Goal: Task Accomplishment & Management: Use online tool/utility

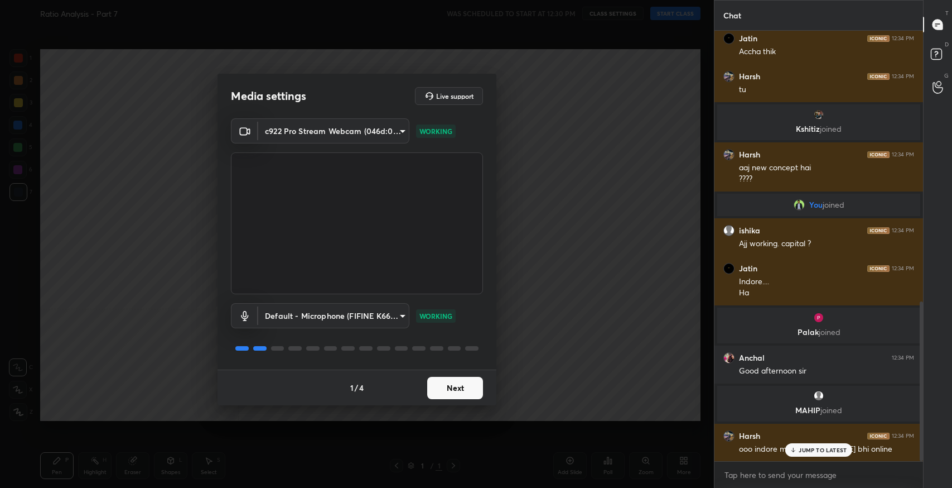
scroll to position [728, 0]
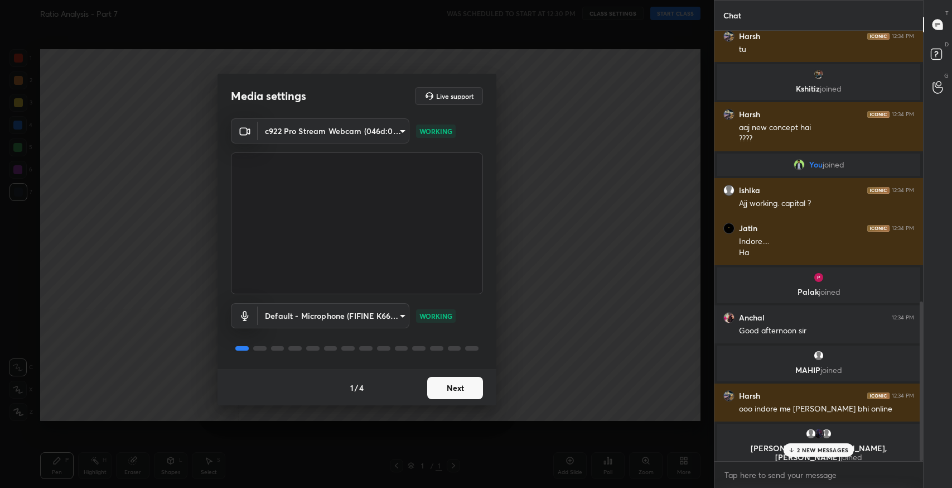
click at [448, 395] on button "Next" at bounding box center [455, 388] width 56 height 22
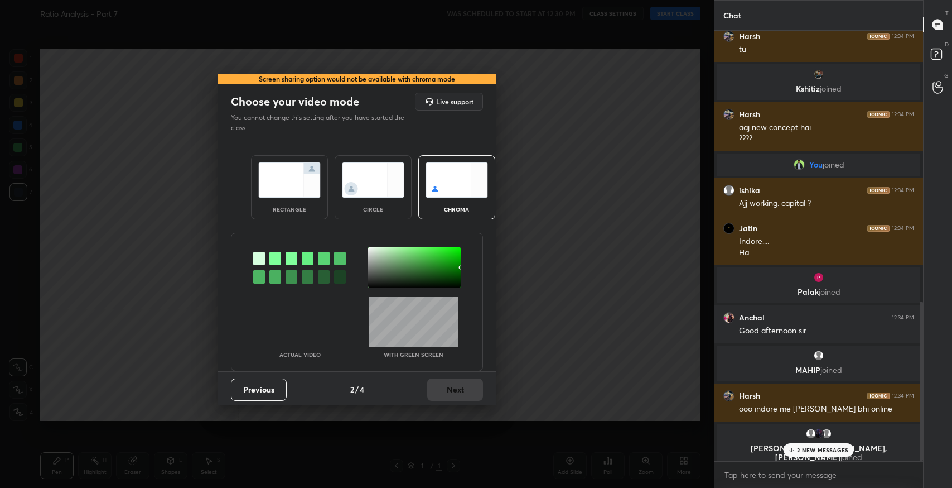
click at [297, 163] on img at bounding box center [289, 179] width 62 height 35
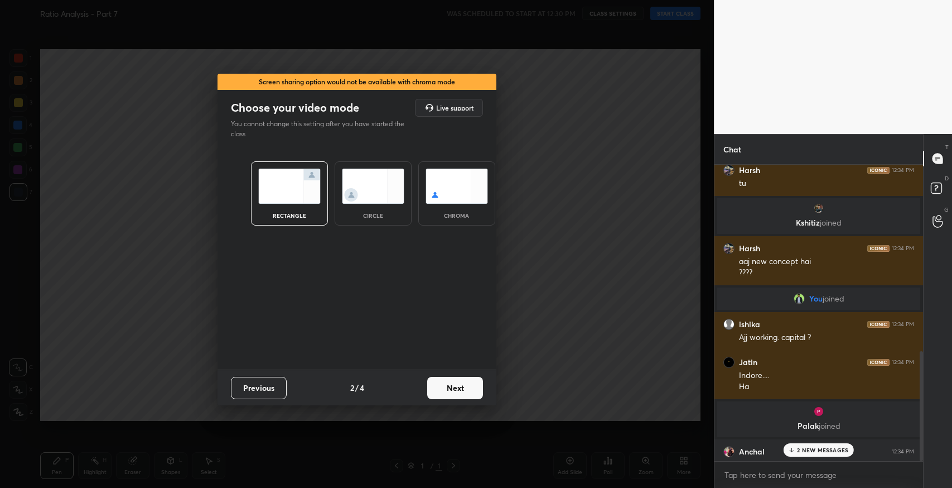
click at [451, 374] on div "Previous 2 / 4 Next" at bounding box center [357, 387] width 279 height 36
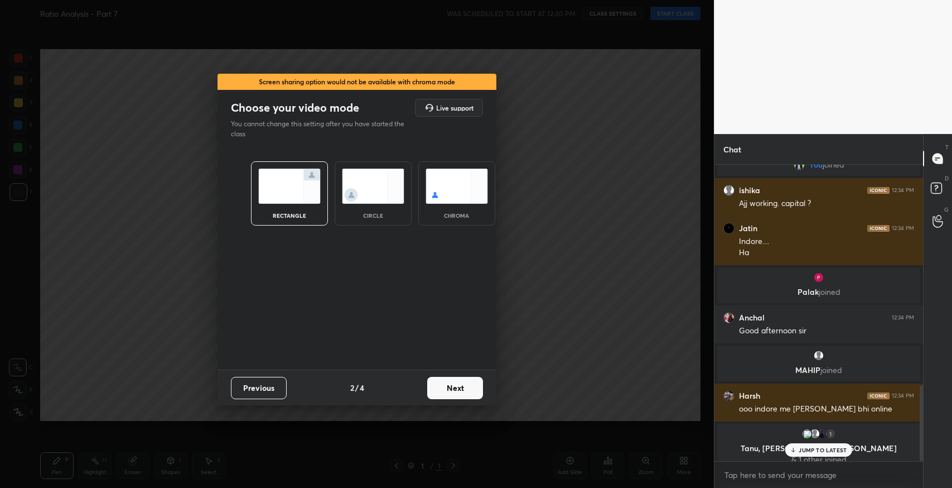
click at [473, 395] on button "Next" at bounding box center [455, 388] width 56 height 22
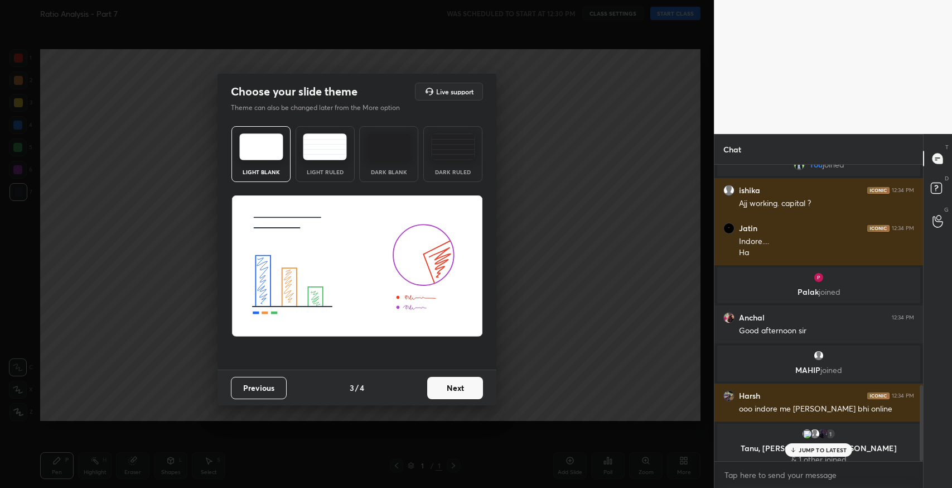
click at [321, 144] on img at bounding box center [325, 146] width 44 height 27
click at [483, 387] on div "Previous 3 / 4 Next" at bounding box center [357, 387] width 279 height 36
click at [477, 387] on button "Next" at bounding box center [455, 388] width 56 height 22
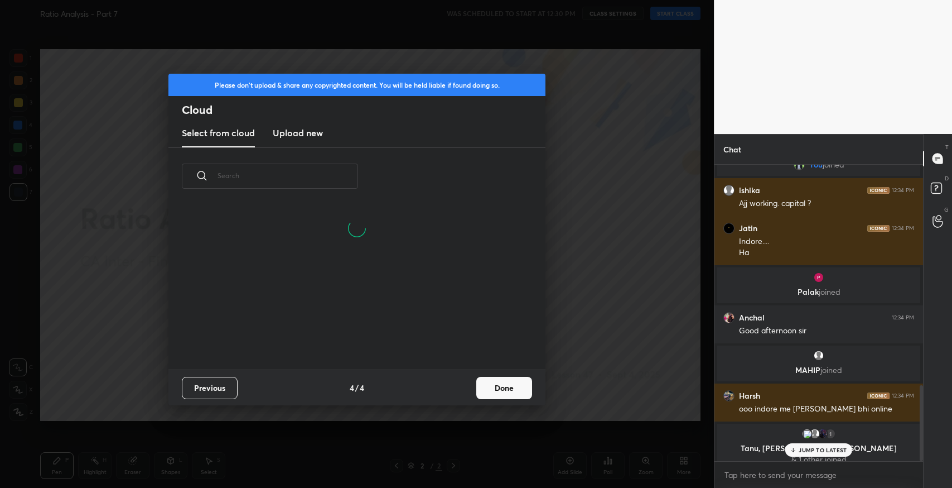
click at [491, 381] on button "Done" at bounding box center [504, 388] width 56 height 22
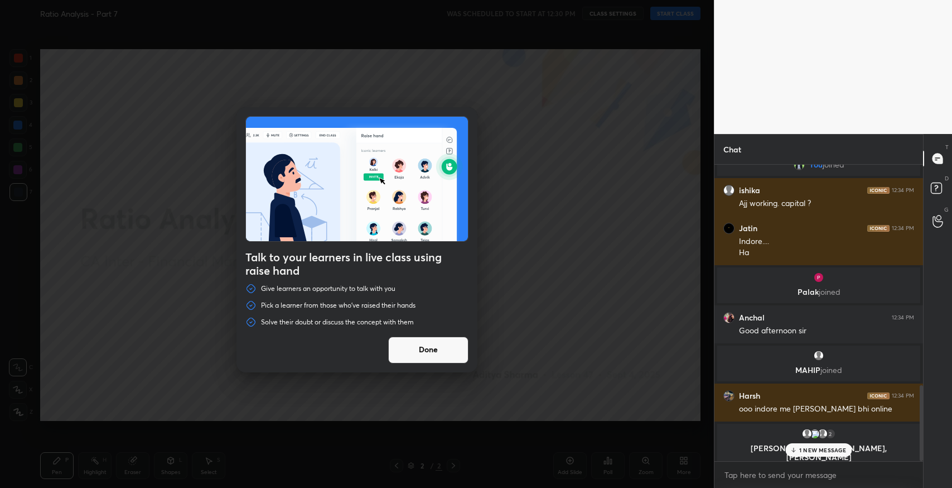
click at [460, 353] on button "Done" at bounding box center [428, 349] width 80 height 27
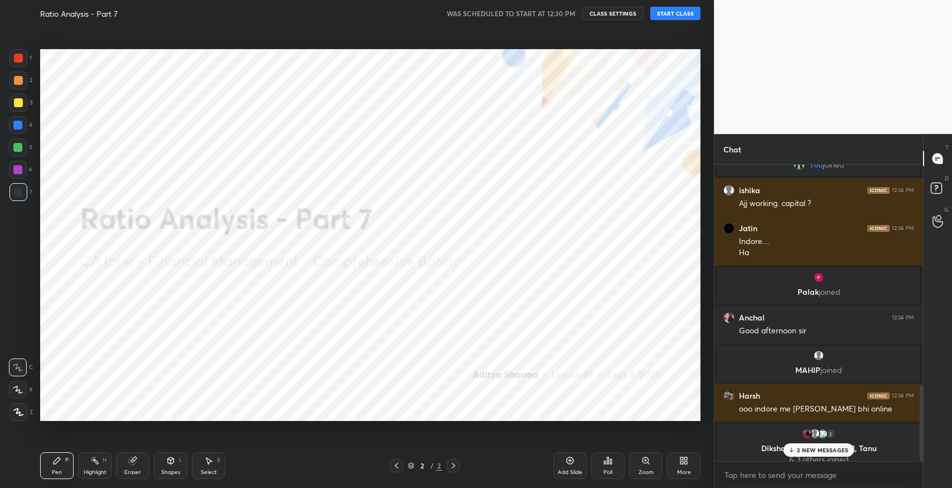
click at [685, 16] on button "START CLASS" at bounding box center [676, 13] width 50 height 13
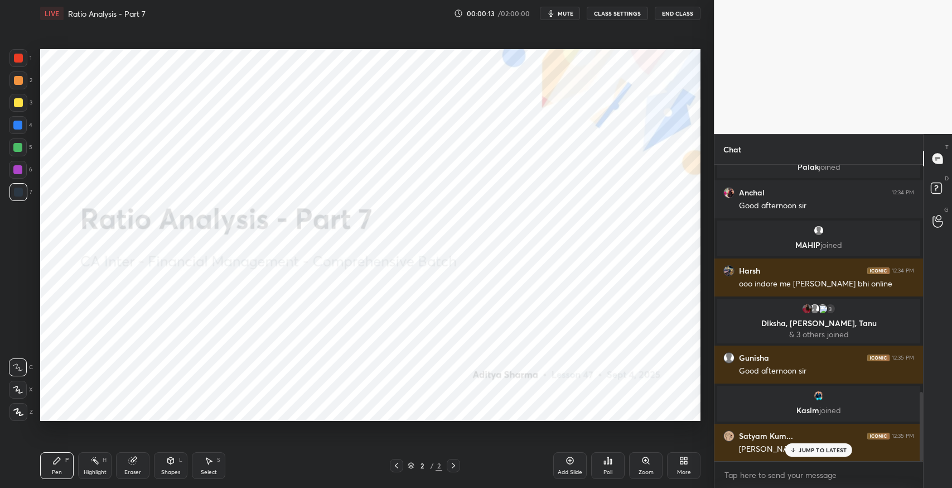
scroll to position [974, 0]
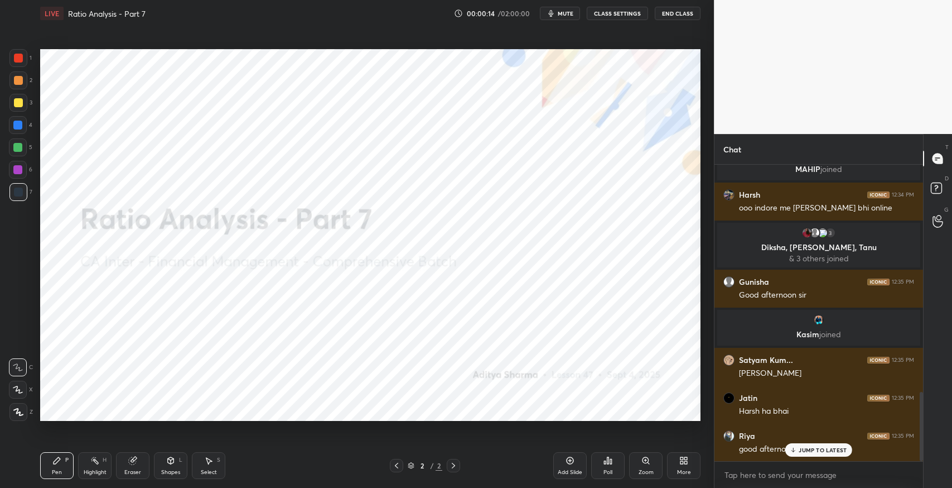
click at [167, 464] on icon at bounding box center [170, 460] width 9 height 9
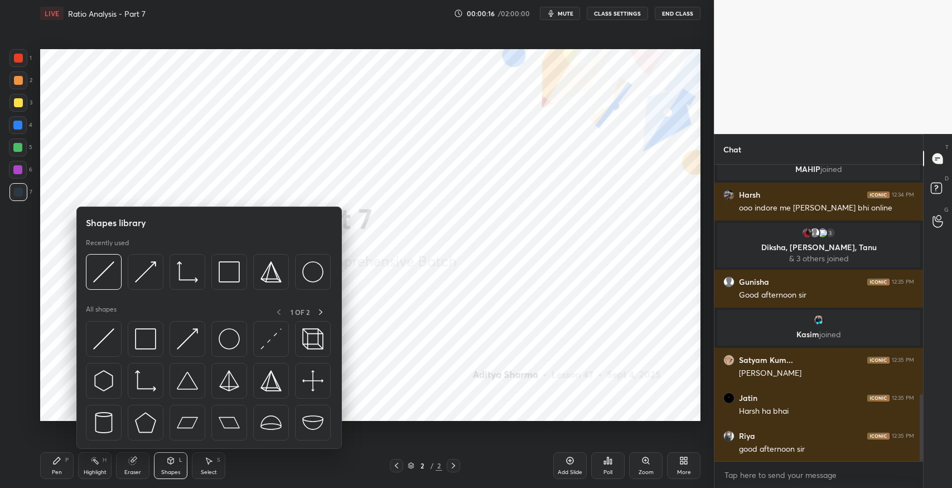
scroll to position [1013, 0]
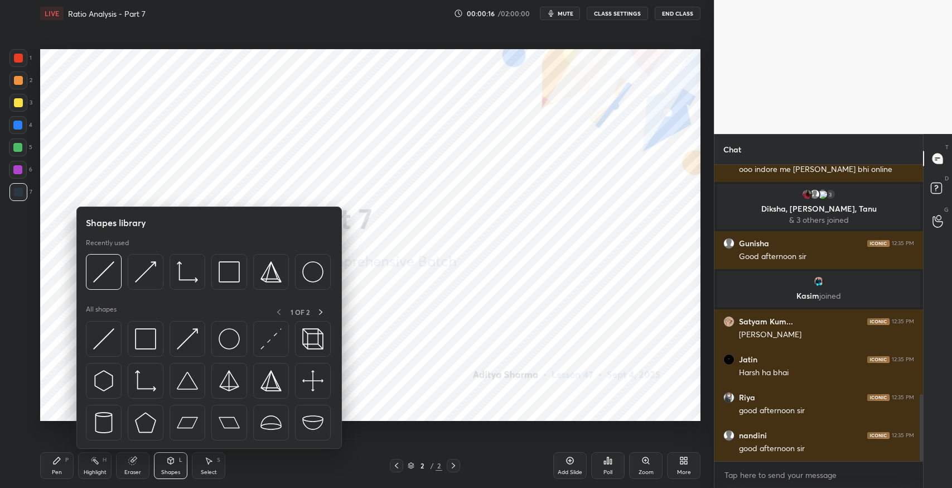
click at [100, 333] on img at bounding box center [103, 338] width 21 height 21
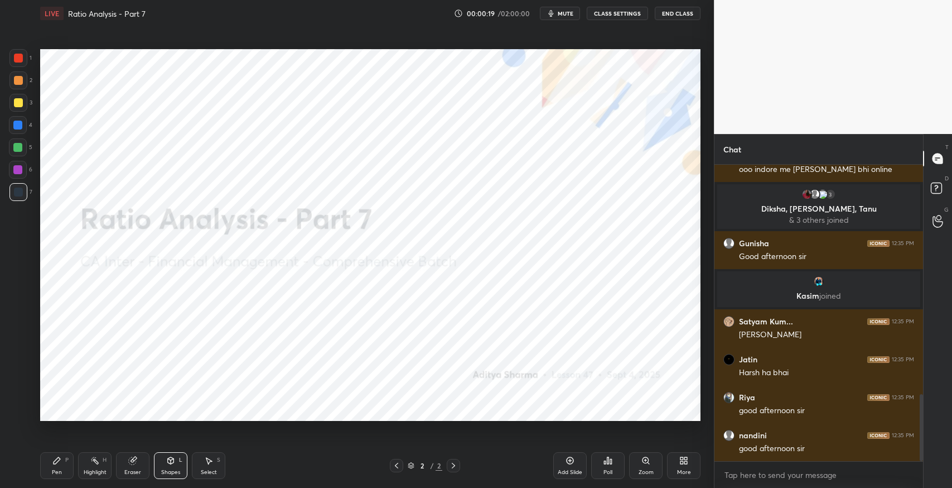
click at [51, 461] on div "Pen P" at bounding box center [56, 465] width 33 height 27
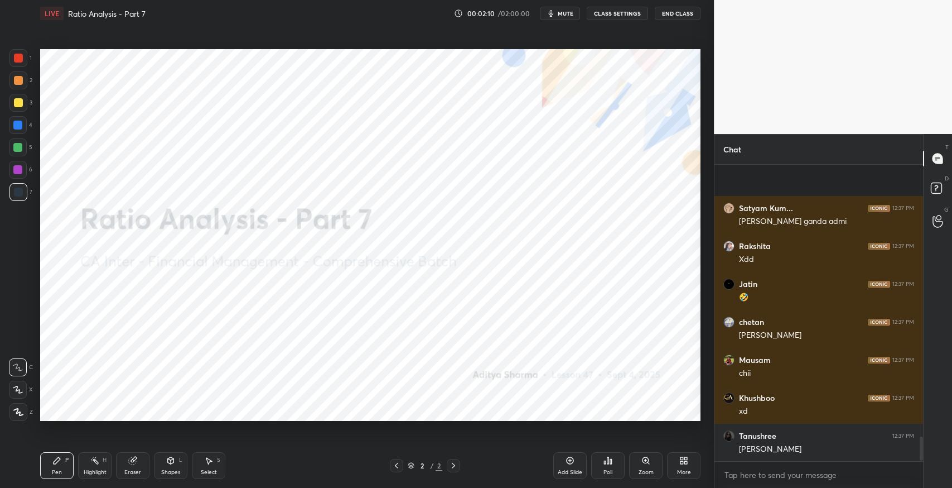
scroll to position [3392, 0]
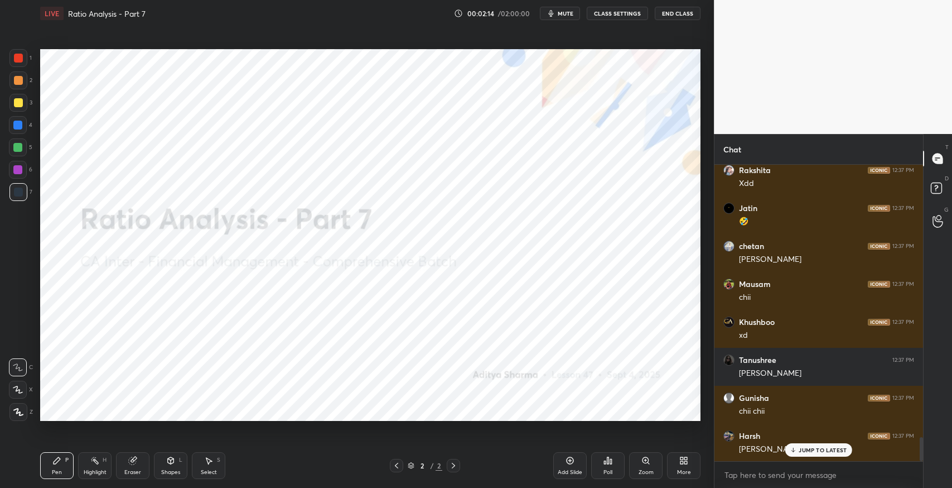
click at [800, 450] on p "JUMP TO LATEST" at bounding box center [823, 449] width 48 height 7
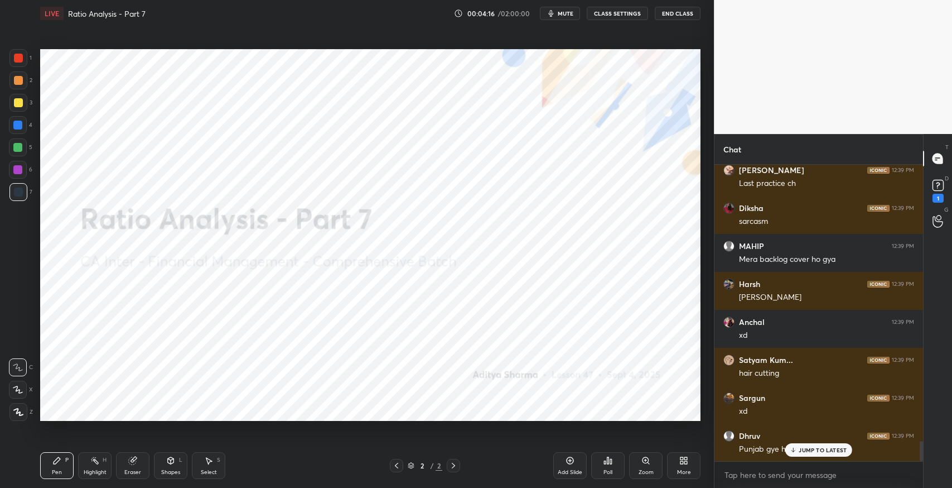
scroll to position [4041, 0]
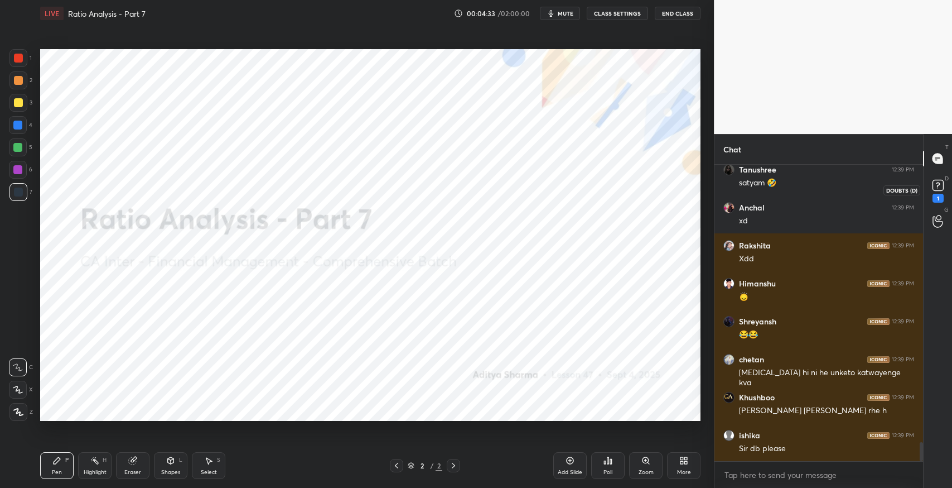
click at [941, 187] on rect at bounding box center [938, 185] width 11 height 11
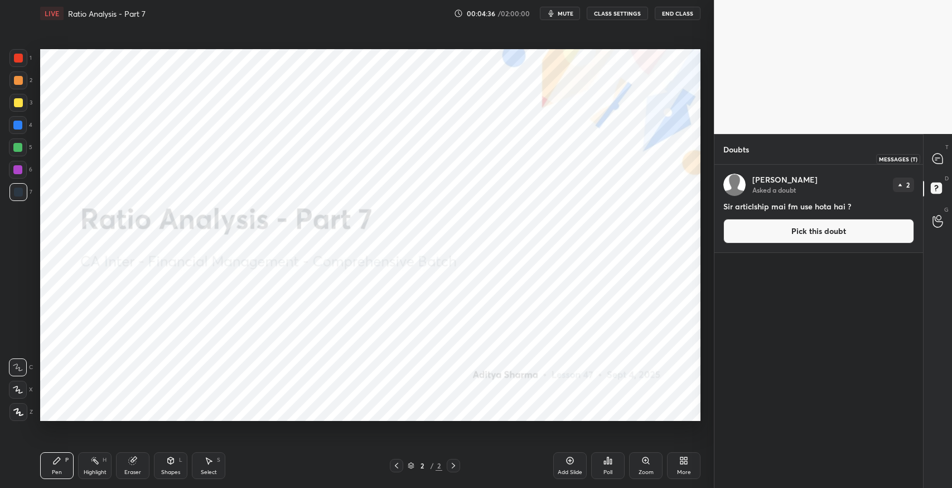
click at [938, 163] on icon at bounding box center [938, 158] width 10 height 10
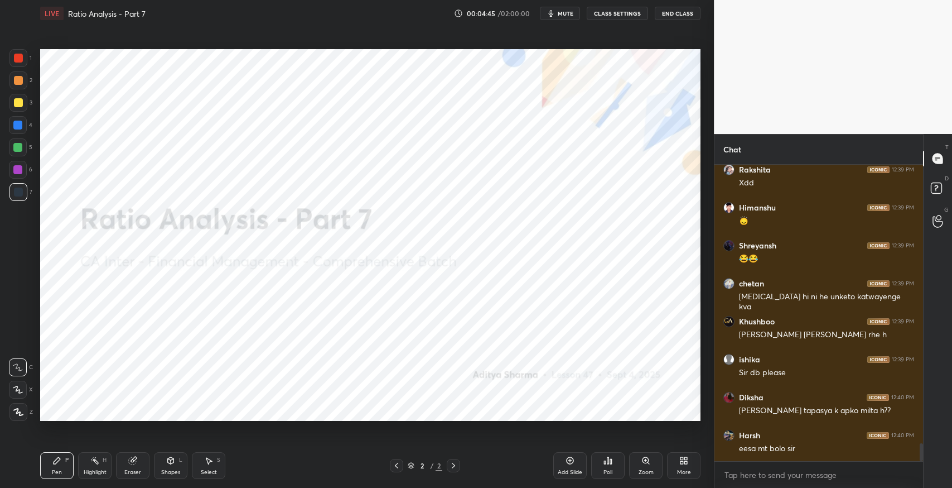
click at [562, 466] on div "Add Slide" at bounding box center [569, 465] width 33 height 27
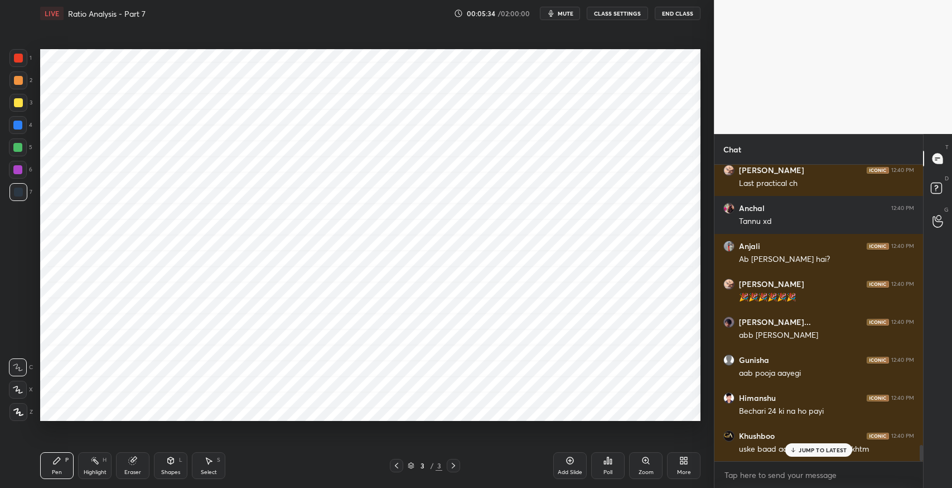
scroll to position [5129, 0]
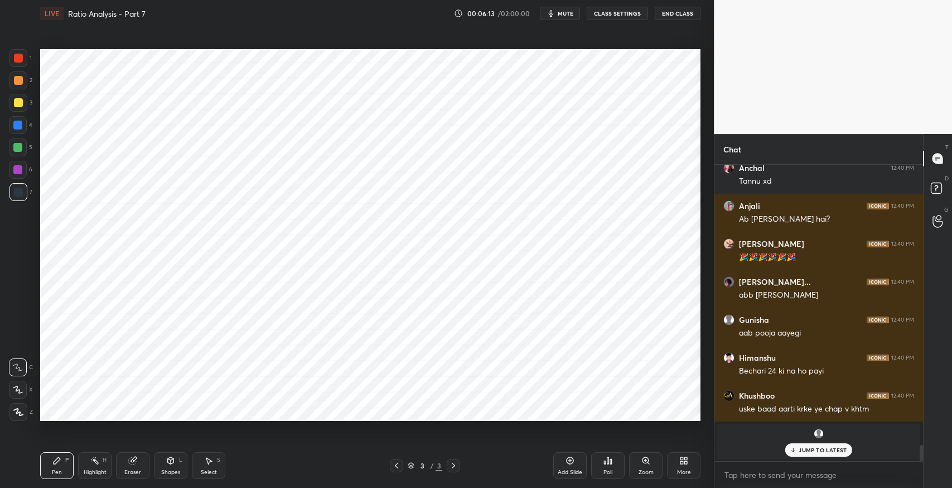
click at [16, 173] on div at bounding box center [17, 169] width 9 height 9
click at [125, 464] on div "Eraser" at bounding box center [132, 465] width 33 height 27
click at [14, 387] on icon at bounding box center [17, 389] width 9 height 9
click at [56, 459] on icon at bounding box center [57, 460] width 7 height 7
click at [12, 196] on div at bounding box center [18, 192] width 18 height 18
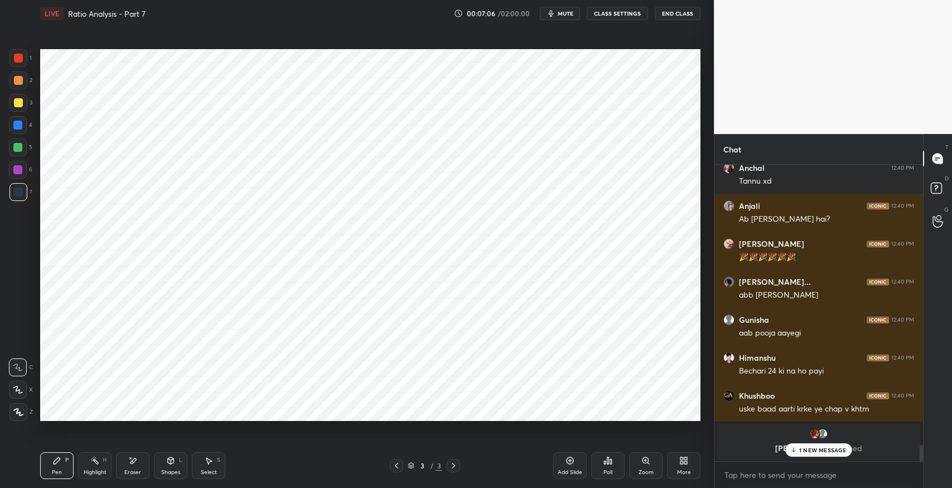
click at [171, 462] on icon at bounding box center [171, 462] width 0 height 4
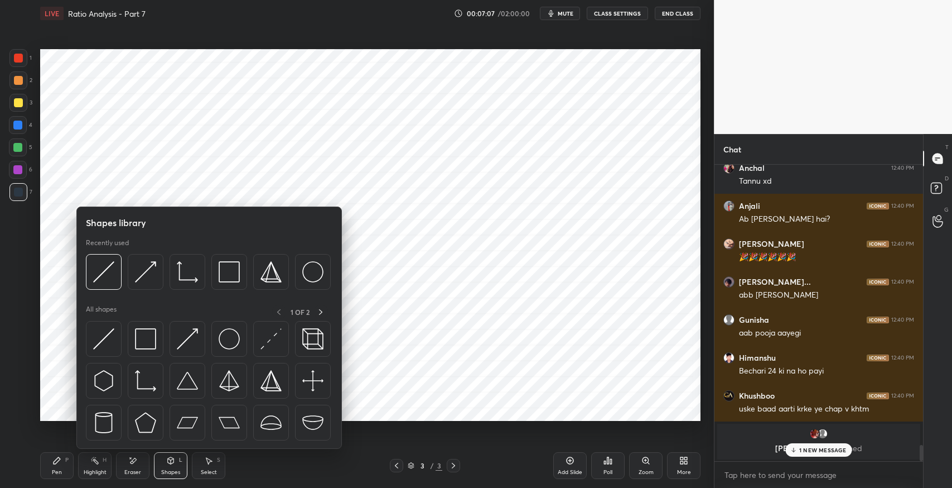
click at [133, 460] on icon at bounding box center [134, 461] width 6 height 6
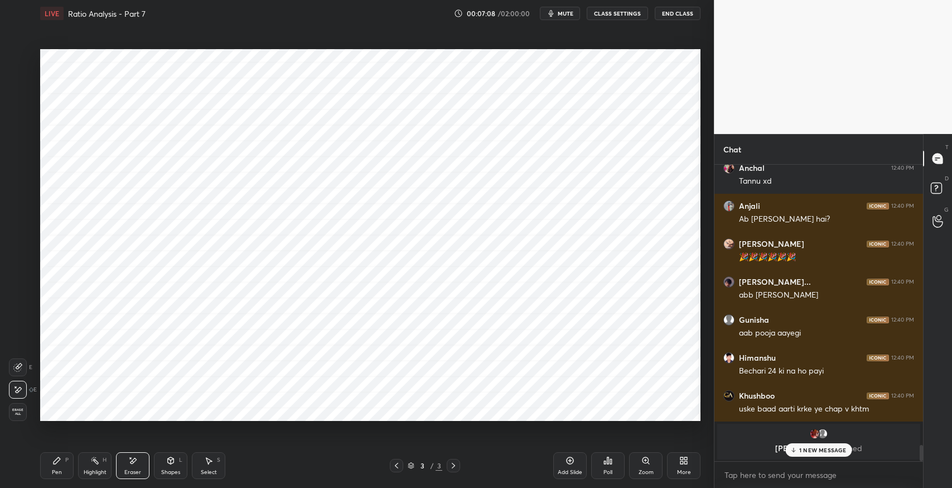
click at [62, 468] on div "Pen P" at bounding box center [56, 465] width 33 height 27
click at [214, 473] on div "Select" at bounding box center [209, 472] width 16 height 6
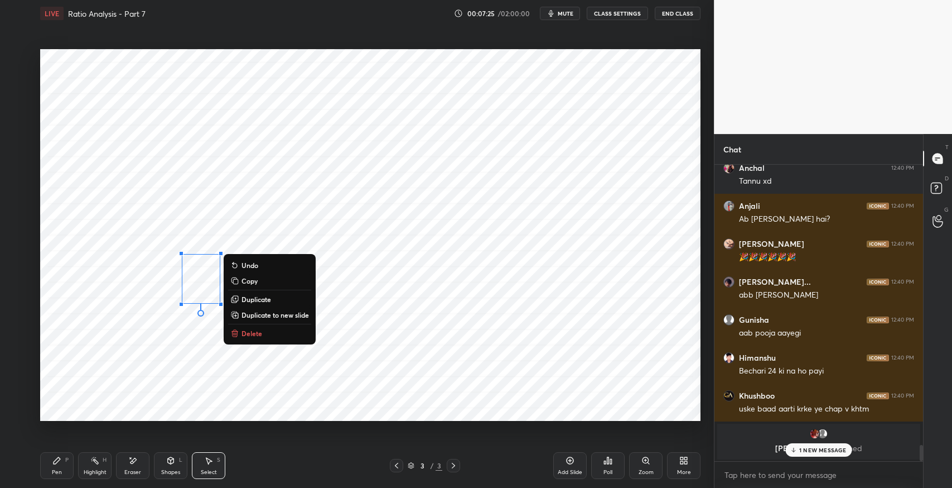
click at [292, 329] on button "Delete" at bounding box center [269, 332] width 83 height 13
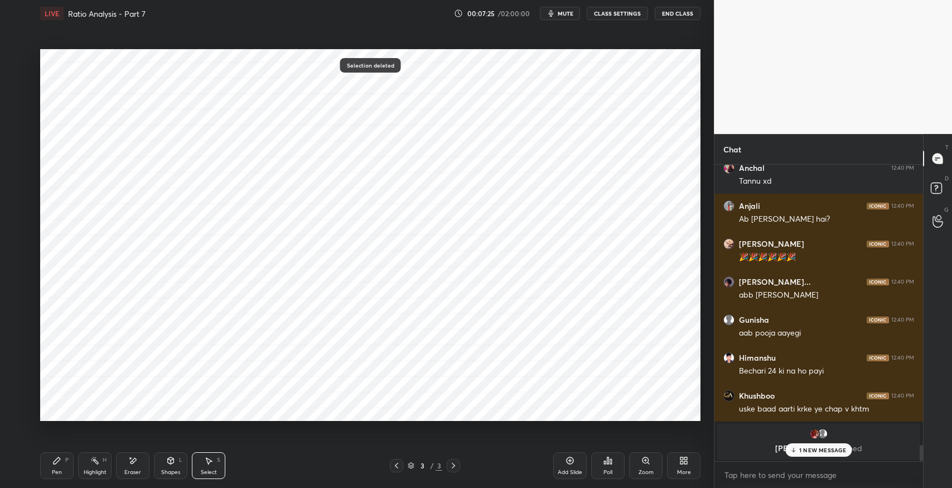
click at [56, 461] on icon at bounding box center [57, 460] width 7 height 7
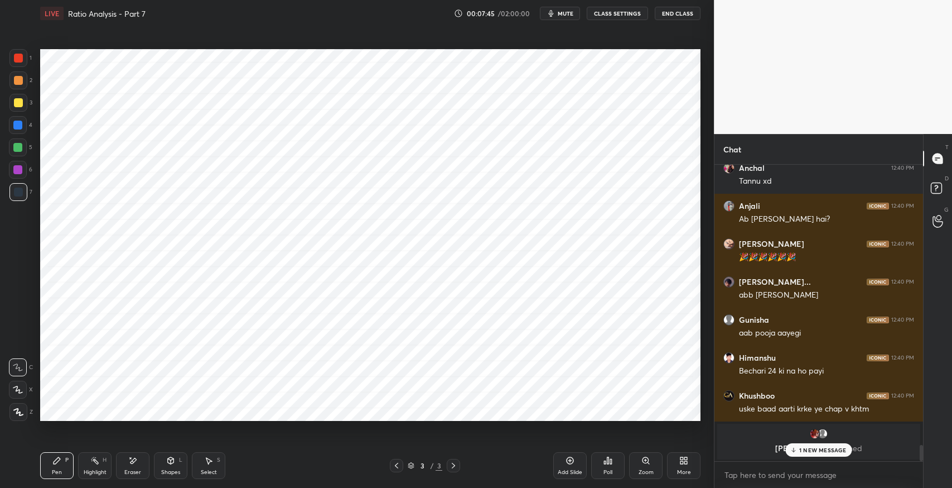
click at [141, 463] on div "Eraser" at bounding box center [132, 465] width 33 height 27
click at [55, 461] on icon at bounding box center [57, 460] width 7 height 7
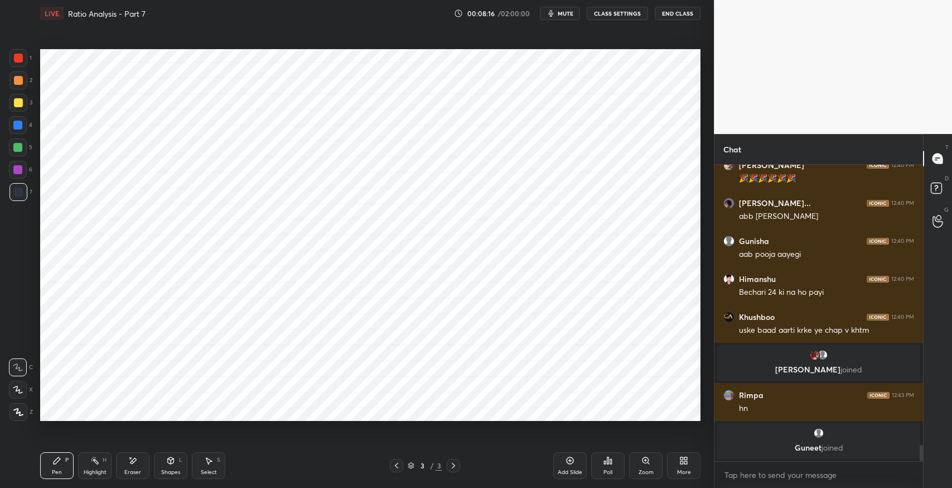
scroll to position [4271, 0]
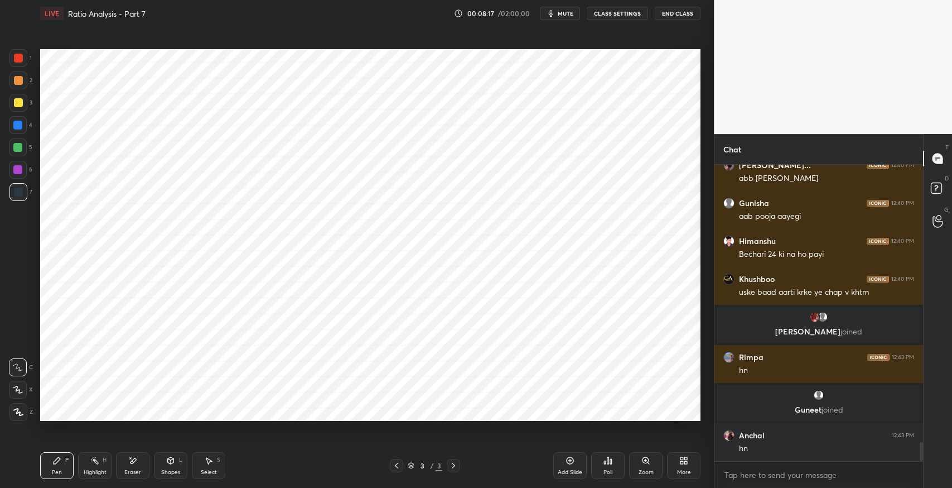
click at [678, 470] on div "More" at bounding box center [684, 472] width 14 height 6
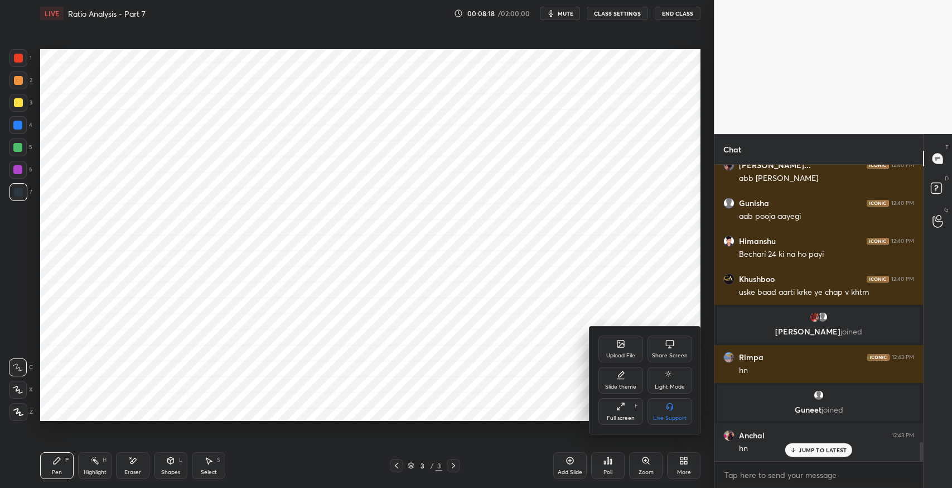
scroll to position [4309, 0]
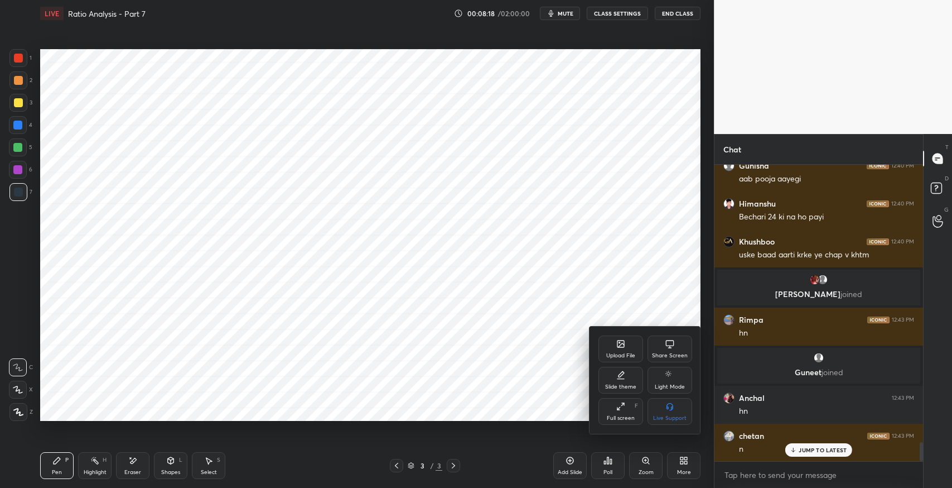
click at [611, 348] on div "Upload File" at bounding box center [621, 348] width 45 height 27
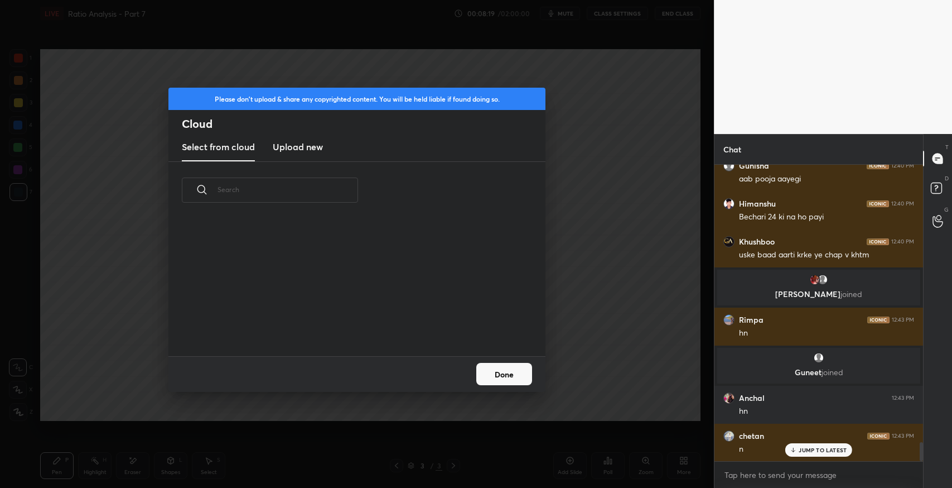
scroll to position [138, 358]
click at [307, 141] on h3 "Upload new" at bounding box center [298, 146] width 50 height 13
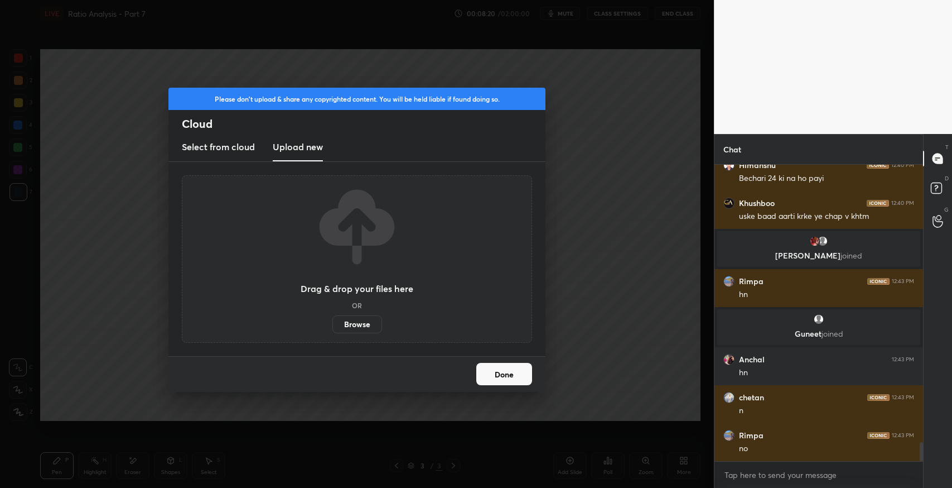
click at [366, 325] on label "Browse" at bounding box center [358, 324] width 50 height 18
click at [333, 325] on input "Browse" at bounding box center [333, 324] width 0 height 18
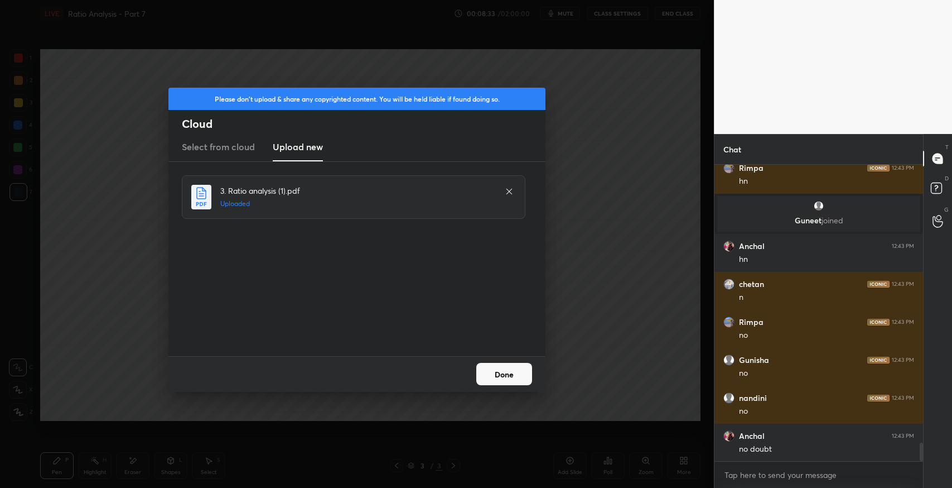
scroll to position [4499, 0]
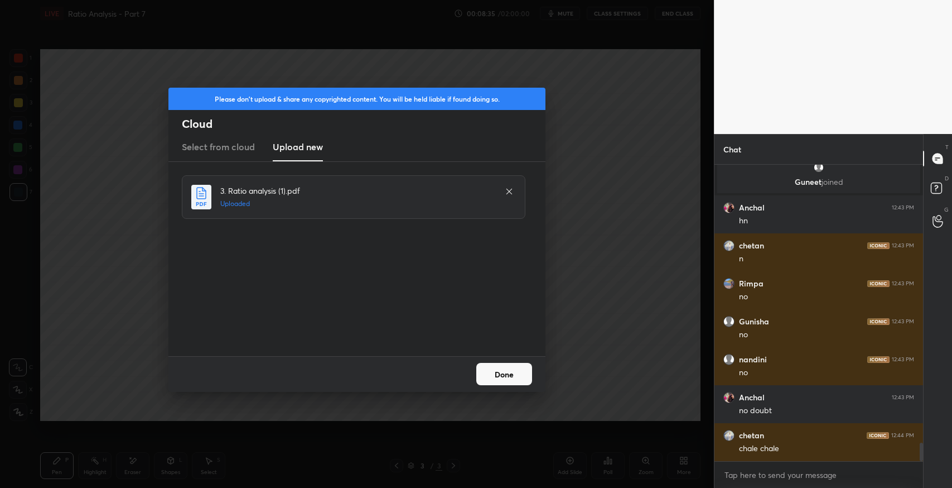
click at [509, 373] on button "Done" at bounding box center [504, 374] width 56 height 22
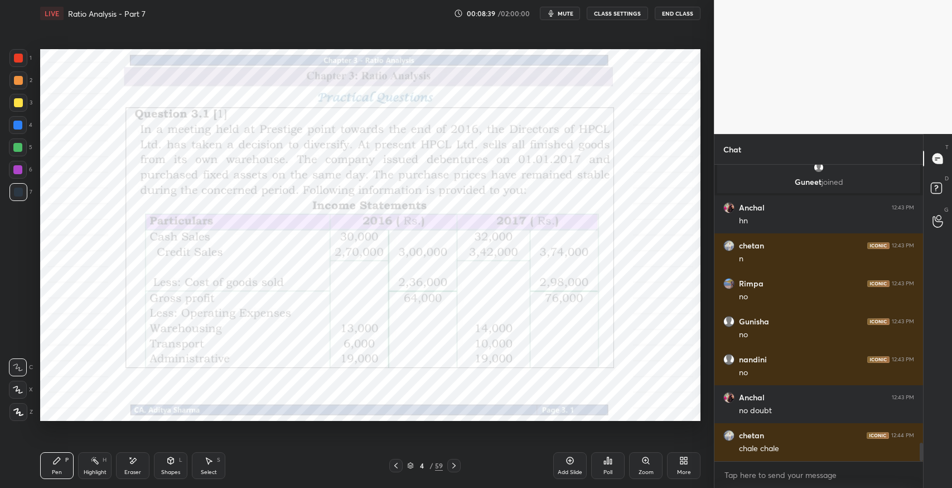
drag, startPoint x: 411, startPoint y: 466, endPoint x: 422, endPoint y: 444, distance: 24.7
click at [411, 463] on icon at bounding box center [410, 465] width 7 height 7
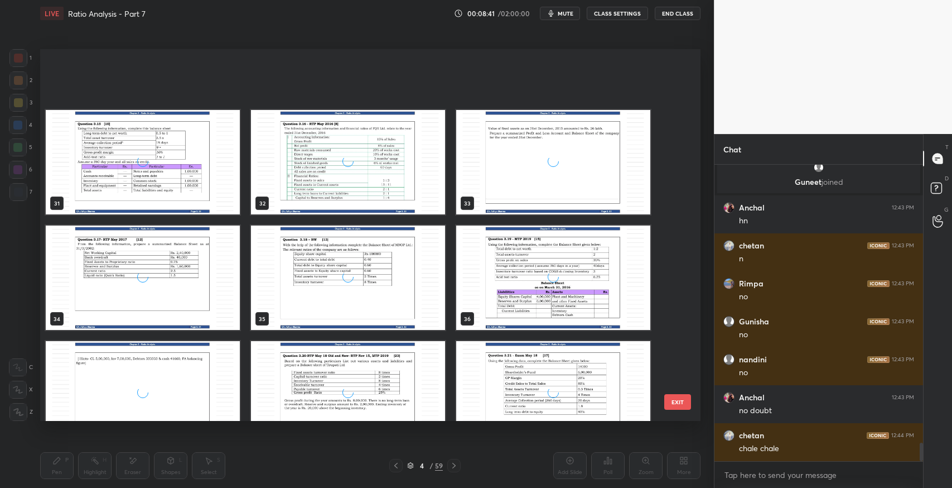
scroll to position [1190, 0]
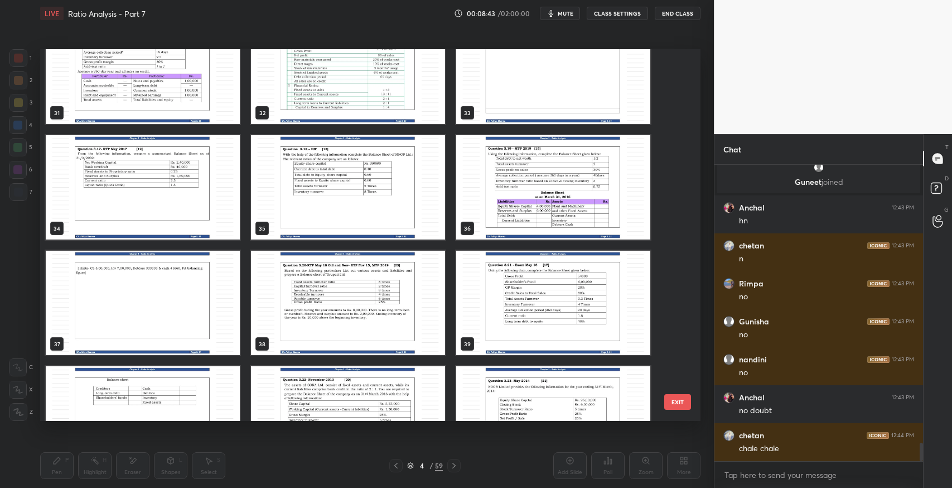
click at [504, 222] on img "grid" at bounding box center [553, 187] width 194 height 104
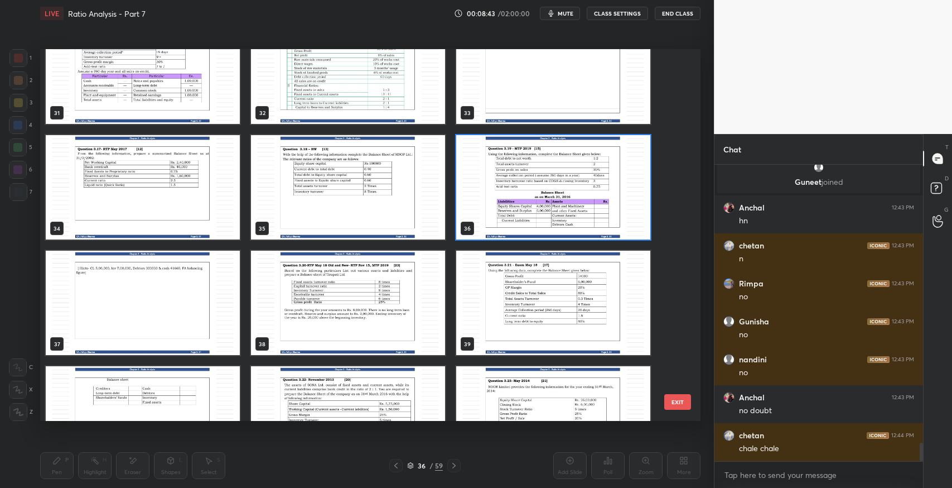
click at [504, 222] on img "grid" at bounding box center [553, 187] width 194 height 104
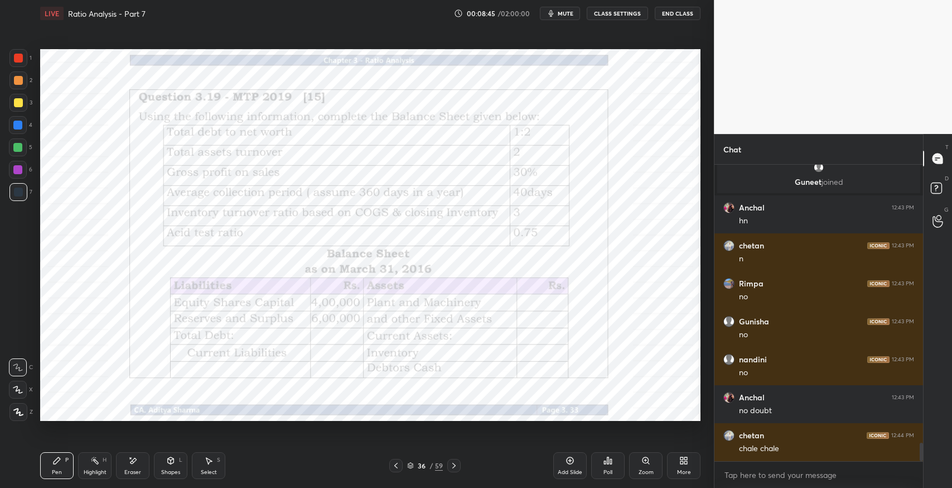
click at [455, 468] on icon at bounding box center [454, 465] width 9 height 9
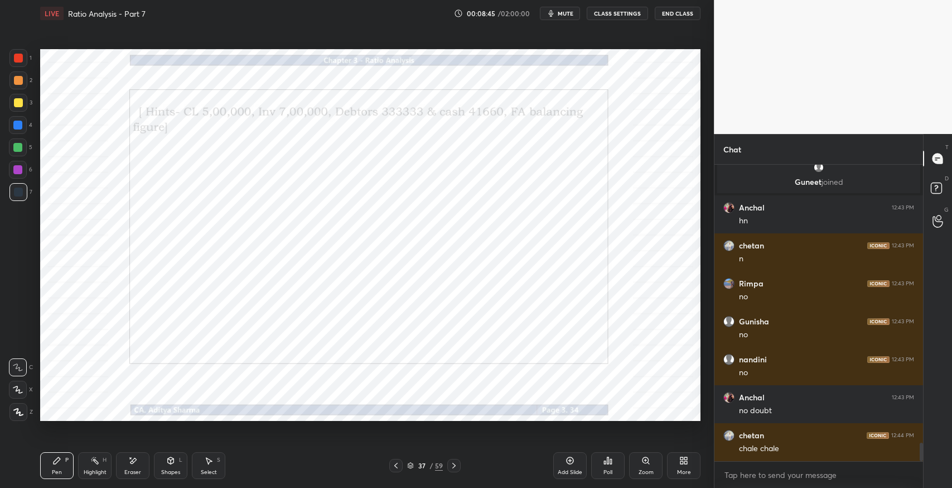
click at [455, 468] on icon at bounding box center [454, 465] width 9 height 9
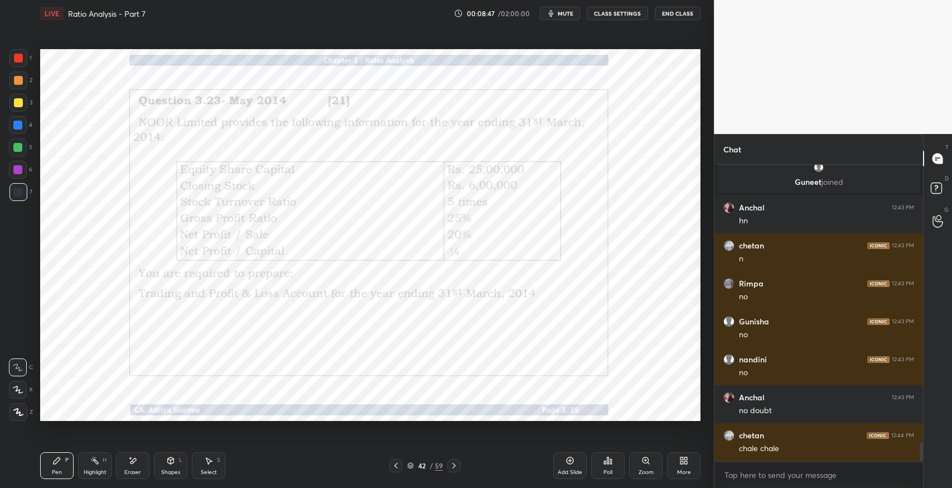
click at [455, 468] on icon at bounding box center [454, 465] width 9 height 9
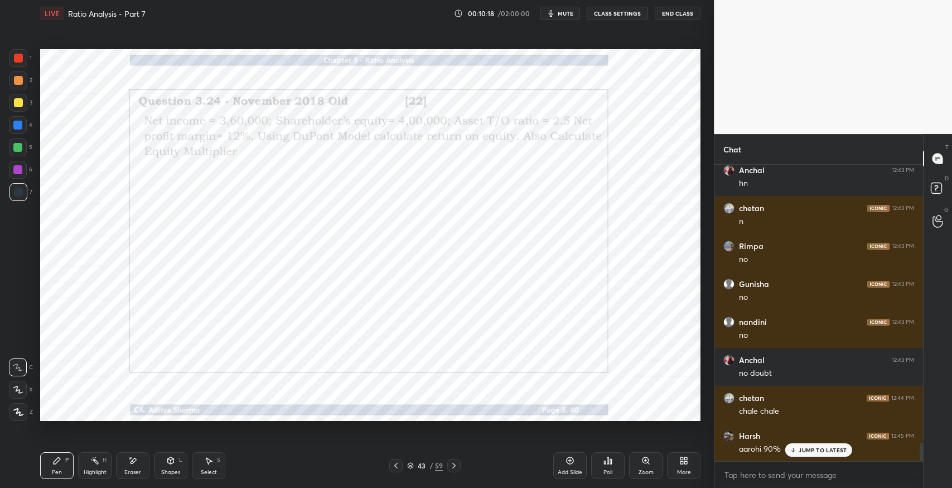
scroll to position [4575, 0]
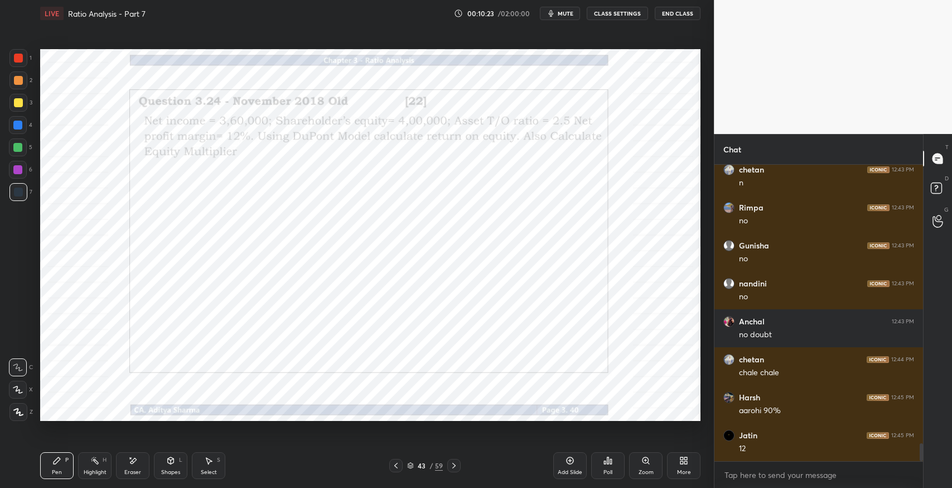
click at [458, 440] on div "Setting up your live class Poll for secs No correct answer Start poll" at bounding box center [371, 235] width 670 height 416
click at [215, 469] on div "Select" at bounding box center [209, 472] width 16 height 6
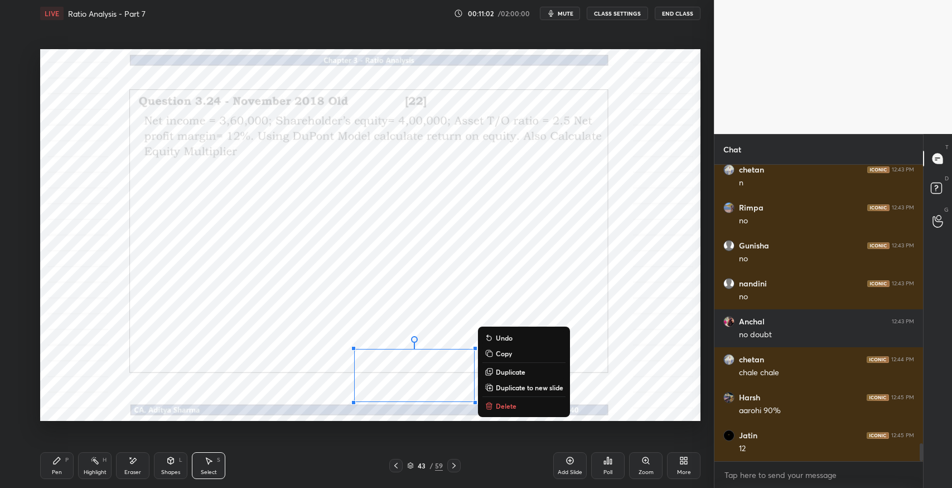
click at [208, 459] on icon at bounding box center [209, 461] width 6 height 7
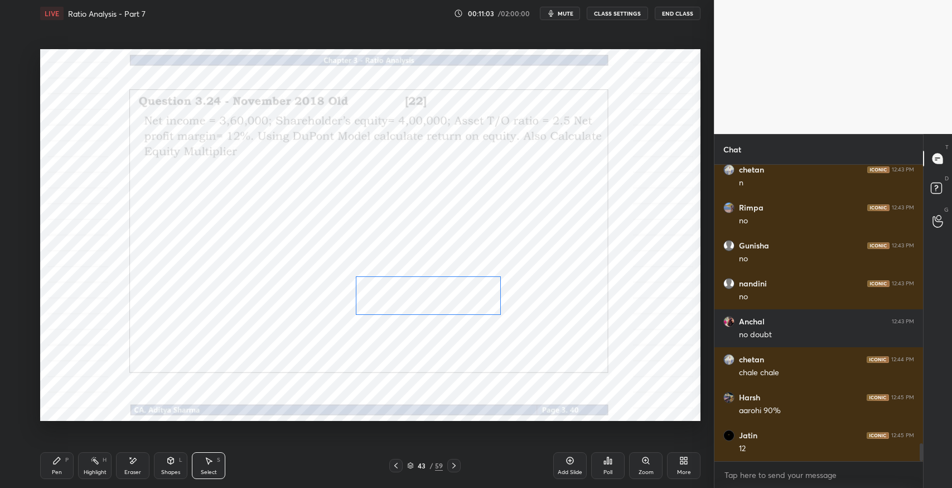
click at [441, 295] on div "0 ° Undo Copy Duplicate Duplicate to new slide Delete" at bounding box center [370, 235] width 661 height 372
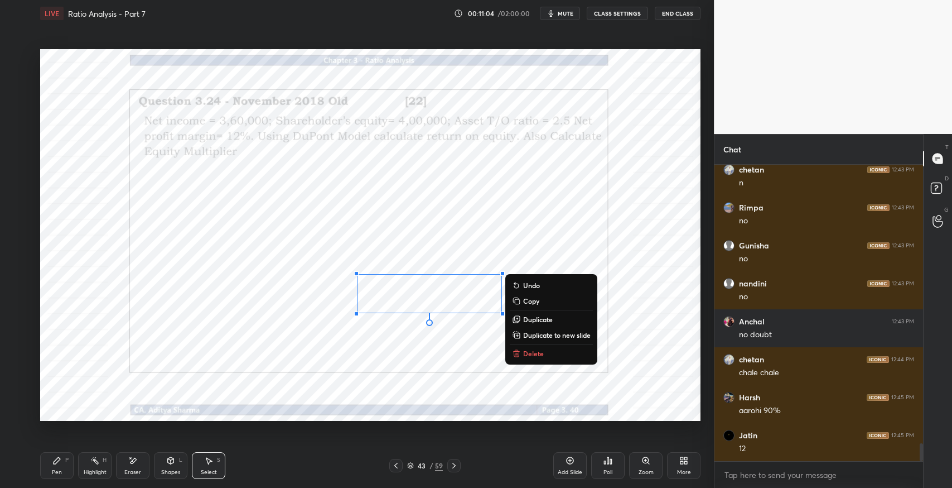
click at [59, 464] on icon at bounding box center [56, 460] width 9 height 9
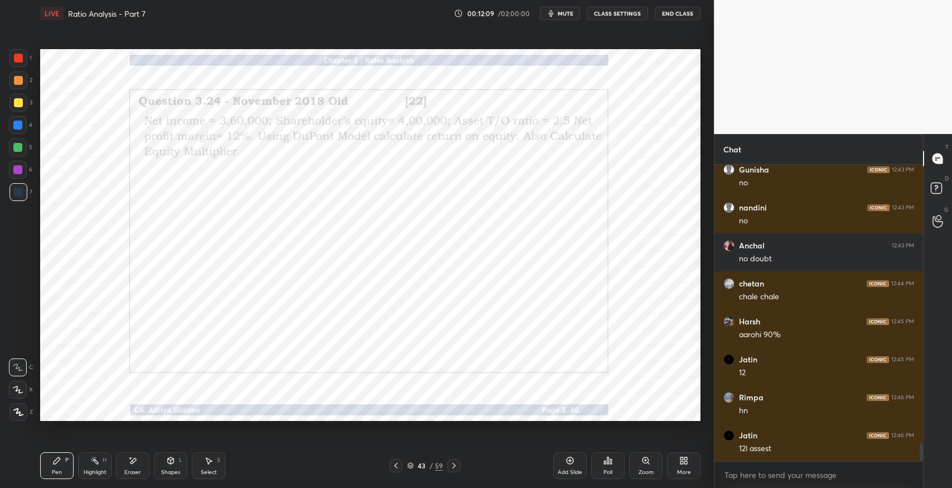
scroll to position [4688, 0]
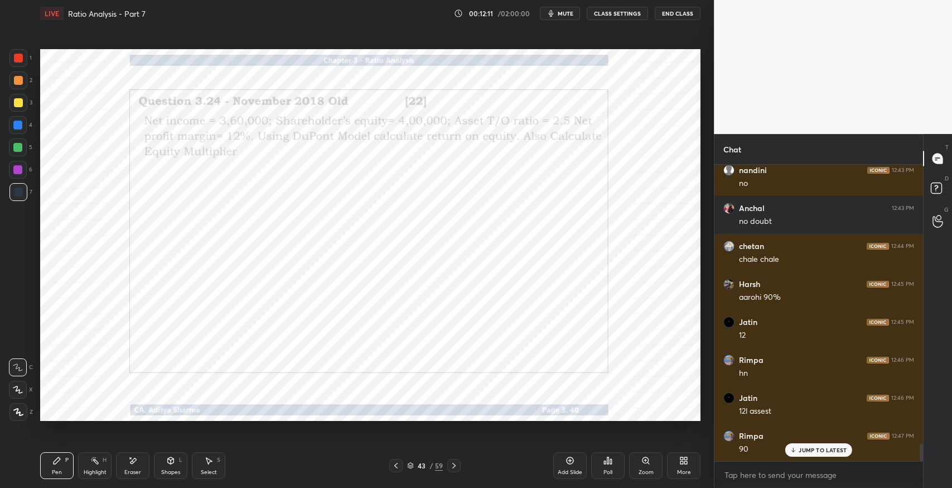
click at [810, 447] on p "JUMP TO LATEST" at bounding box center [823, 449] width 48 height 7
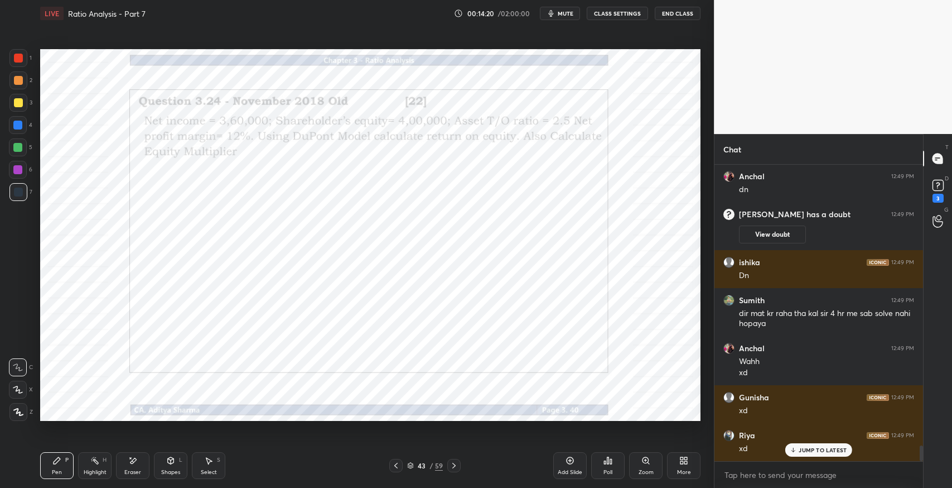
scroll to position [5340, 0]
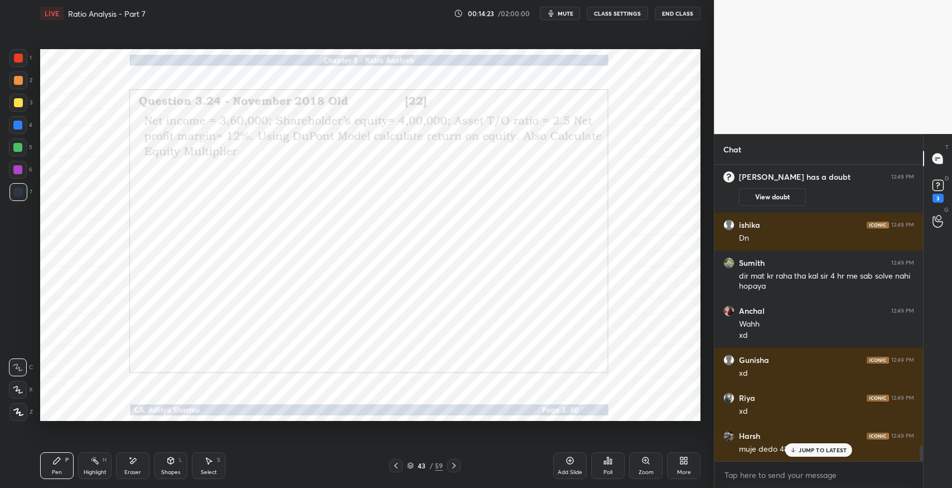
click at [817, 449] on p "JUMP TO LATEST" at bounding box center [823, 449] width 48 height 7
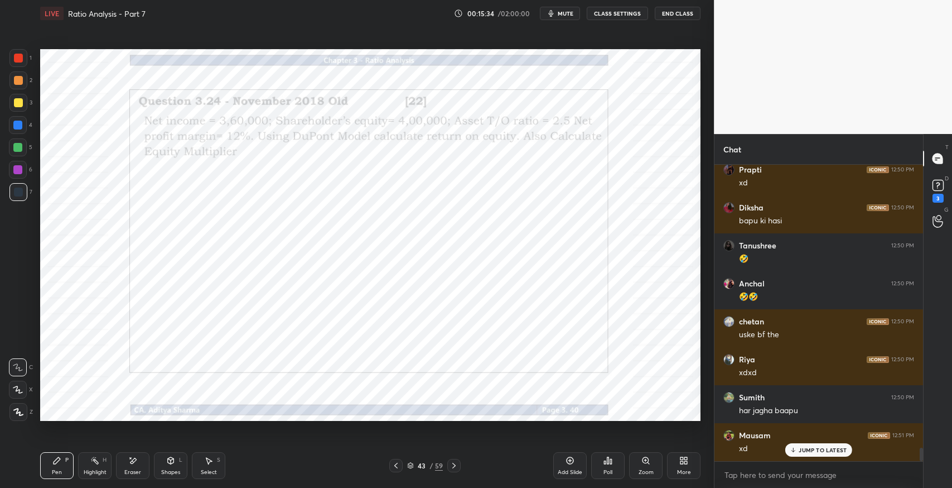
scroll to position [6398, 0]
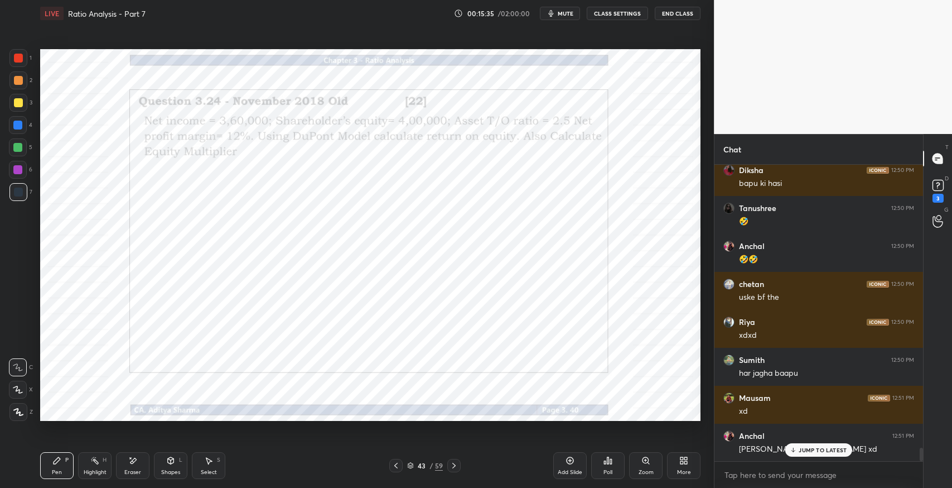
click at [811, 449] on p "JUMP TO LATEST" at bounding box center [823, 449] width 48 height 7
click at [572, 466] on div "Add Slide" at bounding box center [569, 465] width 33 height 27
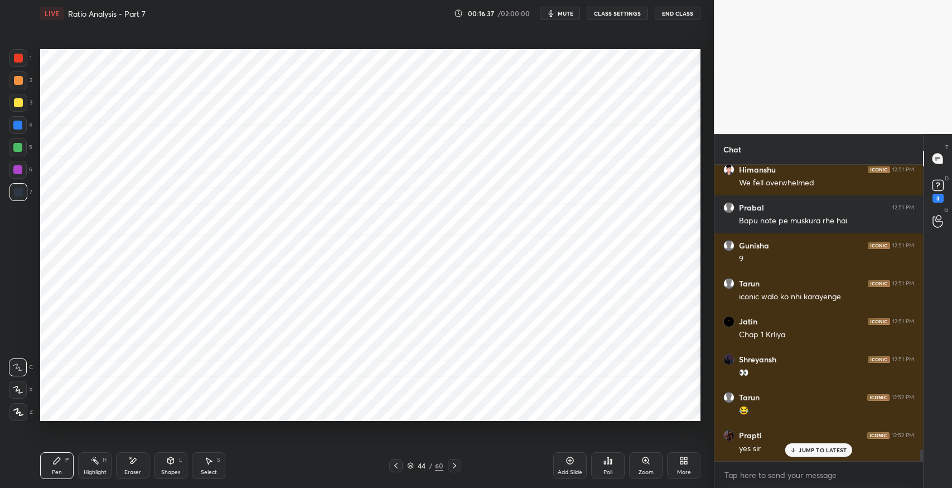
scroll to position [7080, 0]
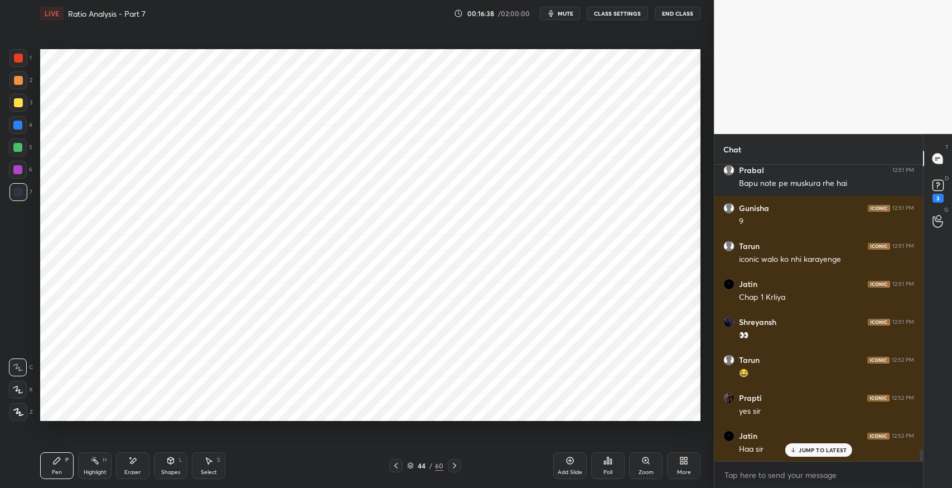
click at [822, 452] on p "JUMP TO LATEST" at bounding box center [823, 449] width 48 height 7
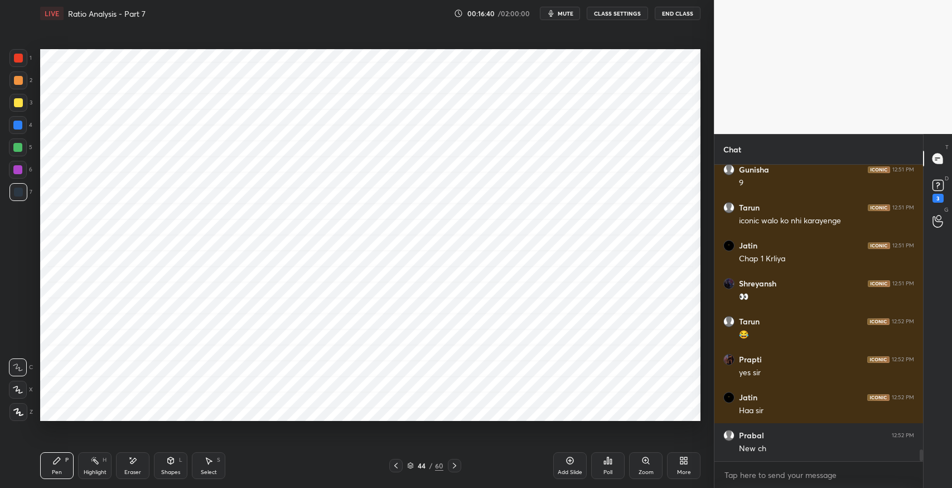
scroll to position [7156, 0]
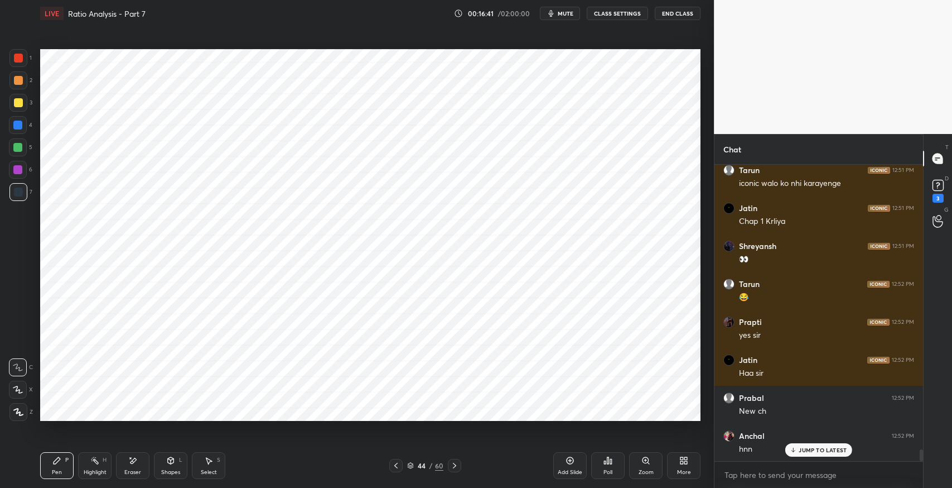
click at [830, 450] on p "JUMP TO LATEST" at bounding box center [823, 449] width 48 height 7
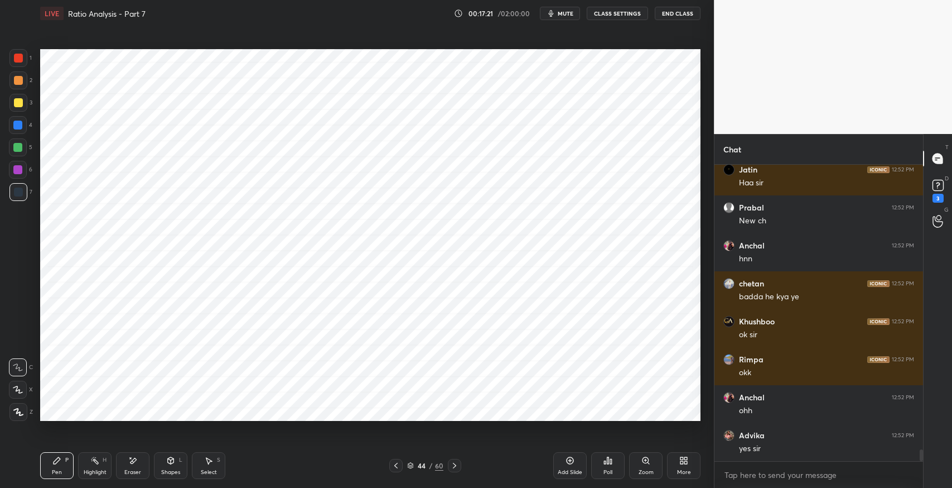
scroll to position [7384, 0]
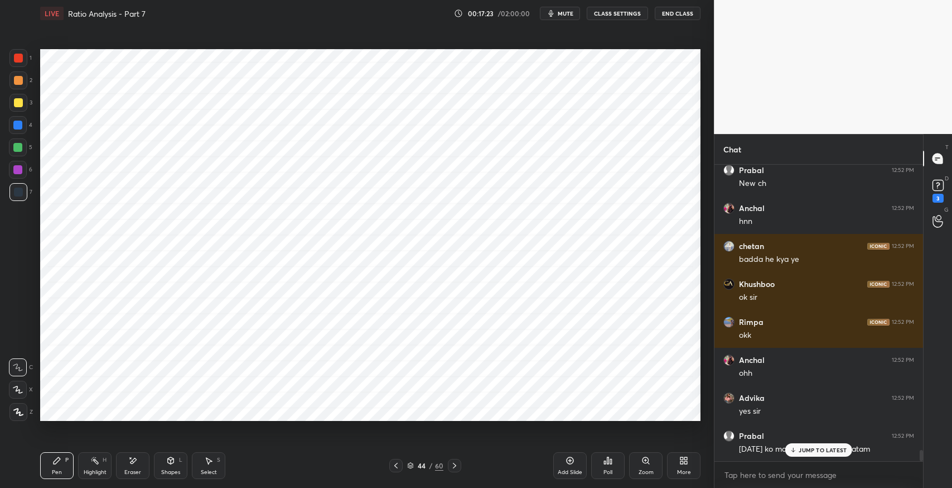
click at [833, 452] on p "JUMP TO LATEST" at bounding box center [823, 449] width 48 height 7
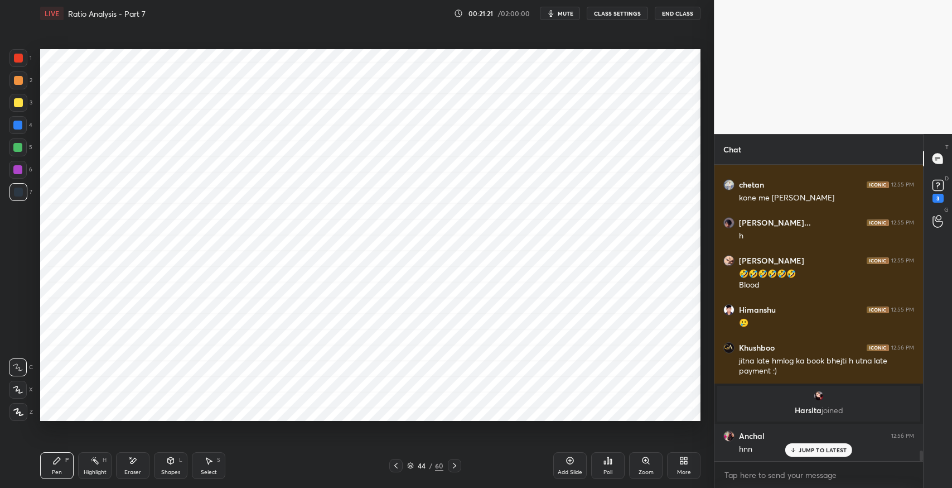
scroll to position [7945, 0]
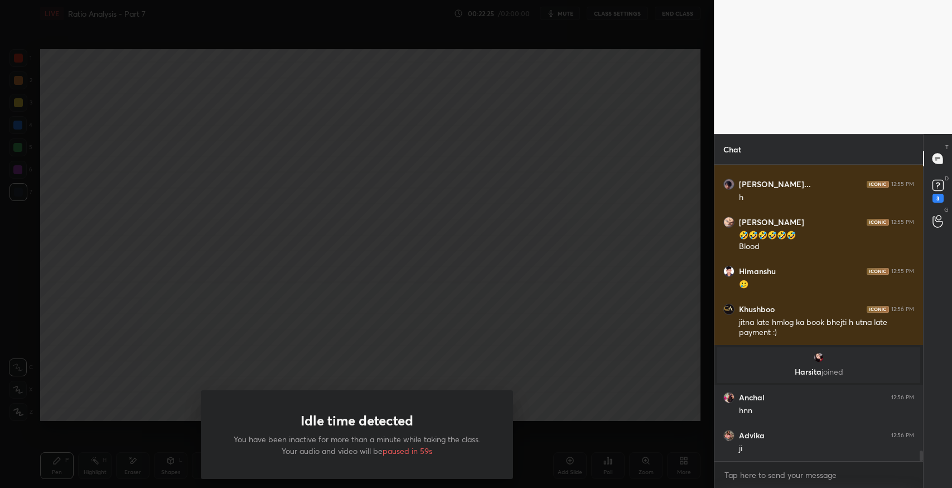
click at [476, 344] on div "Idle time detected You have been inactive for more than a minute while taking t…" at bounding box center [357, 244] width 714 height 488
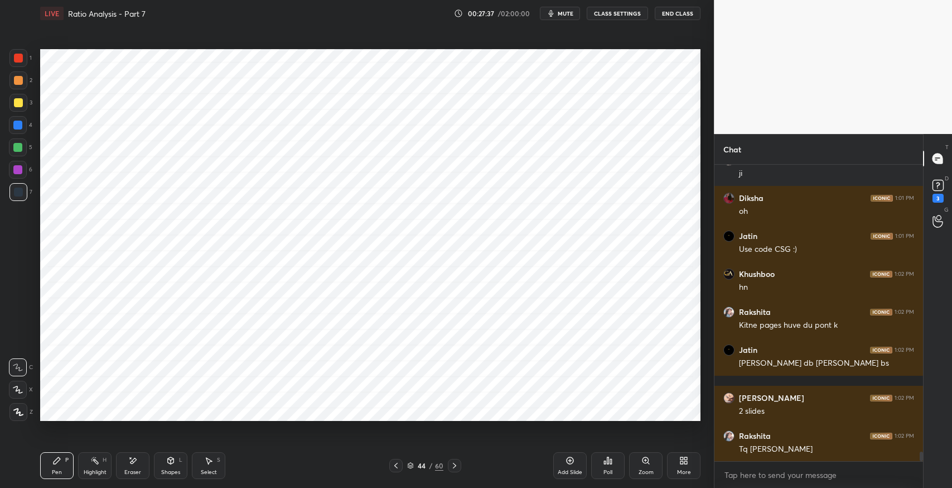
scroll to position [8752, 0]
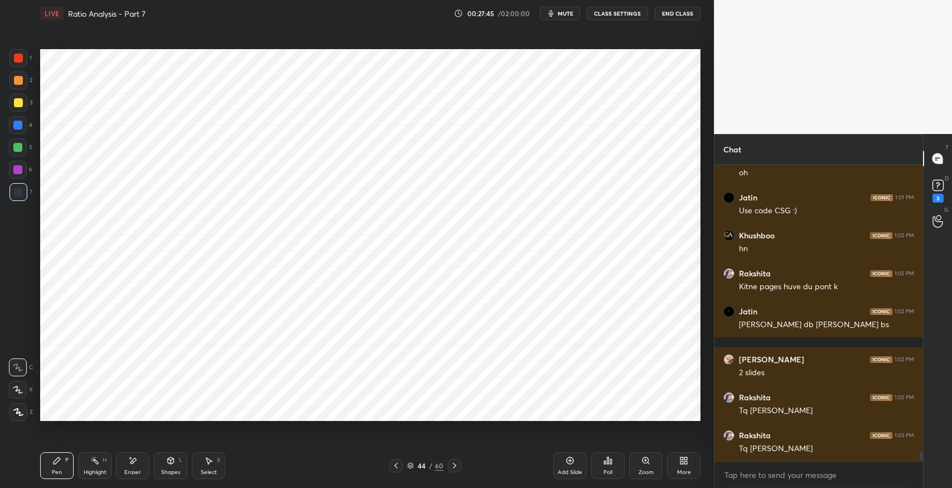
click at [129, 464] on icon at bounding box center [132, 460] width 9 height 9
click at [58, 460] on icon at bounding box center [57, 460] width 7 height 7
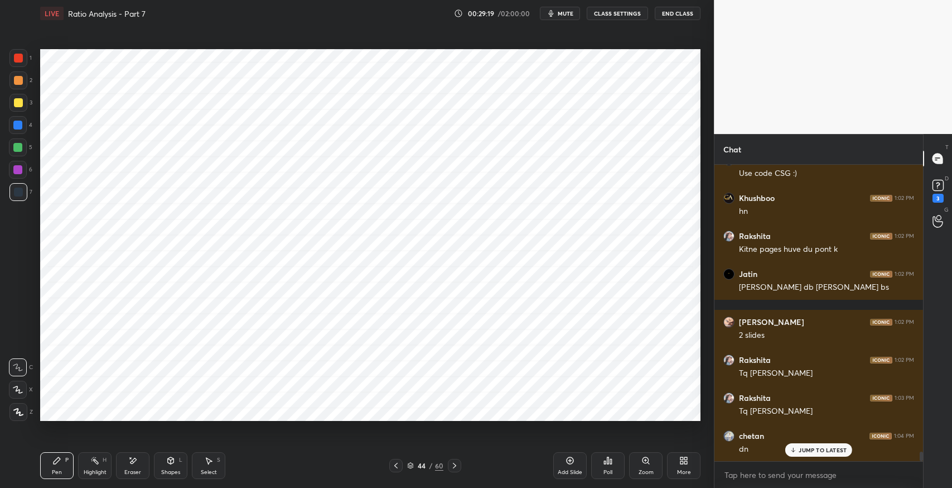
click at [715, 281] on div "Jatin 1:02 PM Rakshita Jitta db m h bs" at bounding box center [819, 281] width 209 height 38
click at [138, 456] on div "Eraser" at bounding box center [132, 465] width 33 height 27
click at [54, 464] on icon at bounding box center [56, 460] width 9 height 9
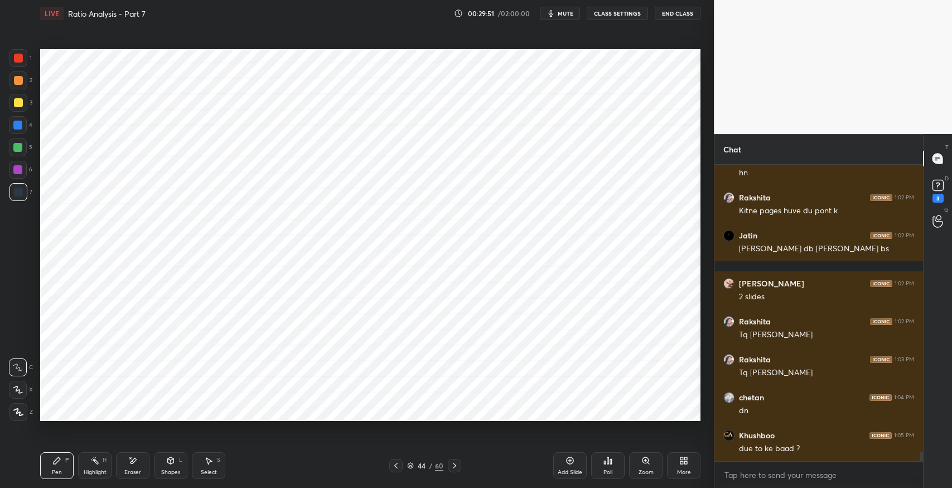
click at [134, 455] on div "Eraser" at bounding box center [132, 465] width 33 height 27
click at [205, 462] on icon at bounding box center [208, 460] width 9 height 9
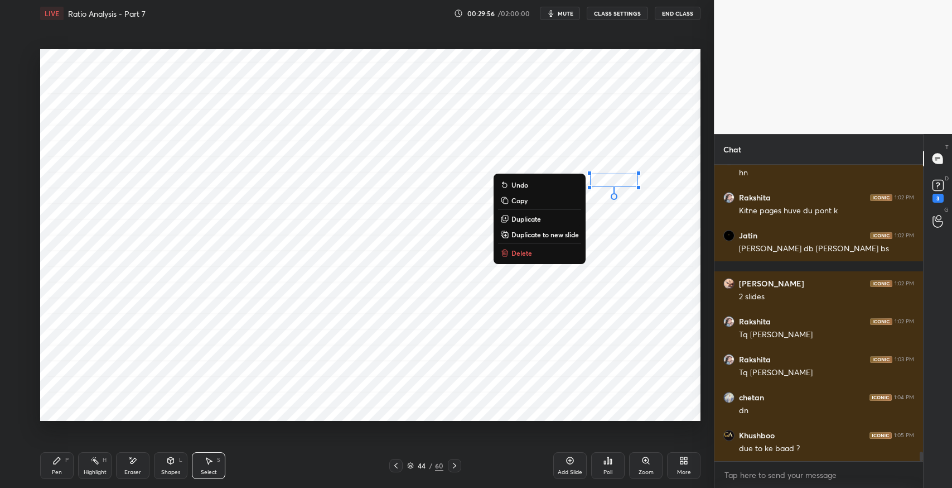
click at [61, 451] on div "Pen P Highlight H Eraser Shapes L Select S 44 / 60 Add Slide Poll Zoom More" at bounding box center [370, 465] width 661 height 45
click at [445, 237] on div "0 ° Undo Copy Duplicate Duplicate to new slide Delete" at bounding box center [370, 235] width 661 height 372
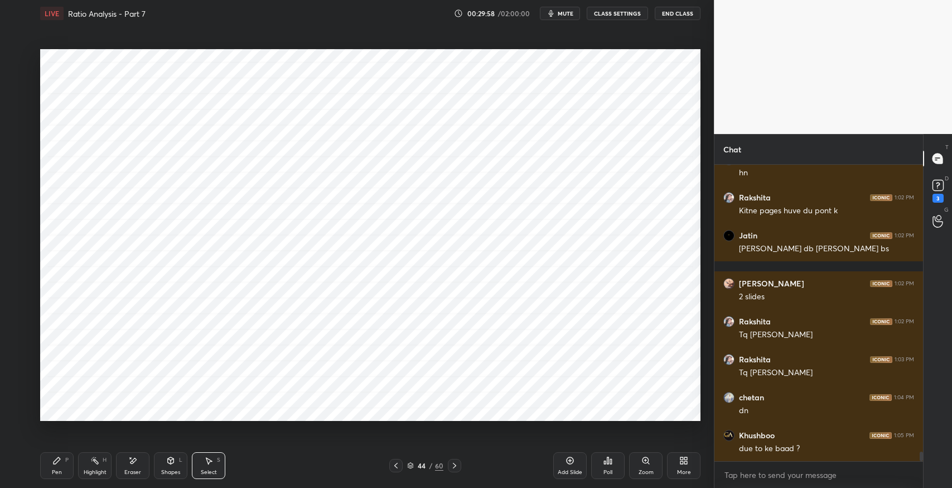
click at [74, 462] on div "Pen P Highlight H Eraser Shapes L Select S" at bounding box center [168, 465] width 257 height 27
click at [54, 468] on div "Pen P" at bounding box center [56, 465] width 33 height 27
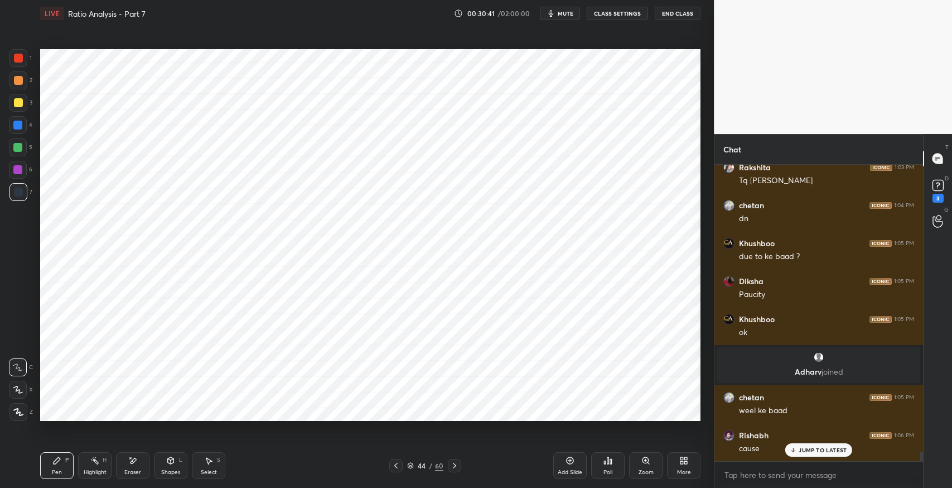
scroll to position [8762, 0]
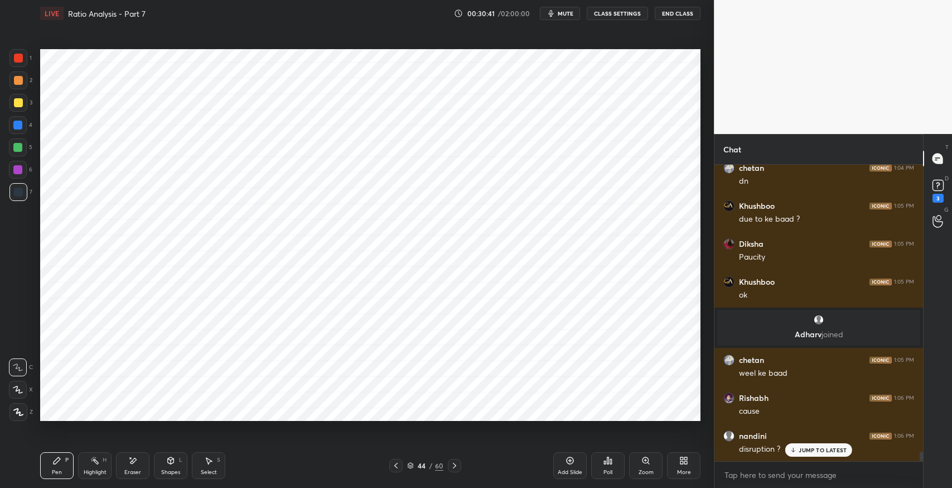
click at [140, 463] on div "Eraser" at bounding box center [132, 465] width 33 height 27
click at [57, 464] on icon at bounding box center [56, 460] width 9 height 9
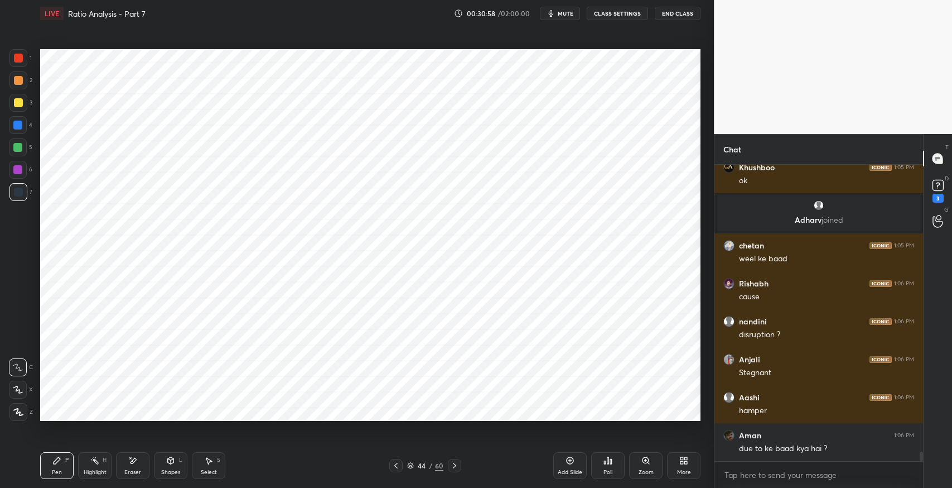
scroll to position [8914, 0]
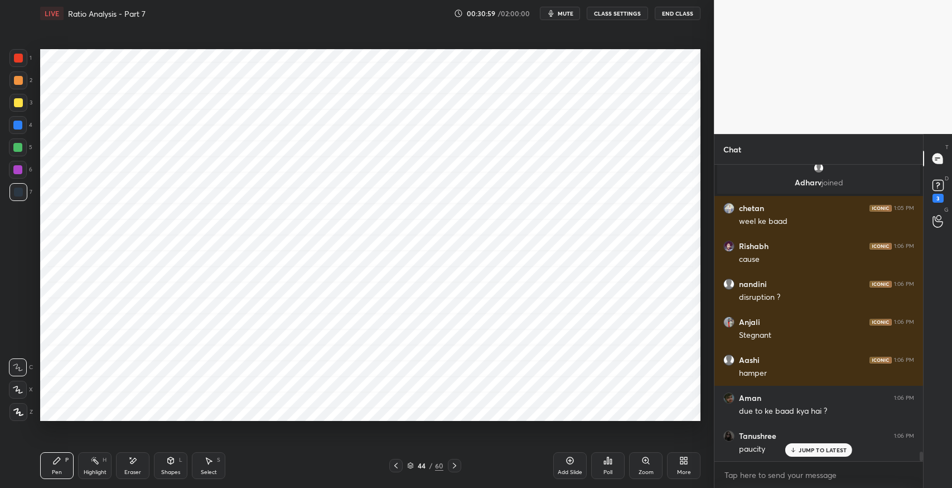
click at [140, 455] on div "Eraser" at bounding box center [132, 465] width 33 height 27
click at [62, 467] on div "Pen P" at bounding box center [56, 465] width 33 height 27
click at [129, 469] on div "Eraser" at bounding box center [132, 472] width 17 height 6
click at [58, 456] on icon at bounding box center [56, 460] width 9 height 9
click at [142, 458] on div "Eraser" at bounding box center [132, 465] width 33 height 27
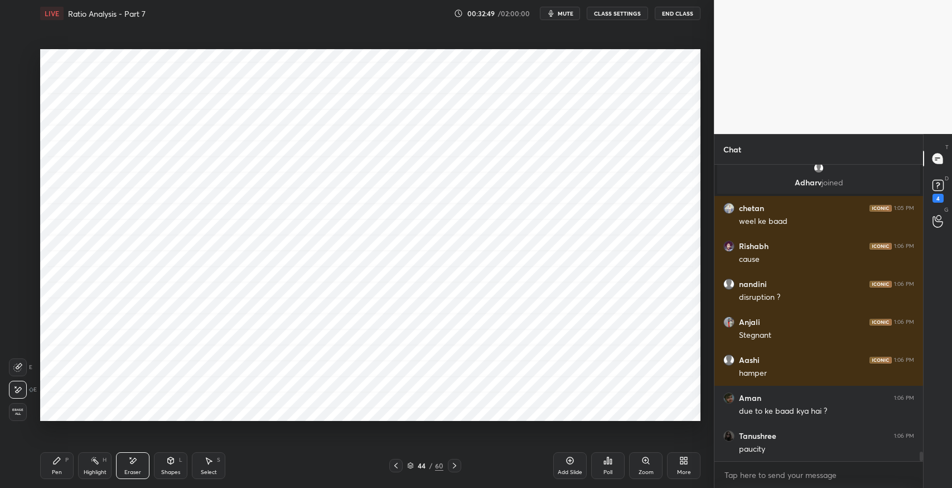
click at [65, 472] on div "Pen P" at bounding box center [56, 465] width 33 height 27
click at [128, 461] on icon at bounding box center [132, 460] width 9 height 9
click at [52, 467] on div "Pen P" at bounding box center [56, 465] width 33 height 27
click at [128, 459] on icon at bounding box center [132, 460] width 9 height 9
click at [57, 468] on div "Pen P" at bounding box center [56, 465] width 33 height 27
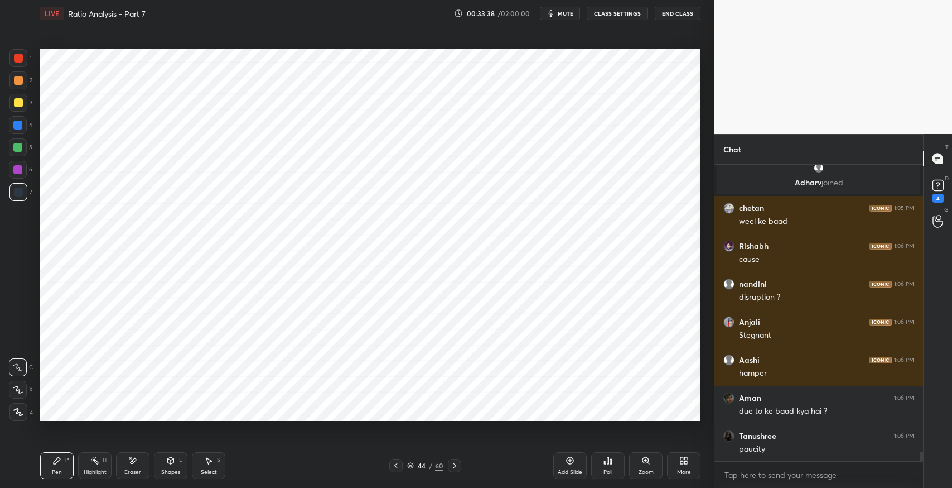
scroll to position [8920, 0]
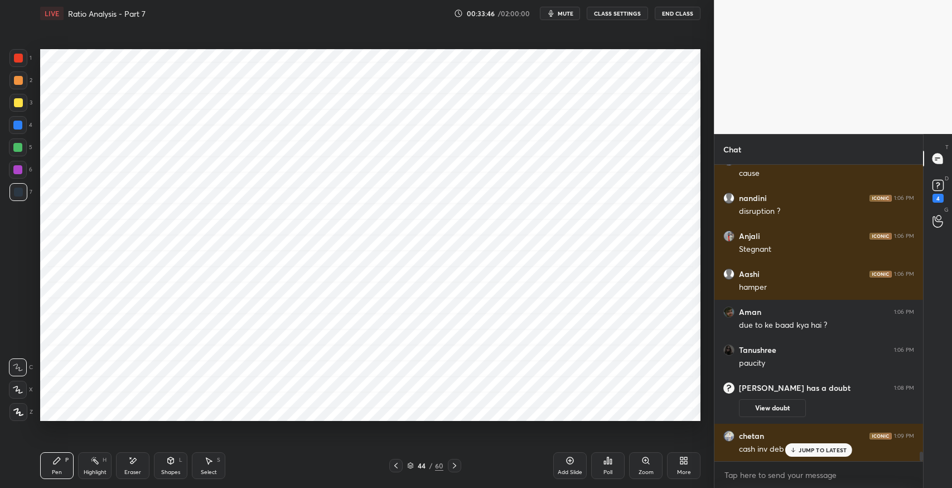
click at [820, 449] on p "JUMP TO LATEST" at bounding box center [823, 449] width 48 height 7
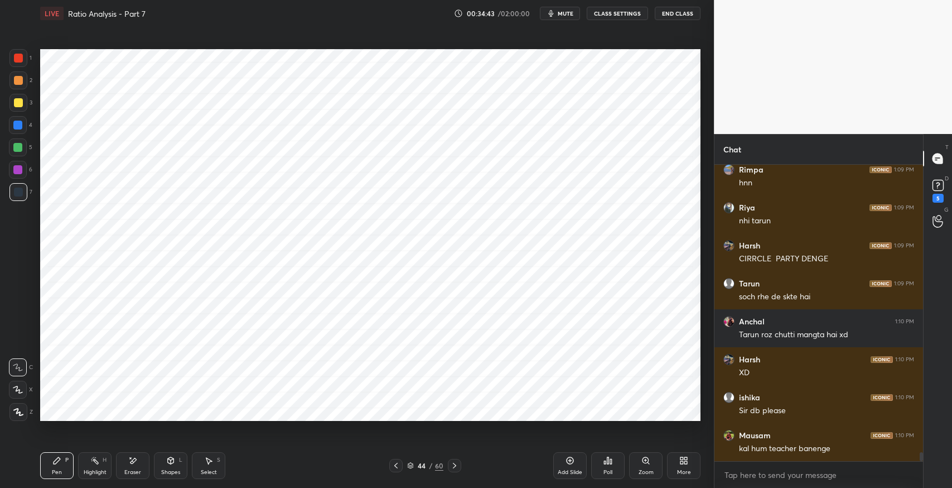
scroll to position [9277, 0]
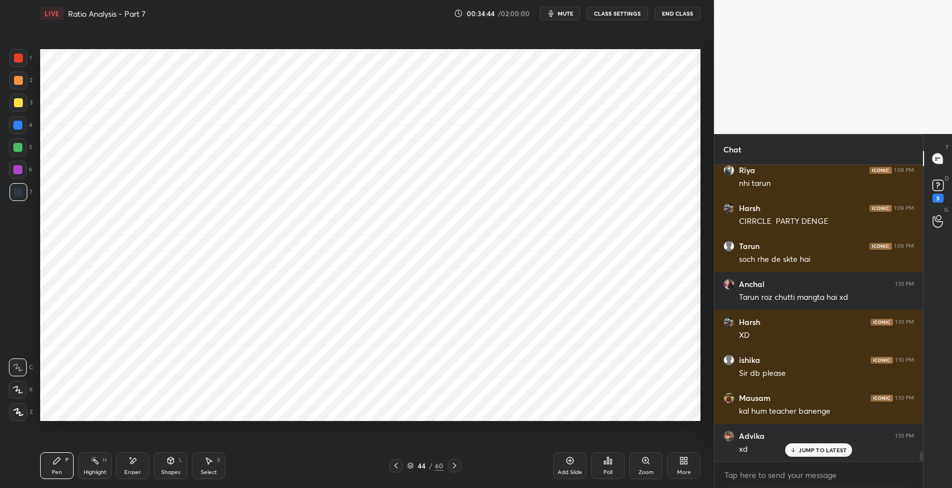
click at [937, 195] on div "5" at bounding box center [938, 198] width 11 height 9
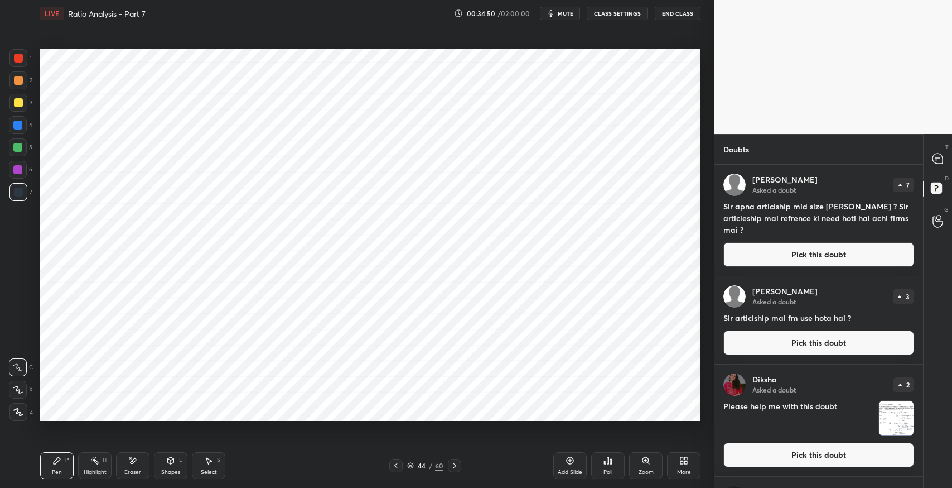
click at [940, 161] on icon at bounding box center [938, 158] width 10 height 10
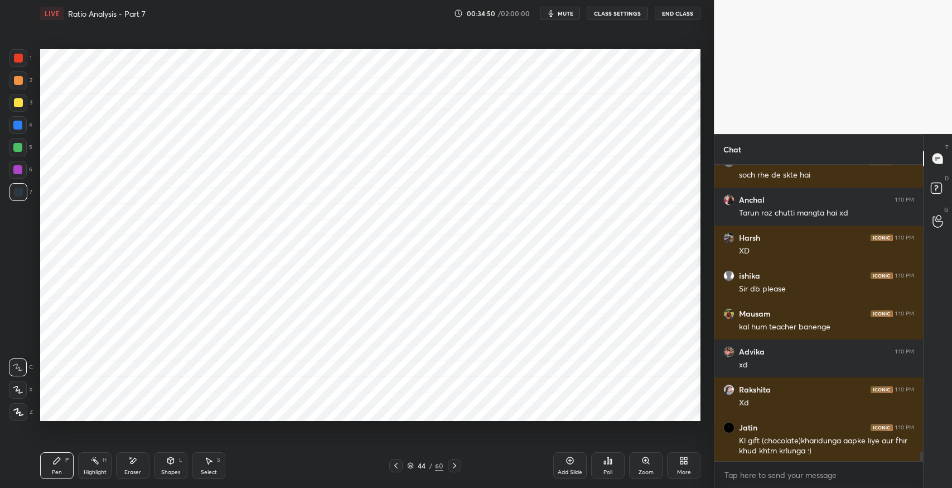
scroll to position [9614, 0]
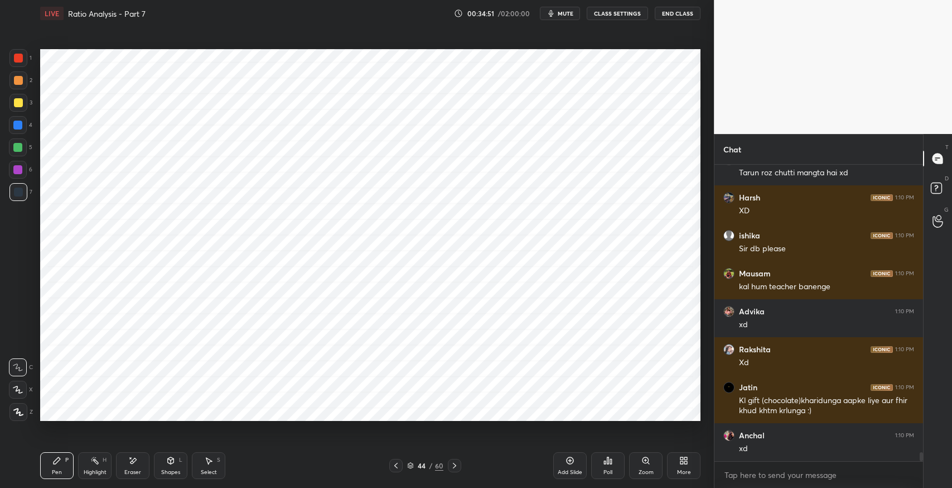
click at [936, 187] on icon at bounding box center [937, 187] width 4 height 4
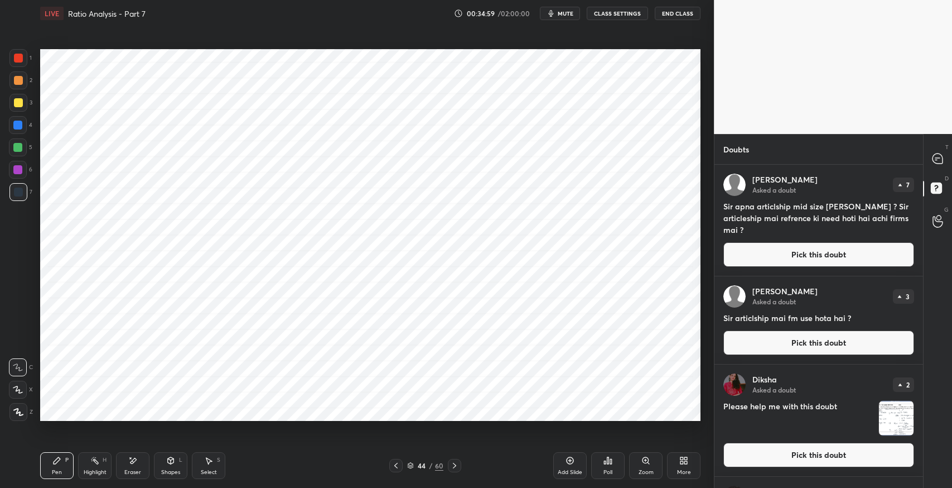
click at [938, 158] on icon at bounding box center [938, 158] width 10 height 10
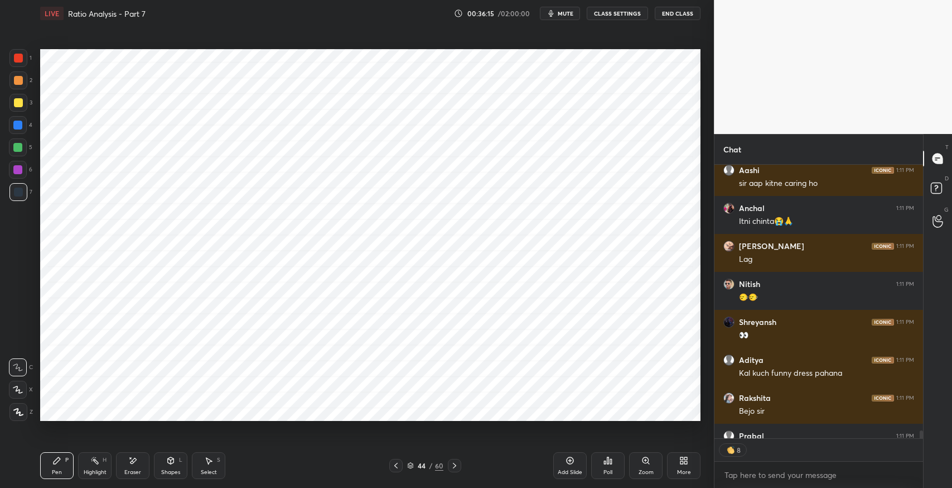
scroll to position [10507, 0]
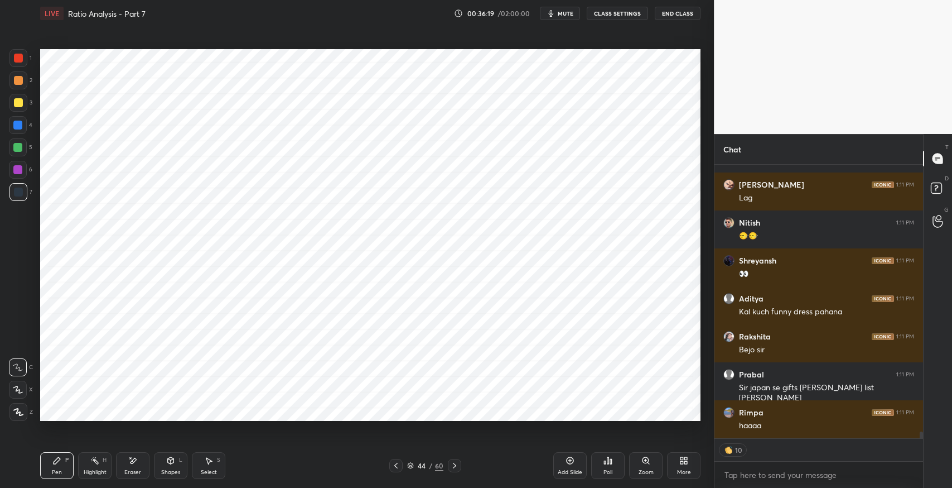
click at [564, 465] on div "Add Slide" at bounding box center [569, 465] width 33 height 27
click at [60, 463] on icon at bounding box center [56, 460] width 9 height 9
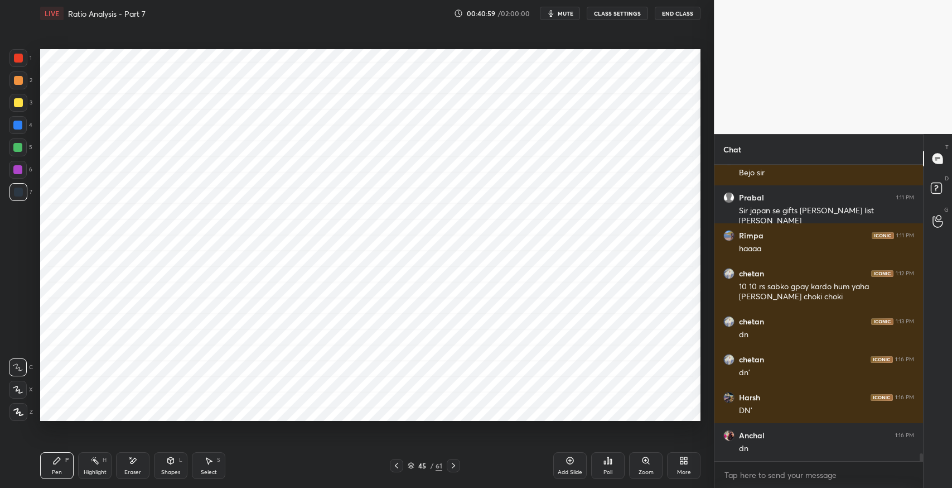
scroll to position [10722, 0]
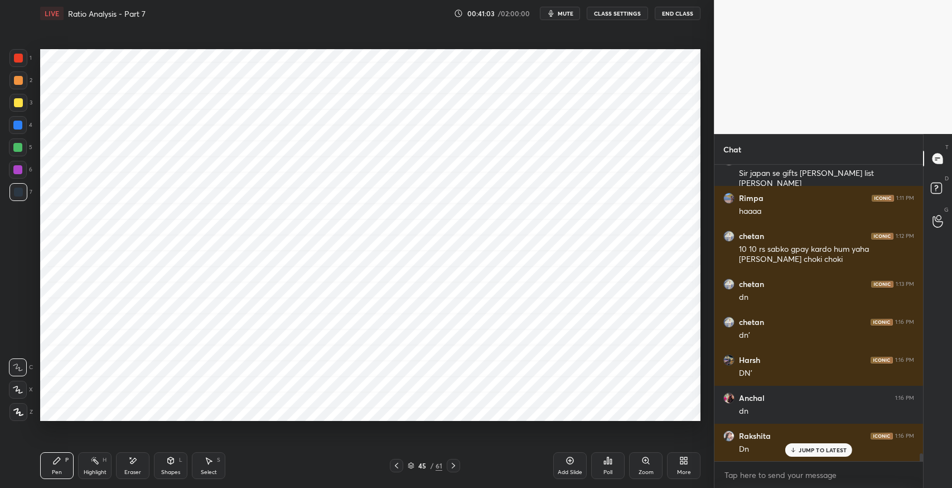
click at [138, 463] on div "Eraser" at bounding box center [132, 465] width 33 height 27
click at [55, 466] on div "Pen P" at bounding box center [56, 465] width 33 height 27
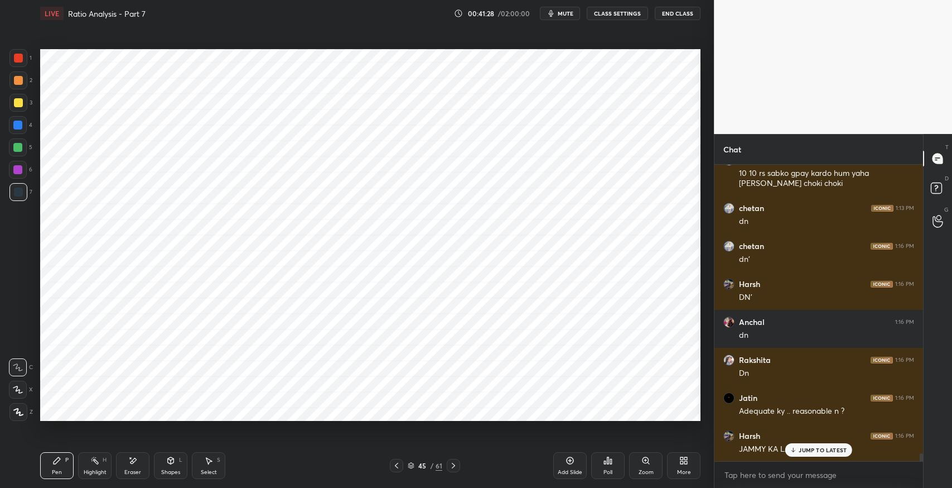
scroll to position [10836, 0]
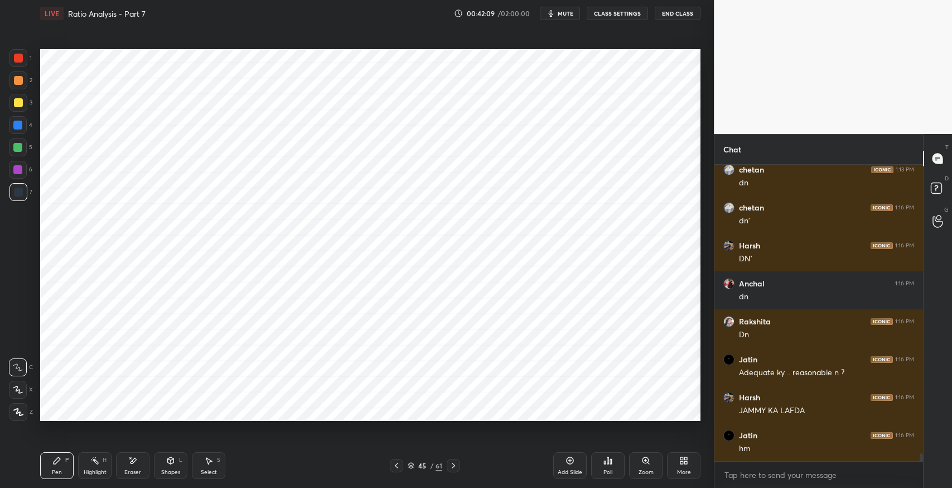
click at [576, 18] on button "mute" at bounding box center [560, 13] width 40 height 13
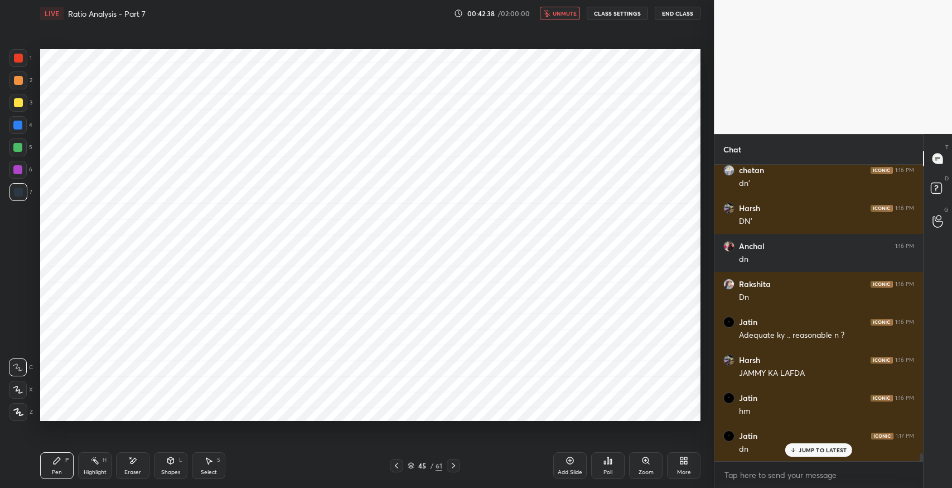
click at [562, 9] on span "unmute" at bounding box center [565, 13] width 24 height 8
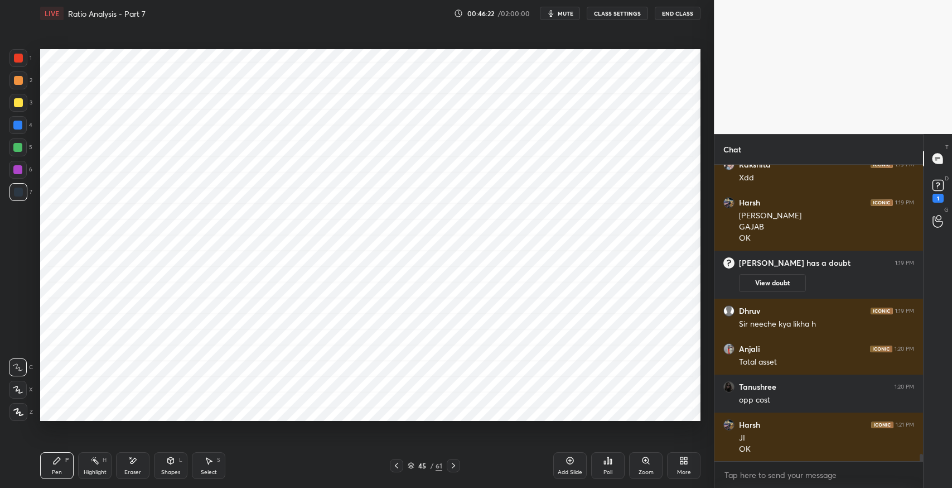
scroll to position [11574, 0]
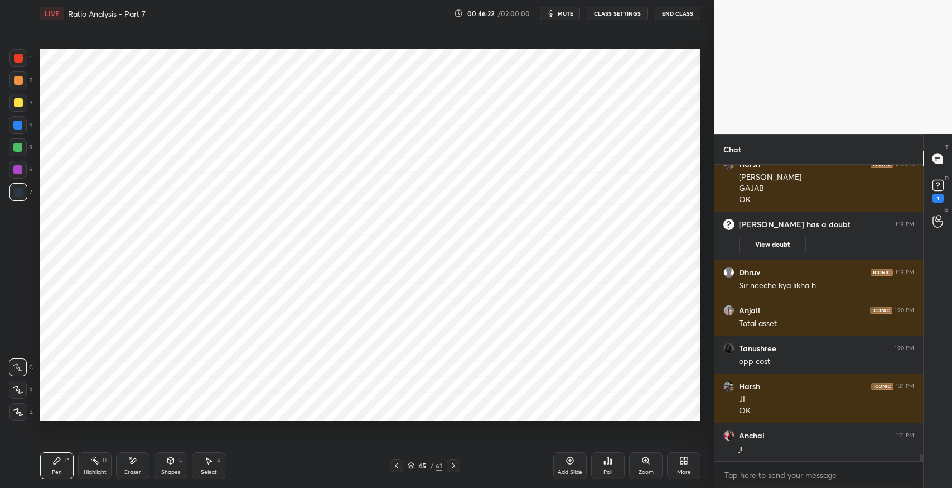
click at [571, 459] on icon at bounding box center [570, 460] width 9 height 9
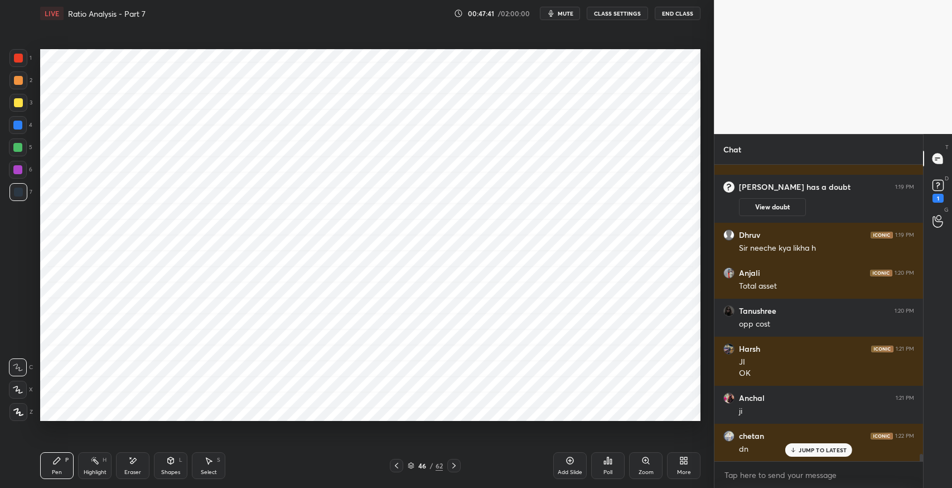
click at [132, 460] on icon at bounding box center [134, 461] width 6 height 6
click at [171, 461] on icon at bounding box center [171, 460] width 6 height 7
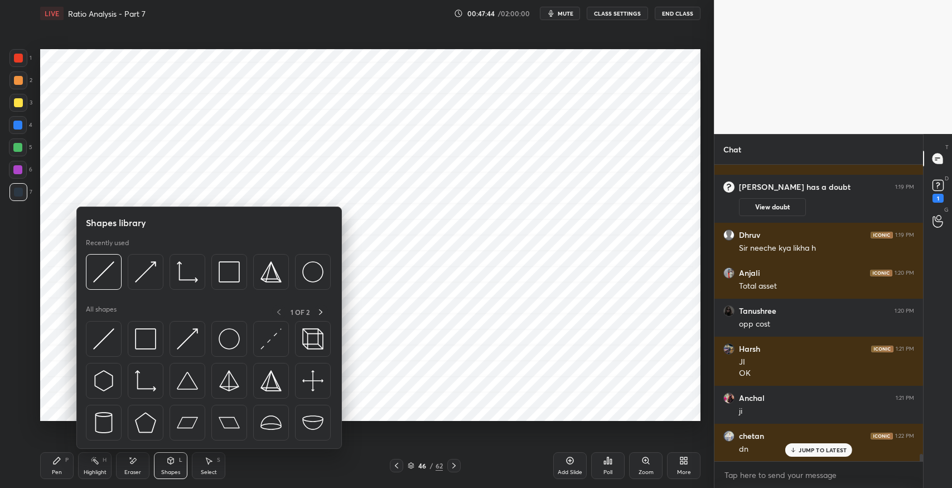
click at [145, 323] on div at bounding box center [146, 339] width 36 height 36
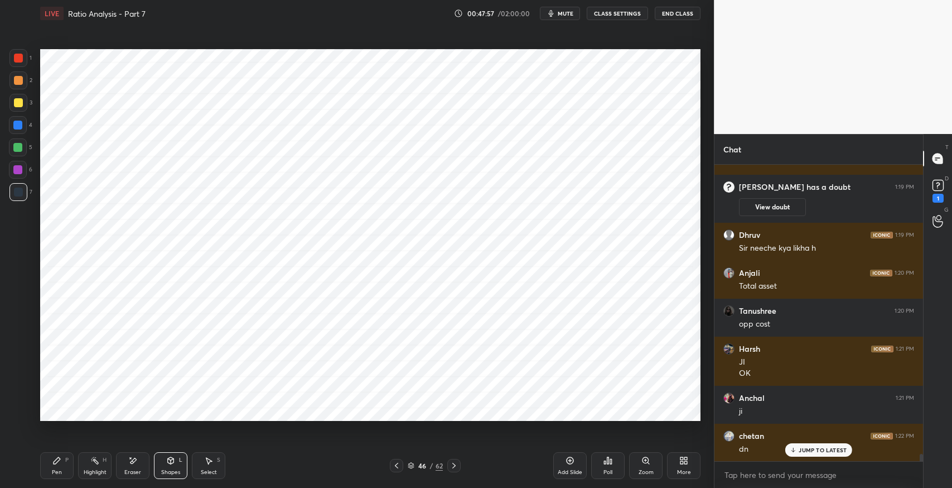
click at [57, 456] on icon at bounding box center [56, 460] width 9 height 9
click at [208, 459] on icon at bounding box center [209, 461] width 6 height 7
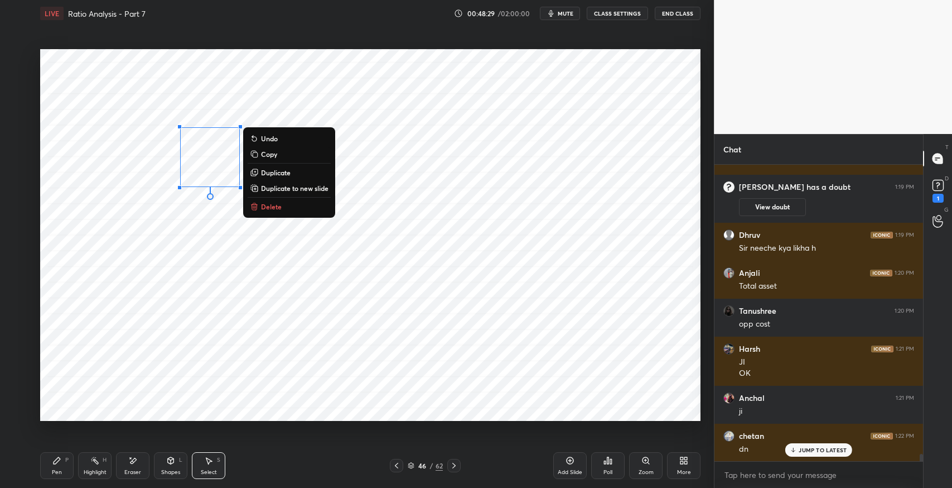
click at [283, 175] on p "Duplicate" at bounding box center [276, 172] width 30 height 9
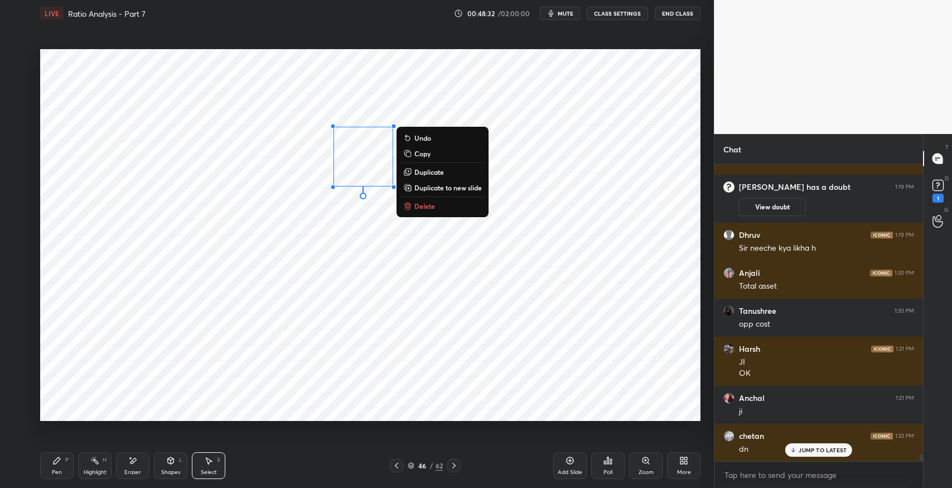
click at [426, 173] on p "Duplicate" at bounding box center [430, 171] width 30 height 9
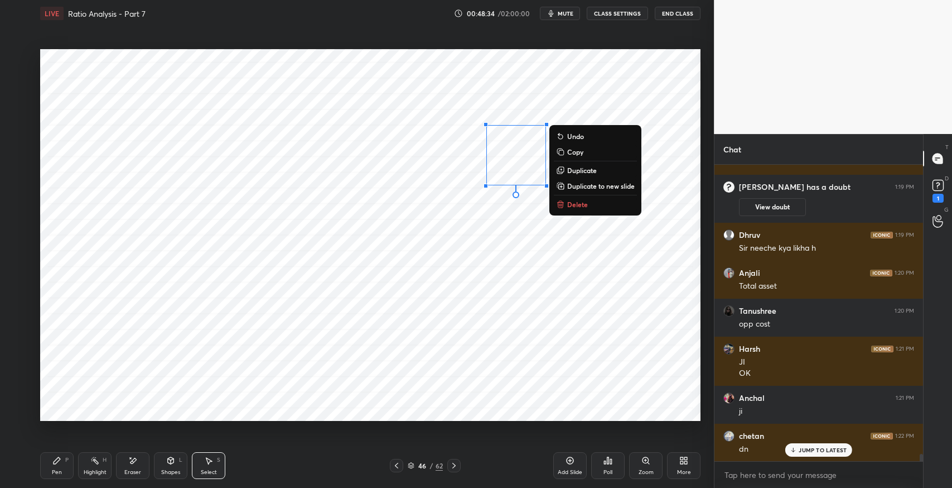
click at [58, 461] on icon at bounding box center [57, 460] width 7 height 7
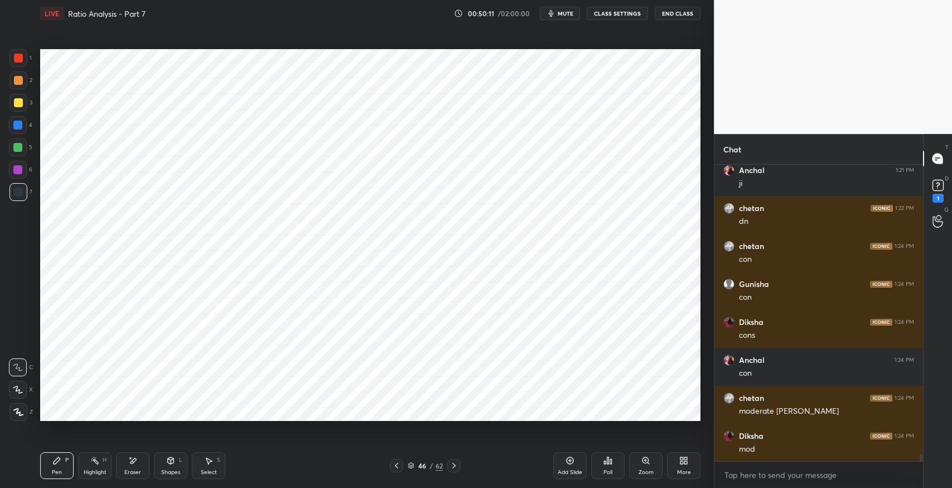
scroll to position [11877, 0]
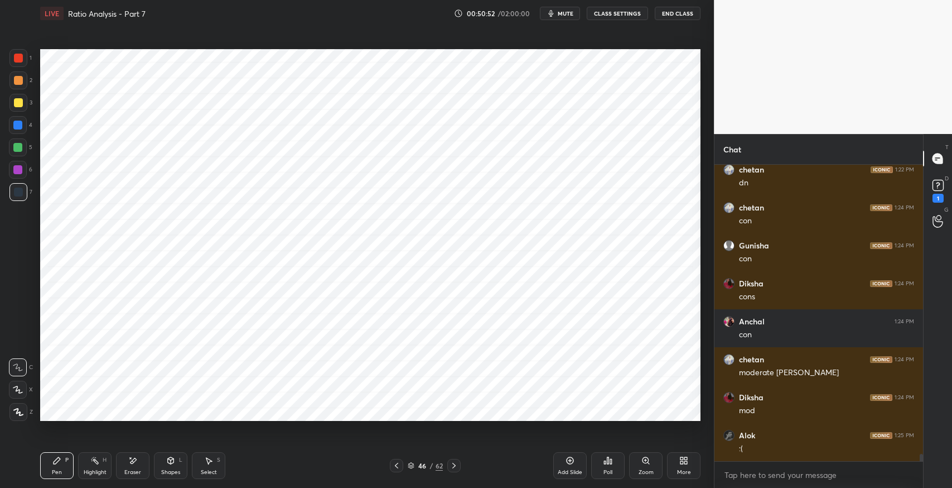
click at [215, 469] on div "Select" at bounding box center [209, 472] width 16 height 6
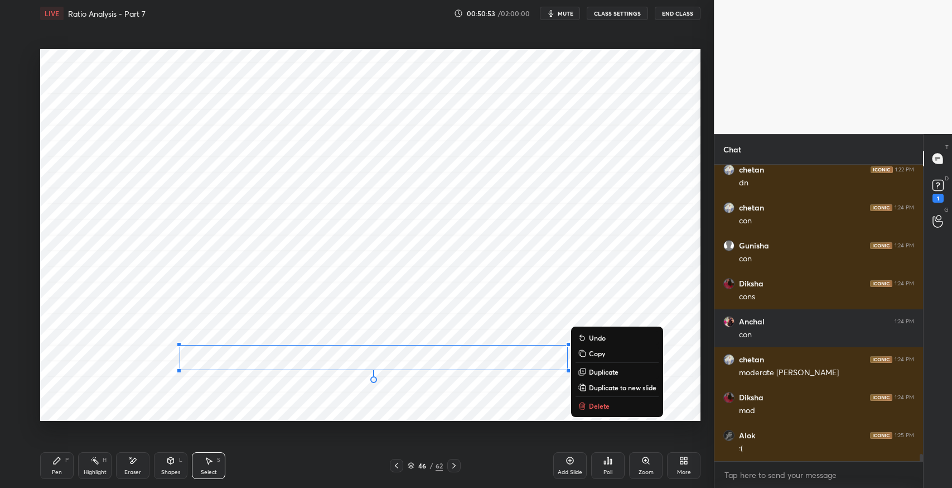
click at [596, 403] on p "Delete" at bounding box center [599, 405] width 21 height 9
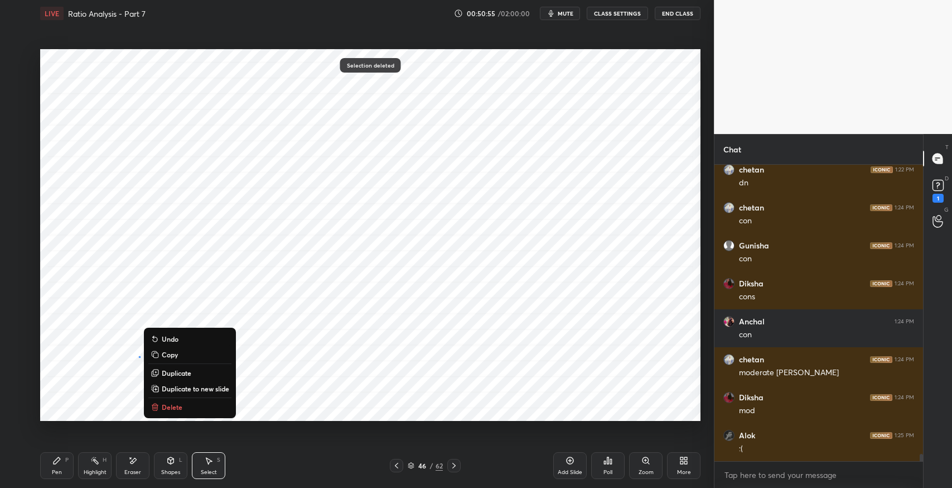
click at [196, 404] on button "Delete" at bounding box center [189, 406] width 83 height 13
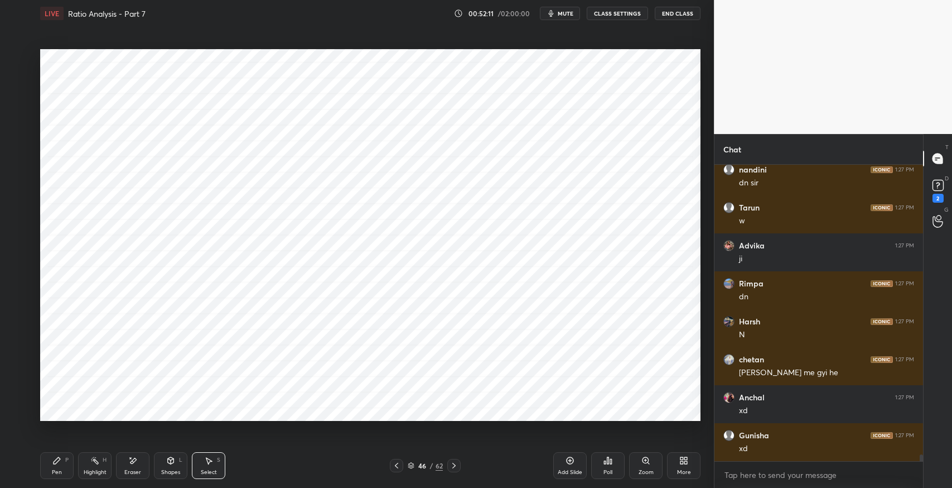
scroll to position [12370, 0]
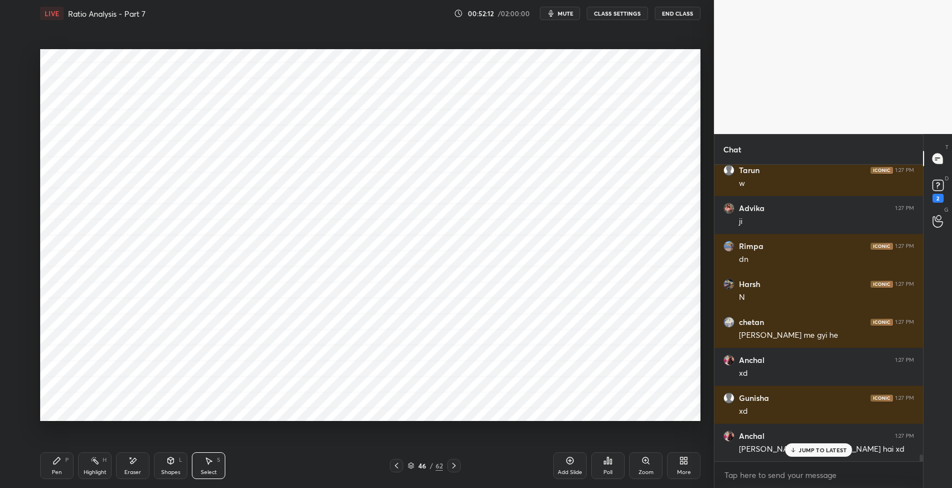
click at [808, 453] on p "JUMP TO LATEST" at bounding box center [823, 449] width 48 height 7
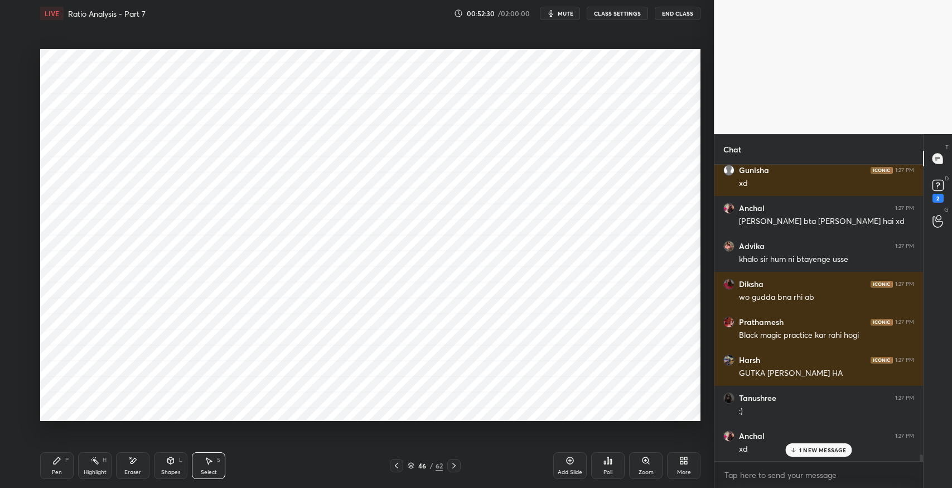
scroll to position [12636, 0]
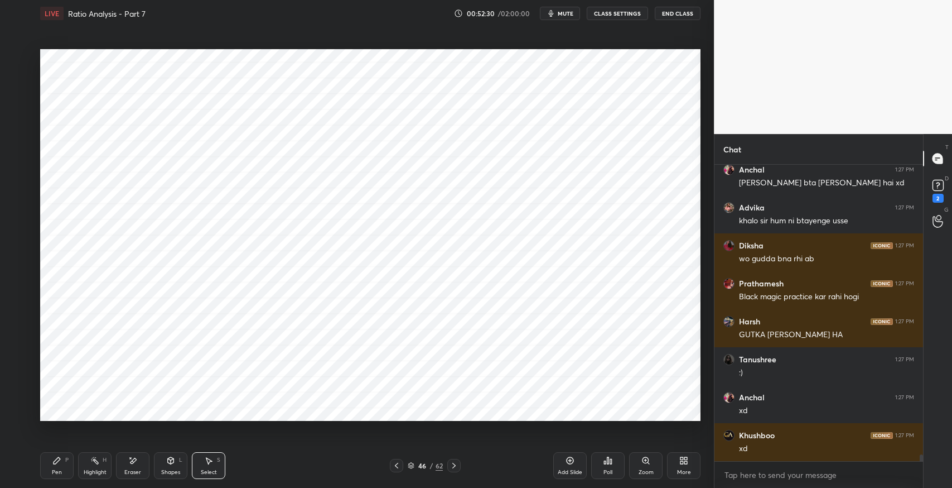
click at [567, 470] on div "Add Slide" at bounding box center [570, 472] width 25 height 6
click at [55, 463] on icon at bounding box center [57, 460] width 7 height 7
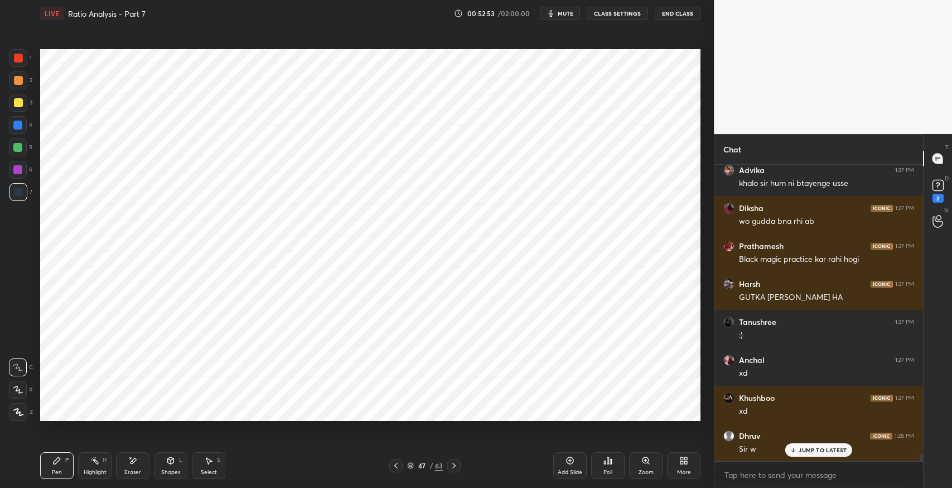
click at [396, 465] on icon at bounding box center [396, 465] width 9 height 9
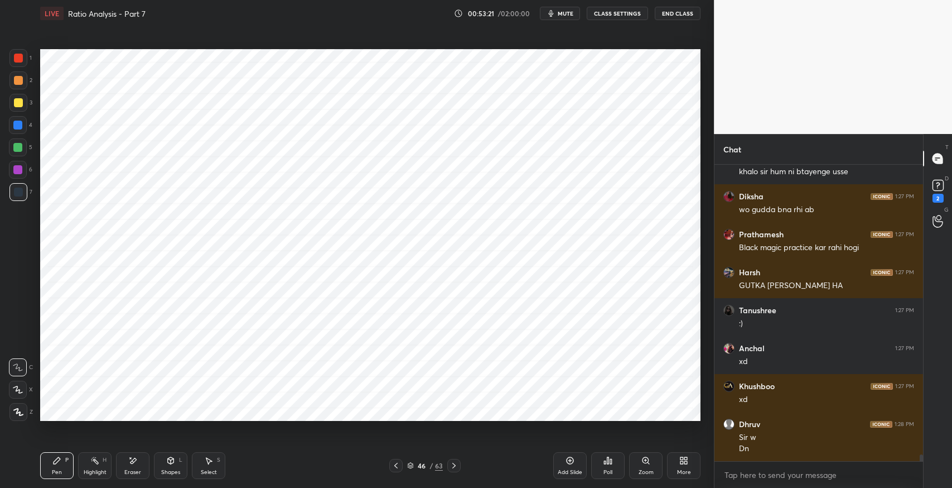
click at [454, 465] on icon at bounding box center [454, 465] width 9 height 9
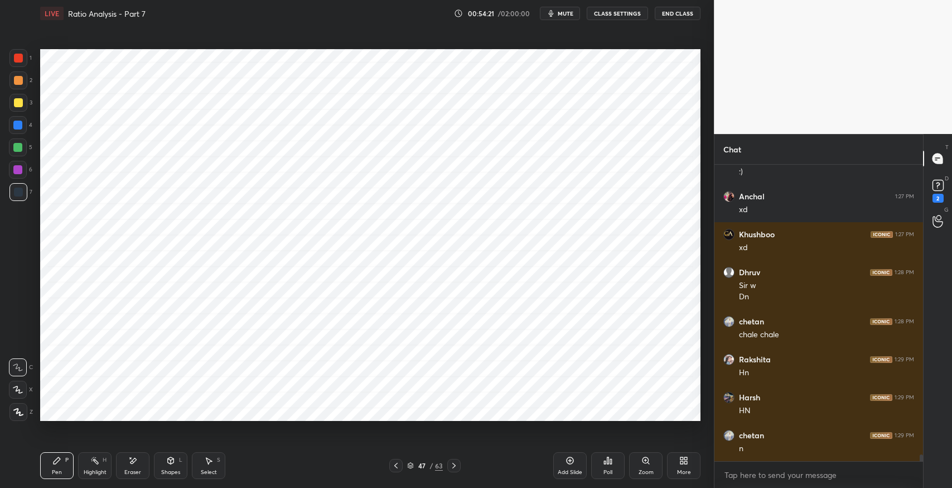
scroll to position [12848, 0]
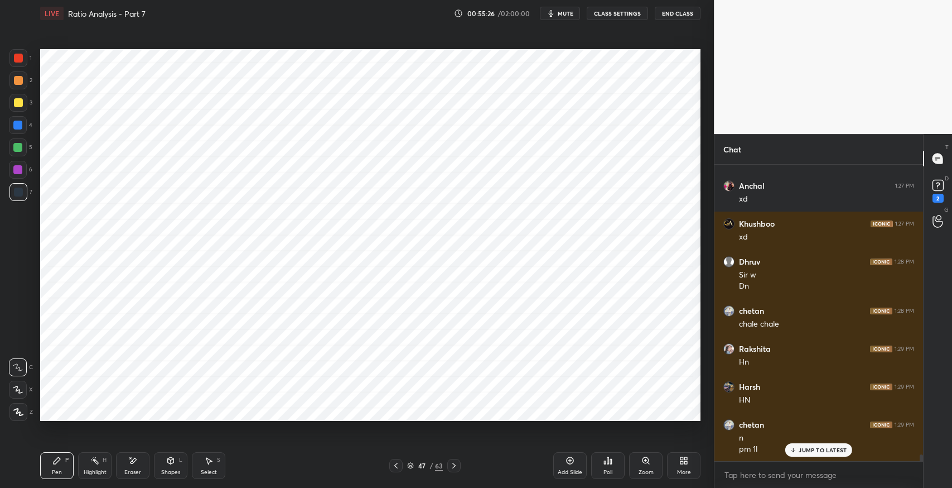
click at [354, 482] on div "Pen P Highlight H Eraser Shapes L Select S 47 / 63 Add Slide Poll Zoom More" at bounding box center [370, 465] width 661 height 45
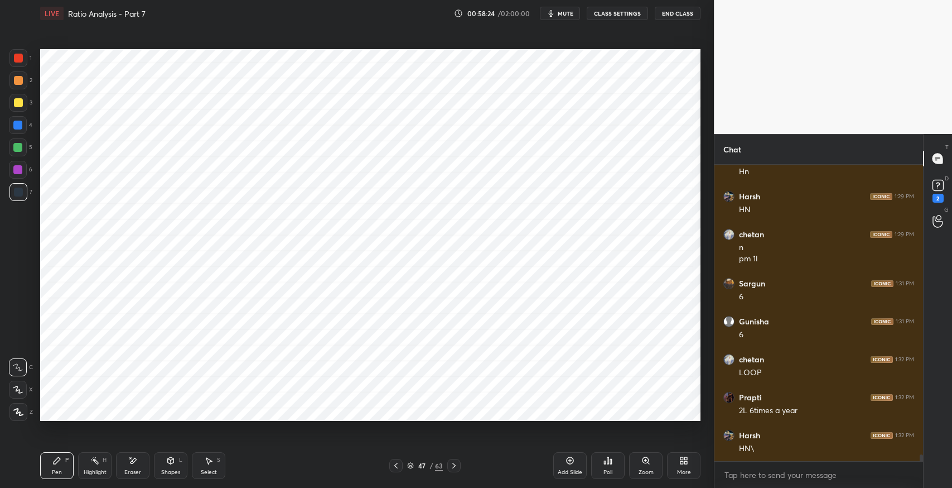
scroll to position [13075, 0]
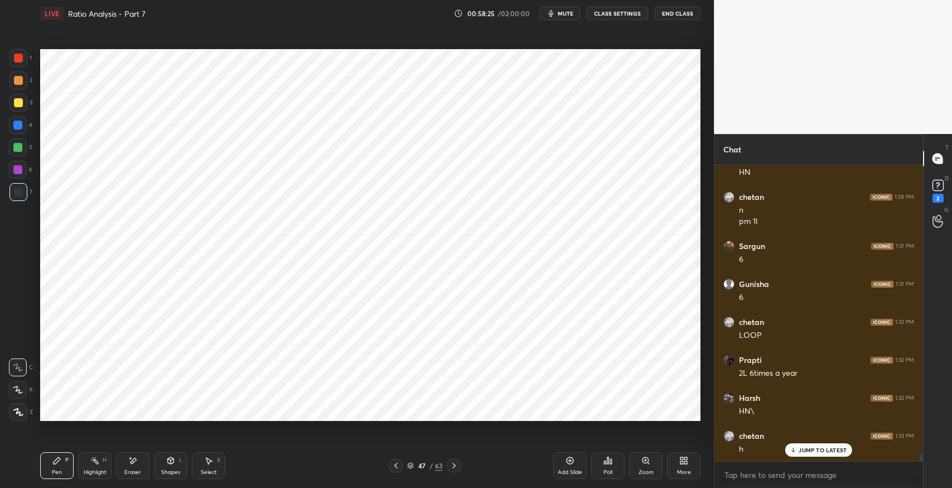
click at [216, 459] on div "Select S" at bounding box center [208, 465] width 33 height 27
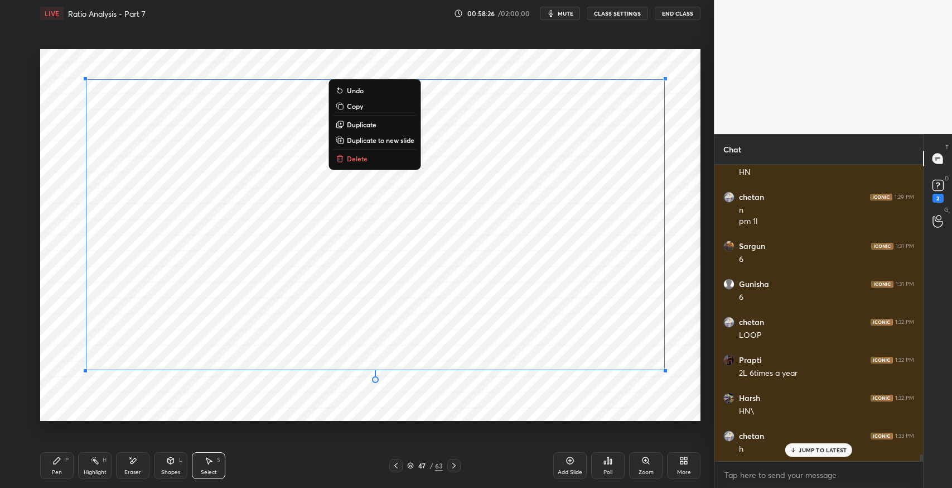
scroll to position [13114, 0]
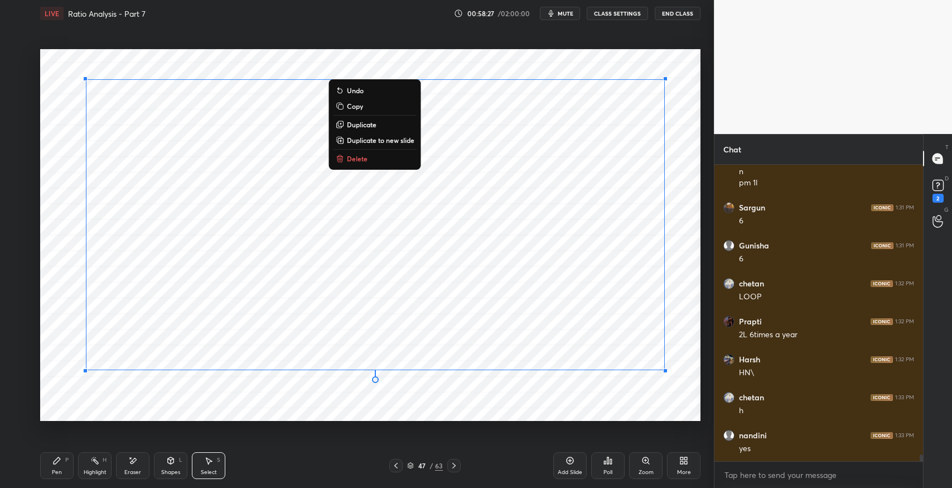
click at [363, 164] on button "Delete" at bounding box center [375, 158] width 83 height 13
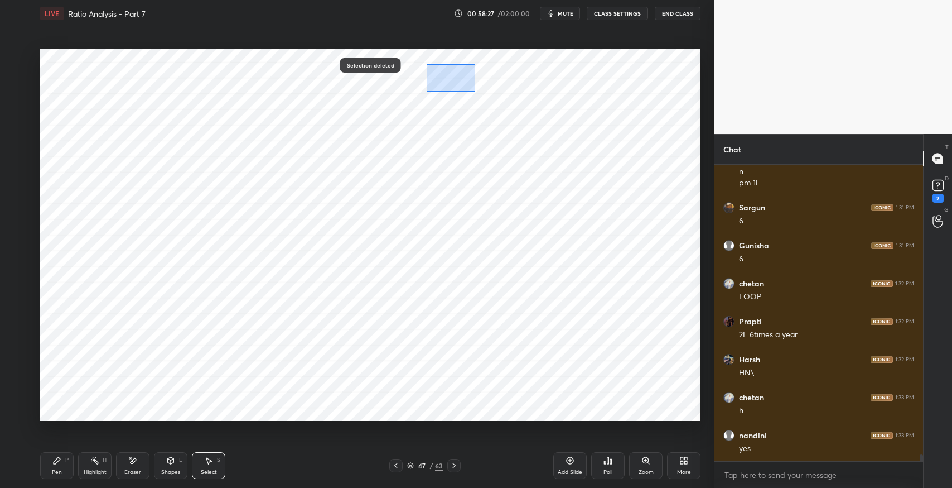
scroll to position [13151, 0]
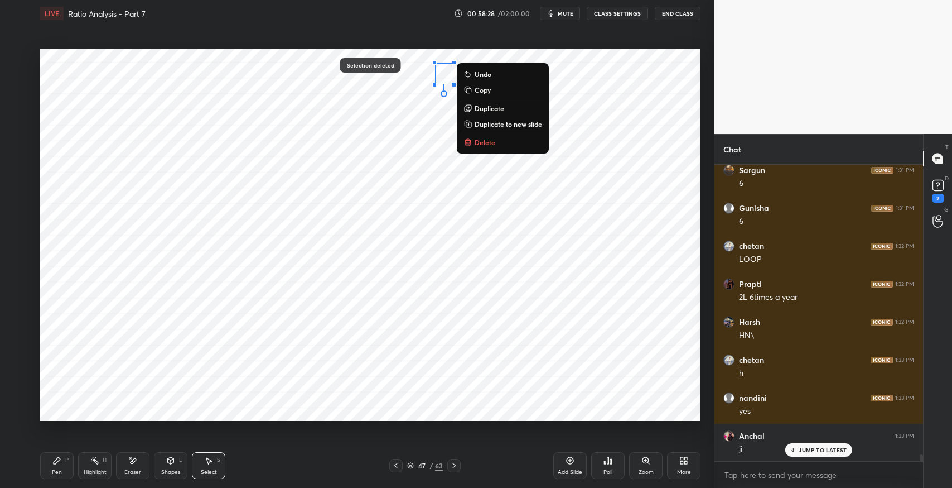
click at [495, 144] on p "Delete" at bounding box center [485, 142] width 21 height 9
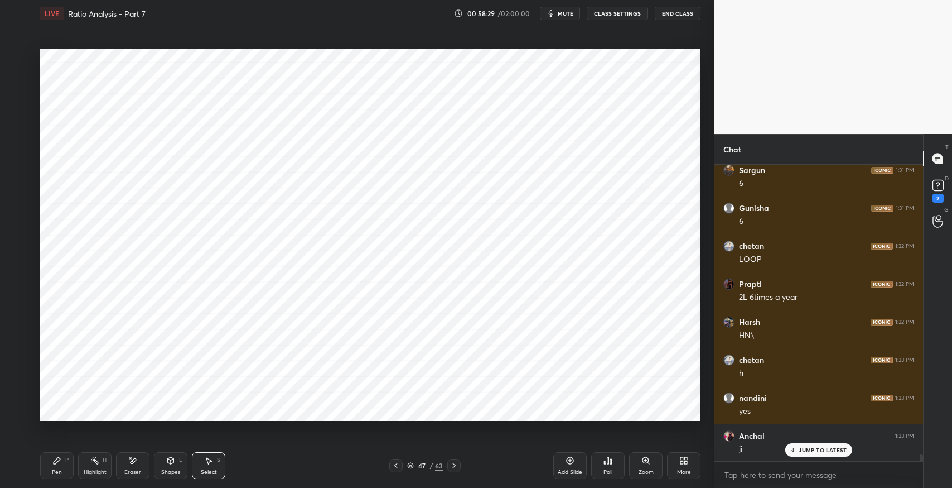
click at [57, 459] on icon at bounding box center [57, 460] width 7 height 7
click at [206, 458] on icon at bounding box center [209, 461] width 6 height 7
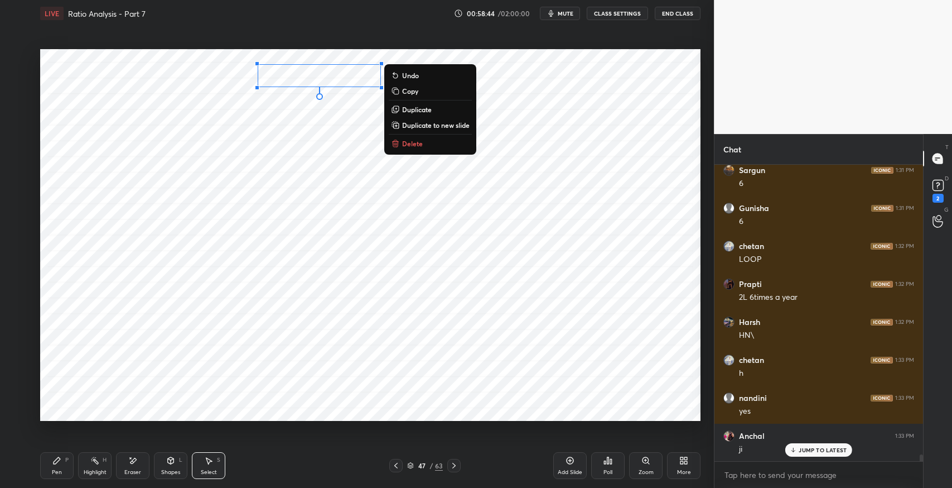
click at [420, 108] on p "Duplicate" at bounding box center [417, 109] width 30 height 9
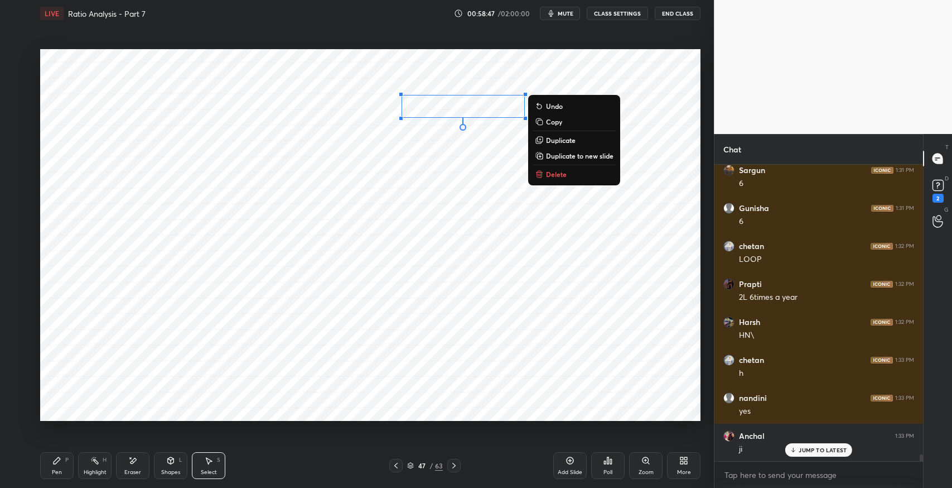
click at [61, 463] on div "Pen P" at bounding box center [56, 465] width 33 height 27
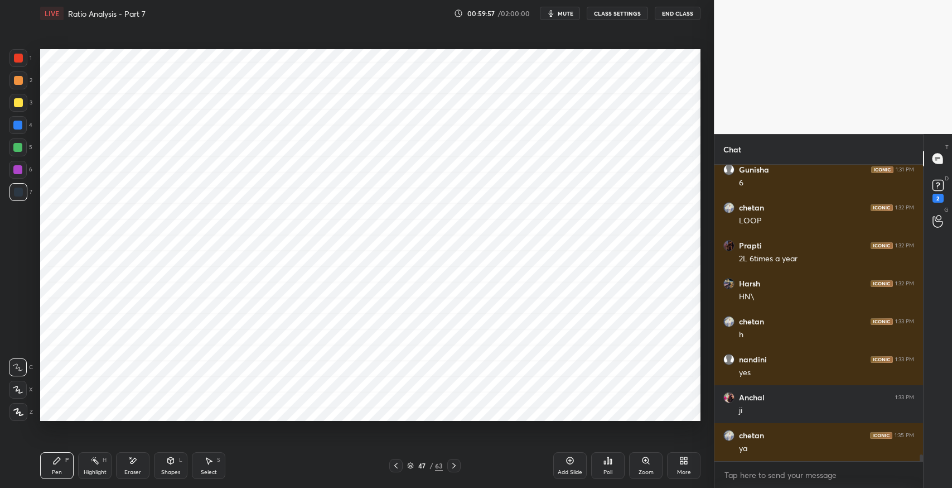
scroll to position [13227, 0]
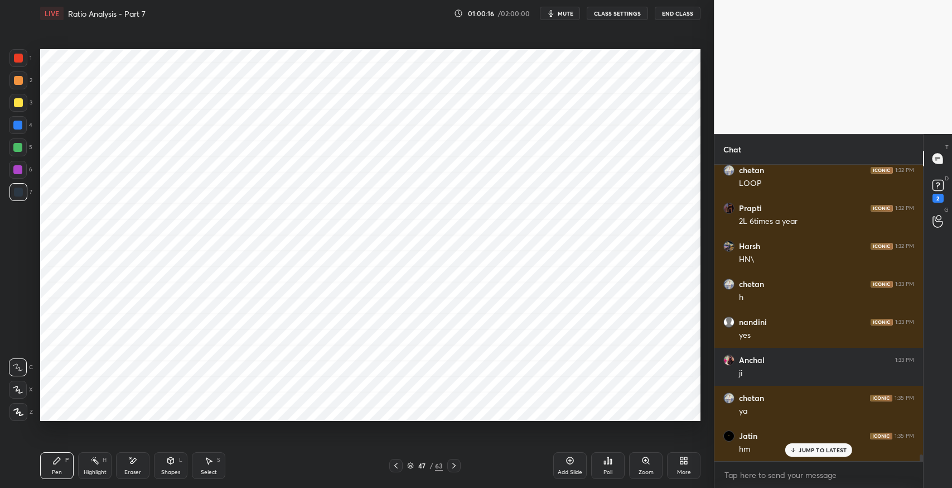
click at [575, 464] on div "Add Slide" at bounding box center [569, 465] width 33 height 27
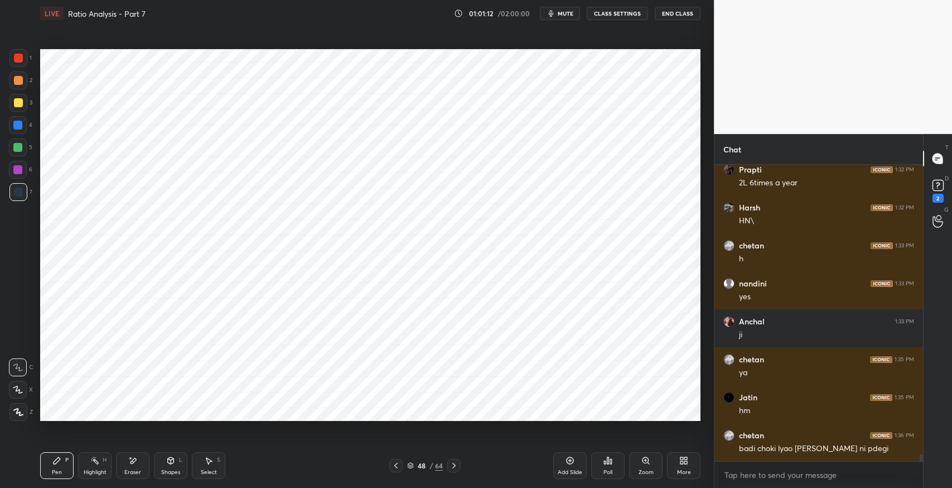
click at [170, 462] on icon at bounding box center [171, 460] width 6 height 7
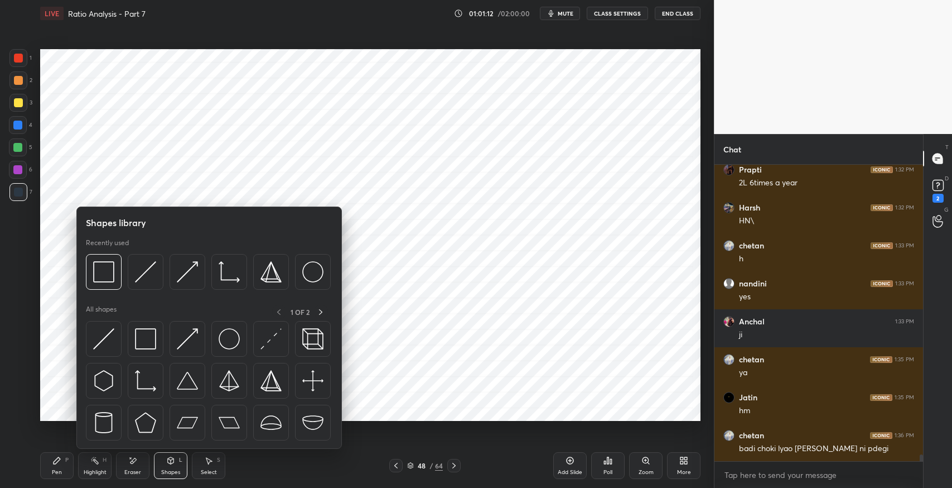
click at [145, 333] on img at bounding box center [145, 338] width 21 height 21
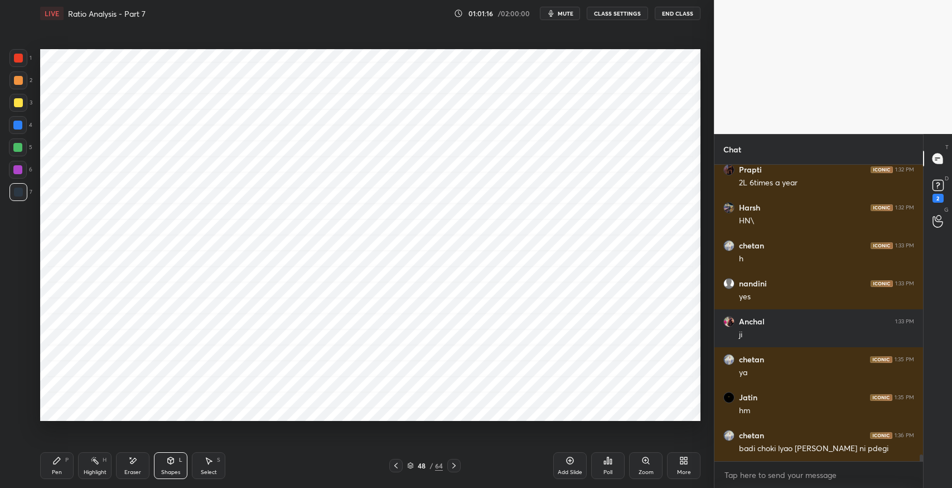
click at [56, 471] on div "Pen" at bounding box center [57, 472] width 10 height 6
click at [137, 466] on div "Eraser" at bounding box center [132, 465] width 33 height 27
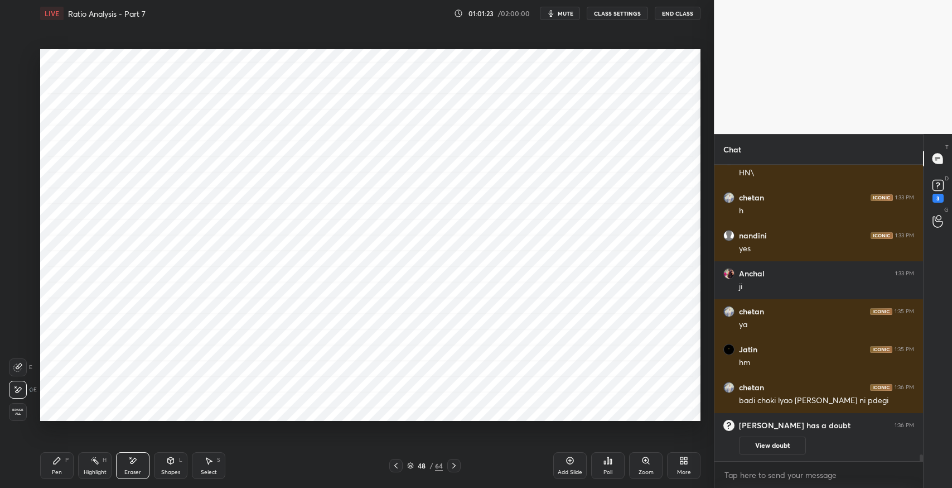
click at [62, 469] on div "Pen P" at bounding box center [56, 465] width 33 height 27
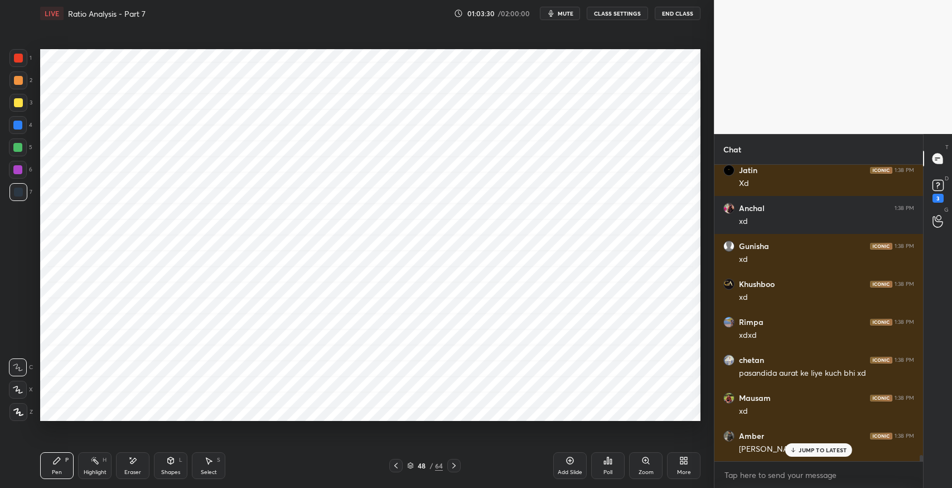
scroll to position [14078, 0]
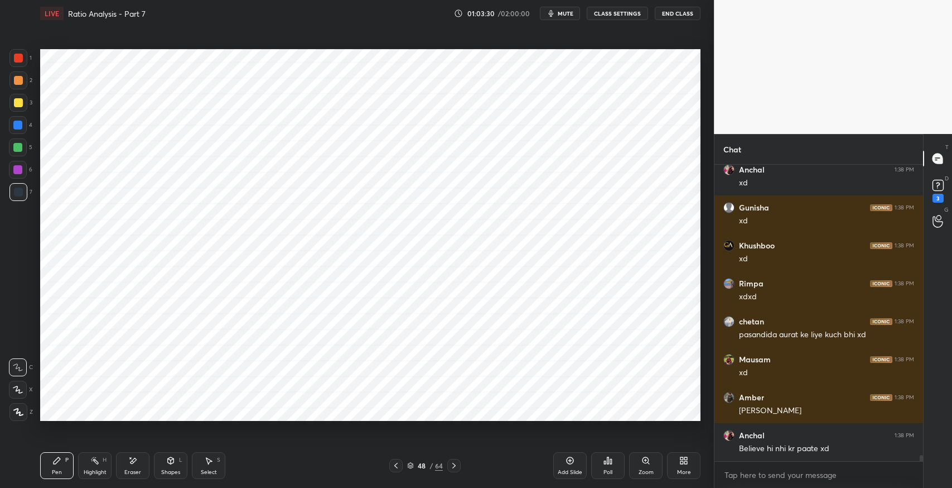
click at [812, 453] on div "Believe hi nhi kr paate xd" at bounding box center [826, 448] width 175 height 11
click at [136, 465] on icon at bounding box center [132, 460] width 9 height 9
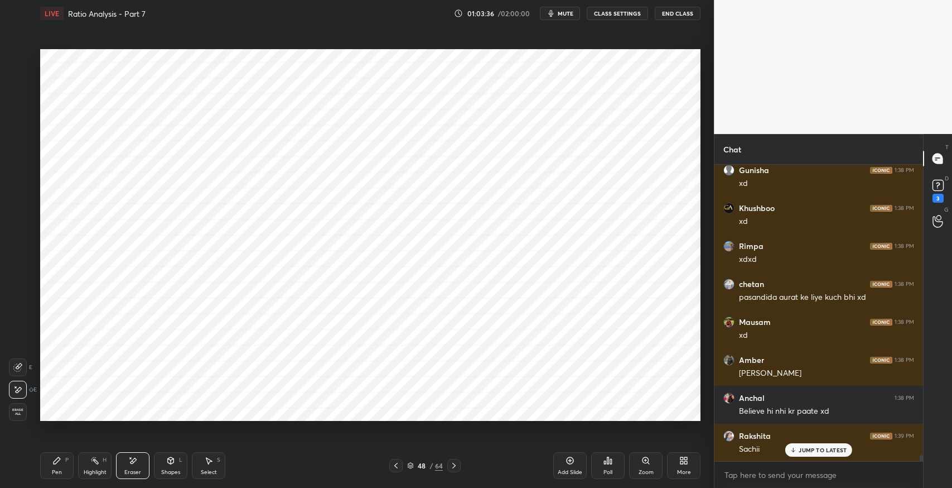
click at [51, 470] on div "Pen P" at bounding box center [56, 465] width 33 height 27
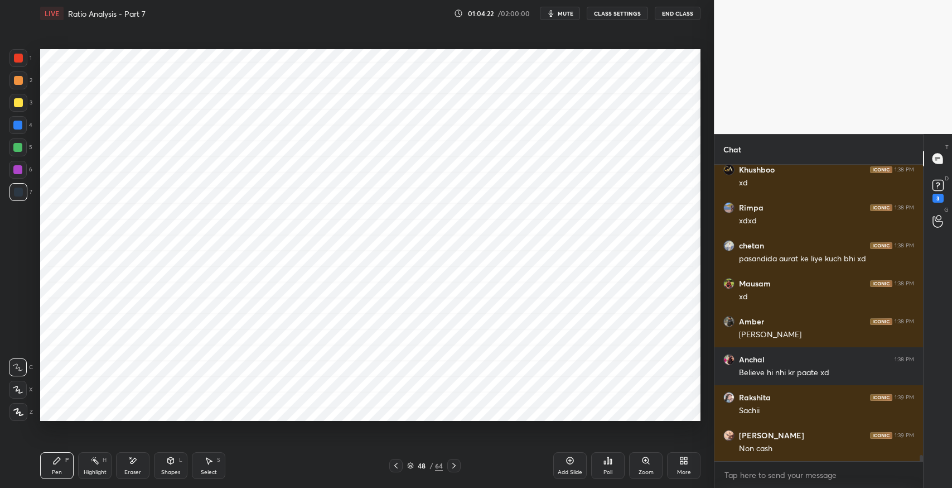
scroll to position [13807, 0]
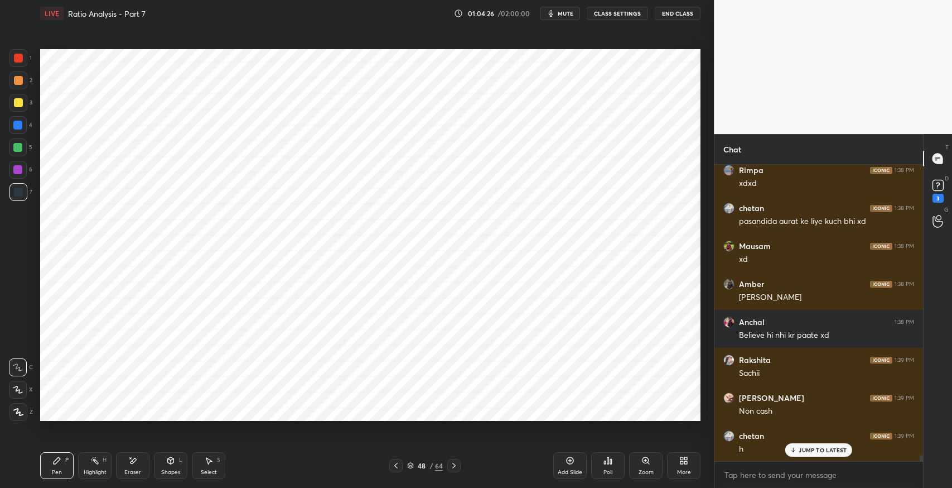
click at [56, 465] on div "Pen P" at bounding box center [56, 465] width 33 height 27
click at [165, 457] on div "Shapes L" at bounding box center [170, 465] width 33 height 27
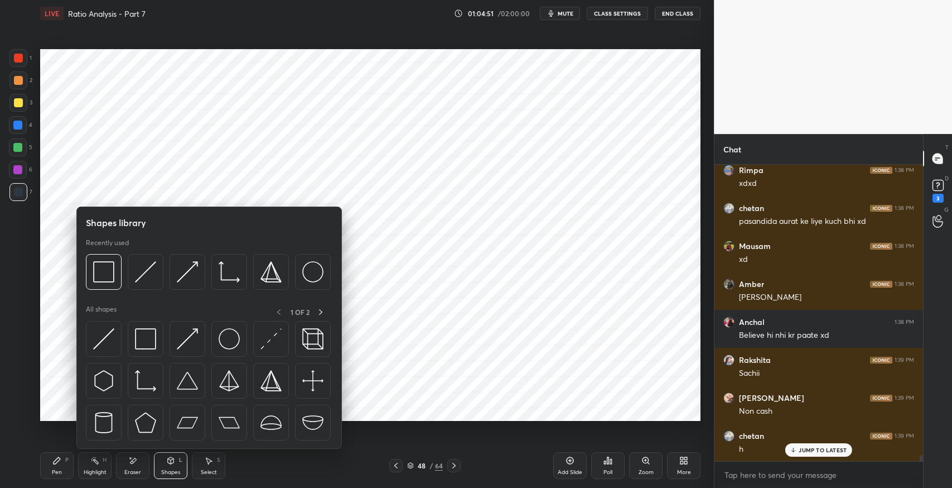
click at [138, 347] on img at bounding box center [145, 338] width 21 height 21
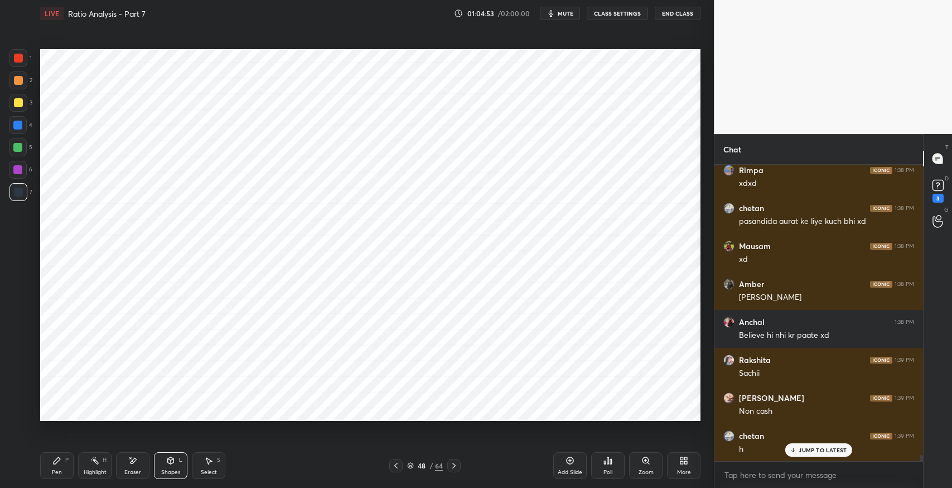
click at [56, 458] on icon at bounding box center [57, 460] width 7 height 7
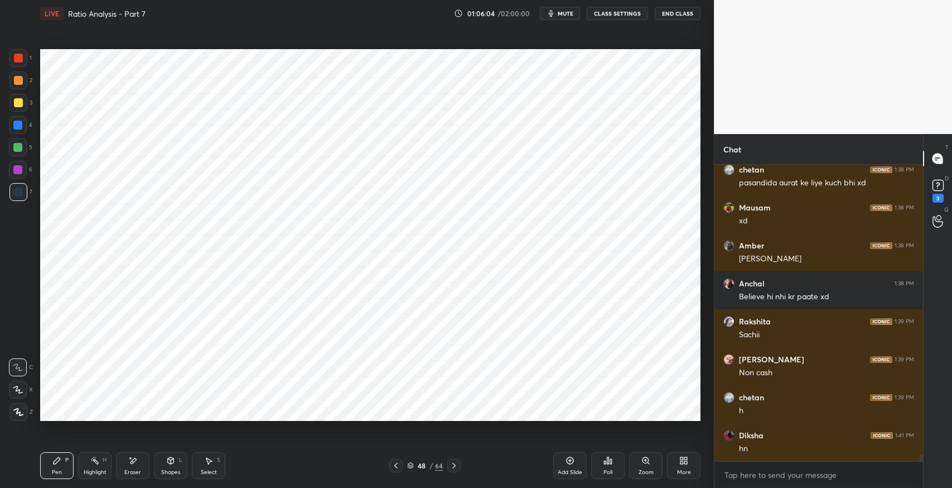
click at [214, 466] on div "Select S" at bounding box center [208, 465] width 33 height 27
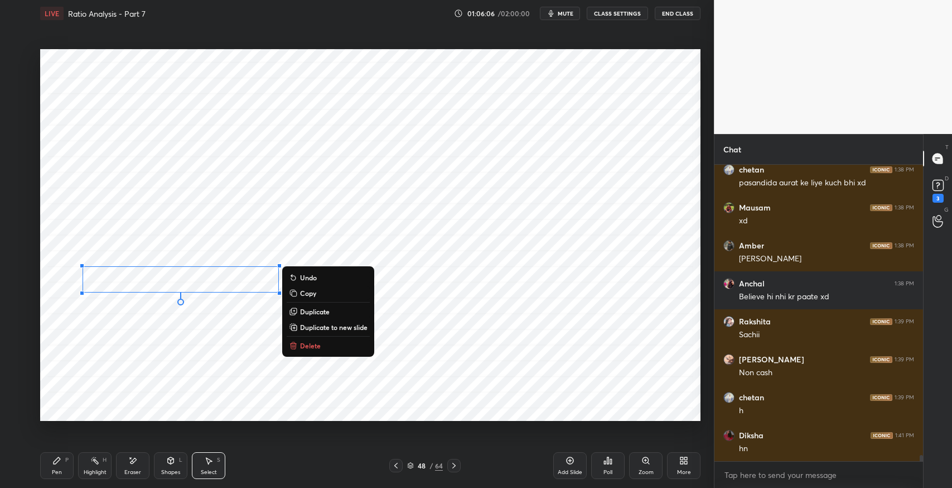
click at [336, 326] on p "Duplicate to new slide" at bounding box center [334, 326] width 68 height 9
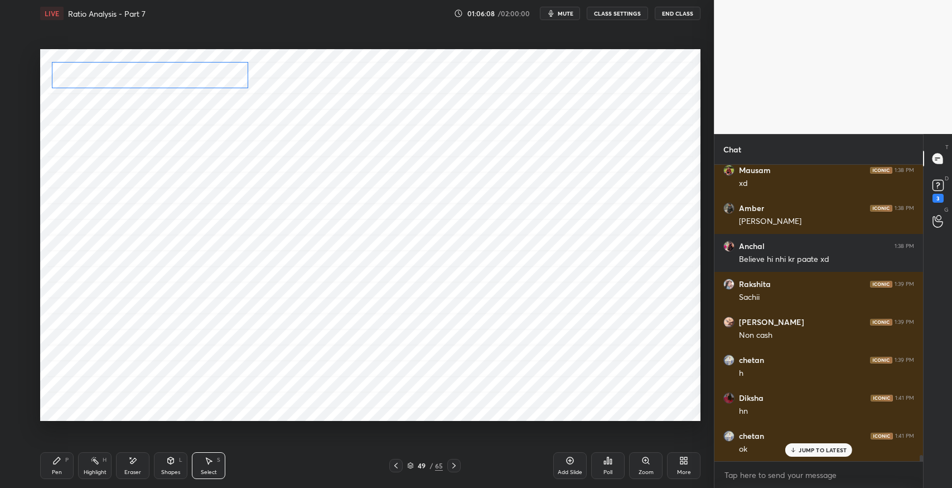
scroll to position [13922, 0]
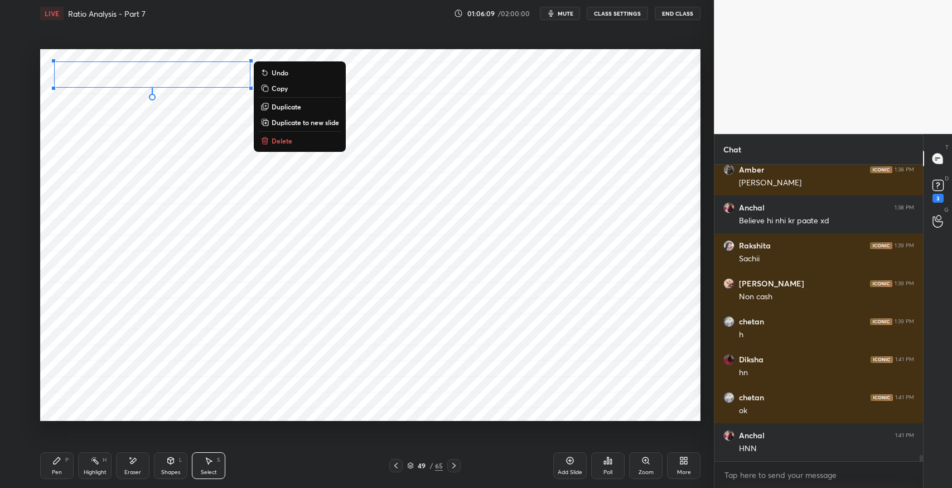
click at [62, 456] on div "Pen P" at bounding box center [56, 465] width 33 height 27
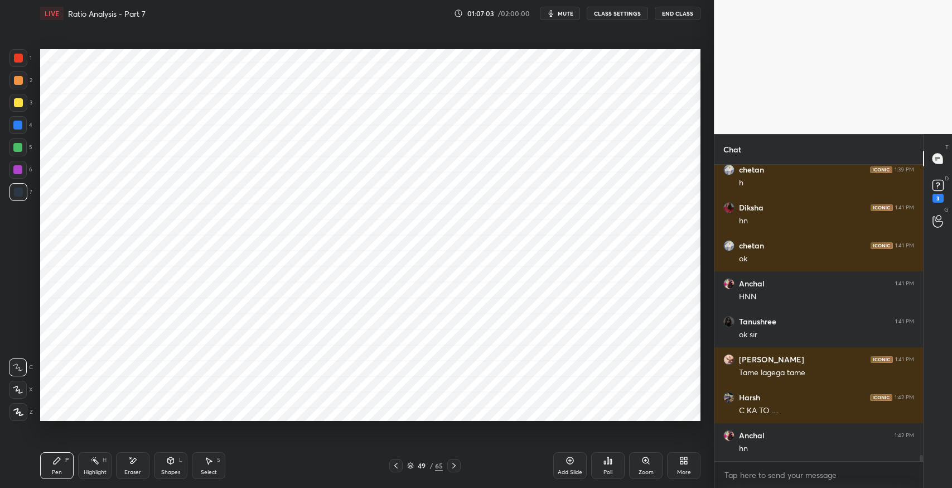
scroll to position [14111, 0]
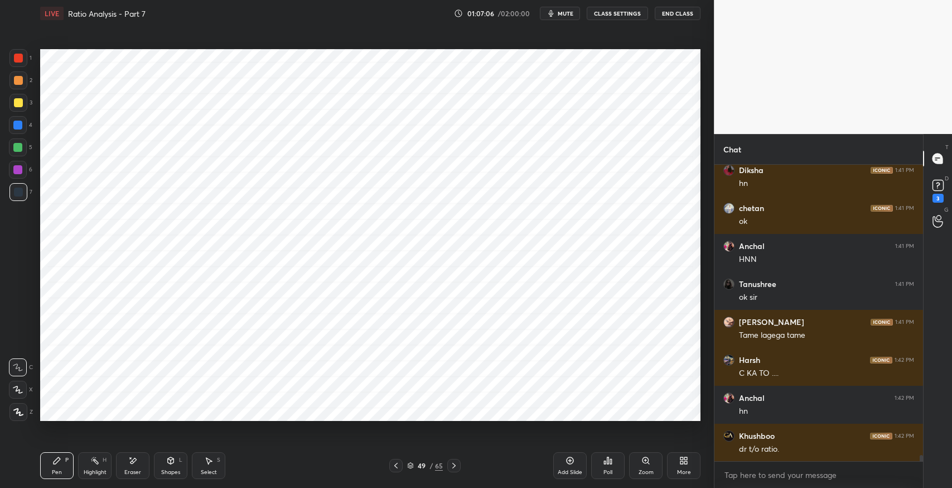
click at [165, 462] on div "Shapes L" at bounding box center [170, 465] width 33 height 27
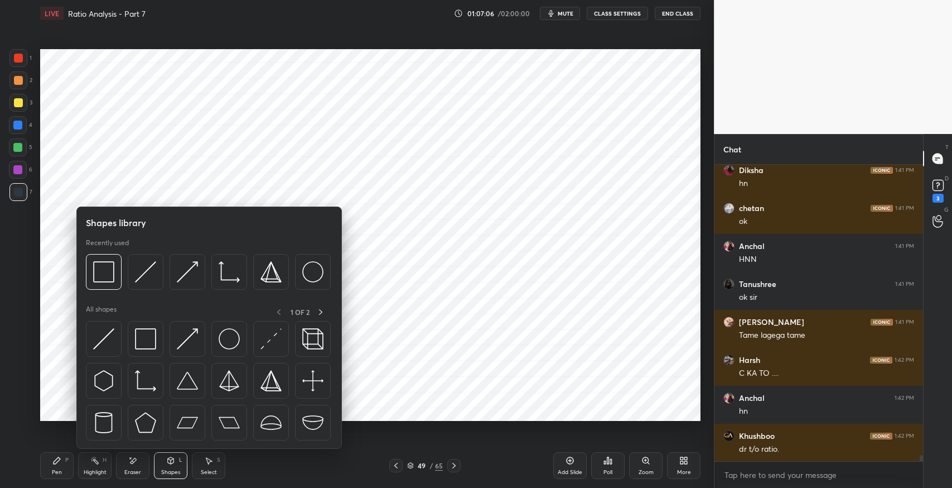
click at [142, 341] on img at bounding box center [145, 338] width 21 height 21
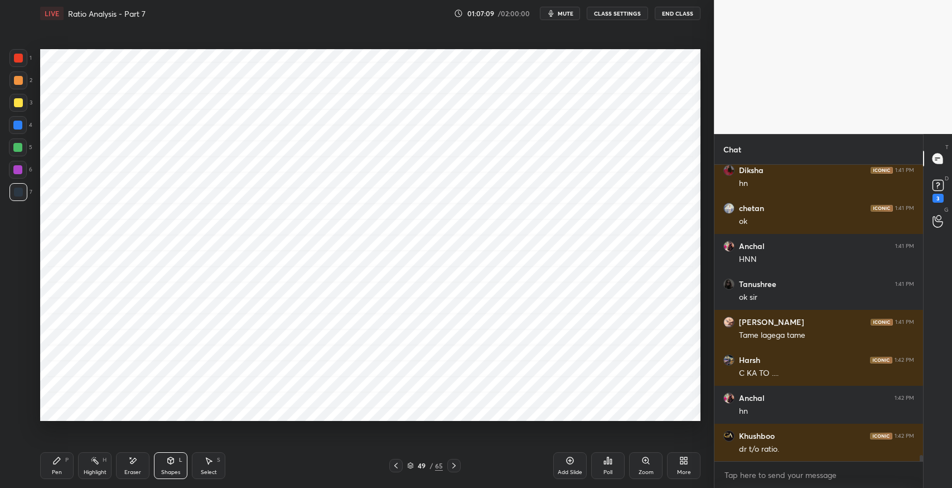
click at [54, 461] on icon at bounding box center [57, 460] width 7 height 7
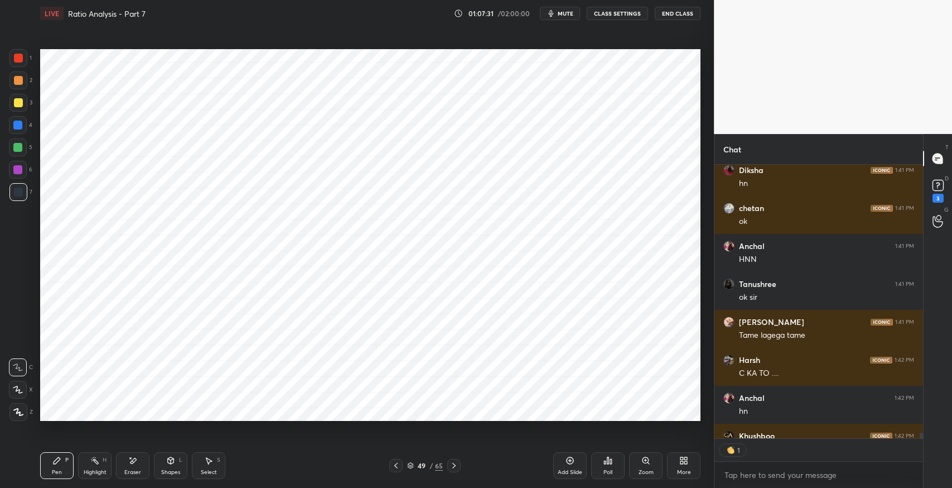
scroll to position [3, 3]
click at [212, 467] on div "Select S" at bounding box center [208, 465] width 33 height 27
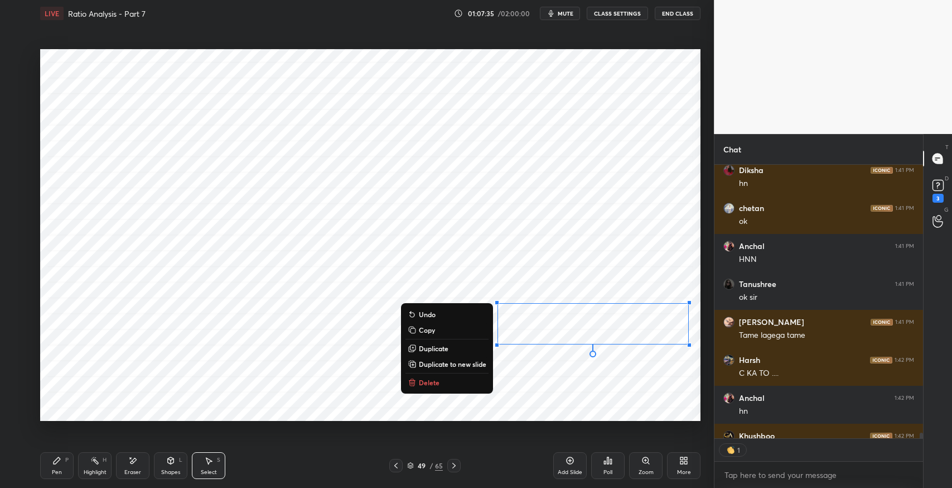
click at [504, 263] on div "0 ° Undo Copy Duplicate Duplicate to new slide Delete" at bounding box center [370, 235] width 661 height 372
click at [446, 374] on button "Delete" at bounding box center [447, 375] width 83 height 13
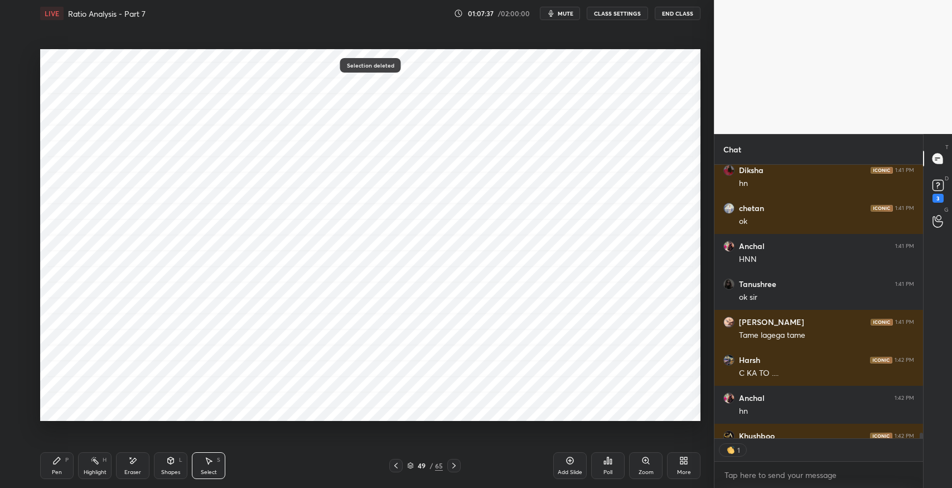
click at [60, 463] on icon at bounding box center [56, 460] width 9 height 9
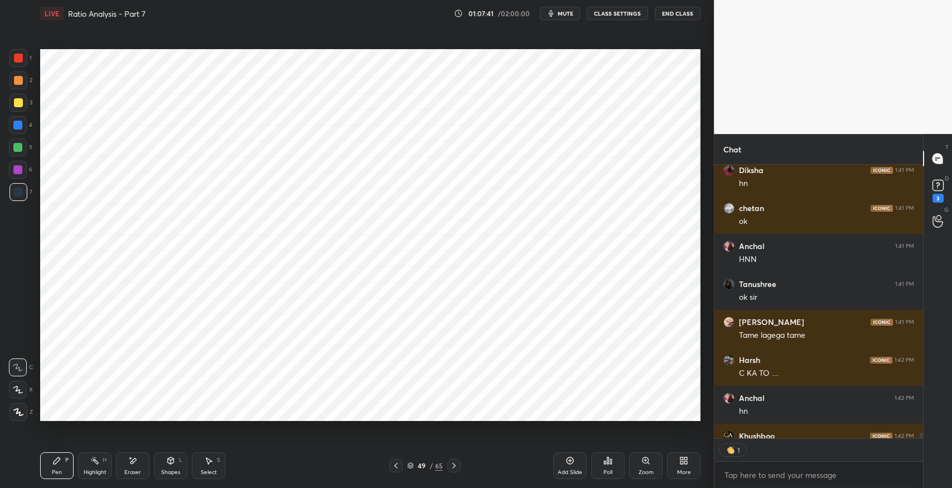
type textarea "x"
click at [172, 464] on icon at bounding box center [170, 460] width 9 height 9
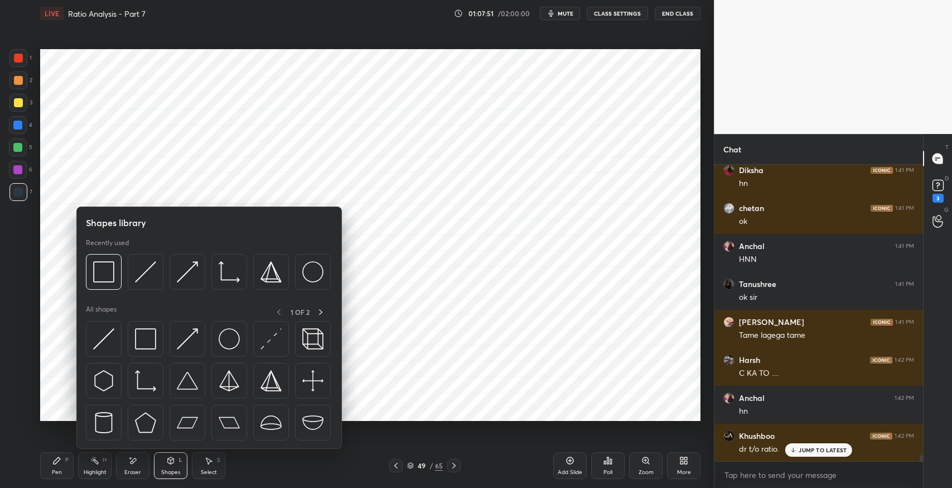
click at [143, 343] on img at bounding box center [145, 338] width 21 height 21
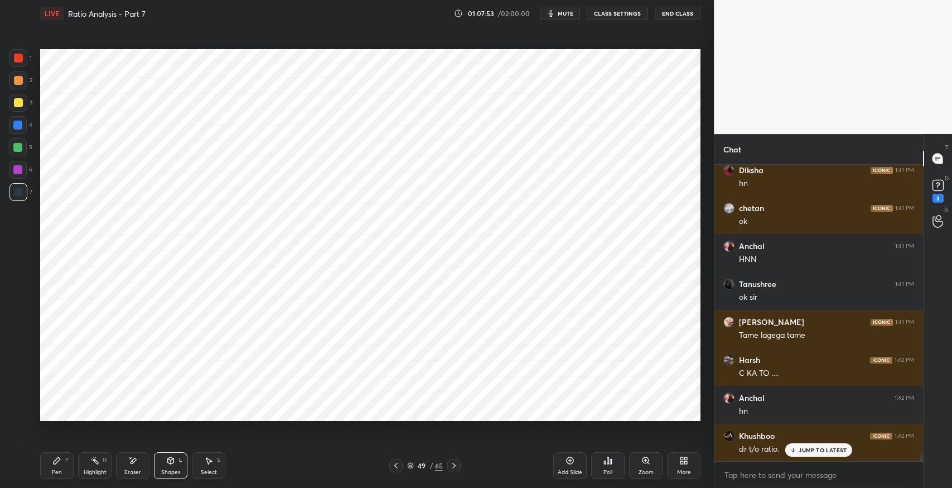
click at [56, 464] on icon at bounding box center [56, 460] width 9 height 9
click at [216, 458] on div "Select S" at bounding box center [208, 465] width 33 height 27
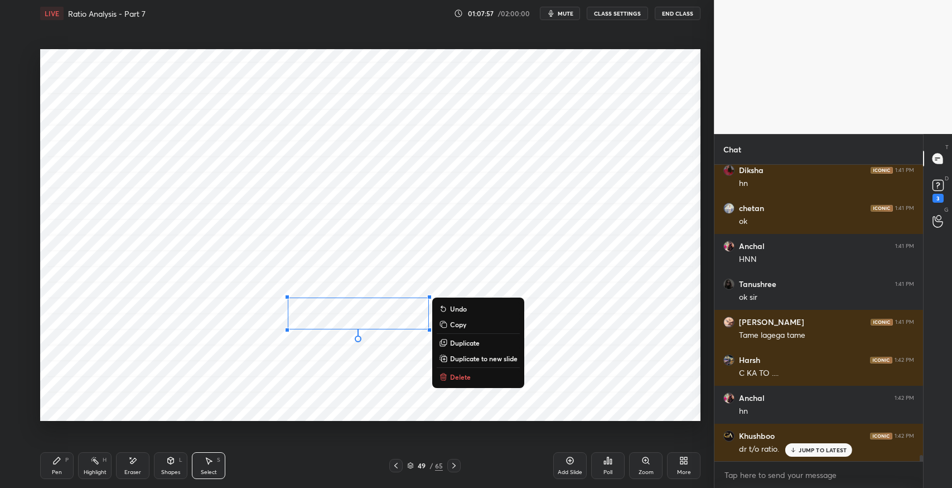
click at [461, 345] on p "Duplicate" at bounding box center [465, 342] width 30 height 9
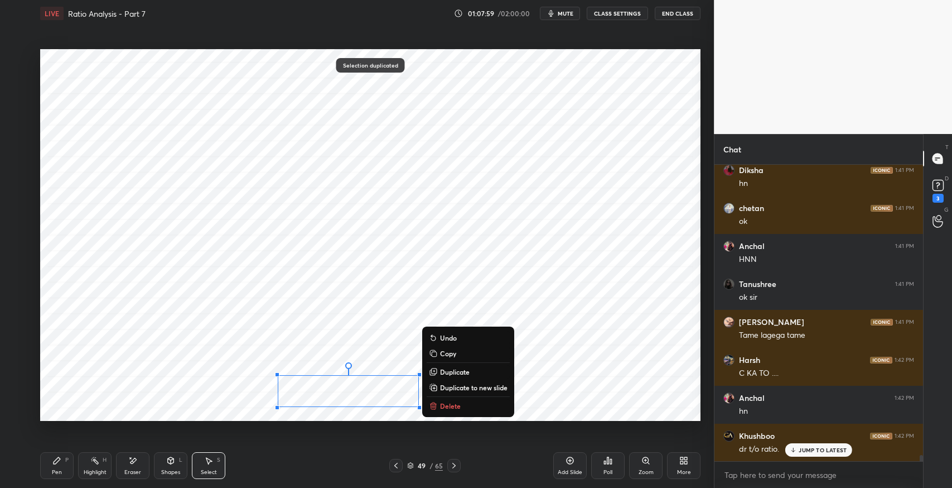
click at [136, 465] on icon at bounding box center [132, 460] width 9 height 9
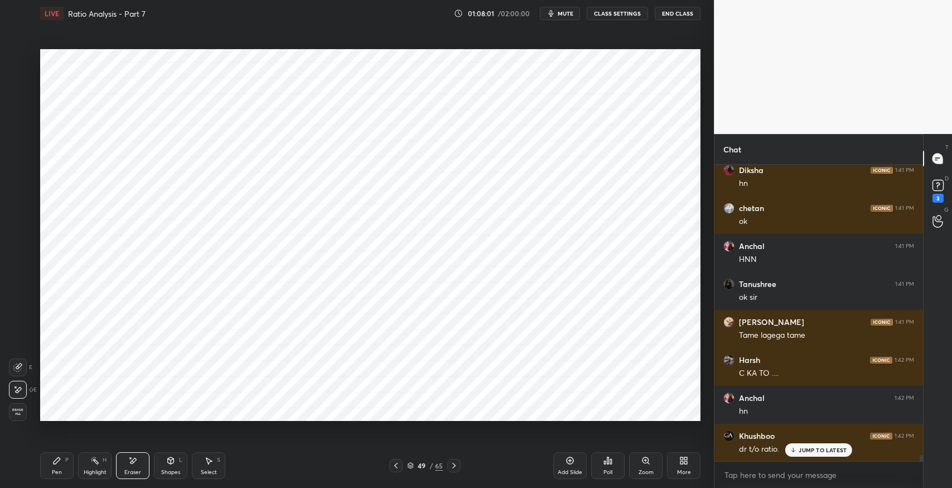
click at [54, 460] on icon at bounding box center [56, 460] width 9 height 9
click at [145, 466] on div "Eraser" at bounding box center [132, 465] width 33 height 27
click at [63, 460] on div "Pen P" at bounding box center [56, 465] width 33 height 27
click at [52, 469] on div "Pen" at bounding box center [57, 472] width 10 height 6
click at [168, 469] on div "Shapes" at bounding box center [170, 472] width 19 height 6
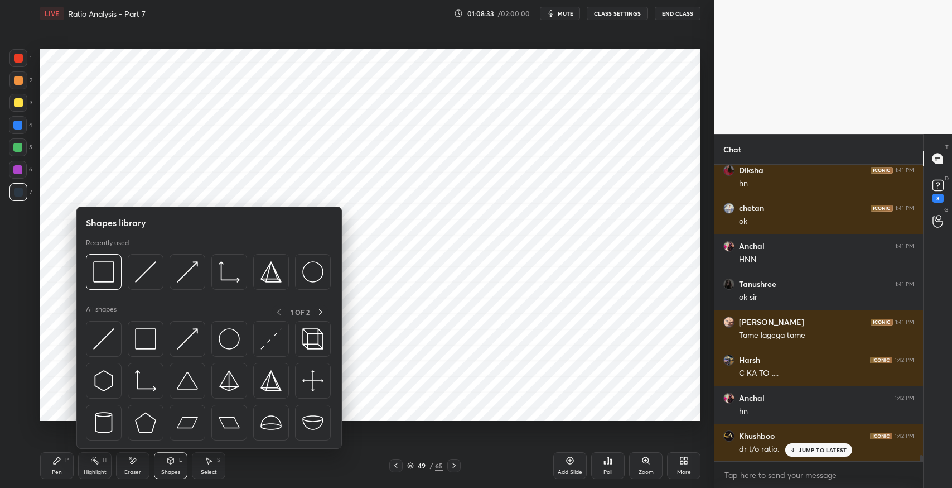
click at [147, 340] on img at bounding box center [145, 338] width 21 height 21
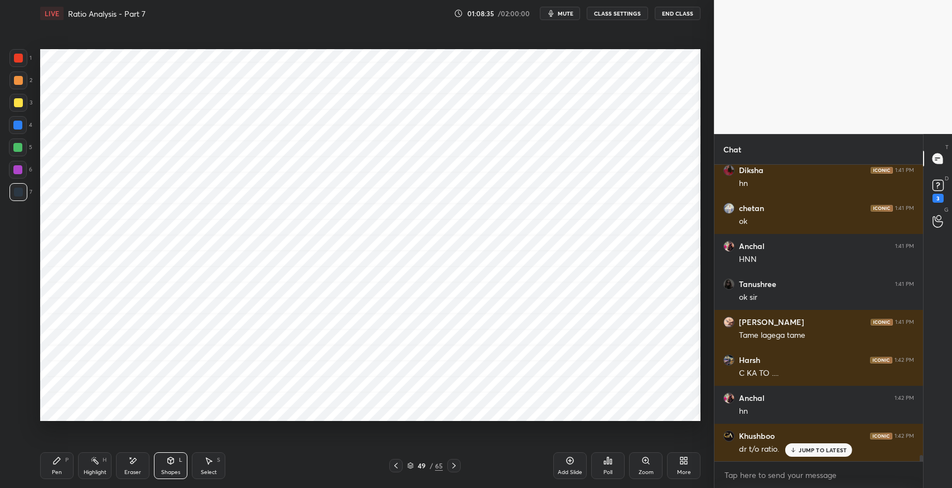
click at [49, 471] on div "Pen P" at bounding box center [56, 465] width 33 height 27
click at [205, 466] on div "Select S" at bounding box center [208, 465] width 33 height 27
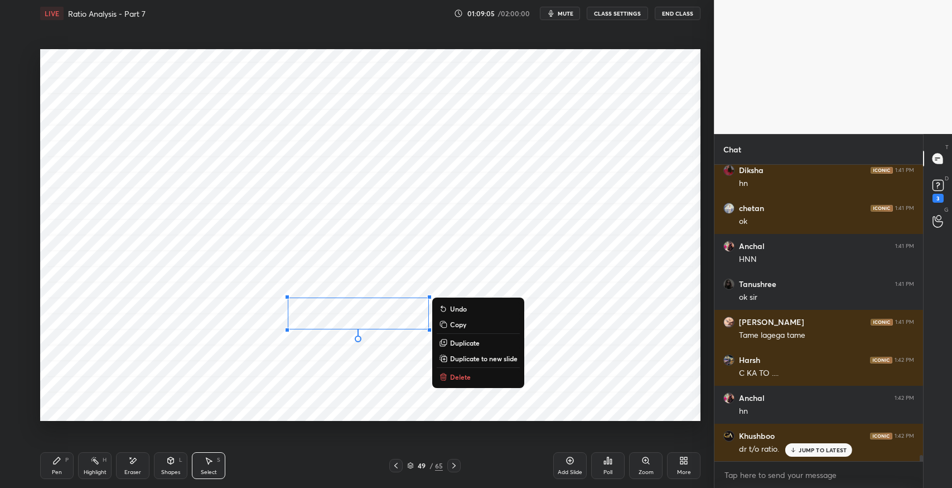
click at [469, 345] on p "Duplicate" at bounding box center [465, 342] width 30 height 9
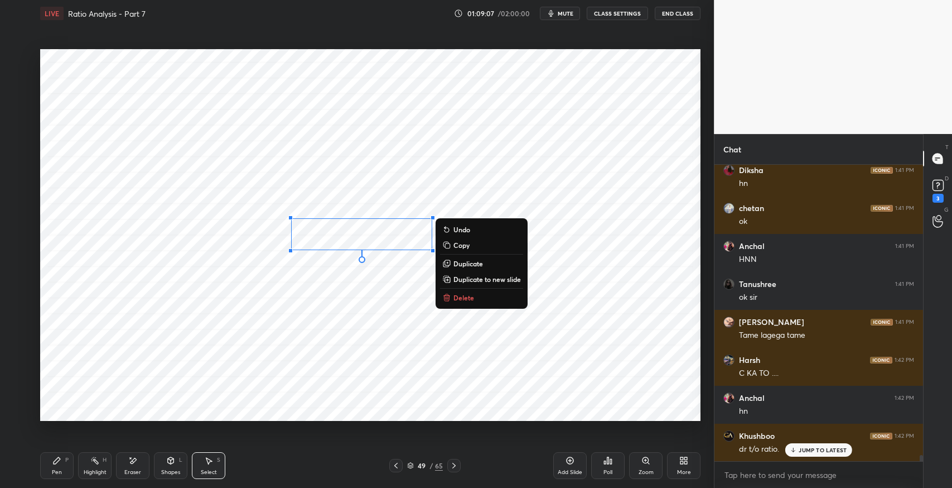
click at [469, 263] on p "Duplicate" at bounding box center [469, 263] width 30 height 9
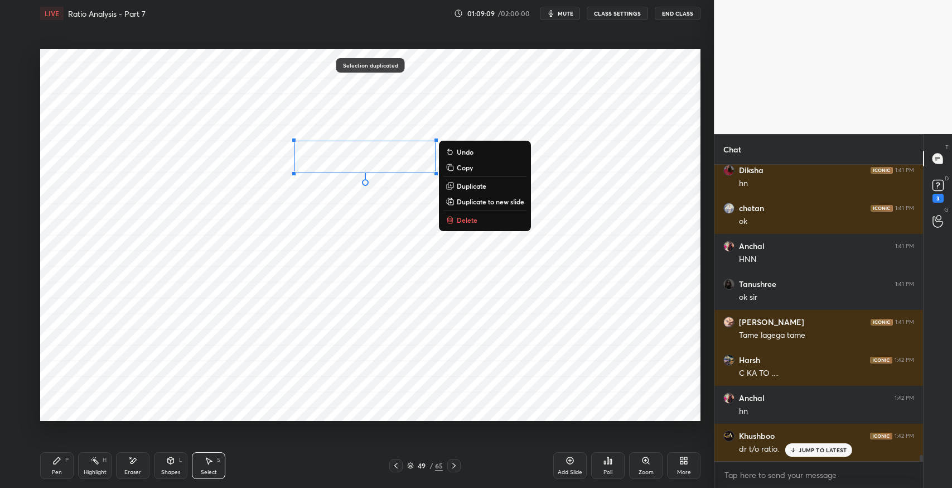
click at [478, 186] on p "Duplicate" at bounding box center [472, 185] width 30 height 9
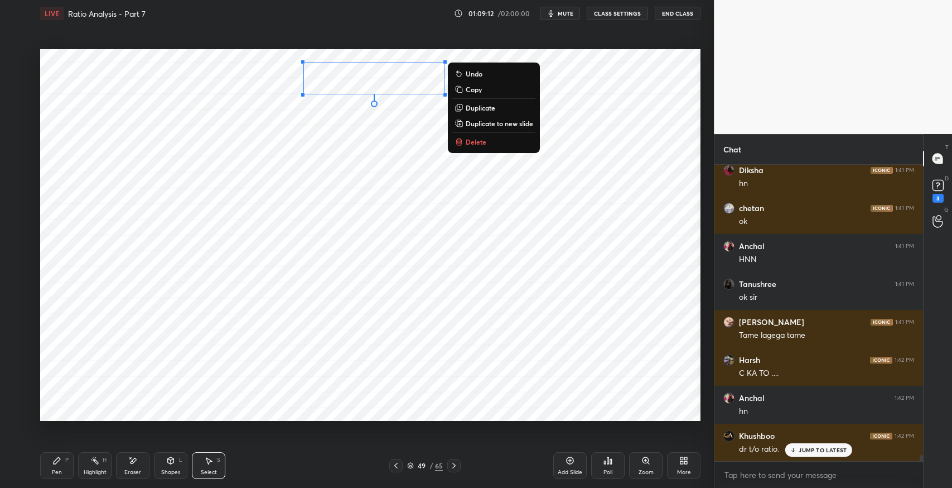
click at [136, 455] on div "Eraser" at bounding box center [132, 465] width 33 height 27
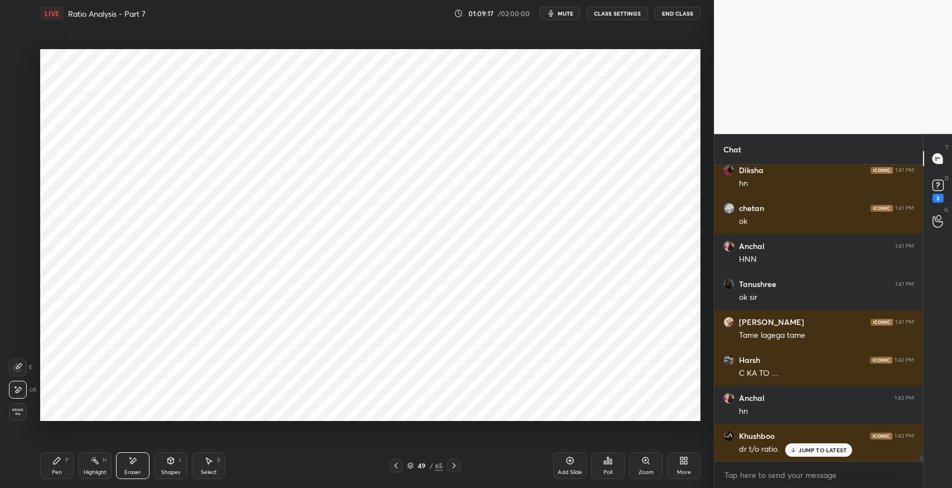
click at [62, 460] on div "Pen P" at bounding box center [56, 465] width 33 height 27
click at [141, 460] on div "Eraser" at bounding box center [132, 465] width 33 height 27
click at [49, 467] on div "Pen P" at bounding box center [56, 465] width 33 height 27
click at [135, 460] on icon at bounding box center [134, 461] width 6 height 6
click at [59, 454] on div "Pen P" at bounding box center [56, 465] width 33 height 27
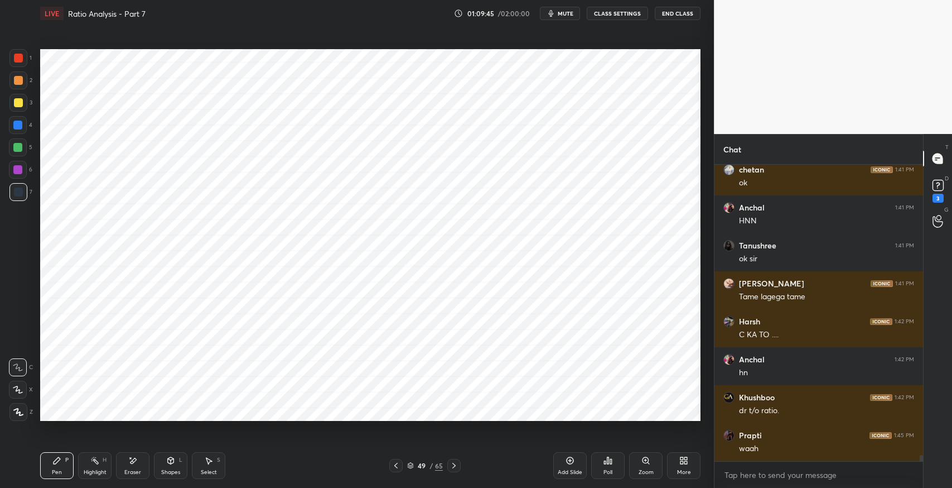
scroll to position [14187, 0]
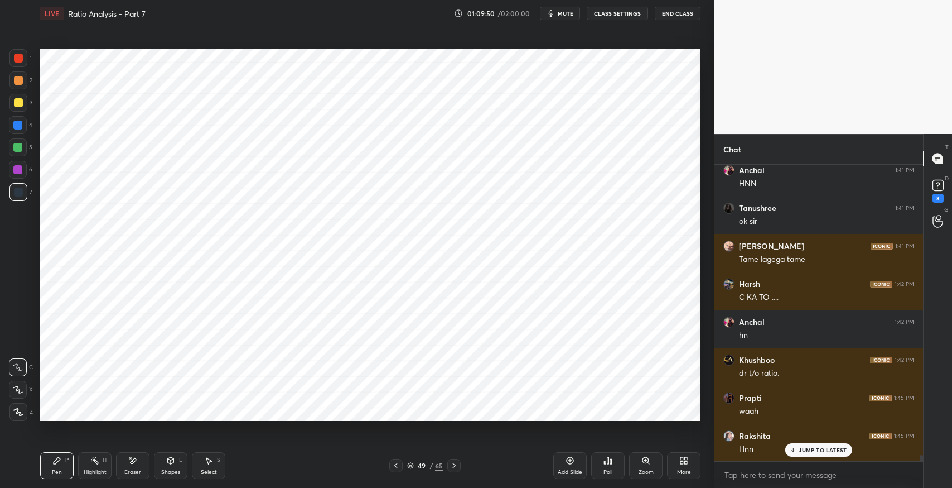
click at [59, 469] on div "Pen" at bounding box center [57, 472] width 10 height 6
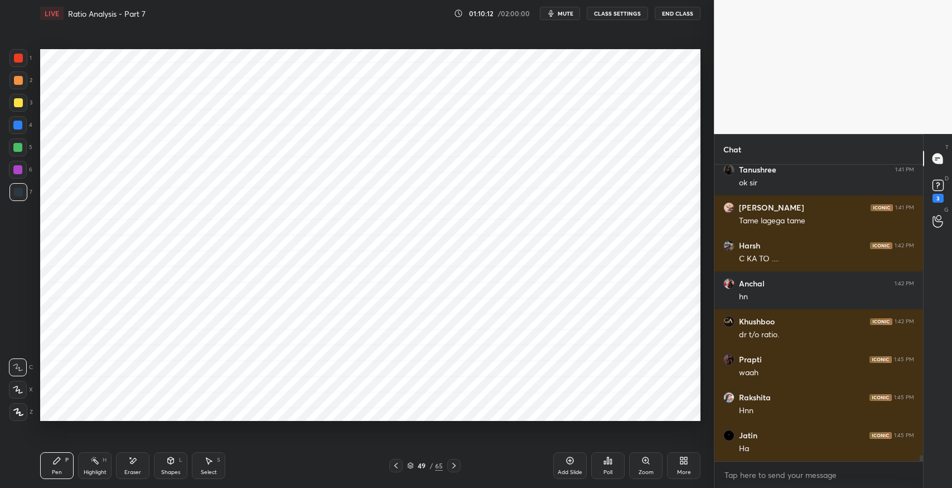
click at [53, 465] on div "Pen P" at bounding box center [56, 465] width 33 height 27
click at [146, 461] on div "Eraser" at bounding box center [132, 465] width 33 height 27
click at [56, 460] on icon at bounding box center [57, 460] width 7 height 7
click at [167, 463] on icon at bounding box center [170, 460] width 9 height 9
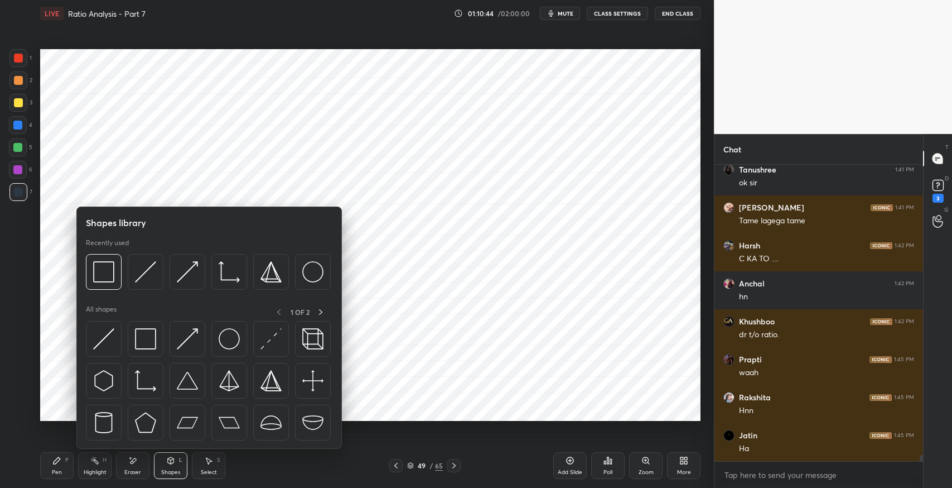
click at [146, 336] on img at bounding box center [145, 338] width 21 height 21
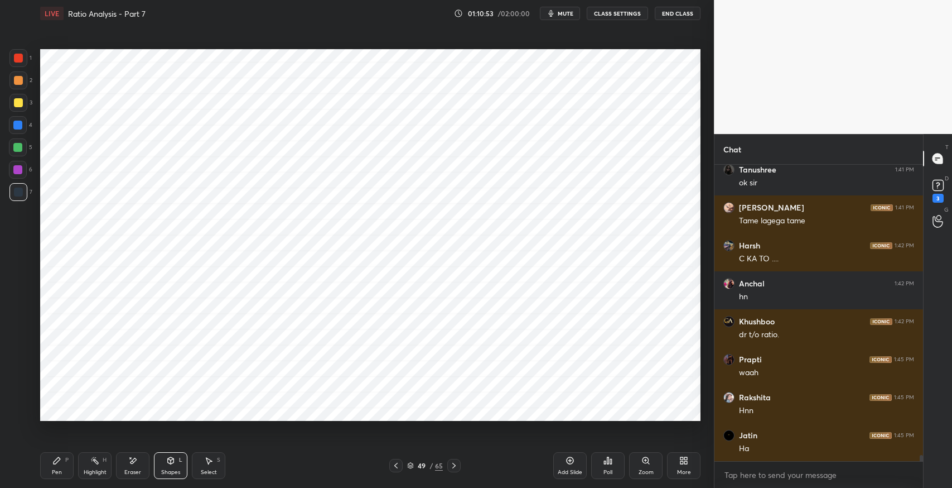
click at [54, 465] on div "Pen P" at bounding box center [56, 465] width 33 height 27
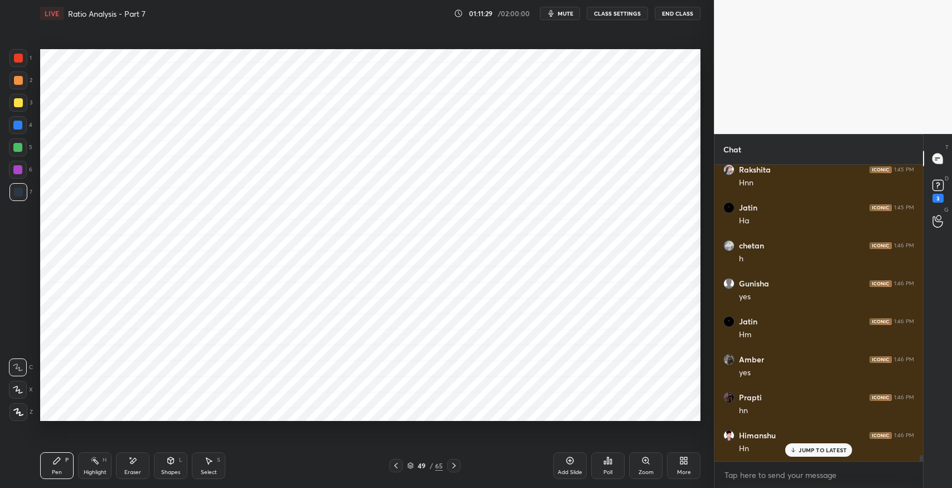
scroll to position [14490, 0]
click at [821, 454] on div "JUMP TO LATEST" at bounding box center [819, 449] width 67 height 13
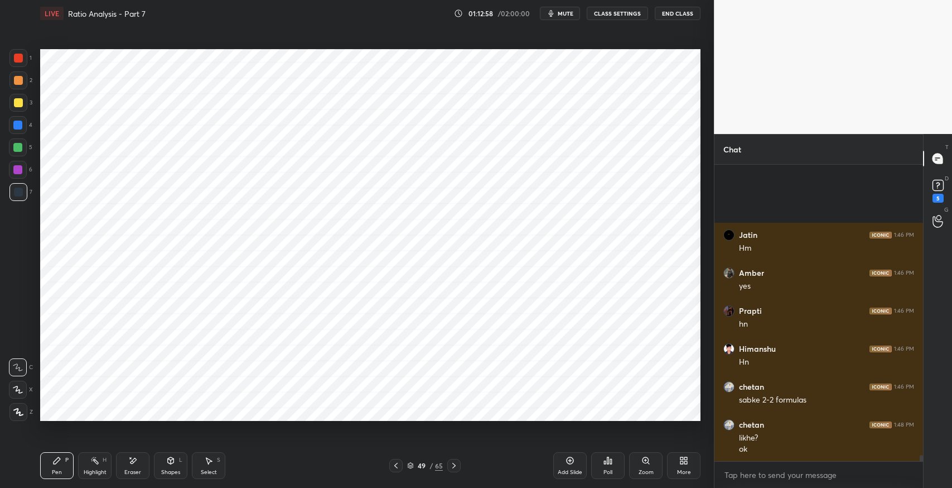
scroll to position [14636, 0]
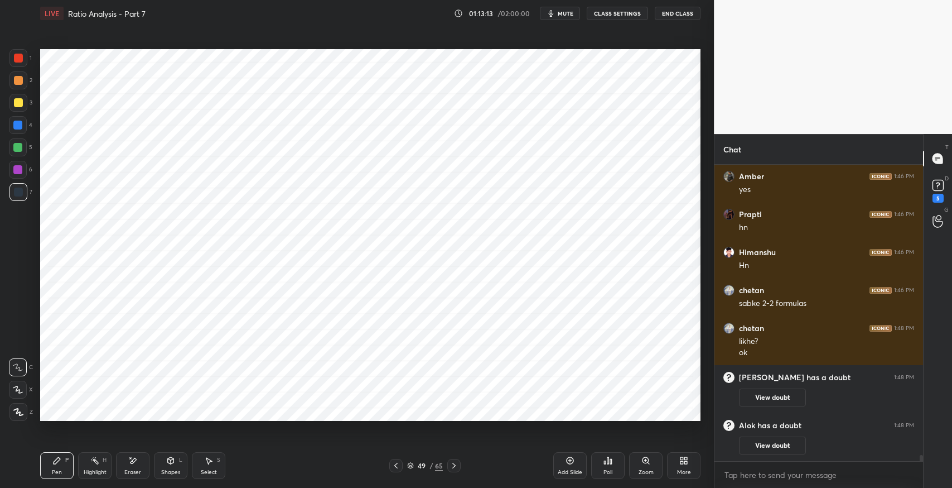
click at [553, 13] on icon "button" at bounding box center [551, 13] width 9 height 9
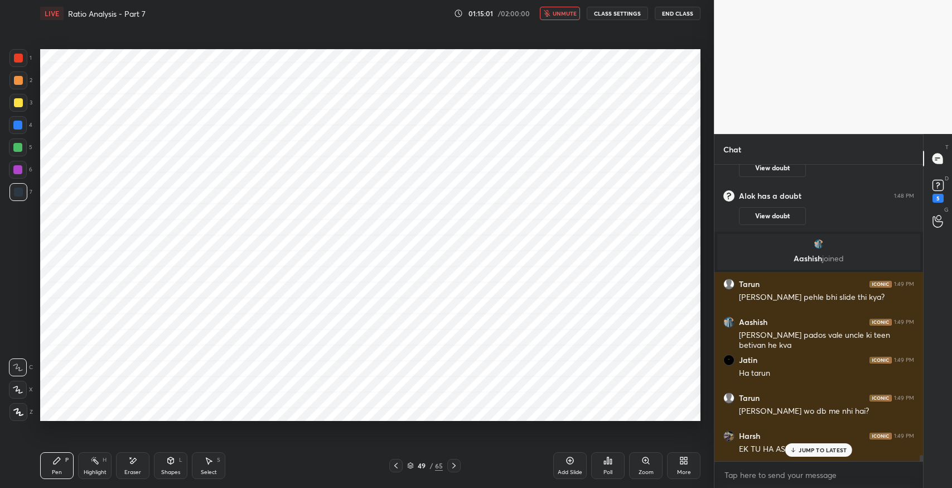
scroll to position [14672, 0]
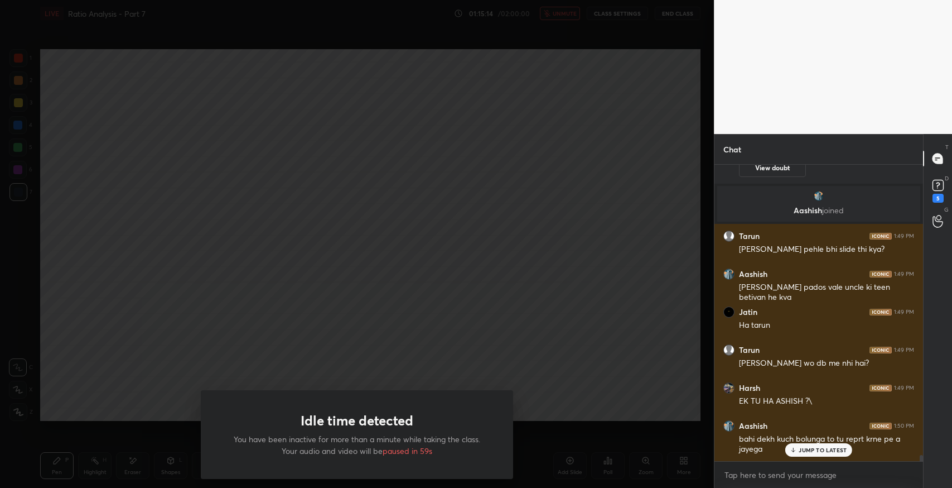
click at [478, 217] on div "Idle time detected You have been inactive for more than a minute while taking t…" at bounding box center [357, 244] width 714 height 488
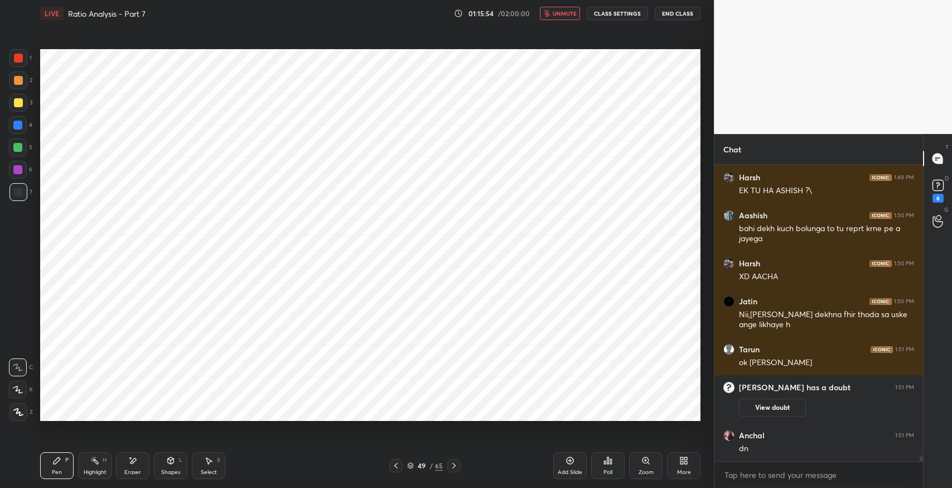
scroll to position [14792, 0]
click at [561, 13] on span "unmute" at bounding box center [565, 13] width 24 height 8
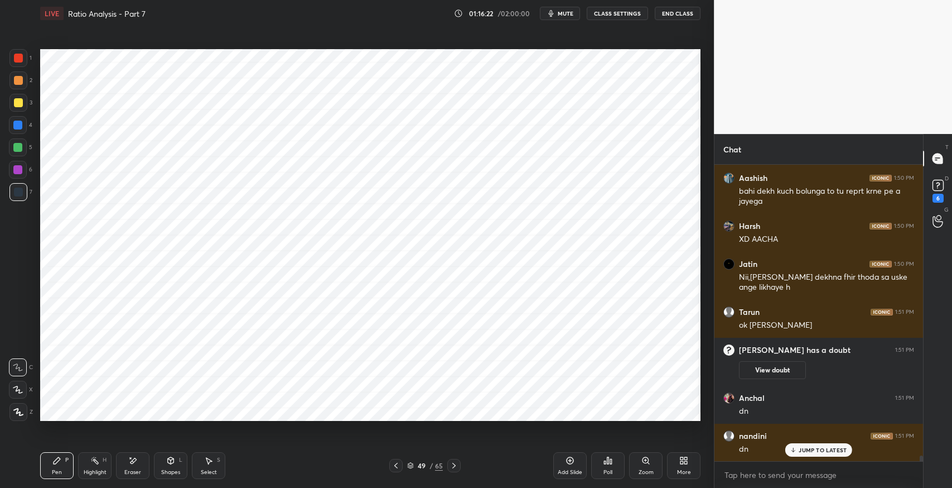
click at [562, 16] on span "mute" at bounding box center [566, 13] width 16 height 8
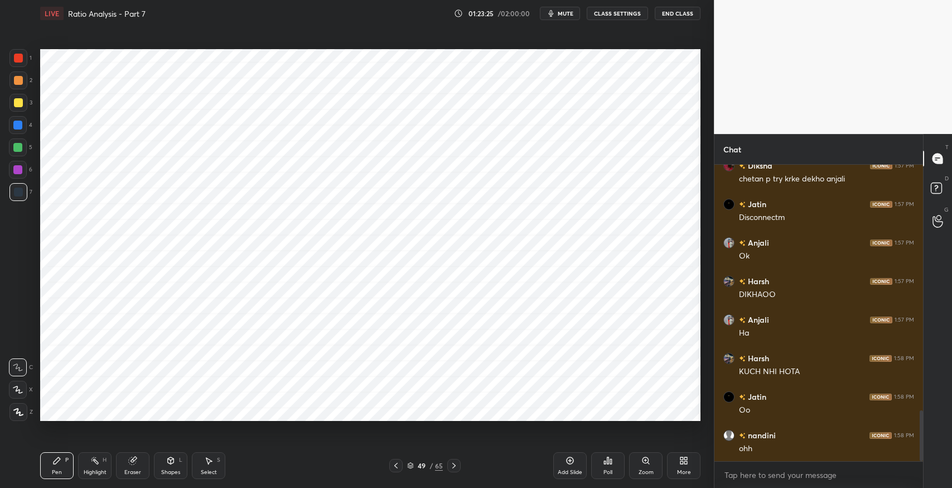
scroll to position [1475, 0]
click at [569, 466] on div "Add Slide" at bounding box center [569, 465] width 33 height 27
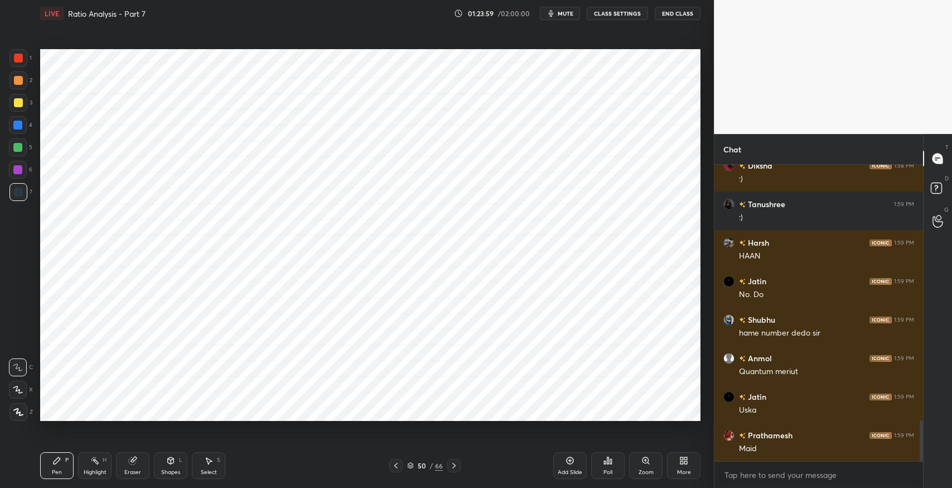
scroll to position [1898, 0]
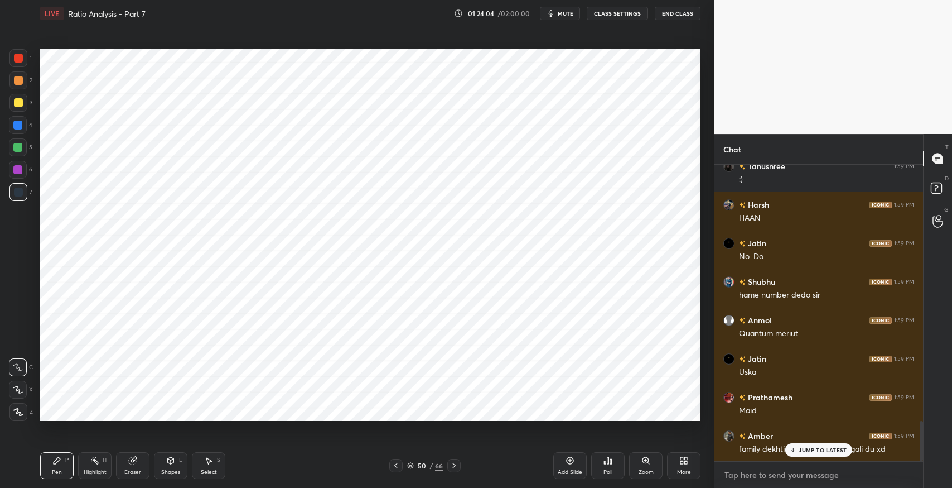
click at [783, 473] on textarea at bounding box center [819, 475] width 191 height 18
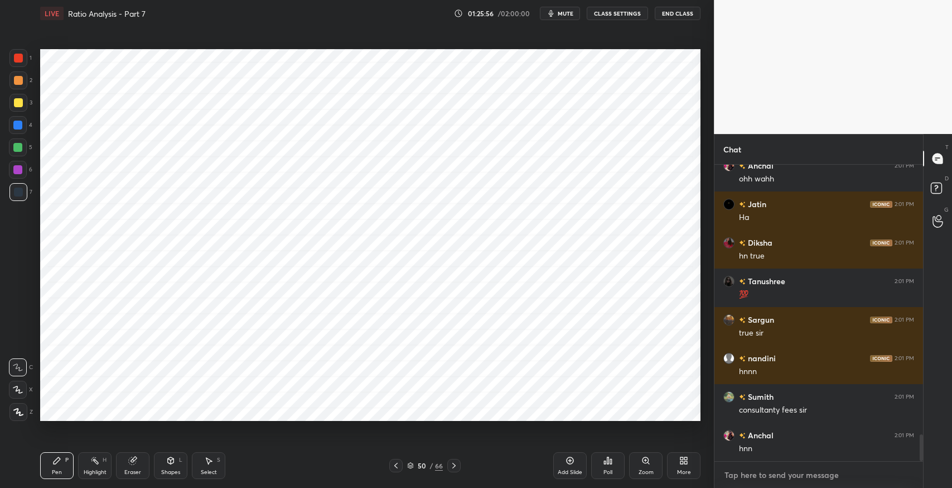
scroll to position [2948, 0]
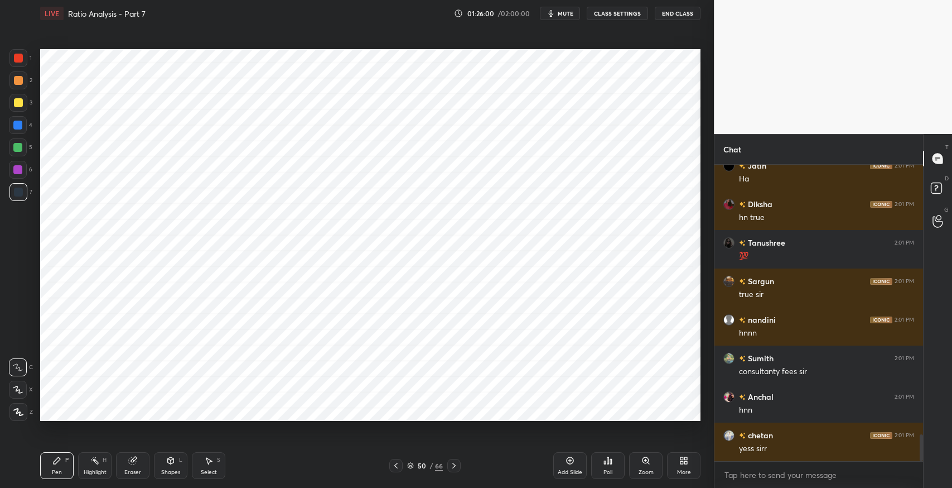
click at [60, 458] on icon at bounding box center [56, 460] width 9 height 9
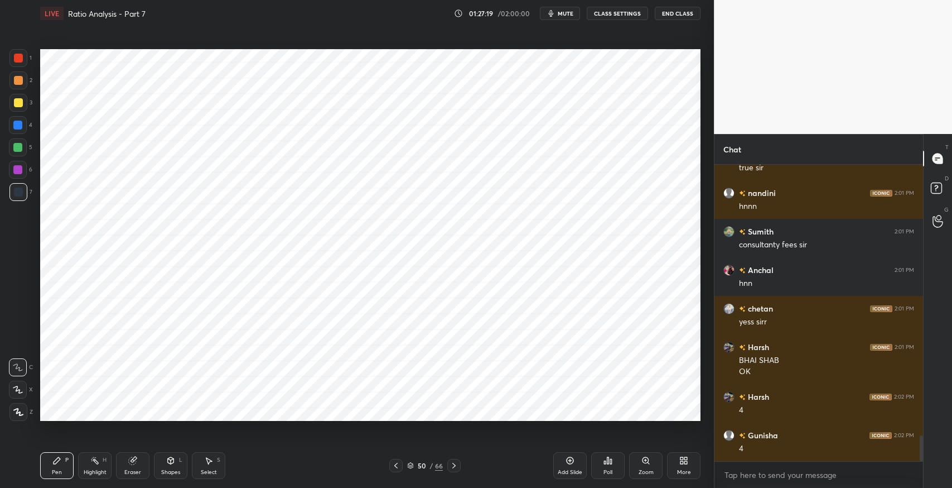
scroll to position [3113, 0]
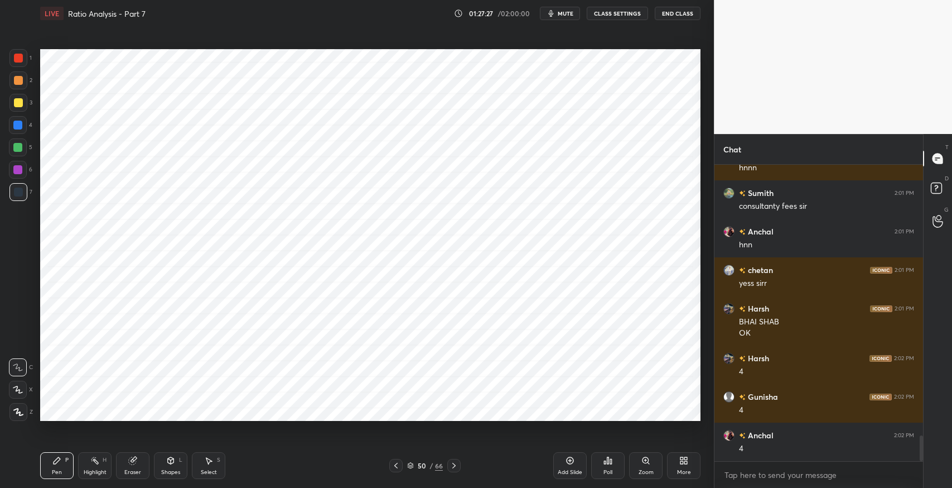
click at [134, 466] on div "Eraser" at bounding box center [132, 465] width 33 height 27
click at [18, 413] on span "Erase all" at bounding box center [17, 412] width 17 height 8
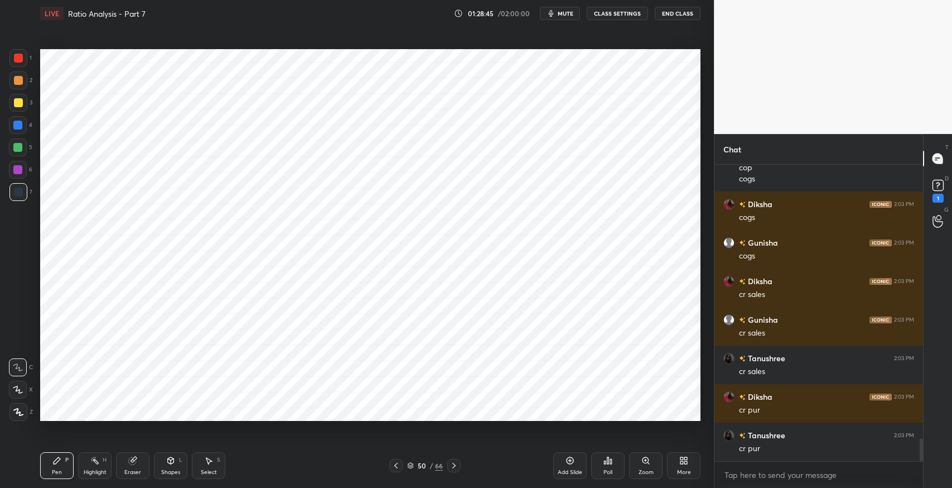
scroll to position [3596, 0]
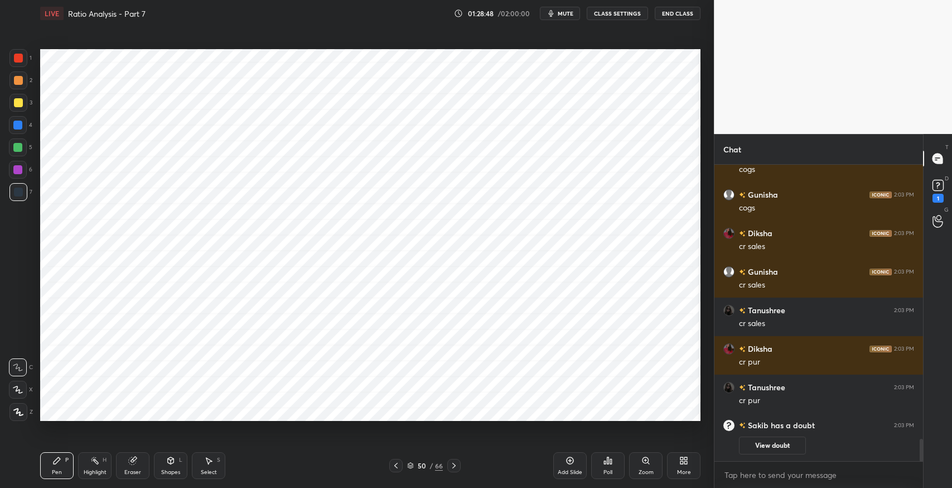
click at [680, 453] on div "More" at bounding box center [683, 465] width 33 height 27
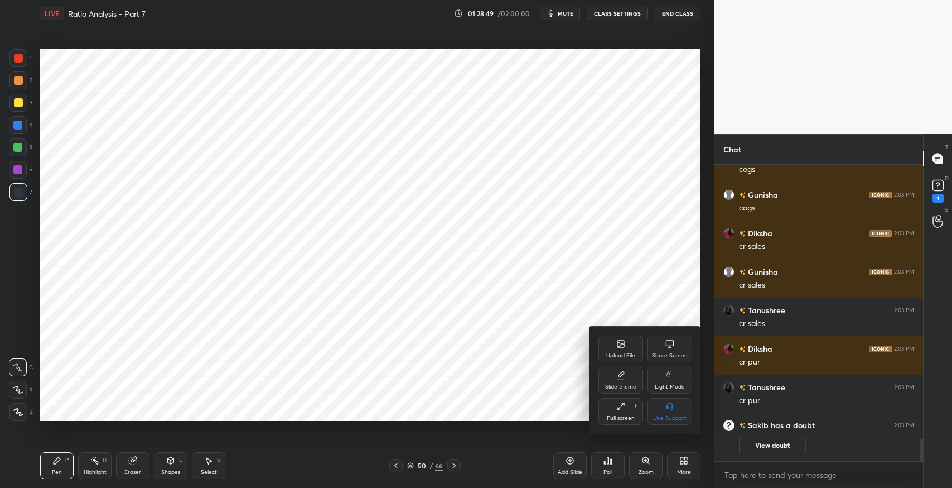
click at [635, 357] on div "Upload File" at bounding box center [620, 356] width 29 height 6
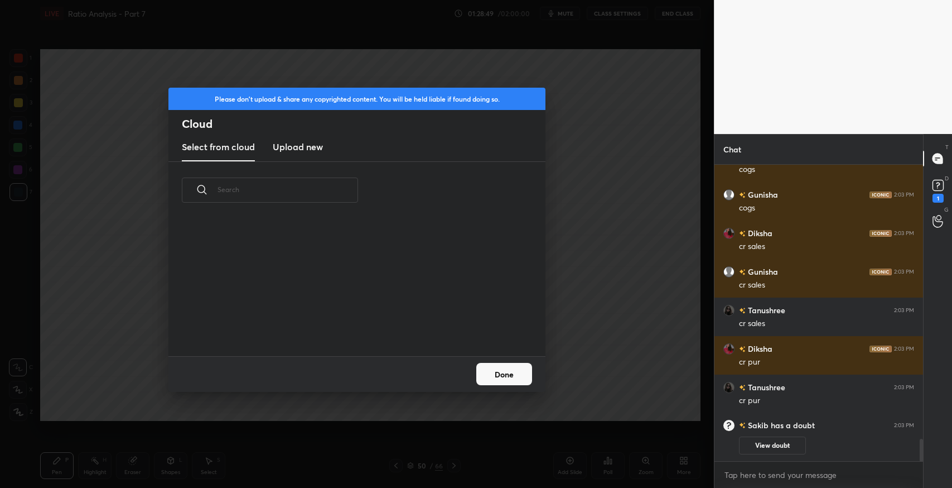
scroll to position [138, 358]
click at [289, 138] on new "Upload new" at bounding box center [298, 147] width 50 height 28
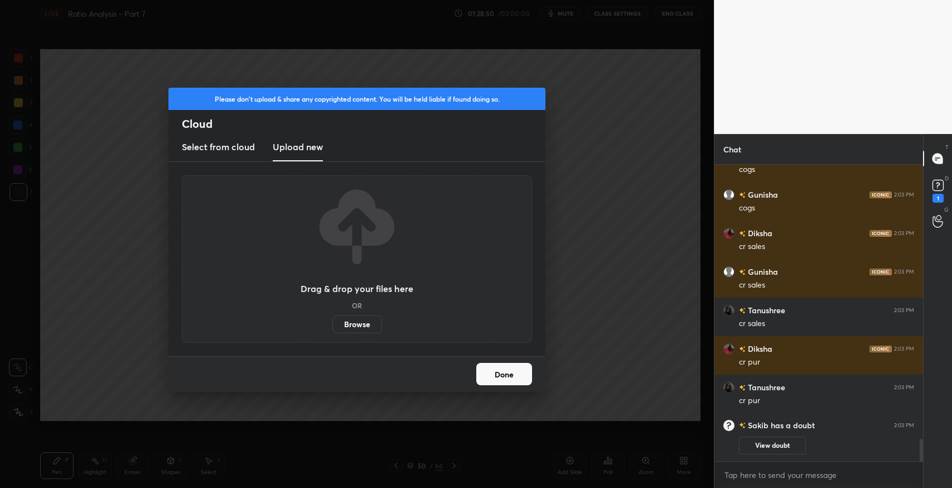
scroll to position [2999, 0]
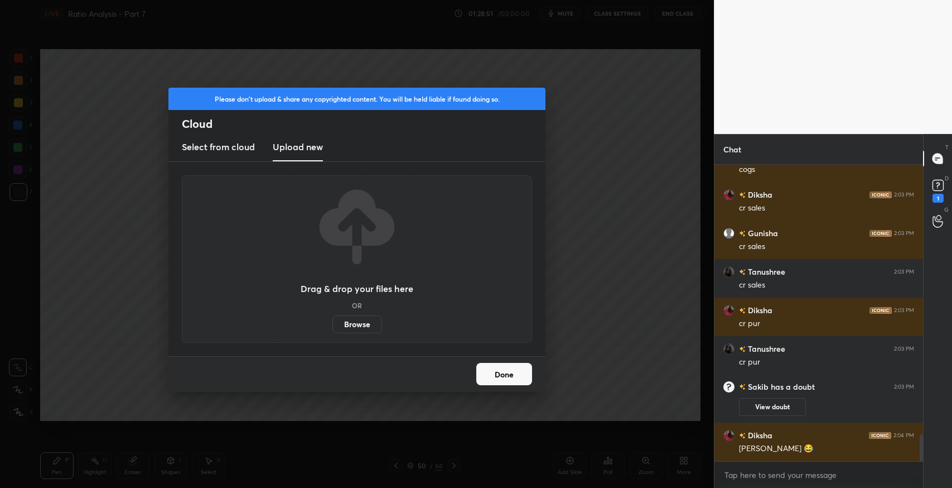
click at [376, 322] on label "Browse" at bounding box center [358, 324] width 50 height 18
click at [333, 322] on input "Browse" at bounding box center [333, 324] width 0 height 18
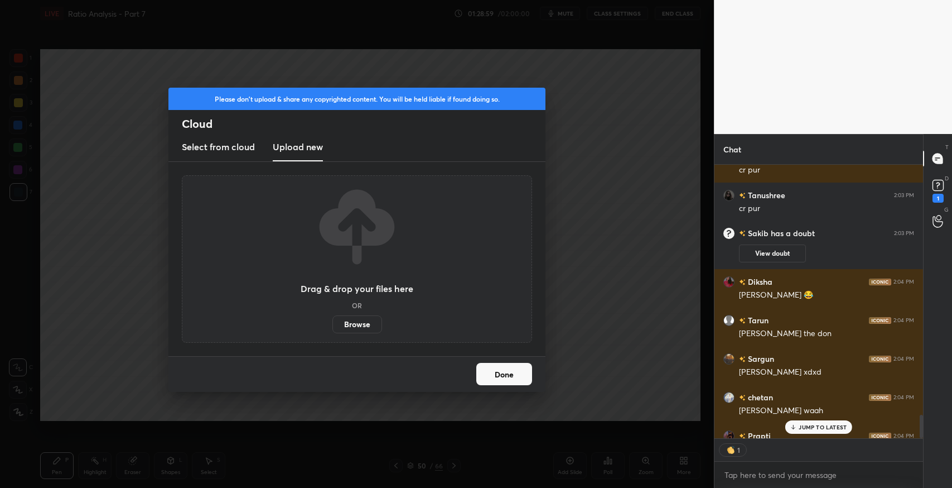
scroll to position [3214, 0]
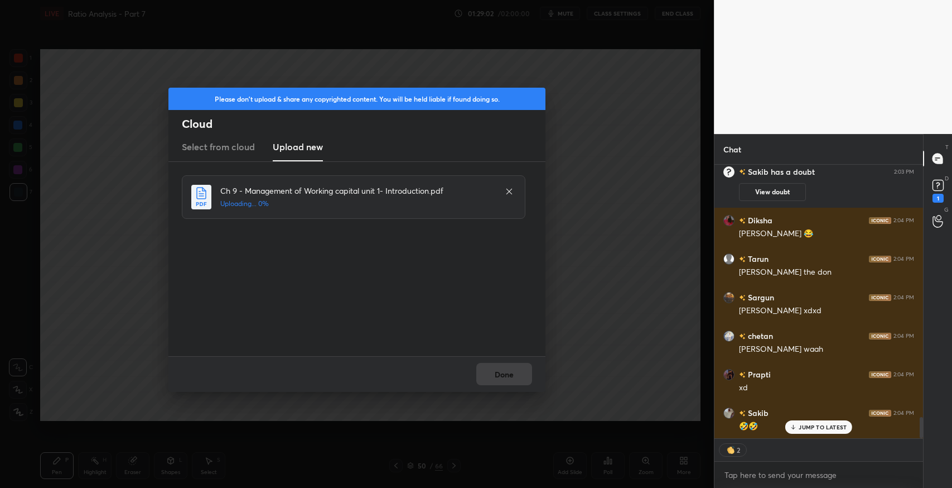
click at [806, 425] on p "JUMP TO LATEST" at bounding box center [823, 426] width 48 height 7
click at [945, 190] on icon at bounding box center [938, 185] width 17 height 17
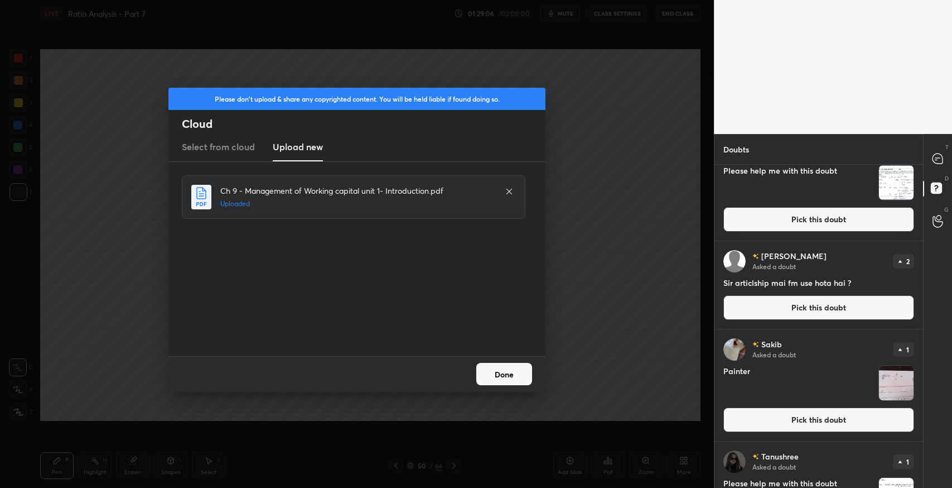
scroll to position [446, 0]
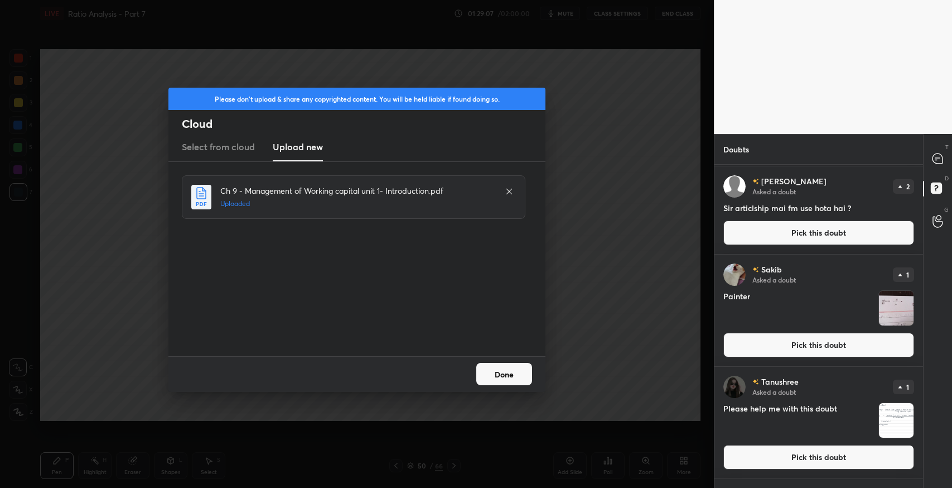
click at [773, 355] on button "Pick this doubt" at bounding box center [819, 345] width 191 height 25
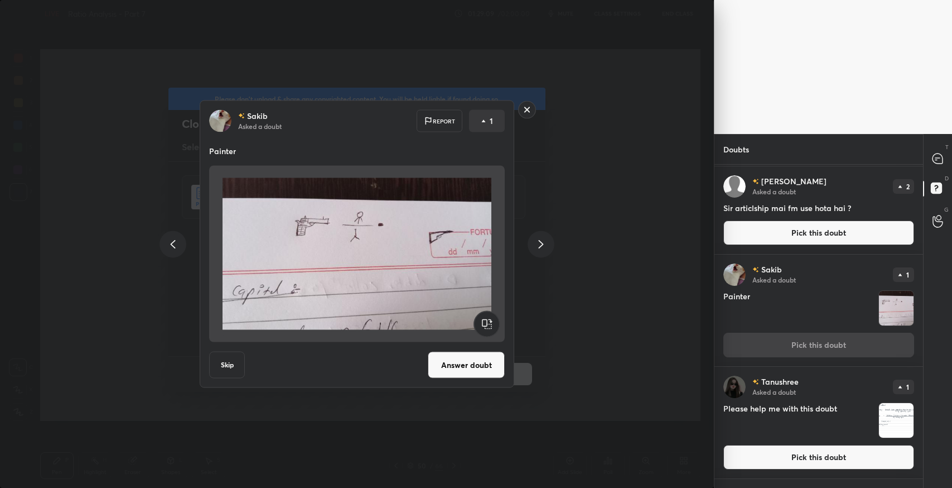
click at [623, 345] on div "[PERSON_NAME] Asked a doubt Report 1 Painter Skip Answer doubt" at bounding box center [357, 244] width 714 height 488
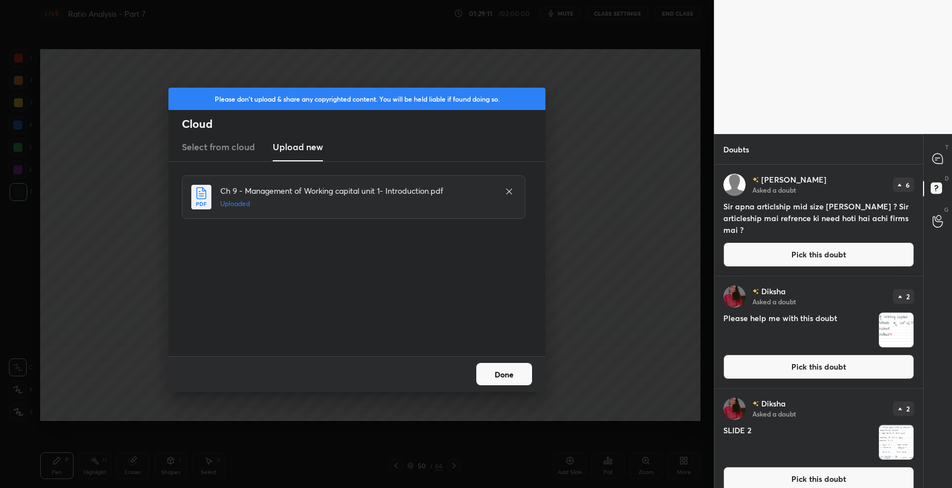
click at [509, 374] on button "Done" at bounding box center [504, 374] width 56 height 22
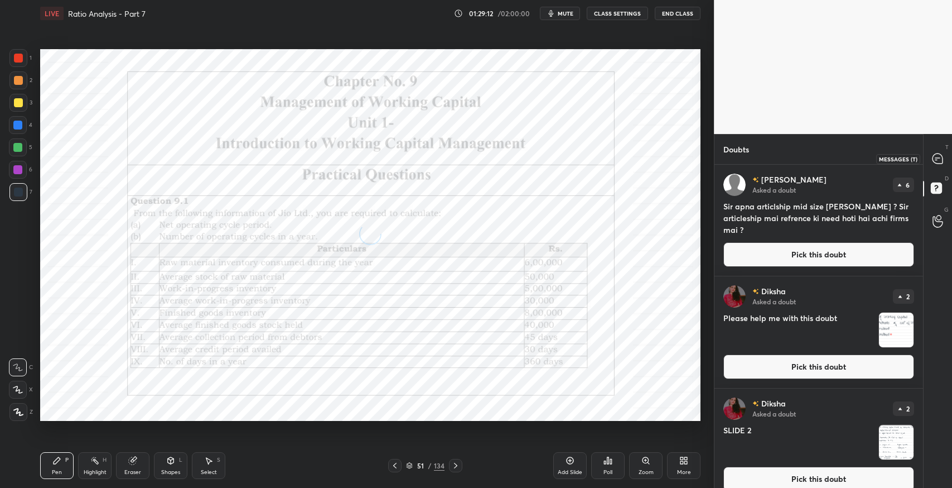
click at [933, 158] on icon at bounding box center [938, 158] width 10 height 10
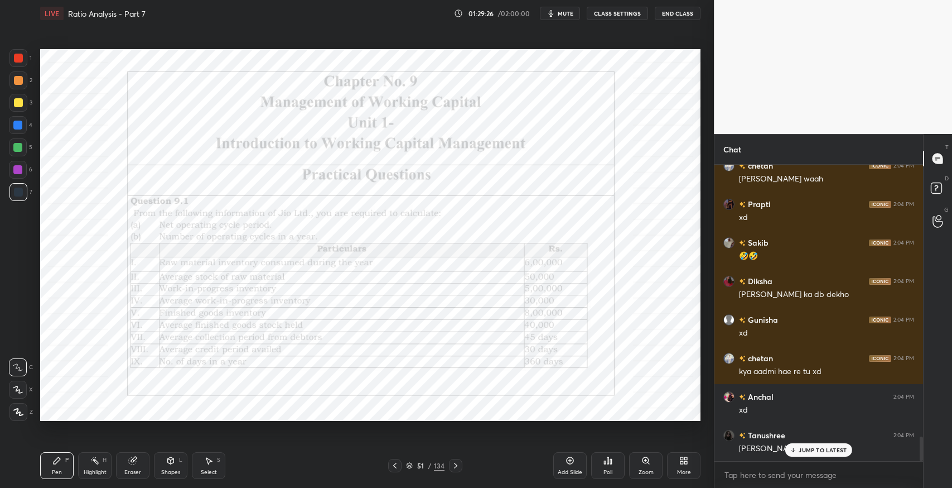
scroll to position [3272, 0]
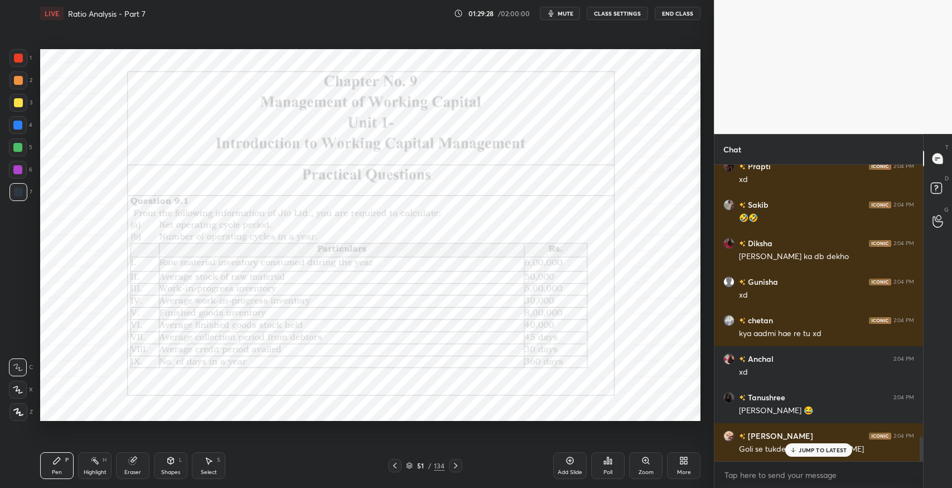
click at [814, 455] on div "JUMP TO LATEST" at bounding box center [819, 449] width 67 height 13
click at [49, 461] on div "Pen P" at bounding box center [56, 465] width 33 height 27
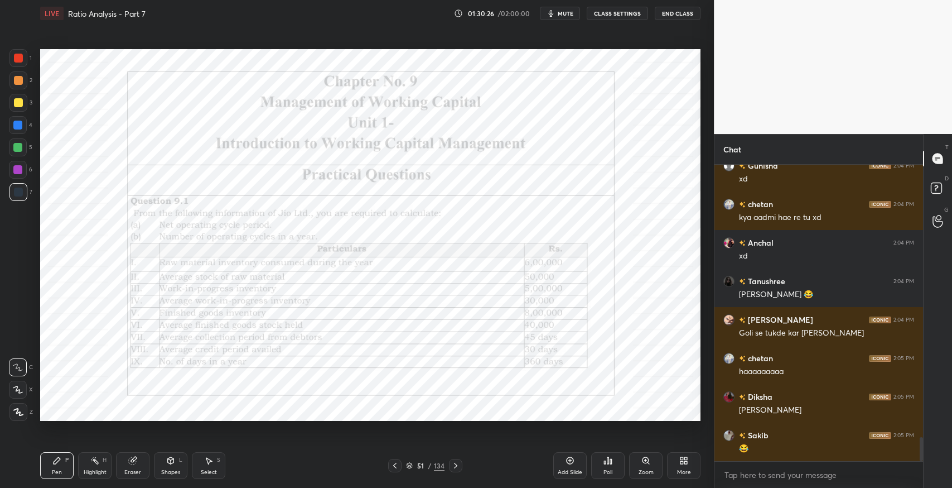
scroll to position [3416, 0]
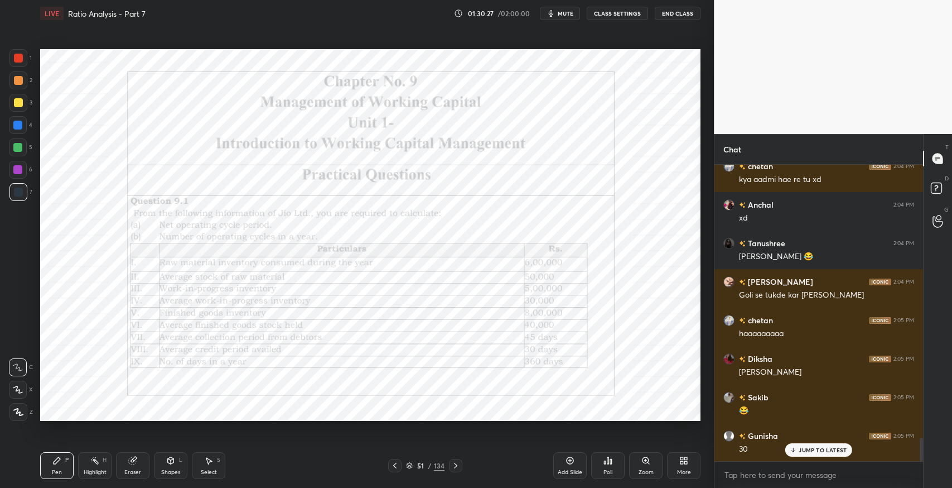
click at [69, 458] on div "Pen P" at bounding box center [56, 465] width 33 height 27
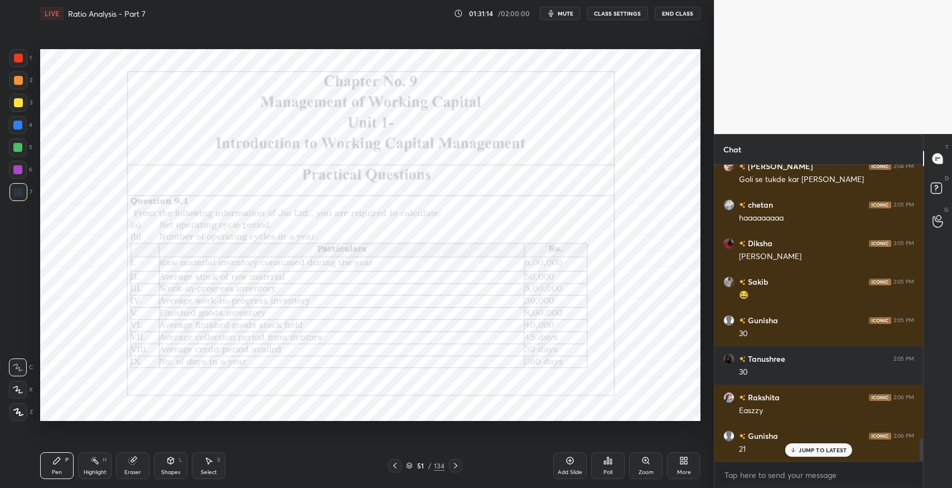
scroll to position [3570, 0]
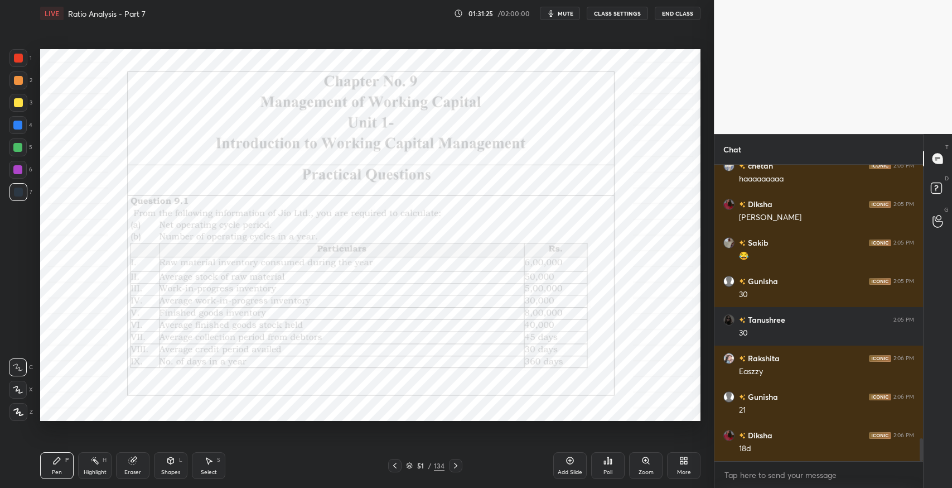
click at [160, 462] on div "Shapes L" at bounding box center [170, 465] width 33 height 27
click at [138, 458] on div "Eraser" at bounding box center [132, 465] width 33 height 27
click at [62, 465] on div "Pen P" at bounding box center [56, 465] width 33 height 27
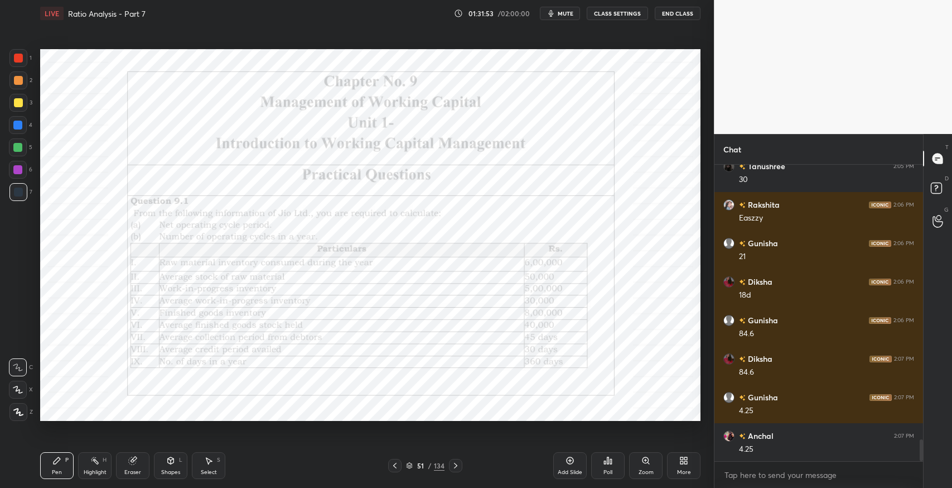
scroll to position [3763, 0]
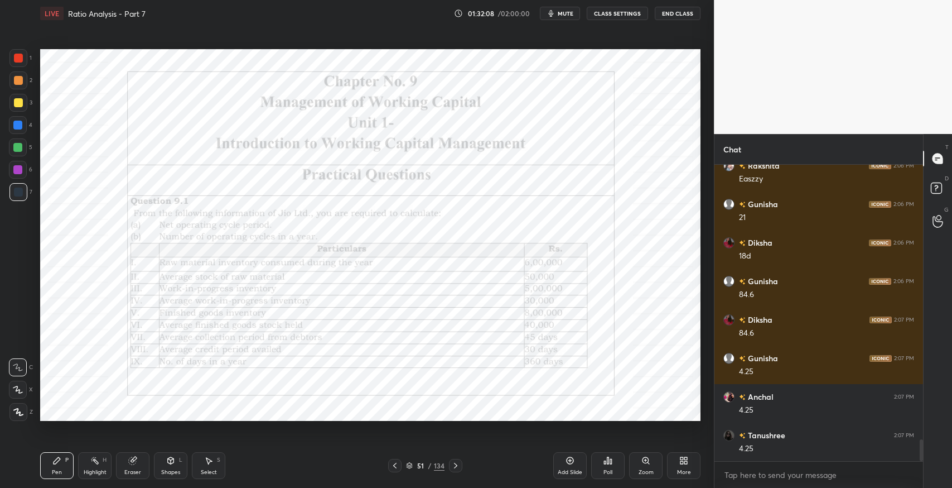
click at [562, 470] on div "Add Slide" at bounding box center [570, 472] width 25 height 6
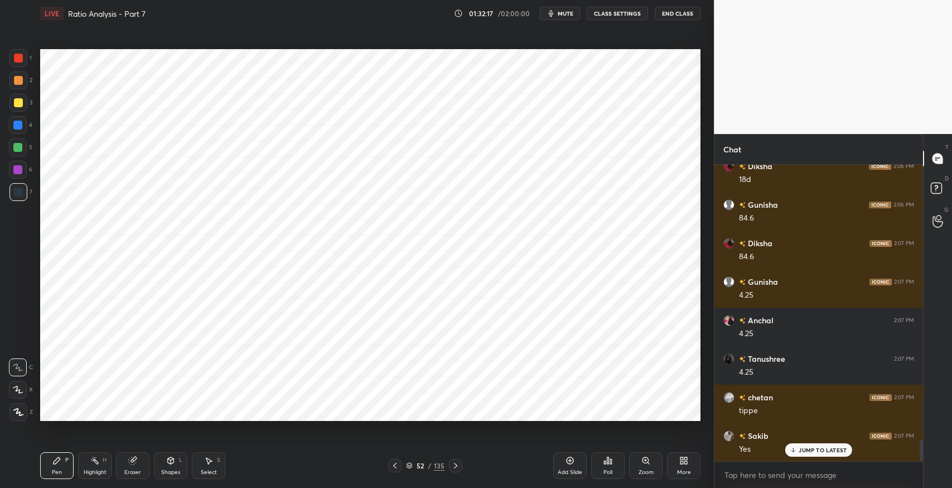
scroll to position [3917, 0]
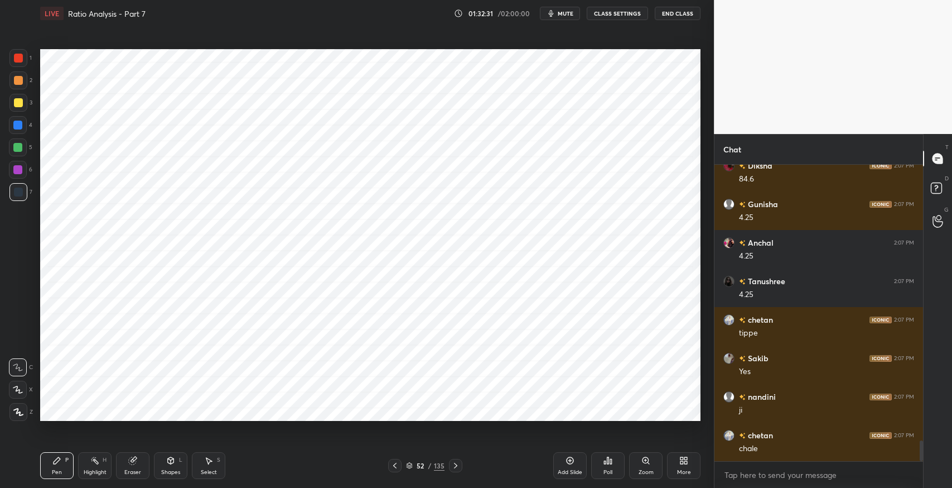
click at [138, 464] on div "Eraser" at bounding box center [132, 465] width 33 height 27
click at [24, 386] on div at bounding box center [18, 390] width 18 height 18
click at [52, 468] on div "Pen P" at bounding box center [56, 465] width 33 height 27
click at [186, 474] on div "Shapes L" at bounding box center [170, 465] width 33 height 27
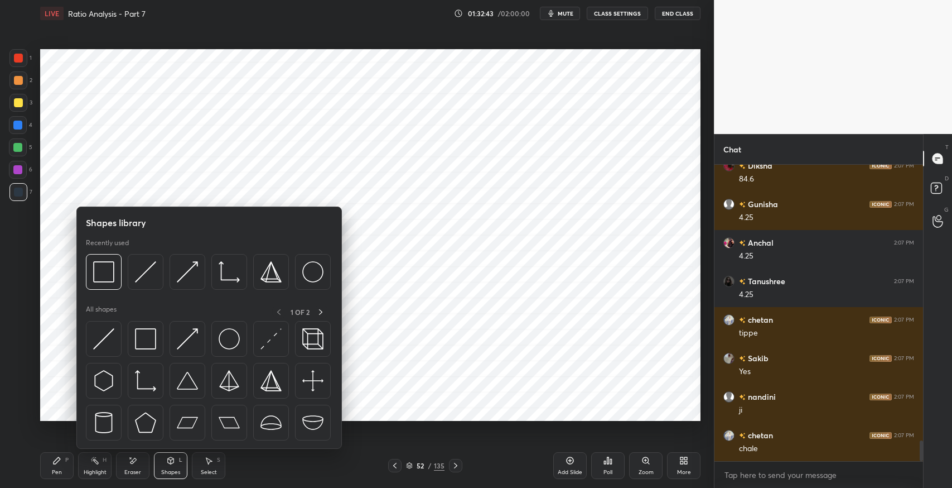
click at [147, 338] on img at bounding box center [145, 338] width 21 height 21
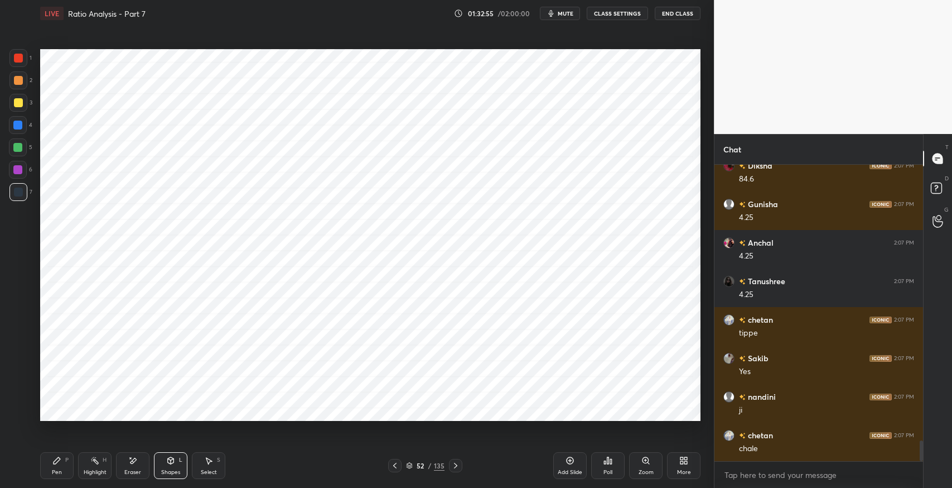
scroll to position [3955, 0]
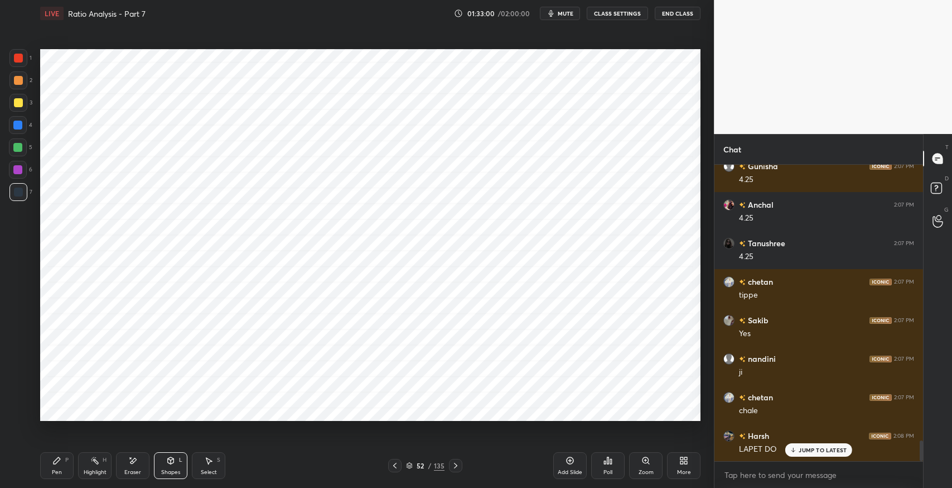
click at [59, 462] on icon at bounding box center [56, 460] width 9 height 9
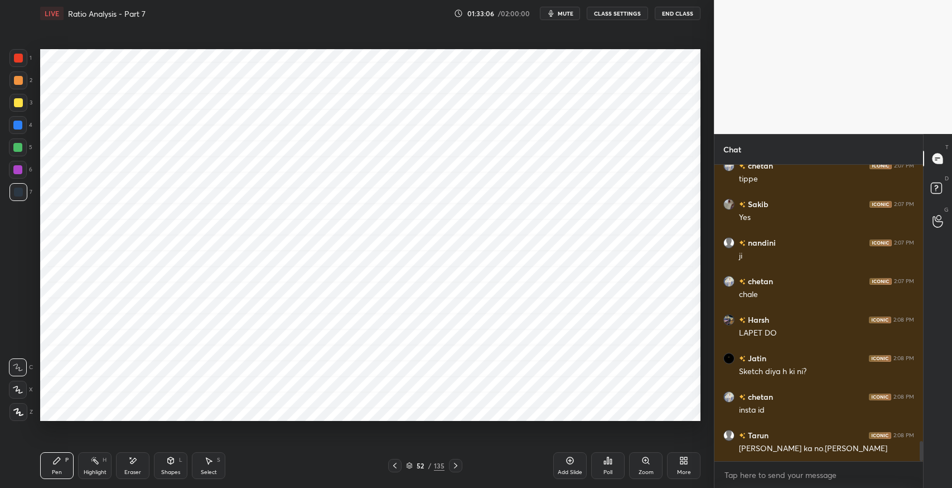
scroll to position [4109, 0]
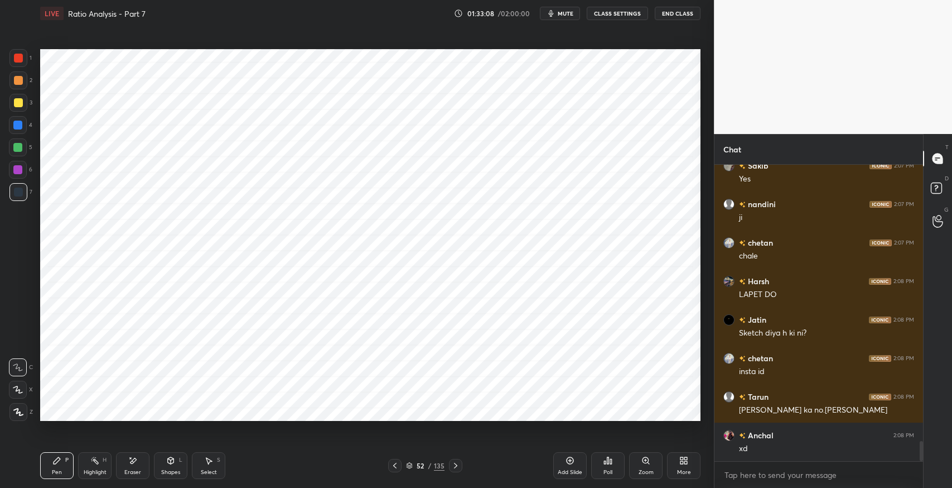
click at [399, 462] on div at bounding box center [394, 465] width 13 height 13
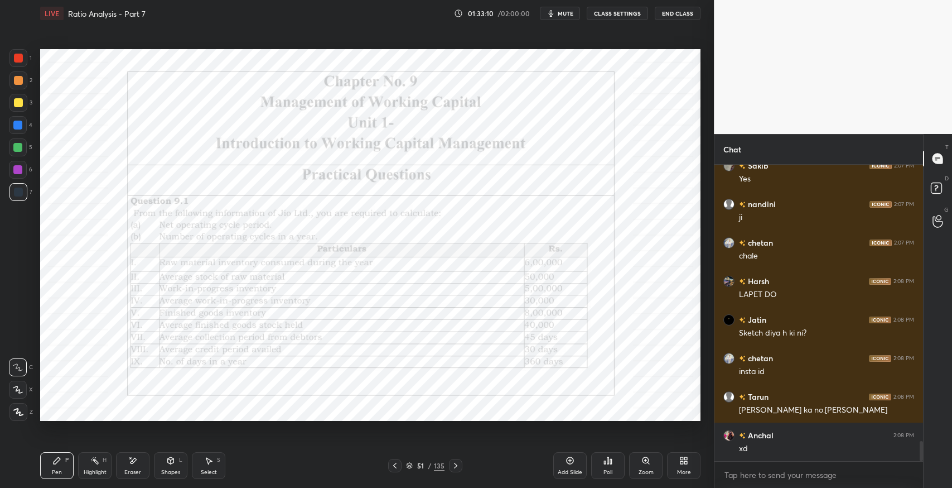
click at [455, 466] on icon at bounding box center [455, 465] width 9 height 9
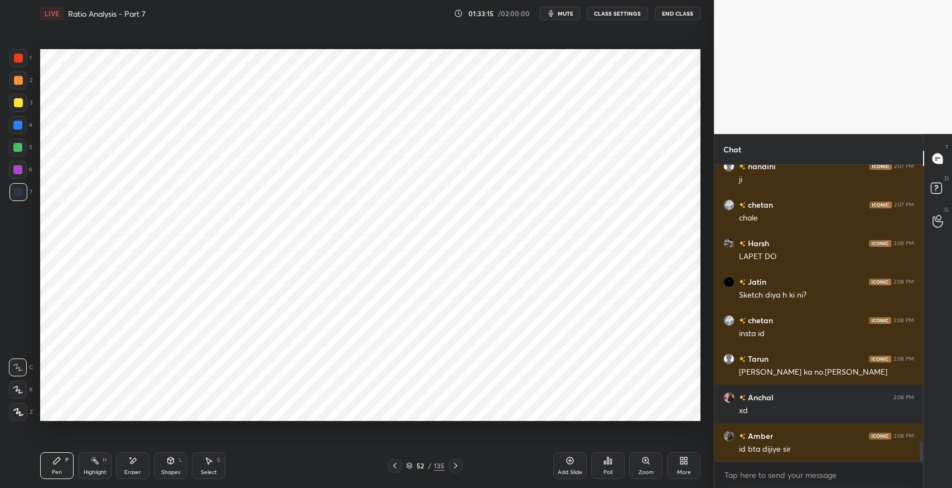
scroll to position [4186, 0]
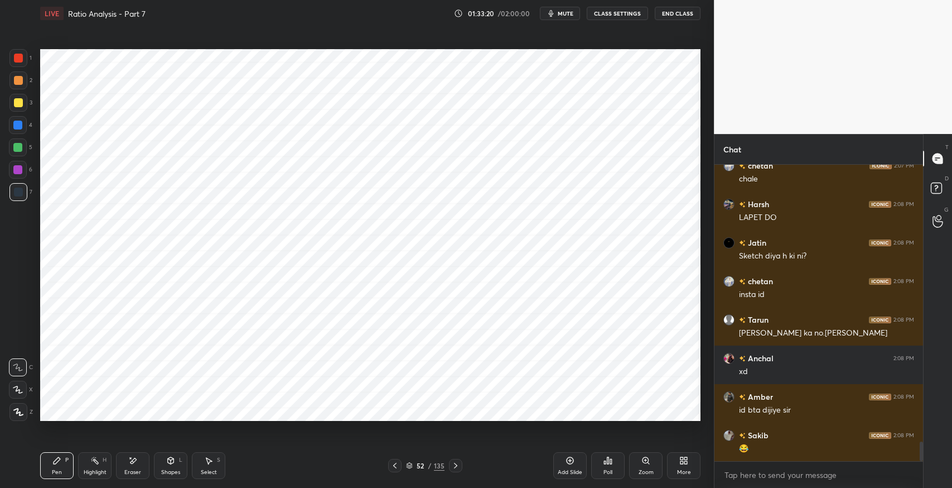
click at [169, 462] on icon at bounding box center [171, 460] width 6 height 7
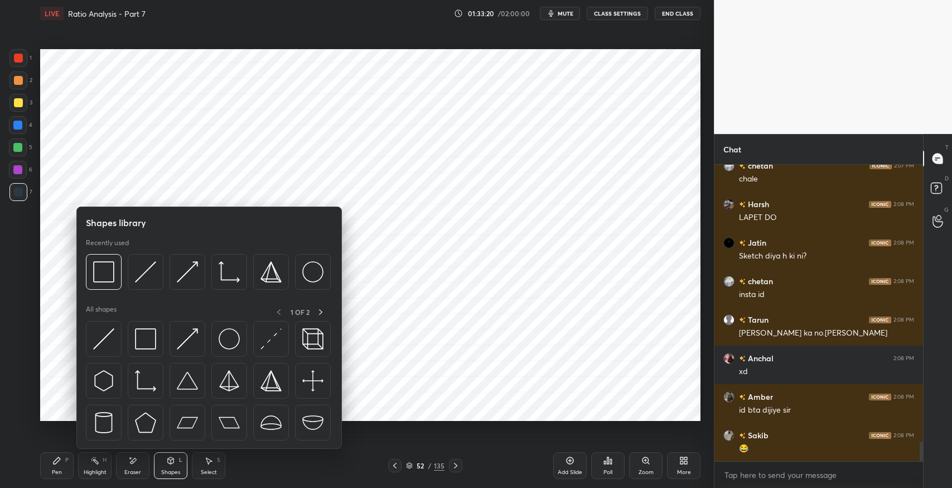
click at [146, 338] on img at bounding box center [145, 338] width 21 height 21
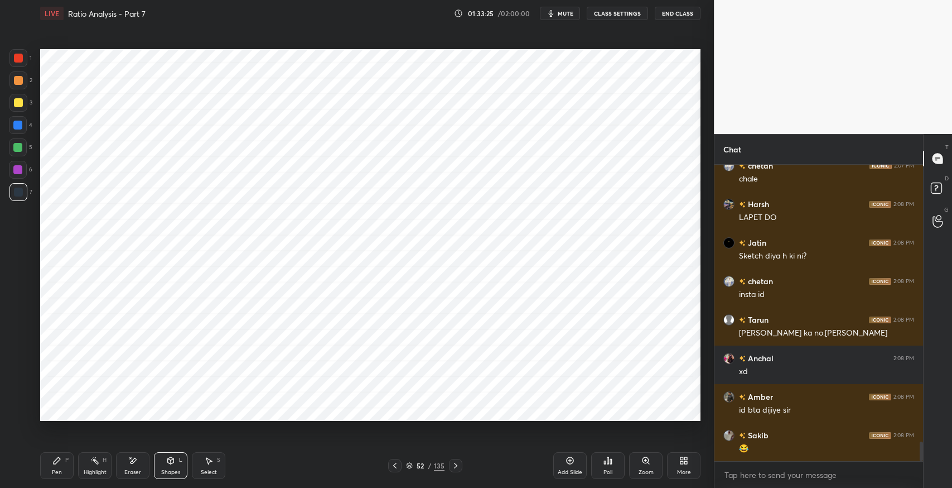
scroll to position [4225, 0]
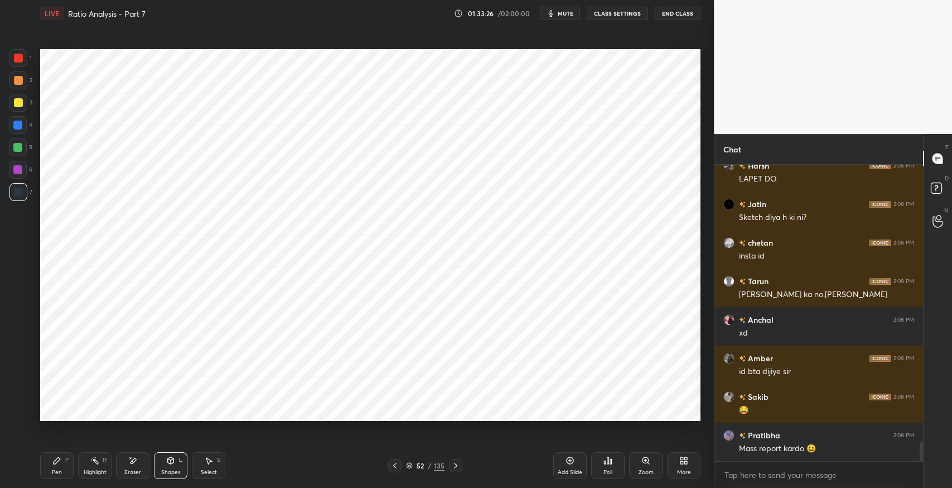
click at [60, 464] on icon at bounding box center [56, 460] width 9 height 9
click at [127, 462] on div "Eraser" at bounding box center [132, 465] width 33 height 27
click at [58, 469] on div "Pen" at bounding box center [57, 472] width 10 height 6
click at [182, 463] on div "Shapes L" at bounding box center [170, 465] width 33 height 27
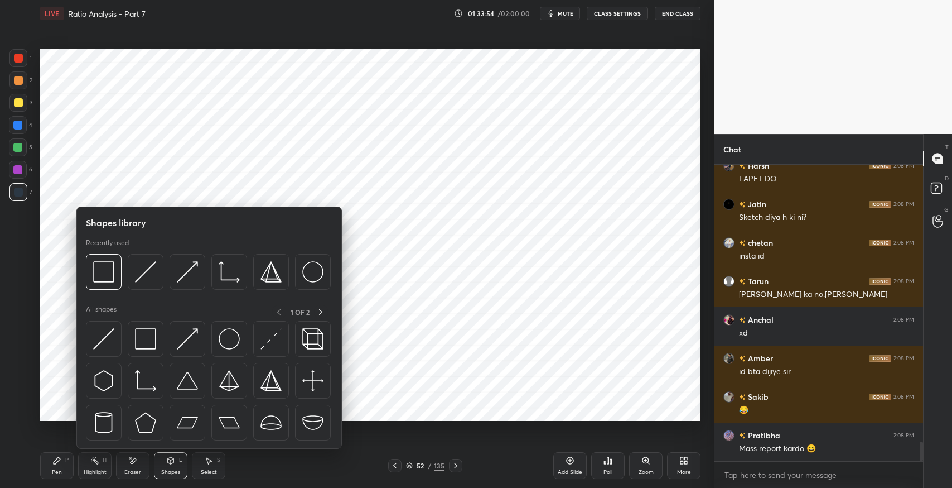
click at [147, 340] on img at bounding box center [145, 338] width 21 height 21
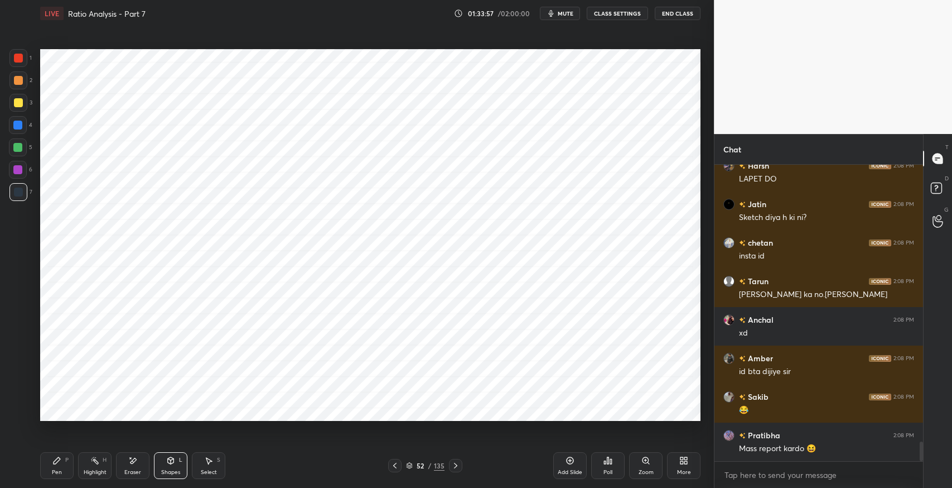
click at [62, 454] on div "Pen P" at bounding box center [56, 465] width 33 height 27
click at [396, 466] on icon at bounding box center [395, 465] width 9 height 9
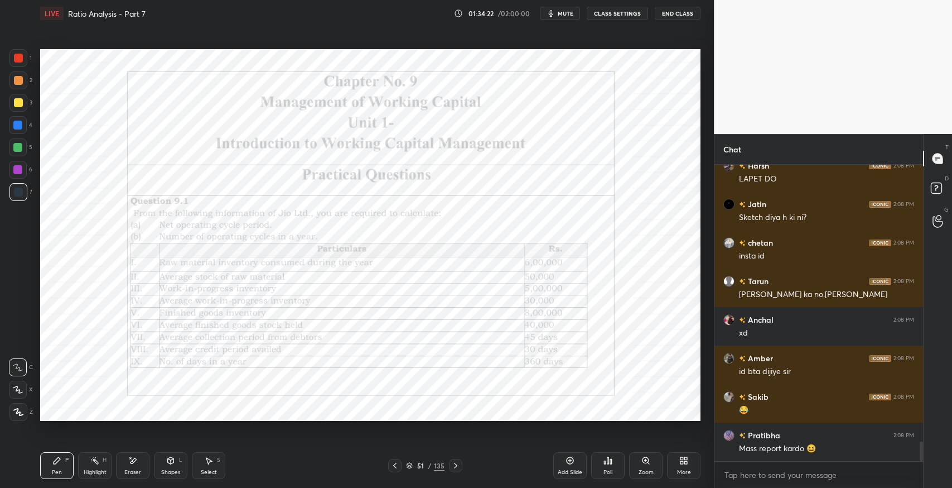
click at [458, 464] on icon at bounding box center [455, 465] width 9 height 9
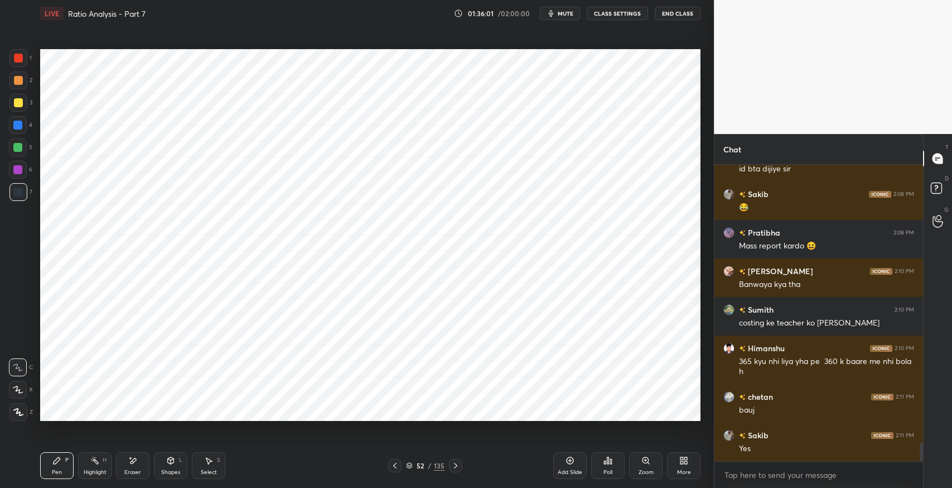
scroll to position [4466, 0]
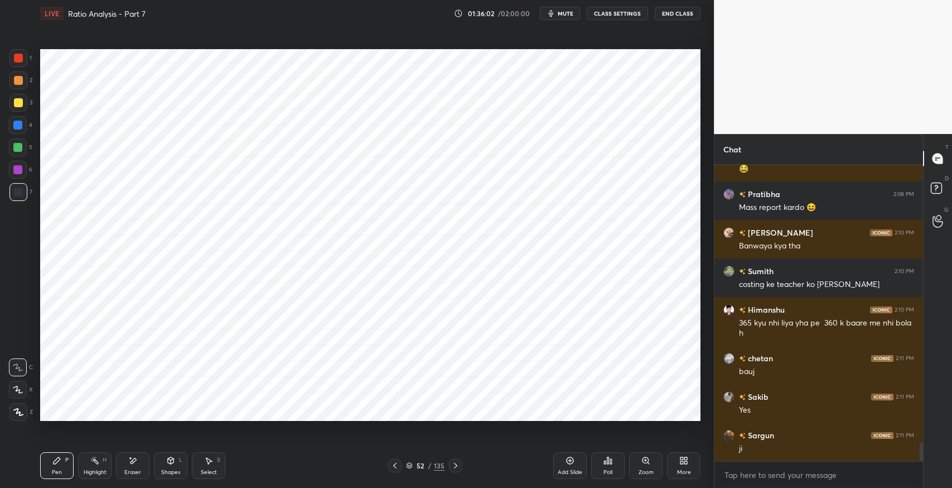
click at [394, 465] on icon at bounding box center [395, 465] width 9 height 9
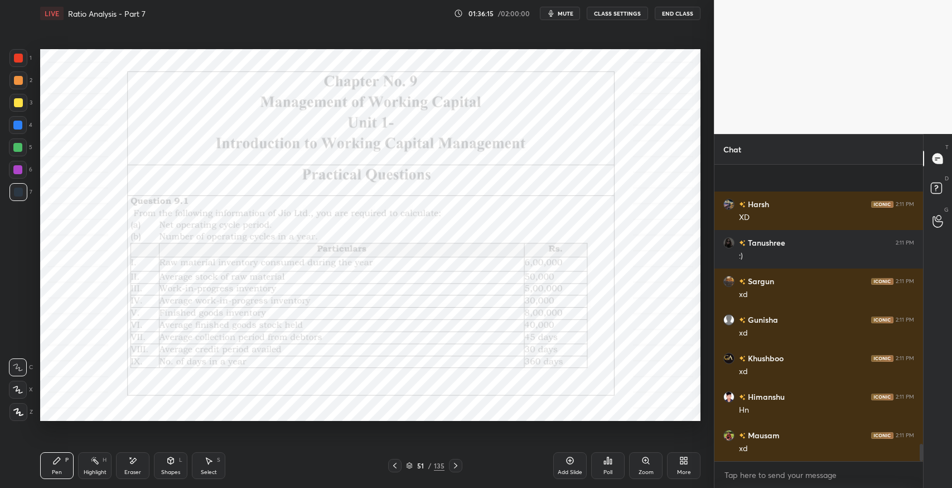
scroll to position [4928, 0]
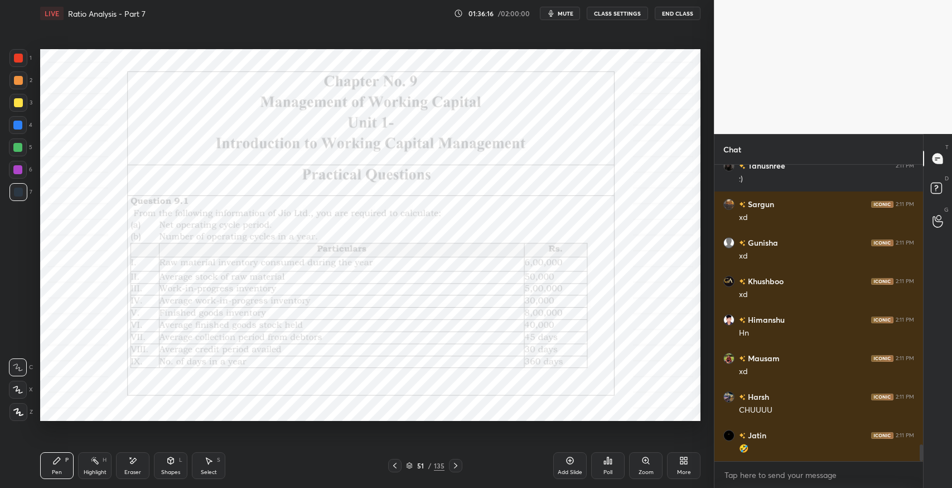
click at [139, 462] on div "Eraser" at bounding box center [132, 465] width 33 height 27
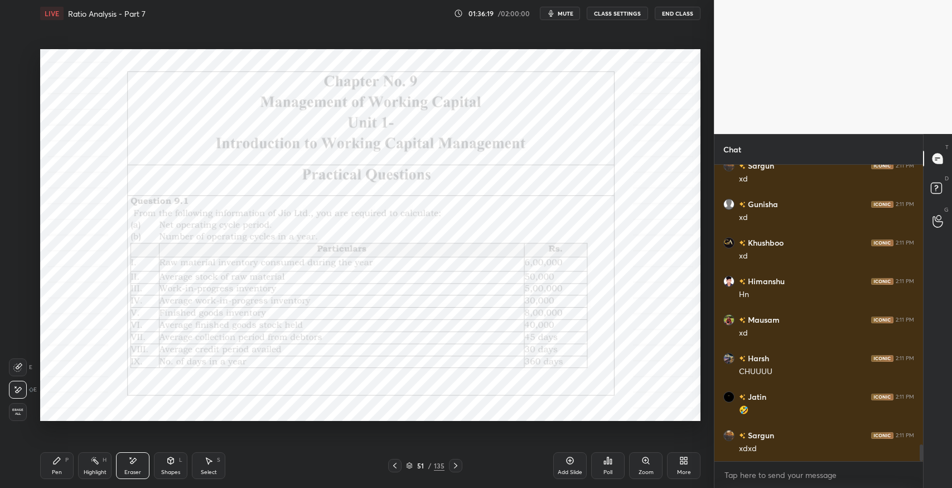
click at [455, 463] on icon at bounding box center [455, 465] width 9 height 9
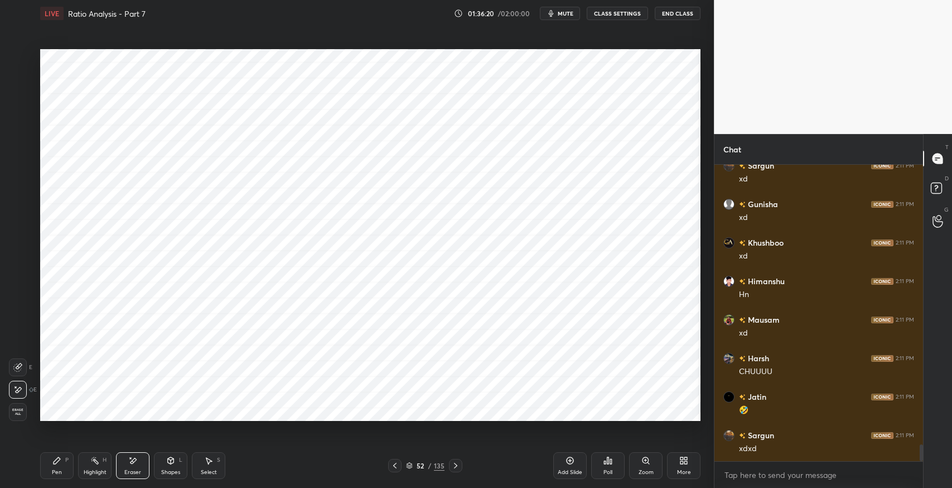
click at [456, 463] on icon at bounding box center [455, 465] width 9 height 9
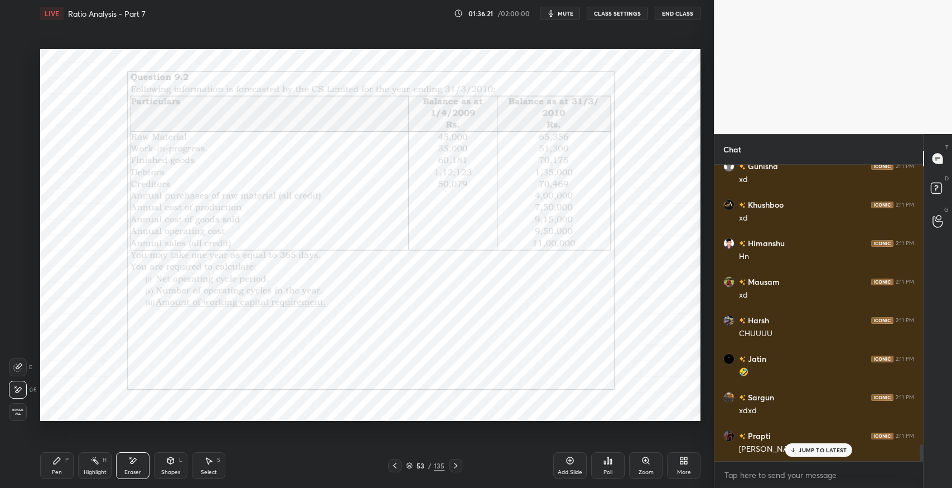
click at [391, 462] on icon at bounding box center [395, 465] width 9 height 9
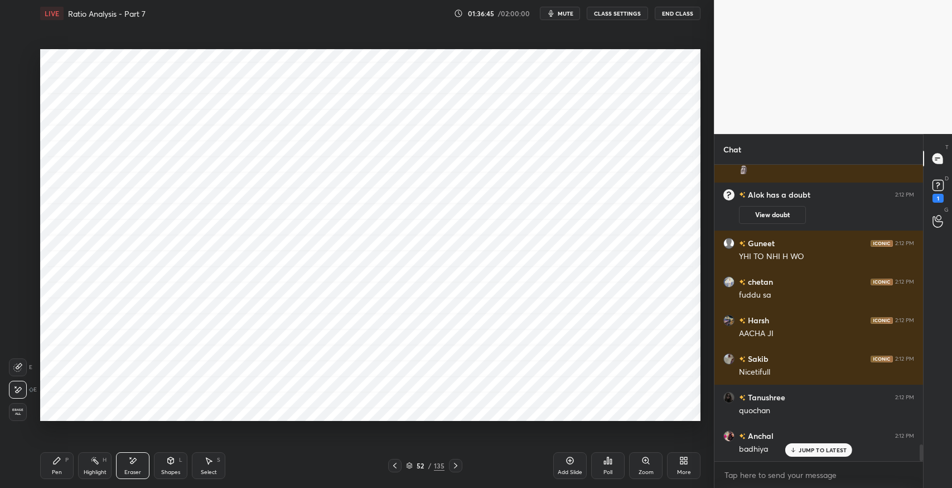
scroll to position [4927, 0]
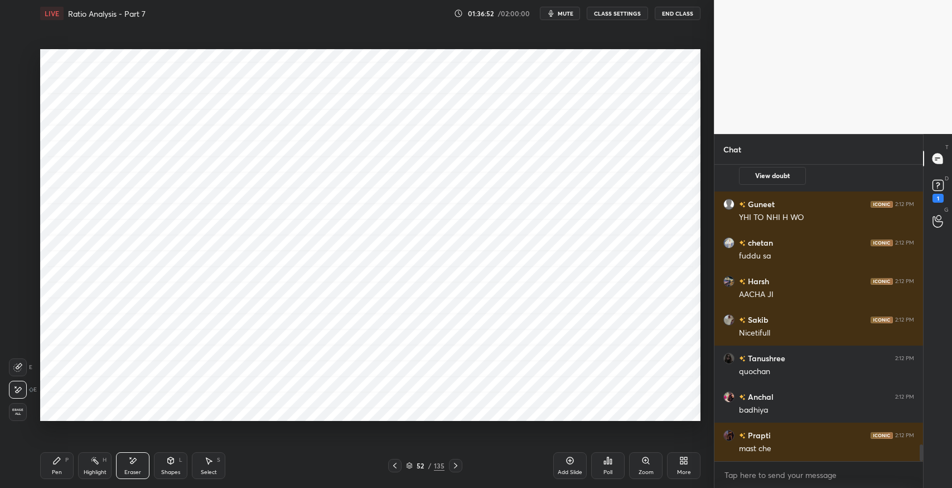
click at [65, 463] on div "P" at bounding box center [66, 460] width 3 height 6
click at [135, 469] on div "Eraser" at bounding box center [132, 472] width 17 height 6
click at [62, 459] on div "Pen P" at bounding box center [56, 465] width 33 height 27
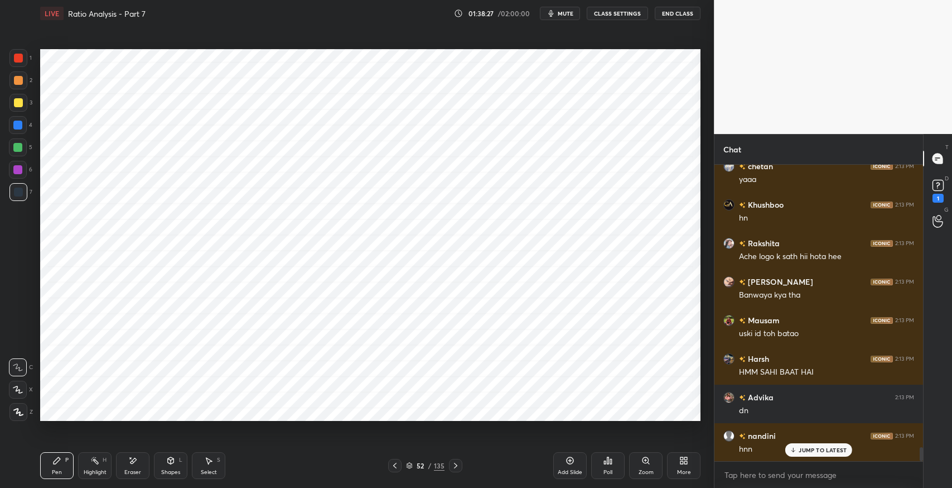
scroll to position [5928, 0]
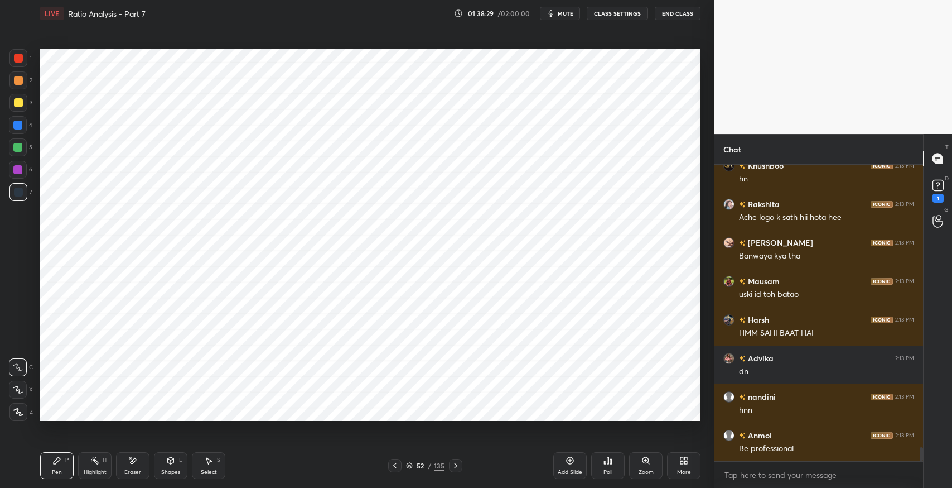
click at [459, 468] on icon at bounding box center [455, 465] width 9 height 9
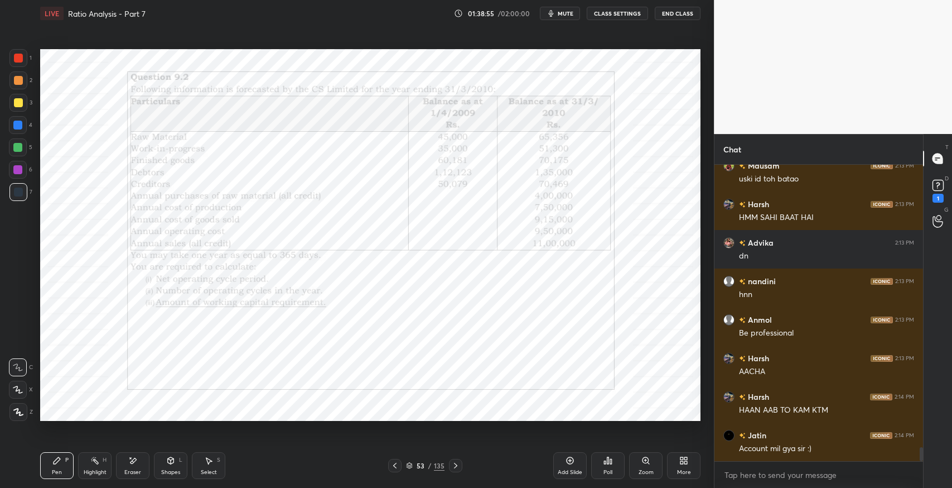
scroll to position [6054, 0]
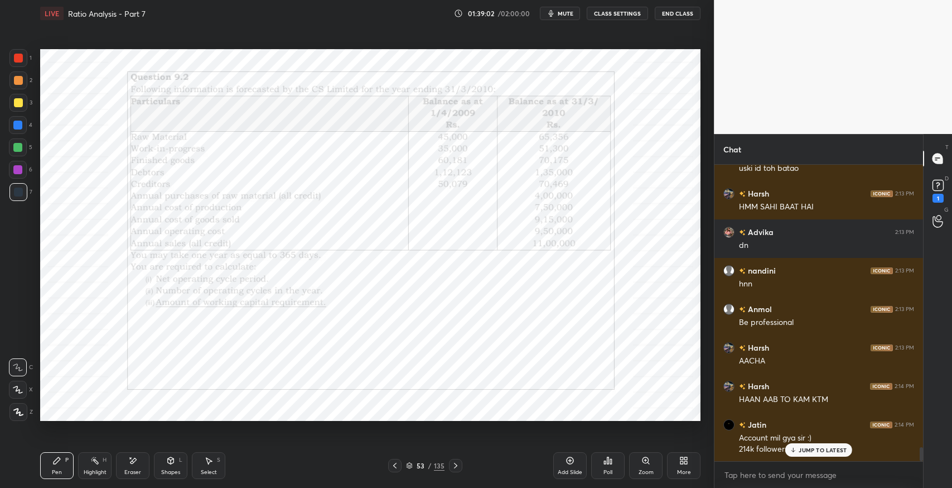
click at [820, 454] on div "JUMP TO LATEST" at bounding box center [819, 449] width 67 height 13
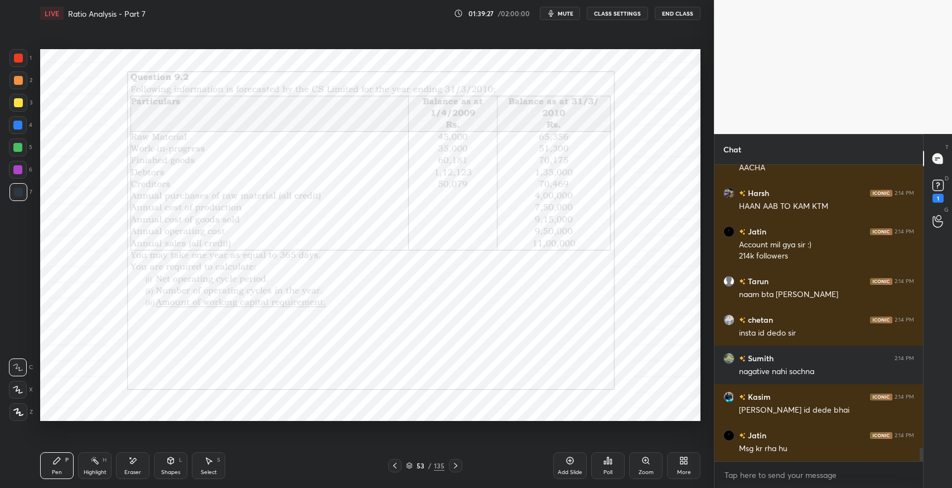
scroll to position [6285, 0]
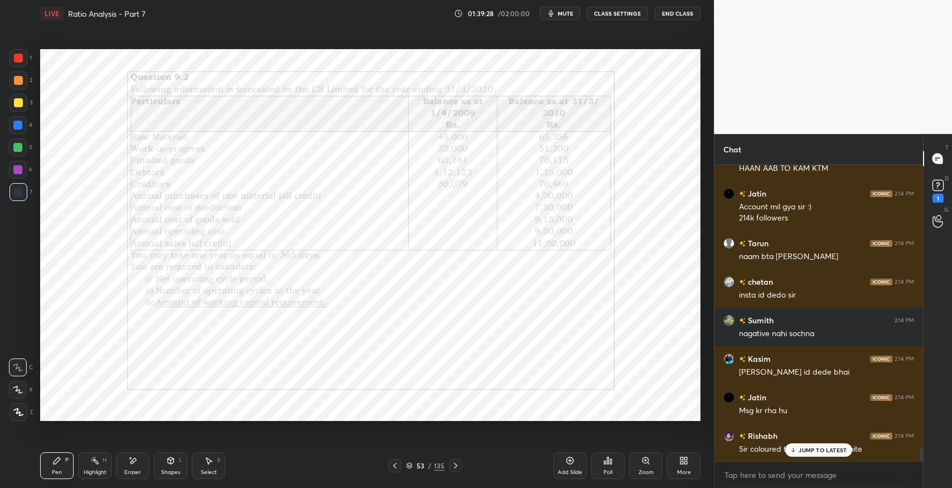
click at [817, 453] on p "JUMP TO LATEST" at bounding box center [823, 449] width 48 height 7
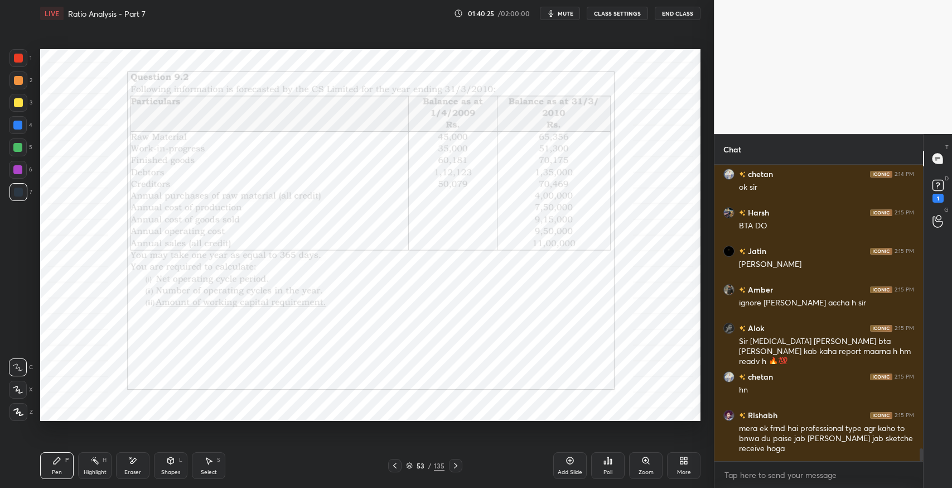
scroll to position [6662, 0]
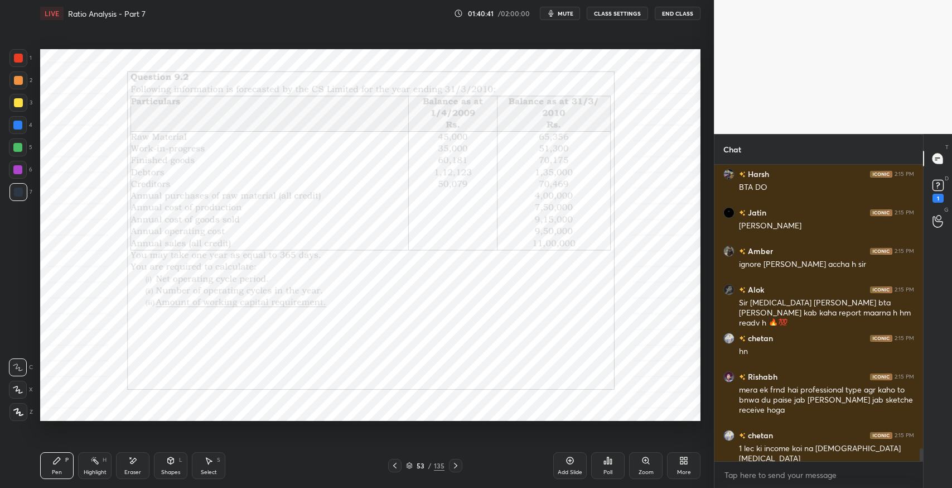
click at [58, 460] on icon at bounding box center [57, 460] width 7 height 7
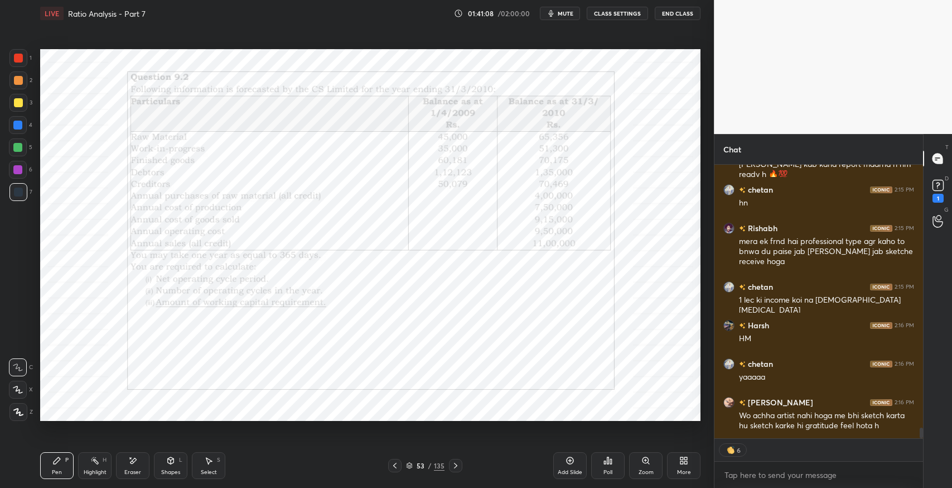
scroll to position [6848, 0]
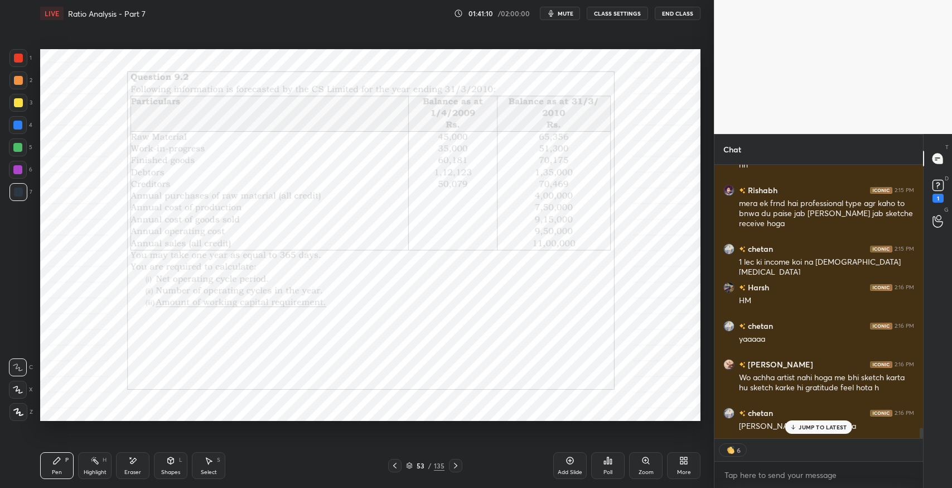
click at [51, 465] on div "Pen P" at bounding box center [56, 465] width 33 height 27
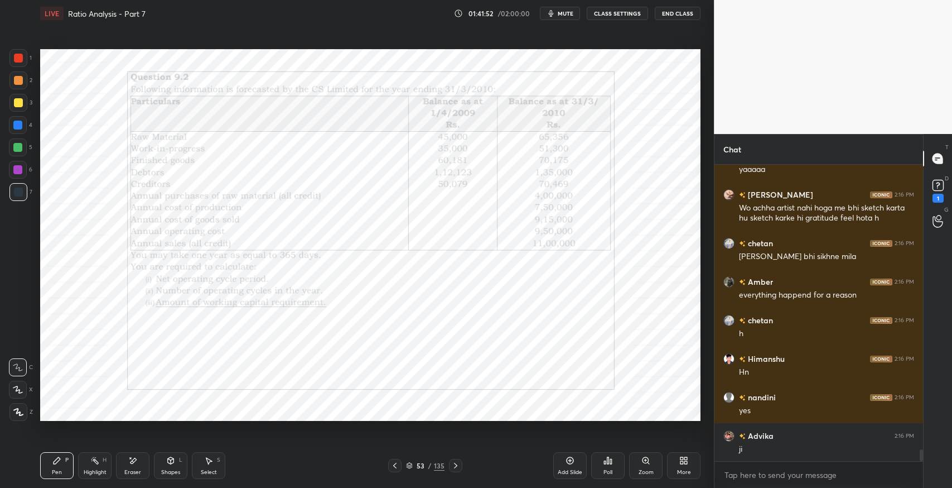
scroll to position [7057, 0]
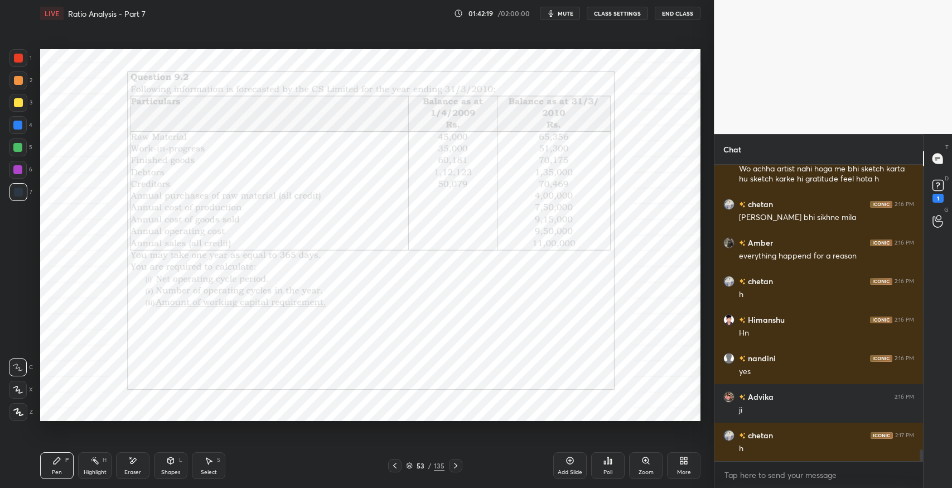
click at [50, 466] on div "Pen P" at bounding box center [56, 465] width 33 height 27
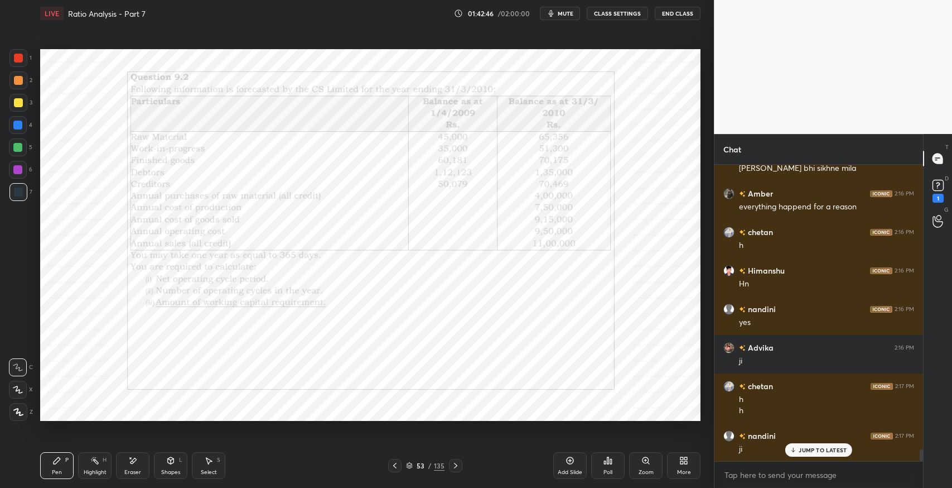
scroll to position [7145, 0]
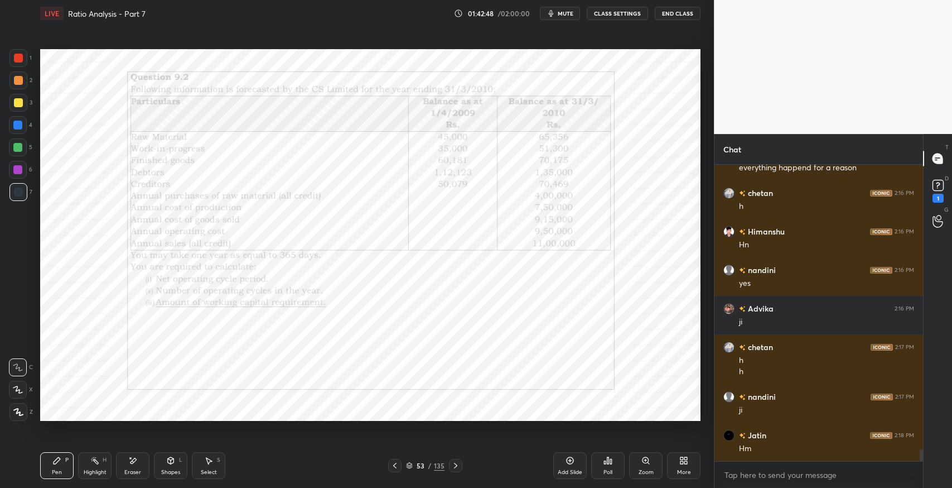
click at [123, 461] on div "Eraser" at bounding box center [132, 465] width 33 height 27
click at [18, 407] on div "Erase all" at bounding box center [18, 412] width 18 height 18
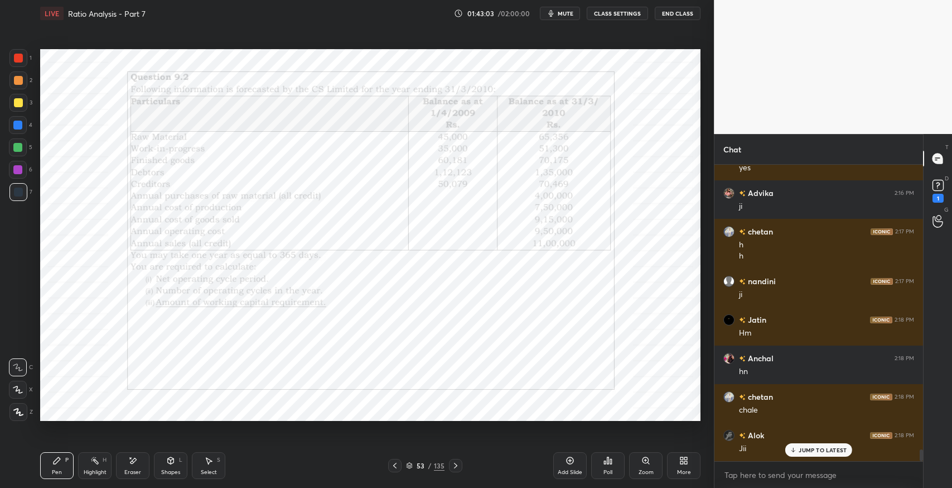
scroll to position [7299, 0]
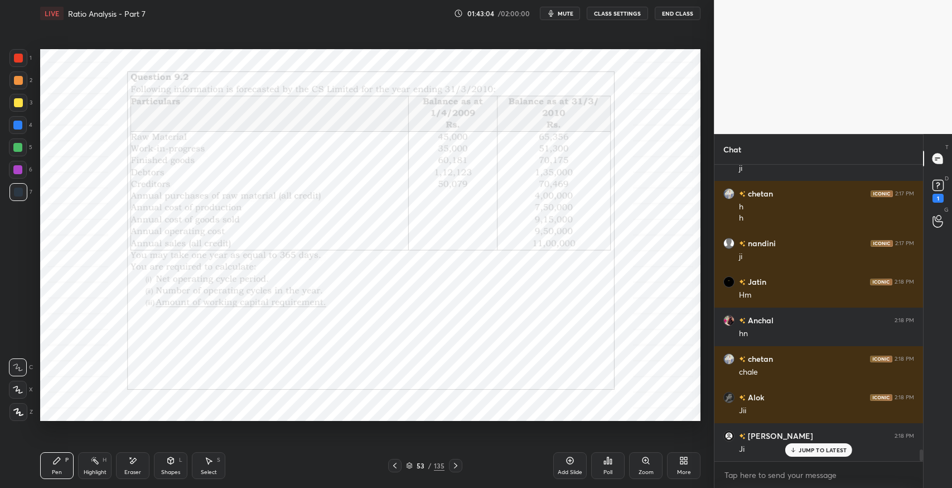
click at [396, 463] on icon at bounding box center [394, 466] width 3 height 6
click at [205, 457] on icon at bounding box center [208, 460] width 9 height 9
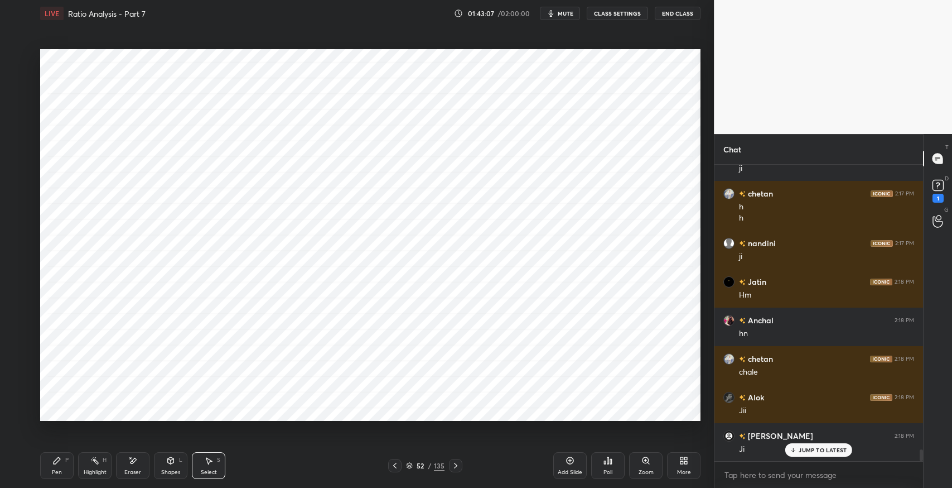
click at [61, 109] on div "0 ° Undo Copy Duplicate Duplicate to new slide Delete" at bounding box center [370, 235] width 661 height 372
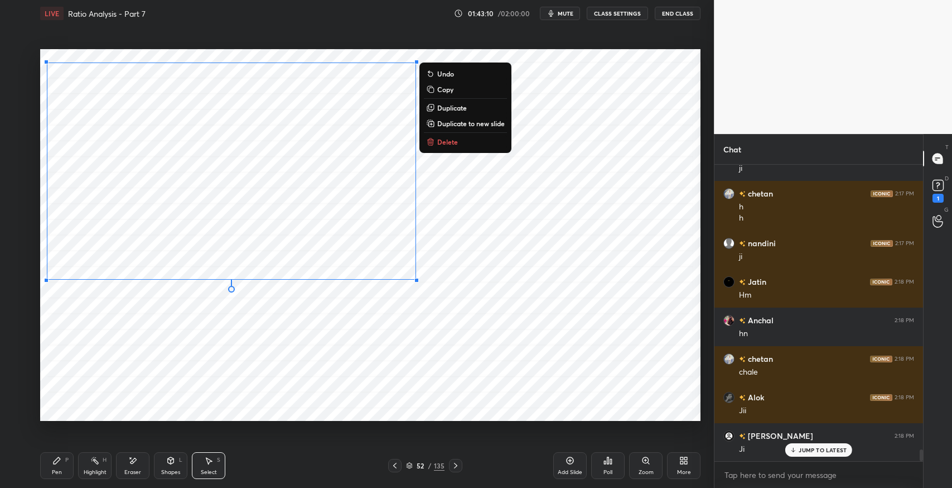
click at [449, 88] on p "Copy" at bounding box center [445, 89] width 16 height 9
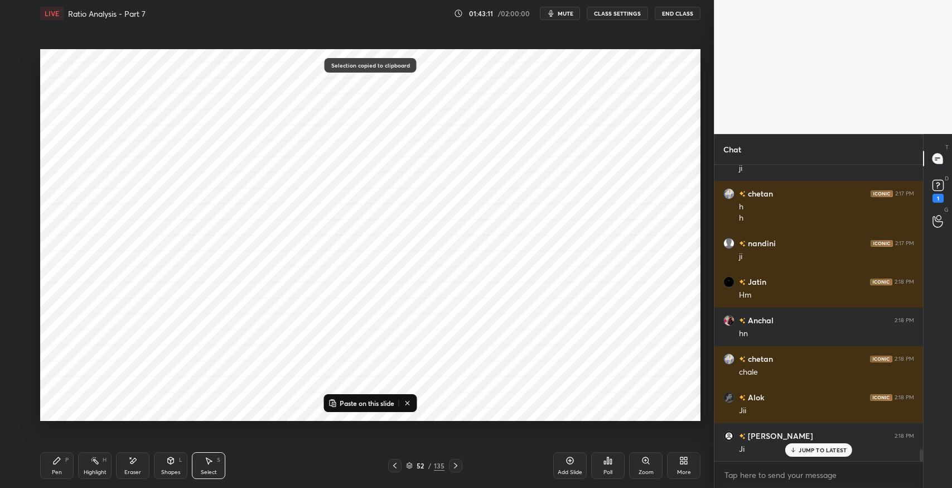
click at [453, 463] on icon at bounding box center [455, 465] width 9 height 9
click at [455, 461] on icon at bounding box center [455, 465] width 9 height 9
click at [394, 466] on icon at bounding box center [394, 466] width 3 height 6
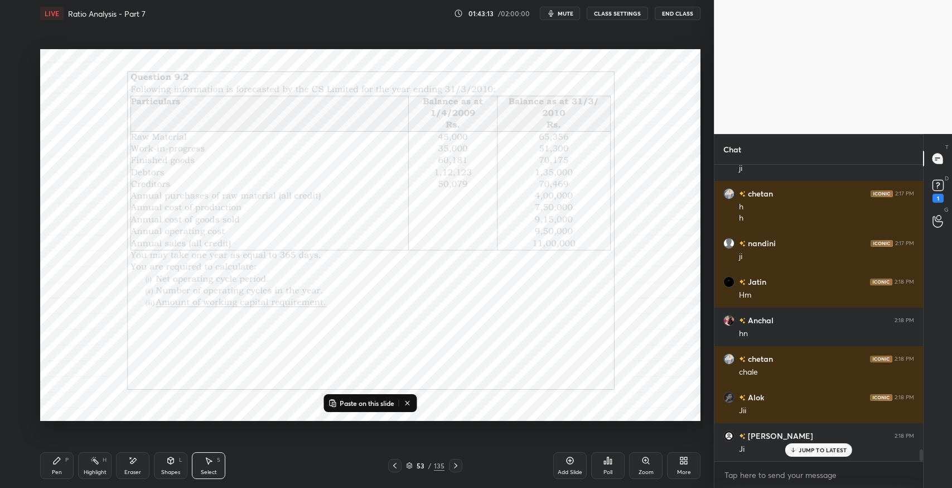
click at [574, 461] on icon at bounding box center [570, 460] width 9 height 9
click at [381, 400] on p "Paste on this slide" at bounding box center [367, 402] width 55 height 9
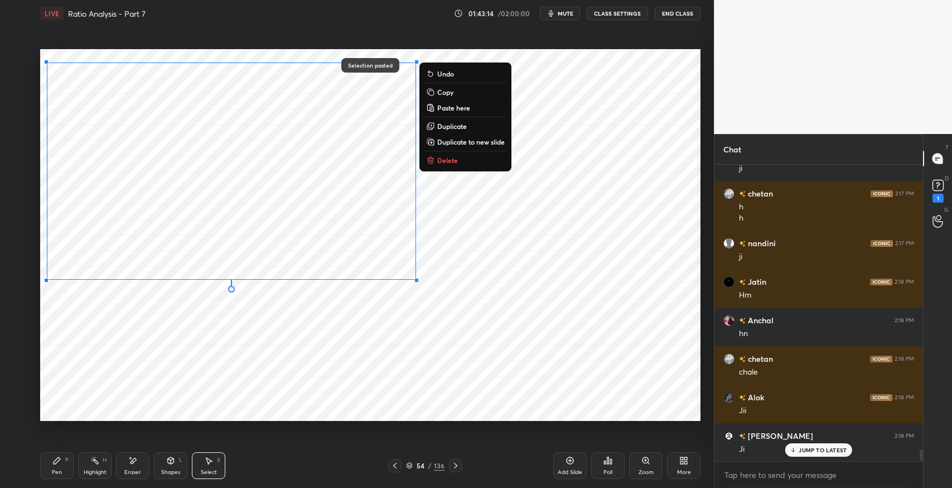
click at [557, 349] on div "0 ° Undo Copy Paste here Duplicate Duplicate to new slide Delete" at bounding box center [370, 235] width 661 height 372
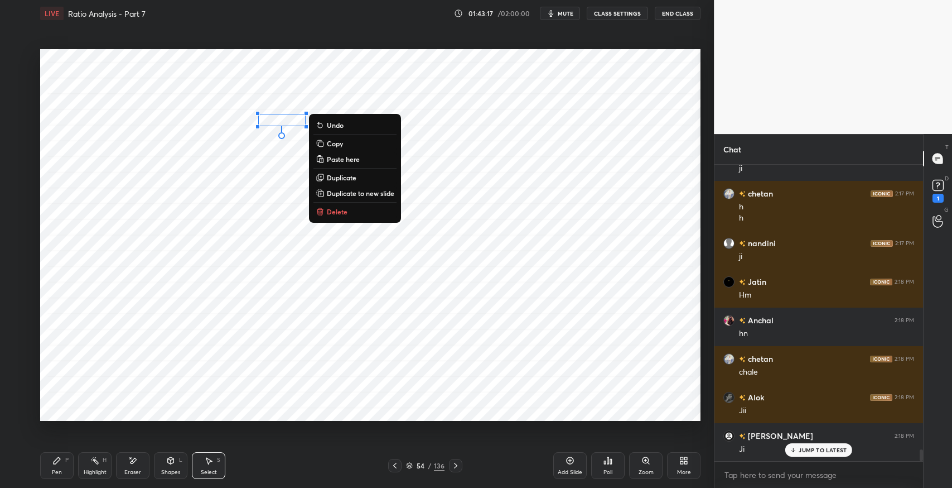
click at [344, 209] on p "Delete" at bounding box center [337, 211] width 21 height 9
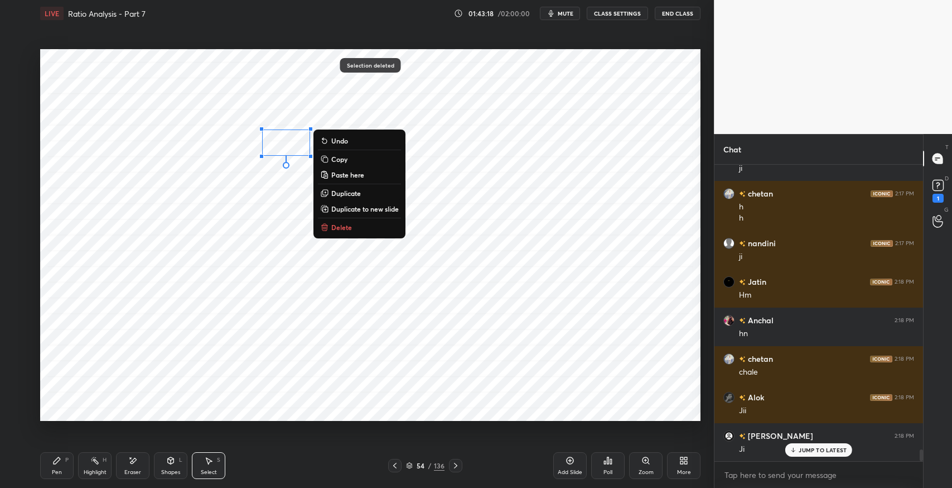
click at [354, 228] on button "Delete" at bounding box center [359, 226] width 83 height 13
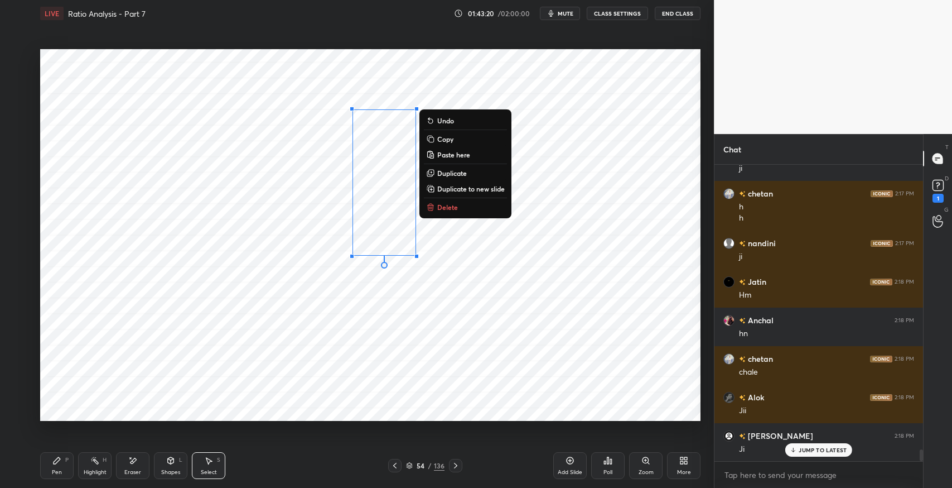
click at [450, 205] on p "Delete" at bounding box center [447, 207] width 21 height 9
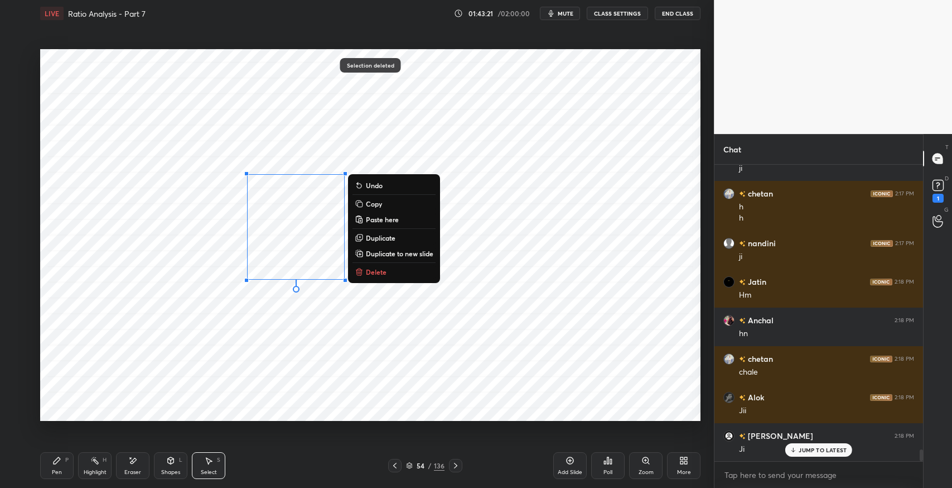
click at [399, 264] on div "0 ° Undo Copy Paste here Duplicate Duplicate to new slide Delete" at bounding box center [370, 235] width 661 height 372
click at [387, 274] on button "Delete" at bounding box center [394, 271] width 83 height 13
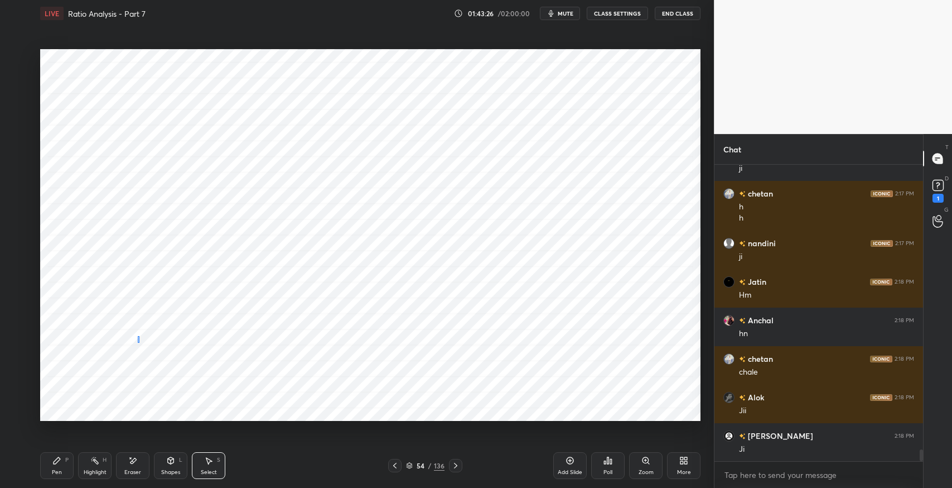
click at [138, 336] on div "0 ° Undo Copy Paste here Duplicate Duplicate to new slide Delete" at bounding box center [370, 235] width 661 height 372
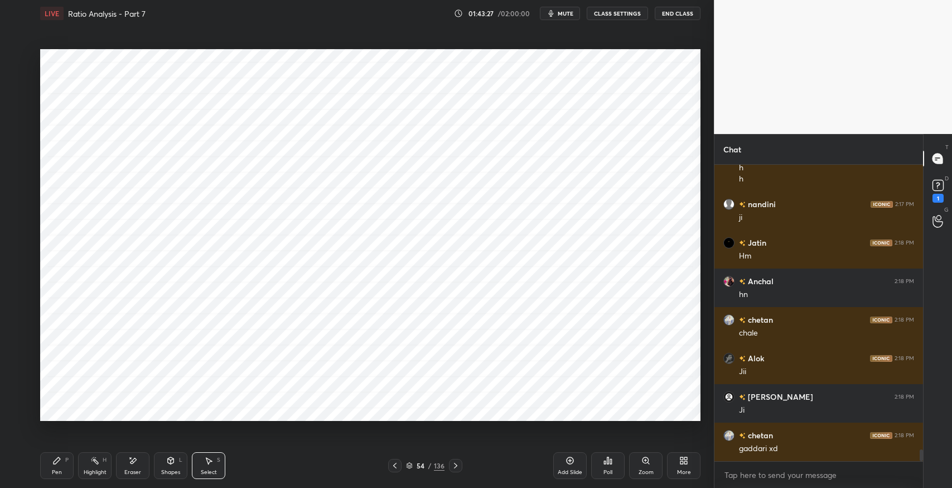
click at [133, 463] on icon at bounding box center [134, 461] width 6 height 6
click at [65, 459] on div "P" at bounding box center [66, 460] width 3 height 6
click at [128, 466] on div "Eraser" at bounding box center [132, 465] width 33 height 27
click at [66, 458] on div "P" at bounding box center [66, 460] width 3 height 6
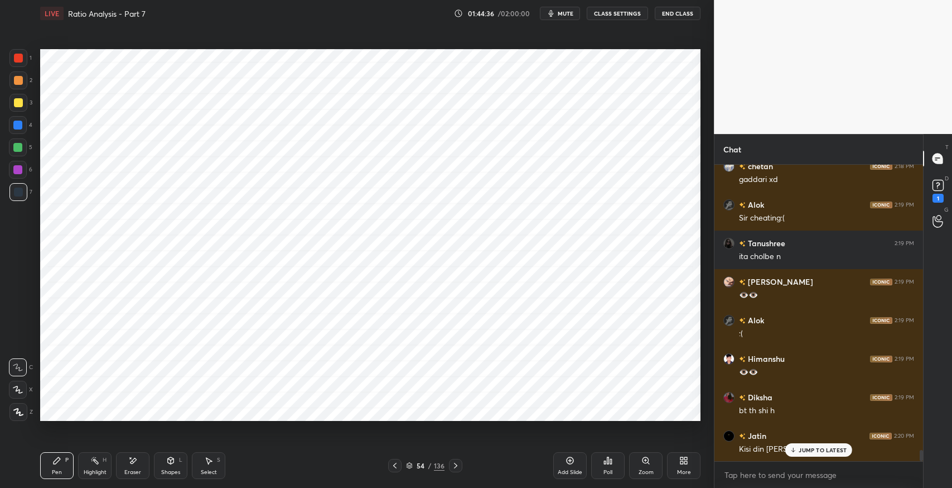
scroll to position [7646, 0]
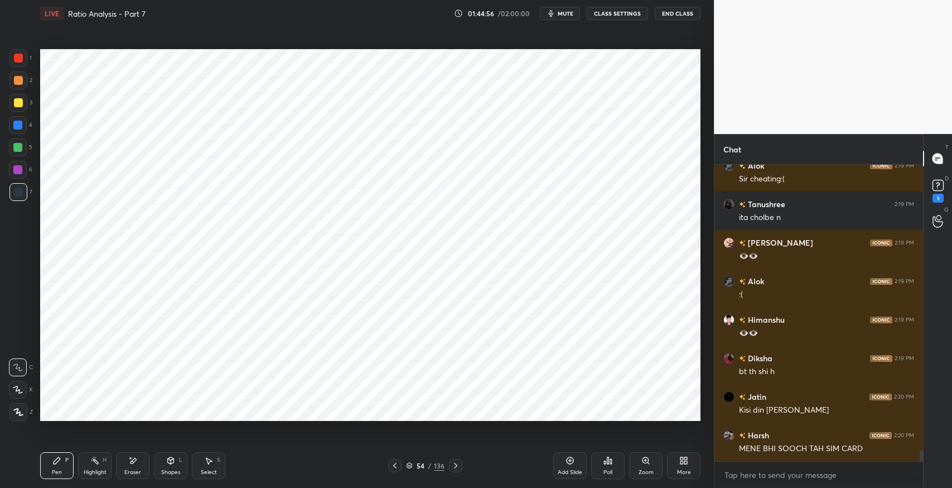
click at [375, 455] on div "Pen P Highlight H Eraser Shapes L Select S 54 / 136 Add Slide Poll Zoom More" at bounding box center [370, 465] width 661 height 45
click at [218, 458] on div "S" at bounding box center [218, 460] width 3 height 6
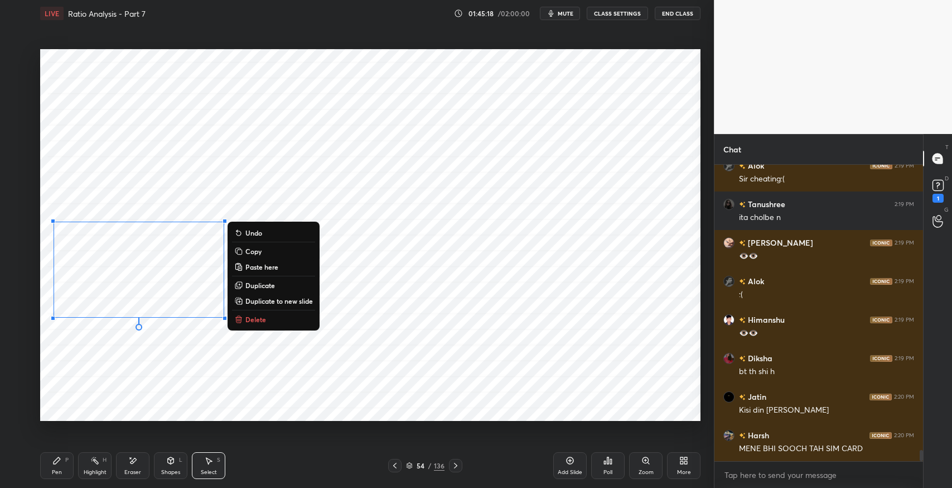
click at [52, 461] on icon at bounding box center [56, 460] width 9 height 9
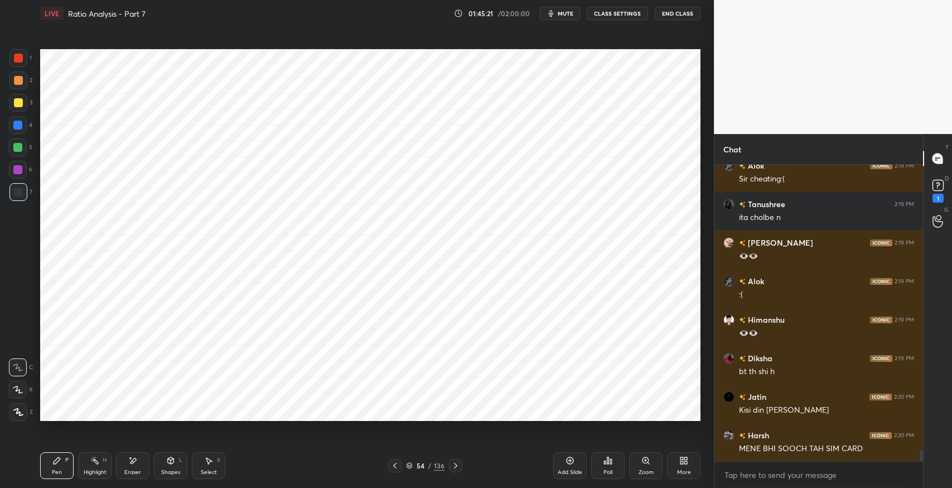
click at [55, 456] on icon at bounding box center [56, 460] width 9 height 9
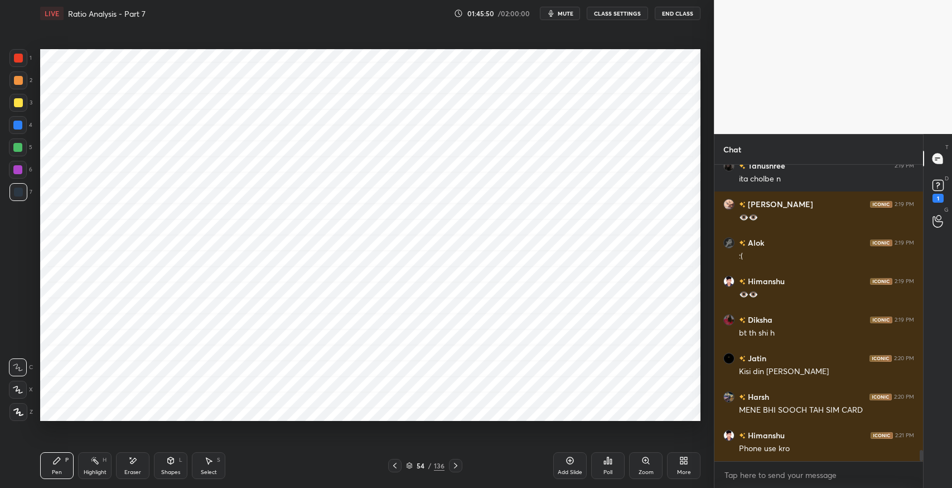
scroll to position [7722, 0]
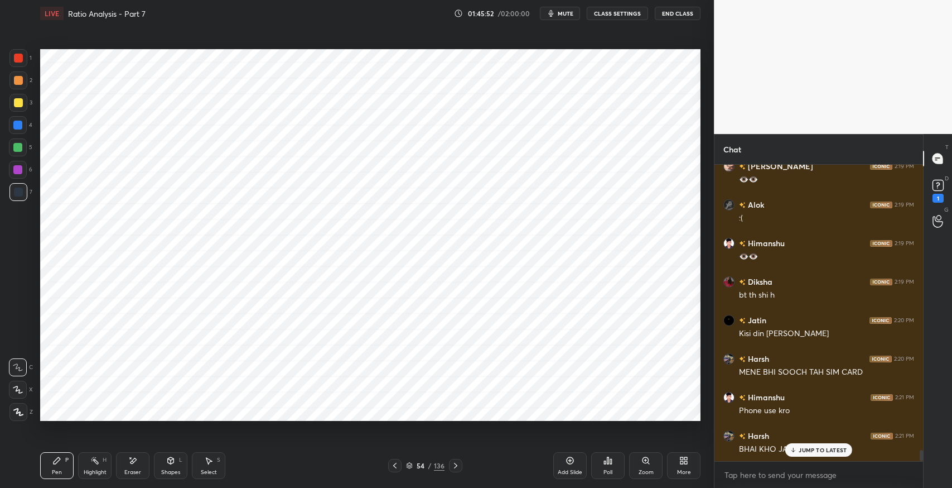
click at [801, 454] on div "JUMP TO LATEST" at bounding box center [819, 449] width 67 height 13
click at [214, 466] on div "Select S" at bounding box center [208, 465] width 33 height 27
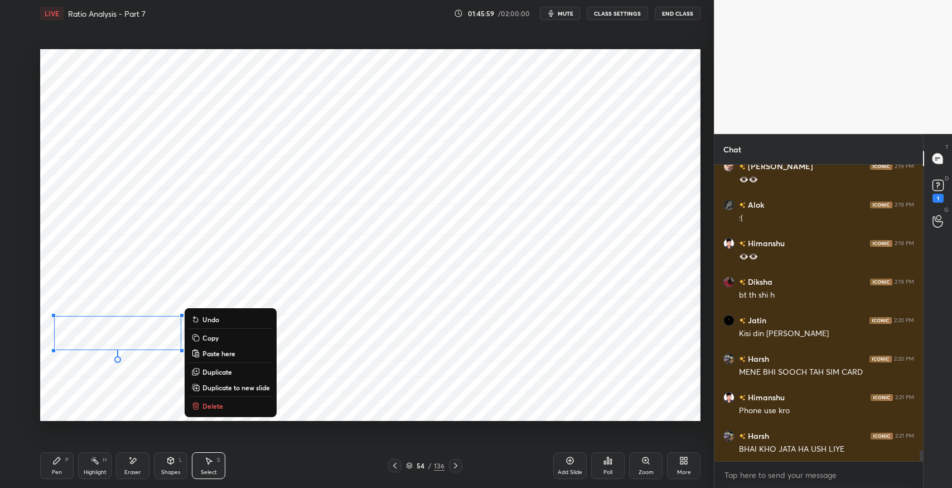
click at [65, 465] on div "Pen P" at bounding box center [56, 465] width 33 height 27
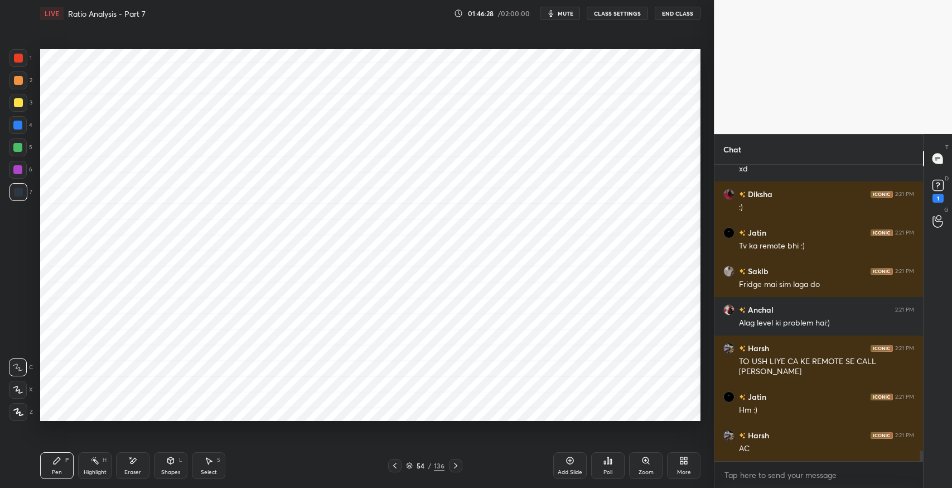
scroll to position [8090, 0]
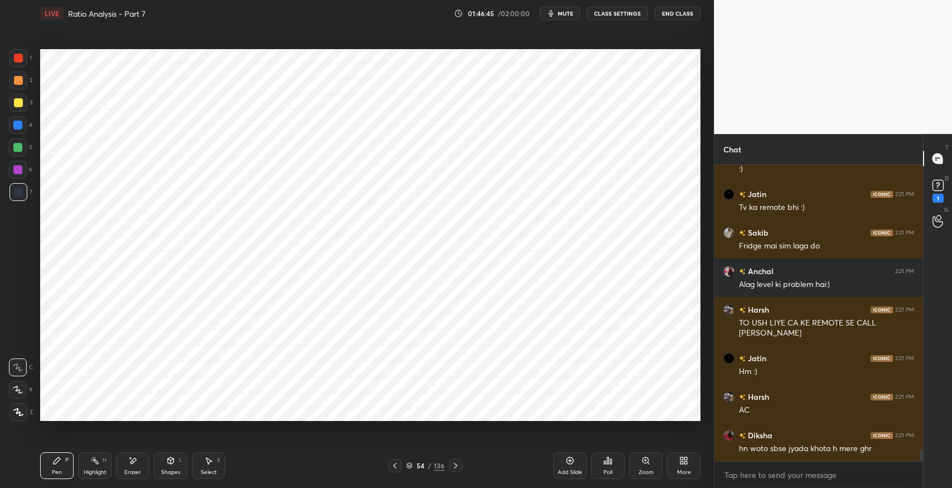
click at [217, 465] on div "Select S" at bounding box center [208, 465] width 33 height 27
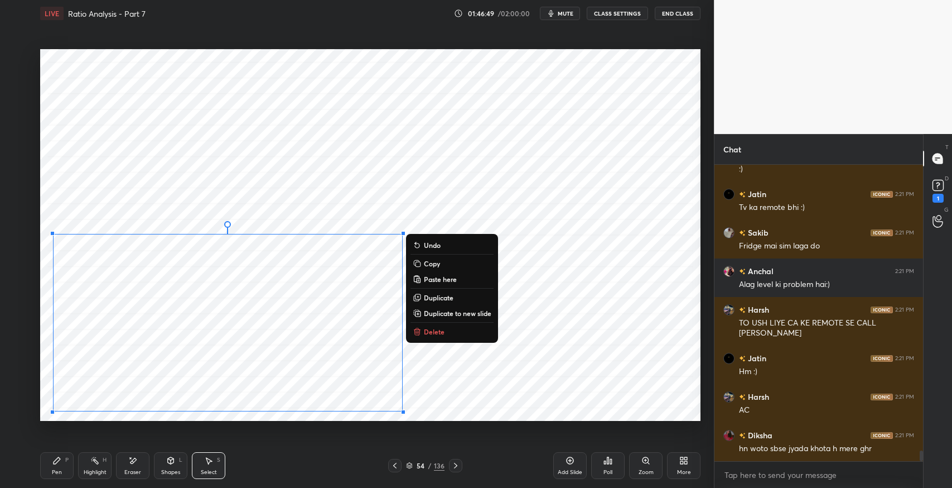
click at [587, 350] on div "0 ° Undo Copy Paste here Duplicate Duplicate to new slide Delete" at bounding box center [370, 235] width 661 height 372
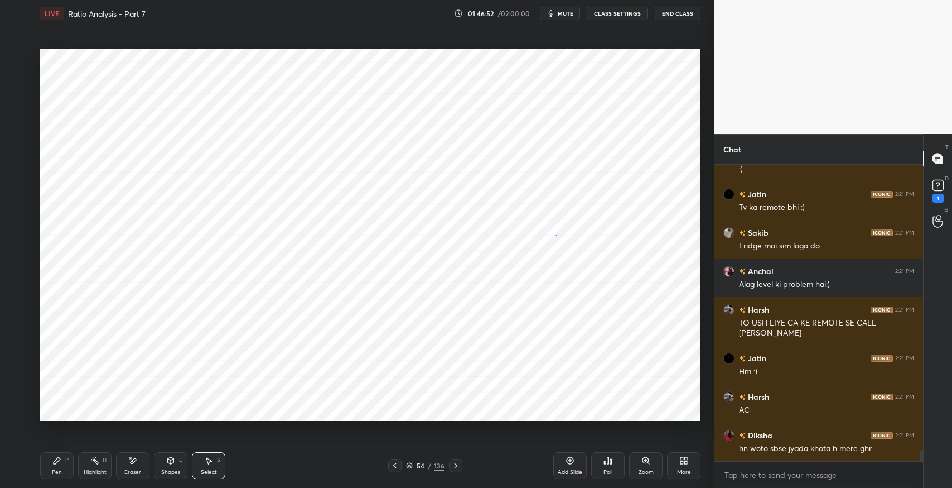
click at [556, 235] on div "0 ° Undo Copy Paste here Duplicate Duplicate to new slide Delete" at bounding box center [370, 235] width 661 height 372
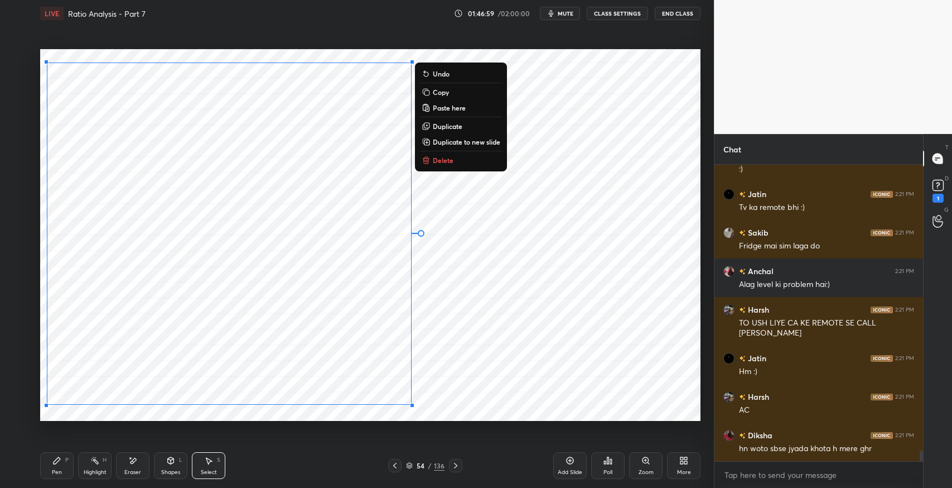
click at [174, 461] on icon at bounding box center [170, 460] width 9 height 9
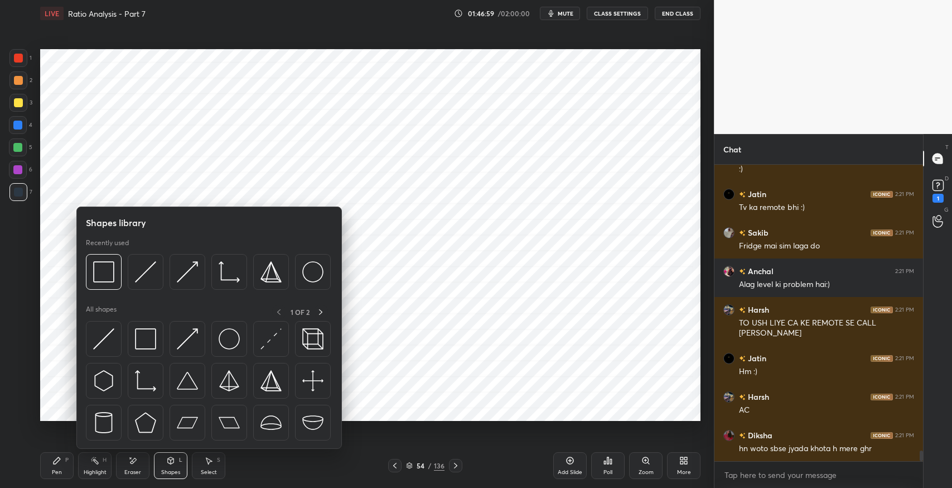
click at [150, 335] on img at bounding box center [145, 338] width 21 height 21
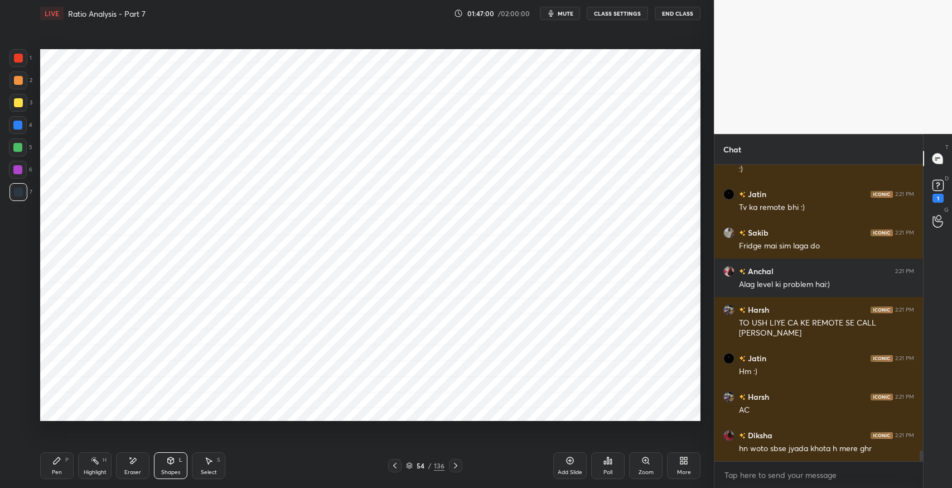
scroll to position [8128, 0]
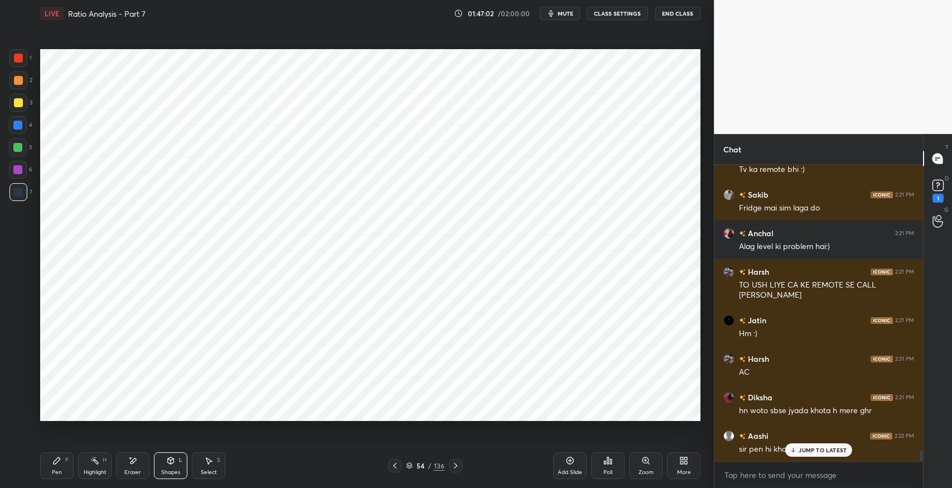
click at [801, 449] on p "JUMP TO LATEST" at bounding box center [823, 449] width 48 height 7
click at [64, 462] on div "Pen P" at bounding box center [56, 465] width 33 height 27
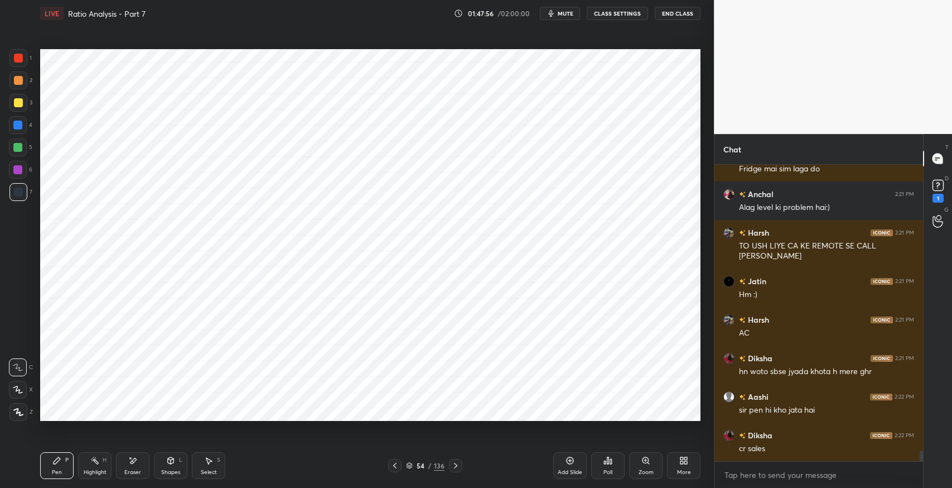
click at [133, 463] on icon at bounding box center [134, 461] width 6 height 6
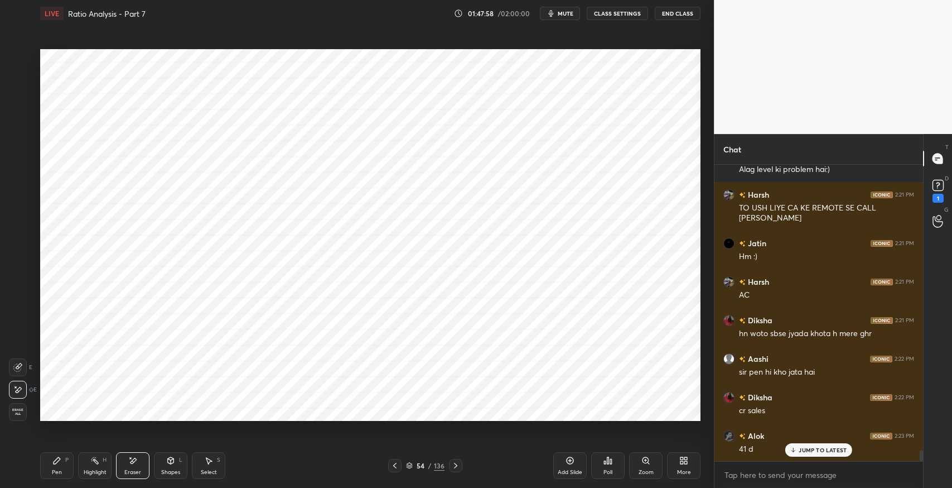
click at [66, 464] on div "Pen P" at bounding box center [56, 465] width 33 height 27
click at [65, 458] on div "P" at bounding box center [66, 460] width 3 height 6
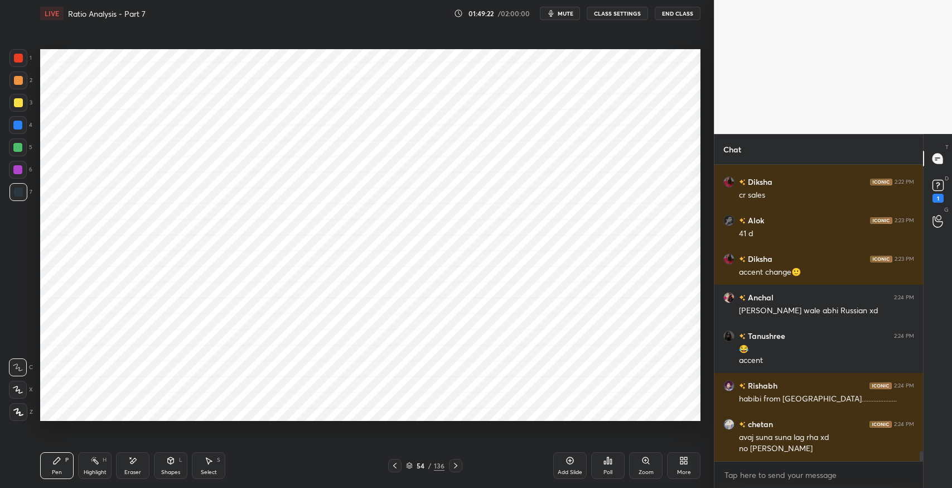
scroll to position [8459, 0]
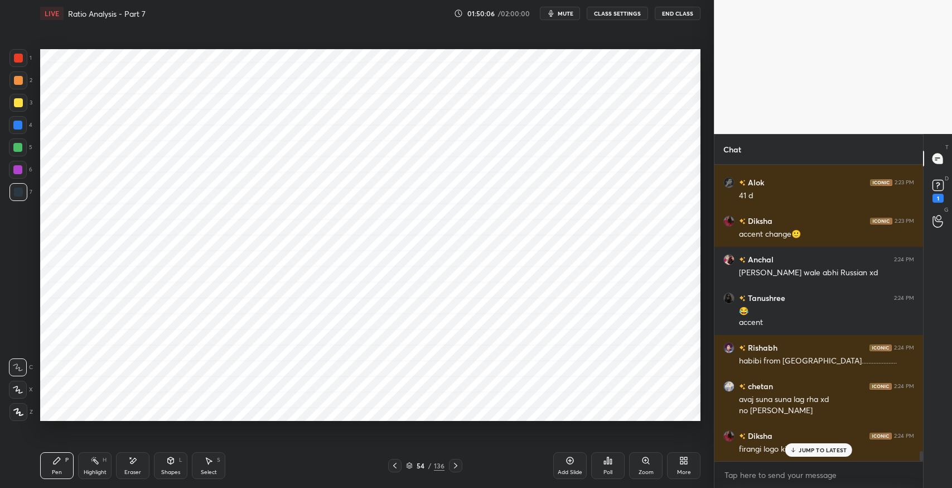
click at [569, 13] on span "mute" at bounding box center [566, 13] width 16 height 8
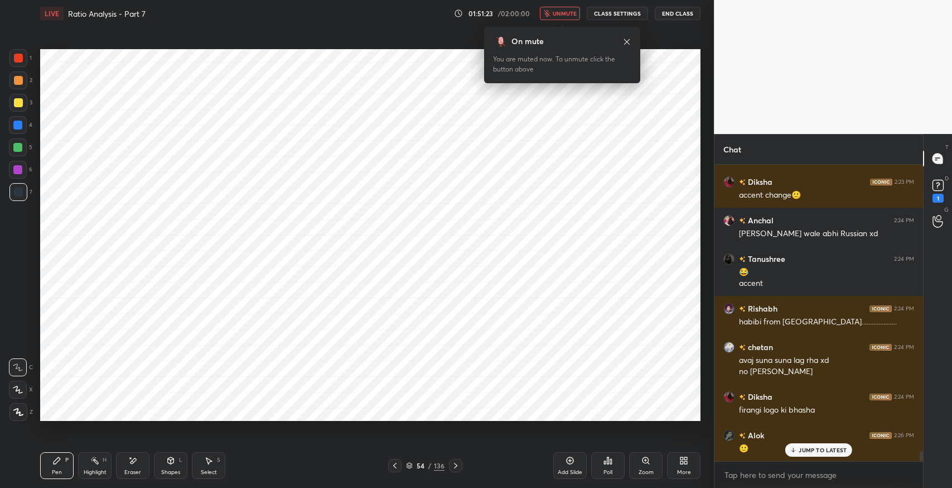
scroll to position [8536, 0]
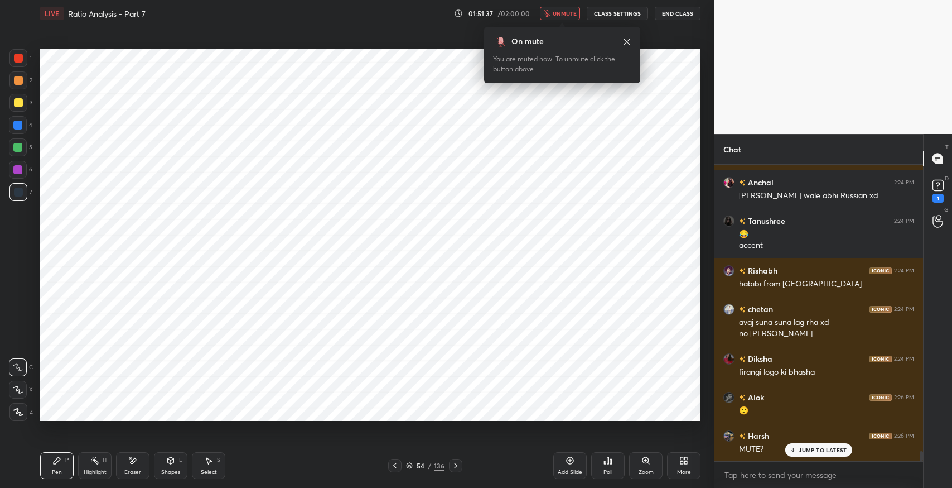
click at [566, 13] on span "unmute" at bounding box center [565, 13] width 24 height 8
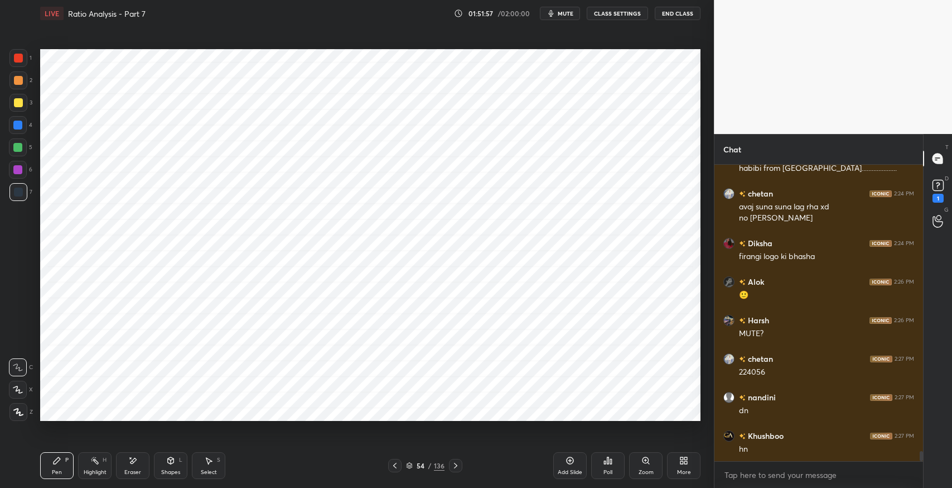
scroll to position [8690, 0]
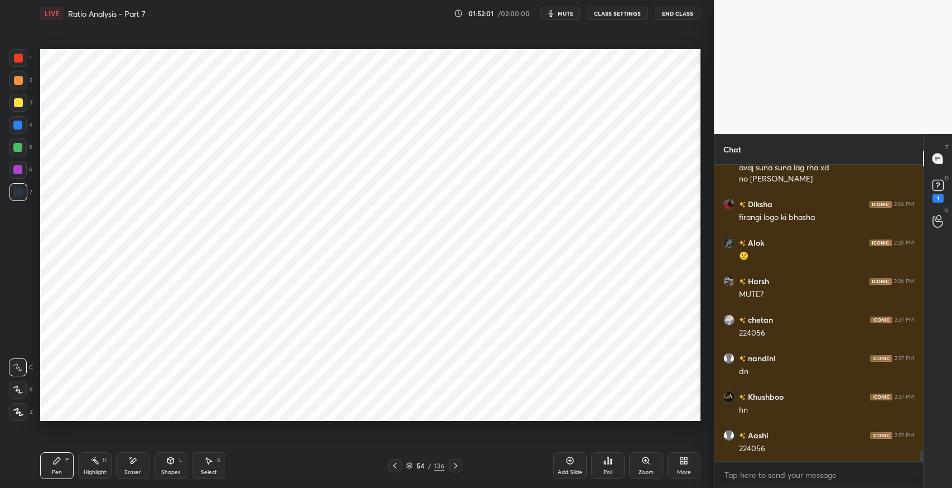
click at [133, 469] on div "Eraser" at bounding box center [132, 472] width 17 height 6
click at [65, 463] on div "P" at bounding box center [66, 460] width 3 height 6
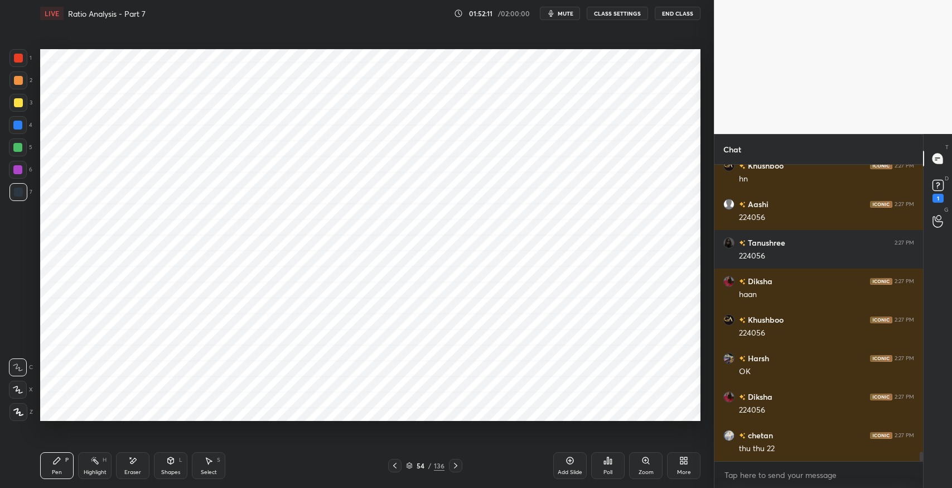
scroll to position [8959, 0]
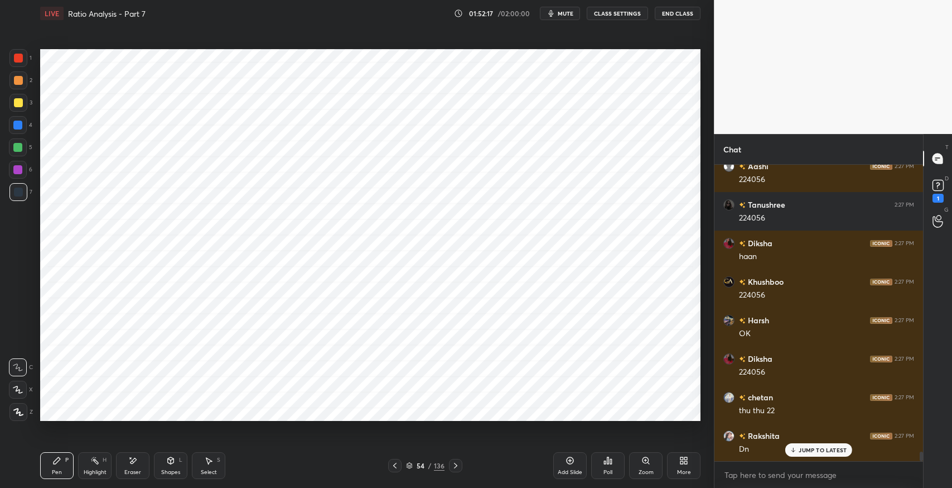
click at [456, 464] on icon at bounding box center [455, 465] width 9 height 9
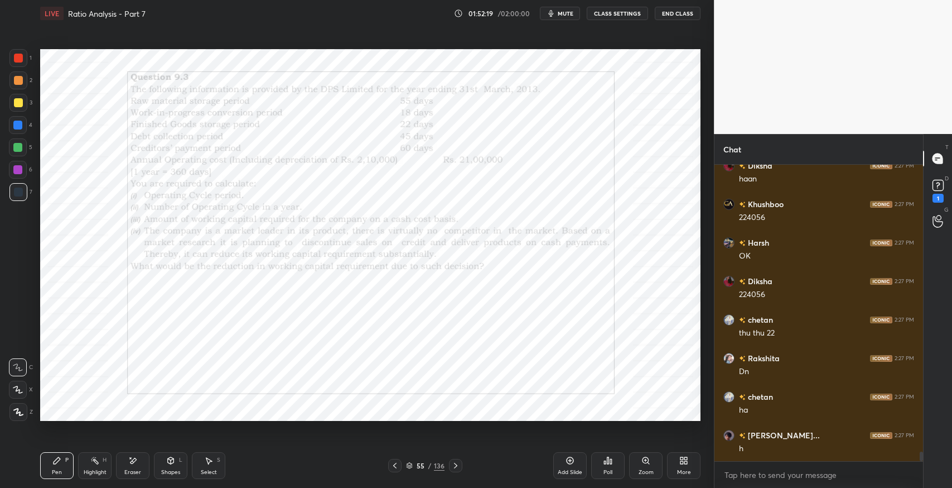
click at [454, 468] on icon at bounding box center [455, 465] width 9 height 9
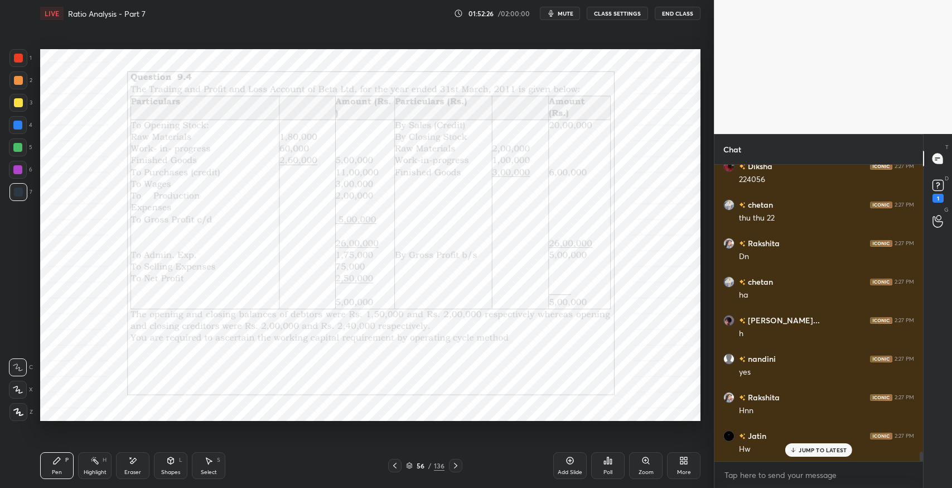
click at [458, 464] on icon at bounding box center [455, 465] width 9 height 9
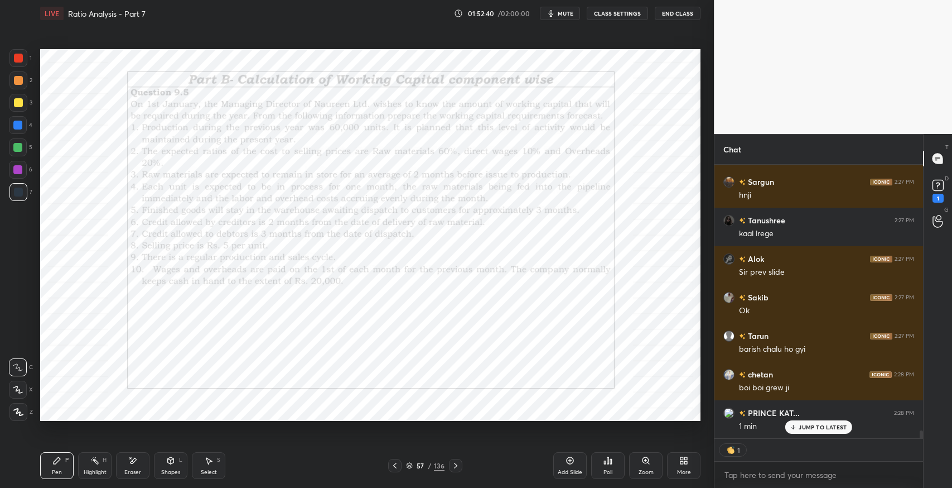
scroll to position [9637, 0]
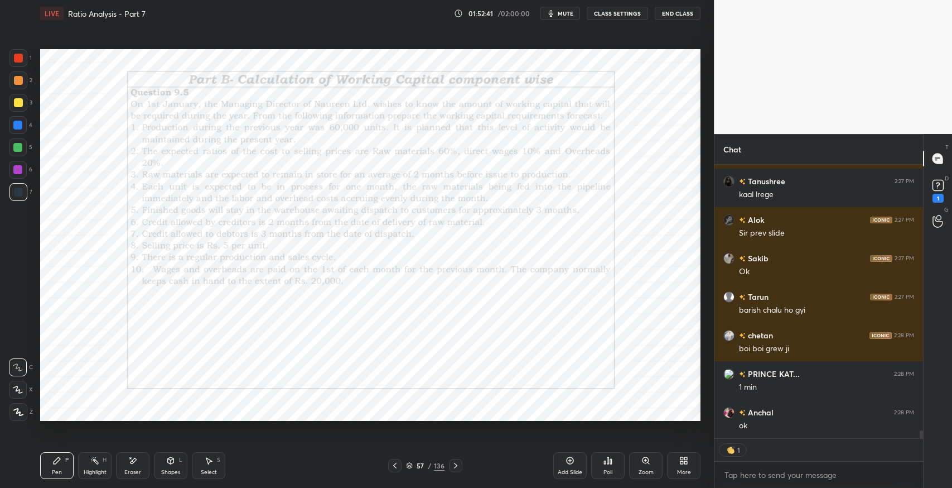
click at [394, 465] on icon at bounding box center [395, 465] width 9 height 9
click at [409, 465] on icon at bounding box center [410, 464] width 6 height 3
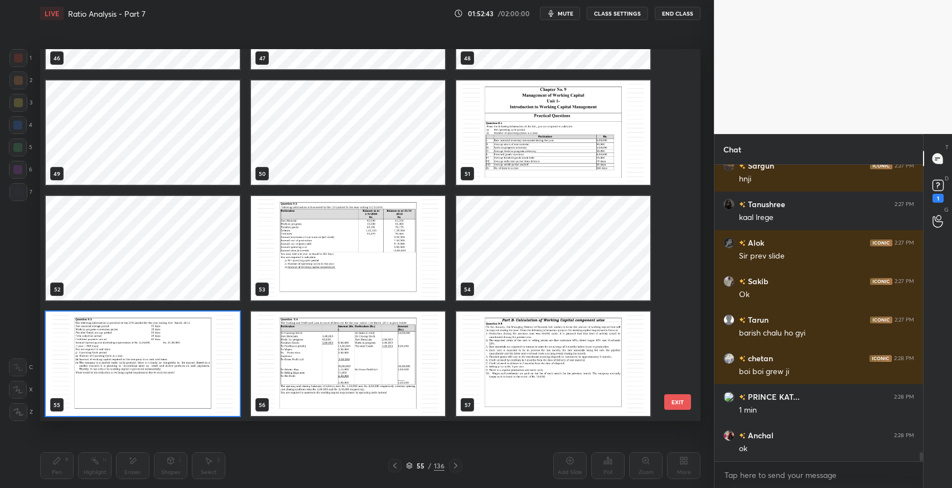
scroll to position [9614, 0]
click at [584, 384] on img "grid" at bounding box center [553, 363] width 194 height 104
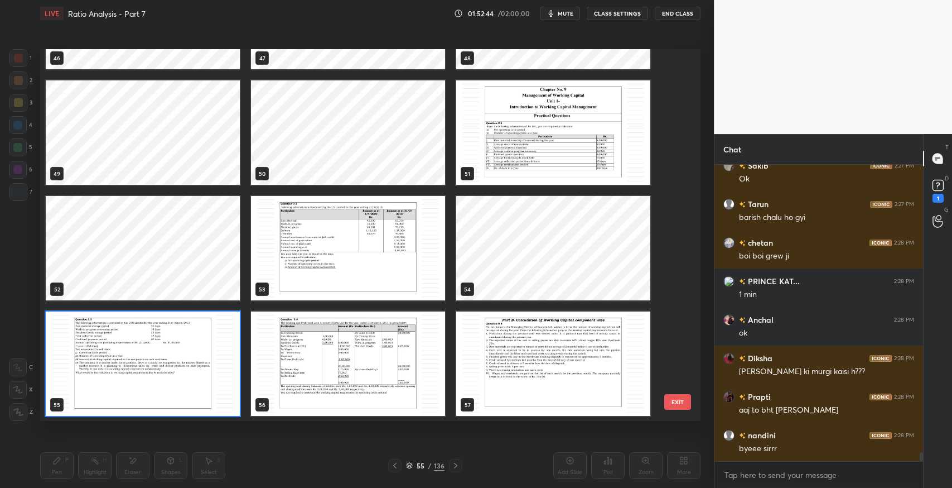
click at [576, 388] on img "grid" at bounding box center [553, 363] width 194 height 104
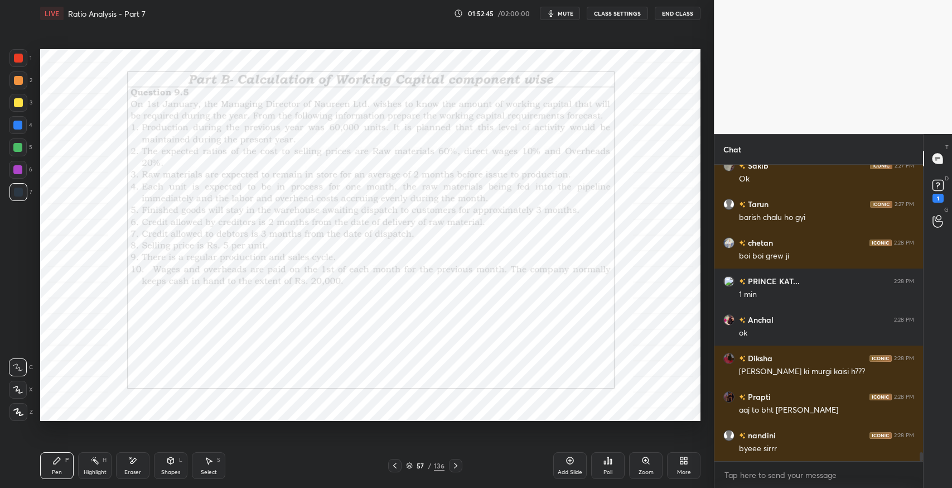
click at [389, 470] on div at bounding box center [394, 465] width 13 height 13
click at [394, 465] on icon at bounding box center [395, 465] width 9 height 9
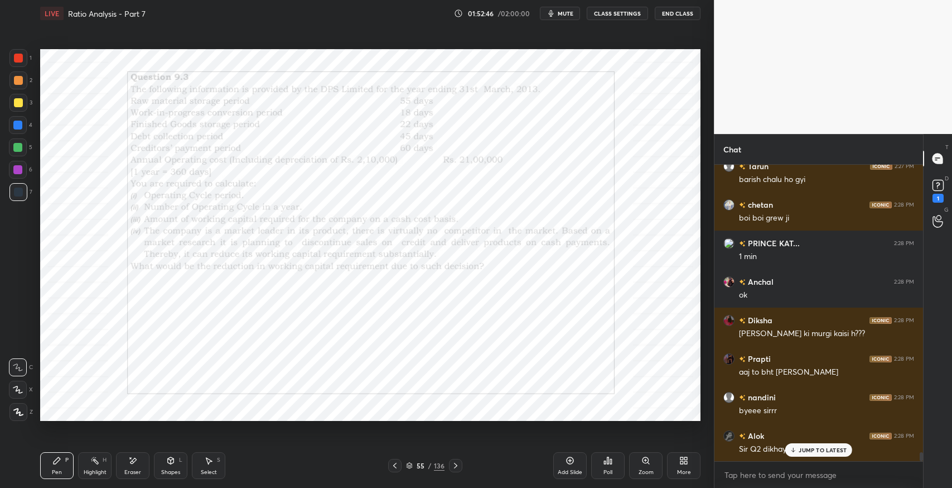
click at [394, 465] on icon at bounding box center [395, 465] width 9 height 9
click at [812, 449] on p "JUMP TO LATEST" at bounding box center [823, 449] width 48 height 7
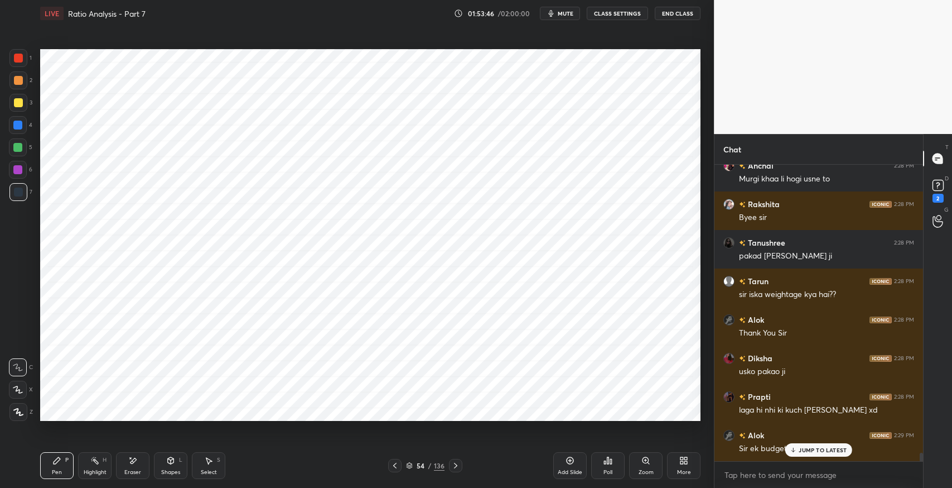
scroll to position [10307, 0]
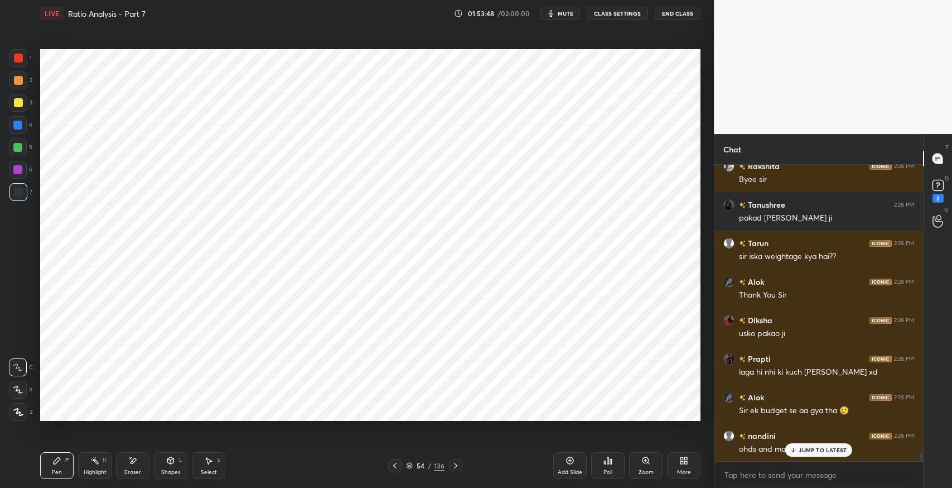
click at [806, 449] on p "JUMP TO LATEST" at bounding box center [823, 449] width 48 height 7
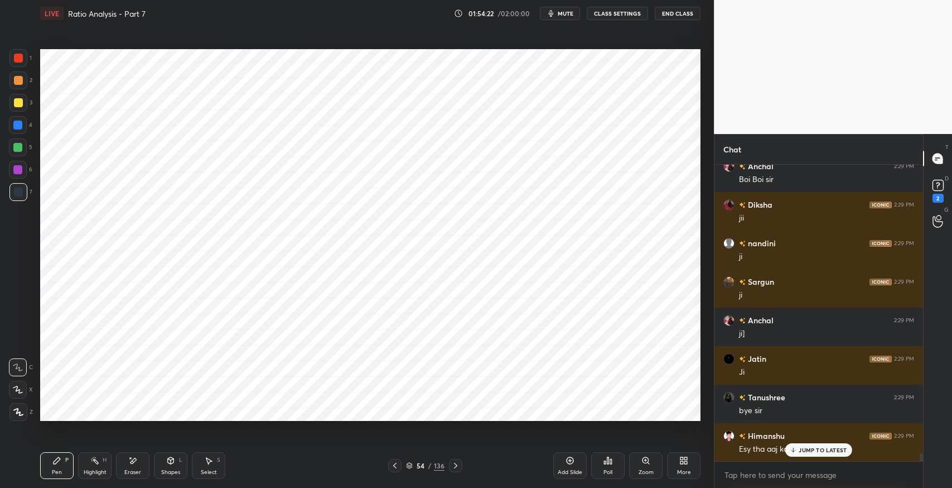
scroll to position [10654, 0]
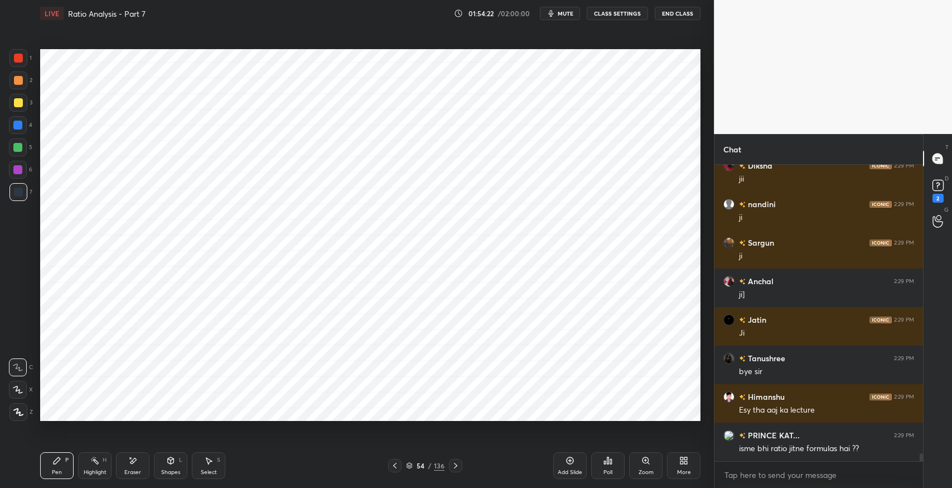
click at [824, 447] on div "isme bhi ratio jitne formulas hai ??" at bounding box center [826, 448] width 175 height 11
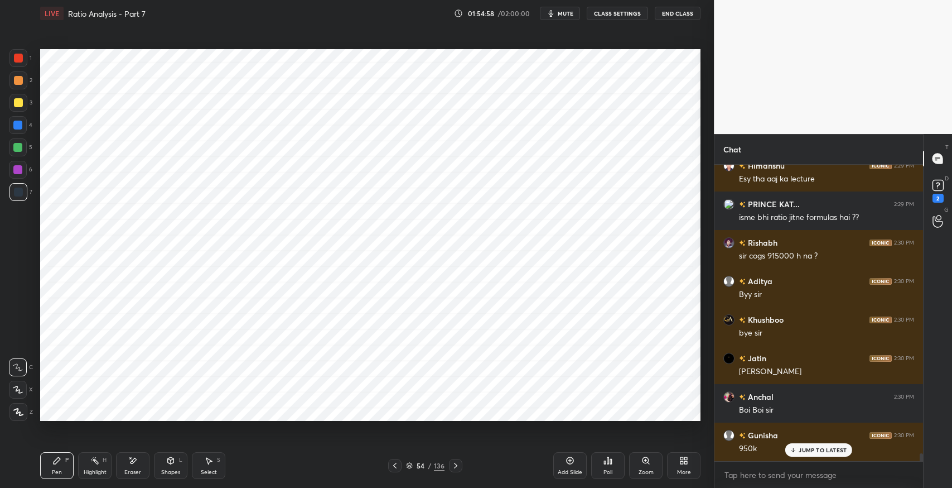
scroll to position [10923, 0]
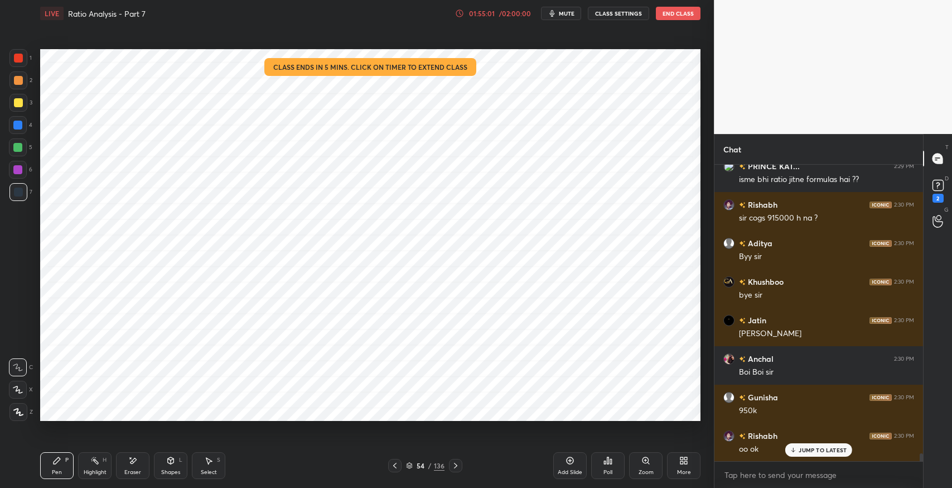
click at [392, 464] on icon at bounding box center [395, 465] width 9 height 9
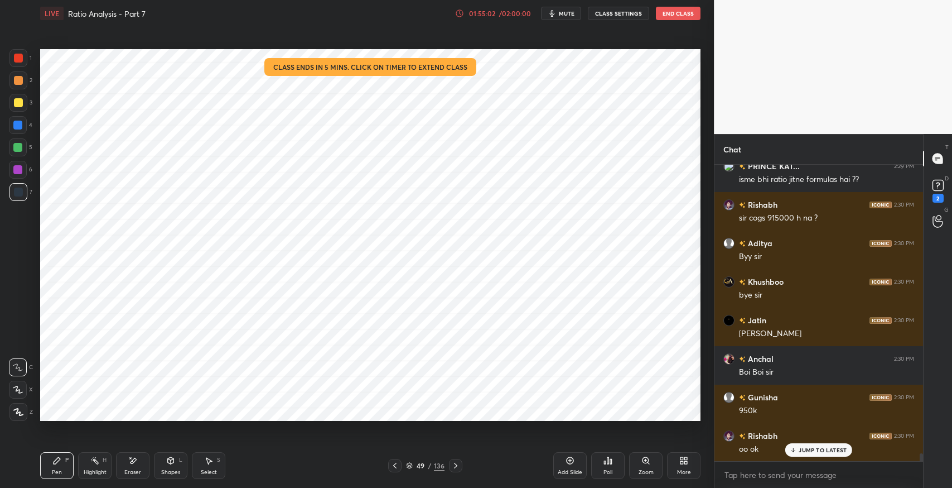
click at [392, 464] on icon at bounding box center [395, 465] width 9 height 9
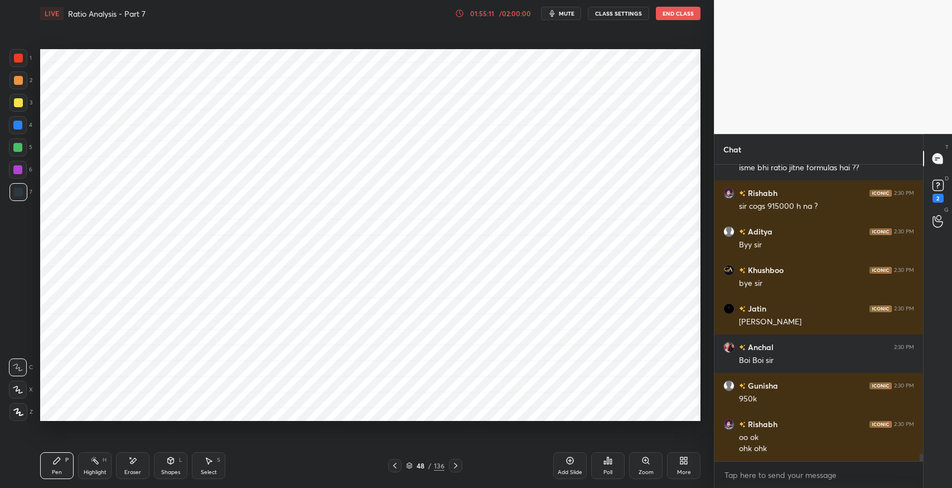
click at [673, 10] on button "End Class" at bounding box center [678, 13] width 45 height 13
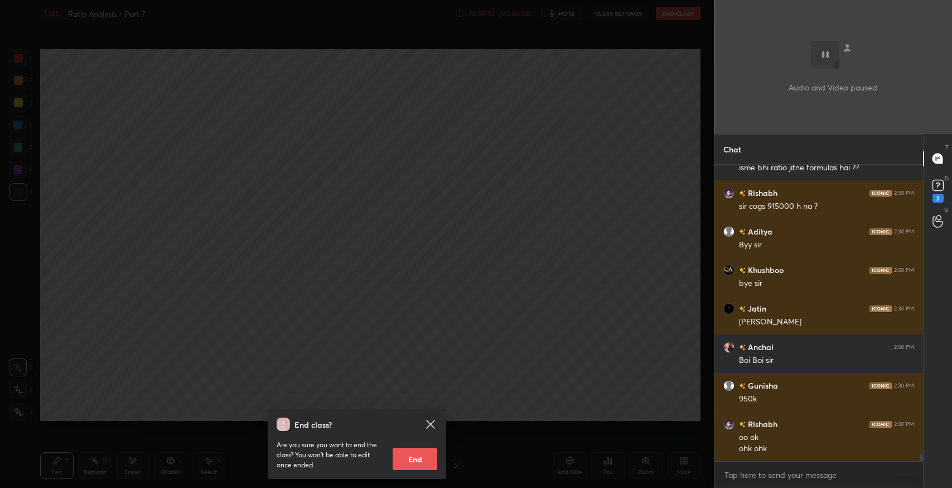
click at [425, 455] on button "End" at bounding box center [415, 458] width 45 height 22
type textarea "x"
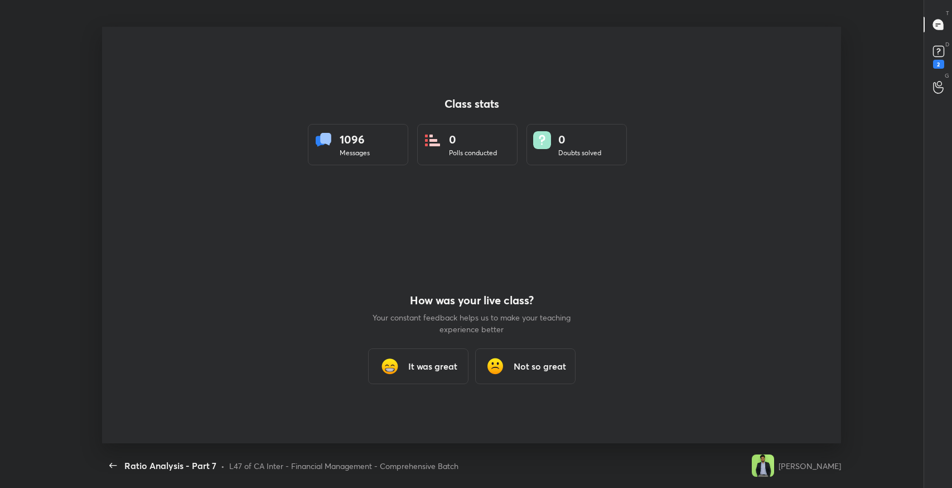
scroll to position [416, 943]
click at [451, 346] on div "How was your live class? Your constant feedback helps us to make your teaching …" at bounding box center [471, 339] width 201 height 208
click at [442, 359] on h3 "It was great" at bounding box center [432, 365] width 49 height 13
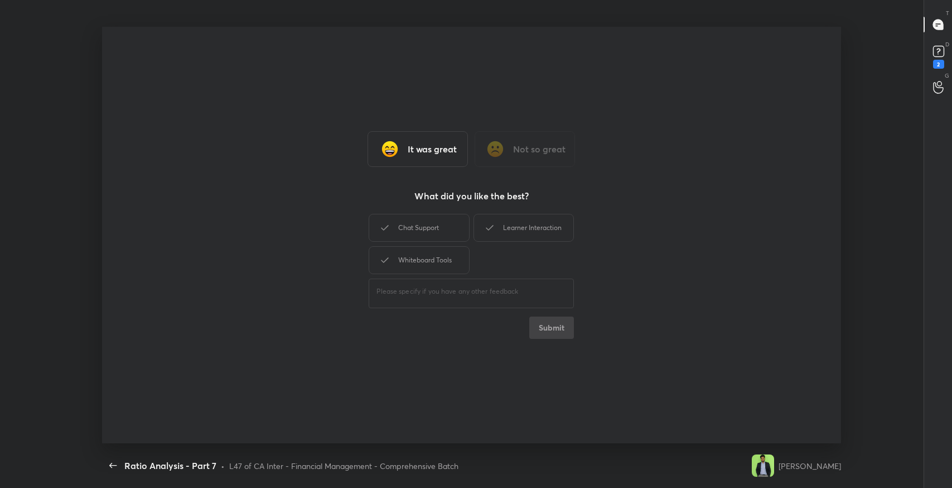
drag, startPoint x: 446, startPoint y: 234, endPoint x: 478, endPoint y: 235, distance: 32.4
click at [448, 234] on div "Chat Support" at bounding box center [419, 228] width 100 height 28
click at [479, 237] on div "Learner Interaction" at bounding box center [524, 228] width 100 height 28
drag, startPoint x: 456, startPoint y: 260, endPoint x: 460, endPoint y: 270, distance: 10.8
click at [456, 261] on div "Whiteboard Tools" at bounding box center [419, 260] width 100 height 28
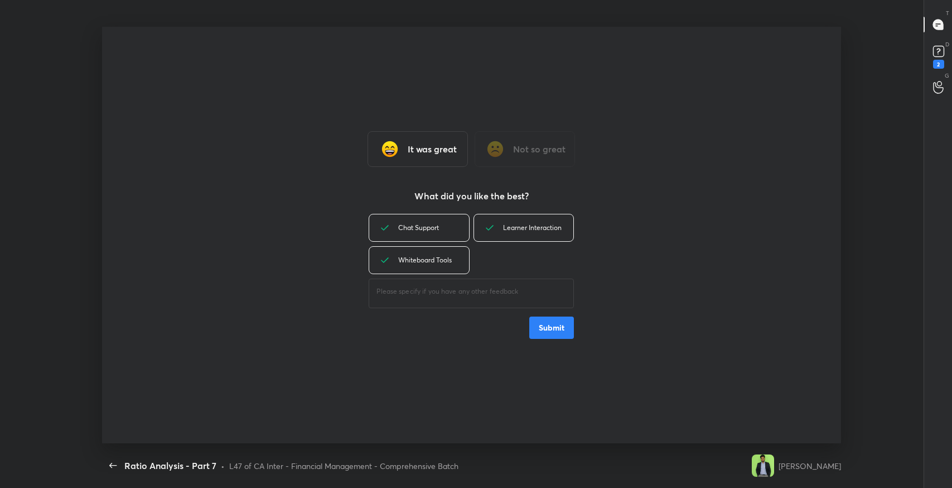
click at [557, 334] on button "Submit" at bounding box center [552, 327] width 45 height 22
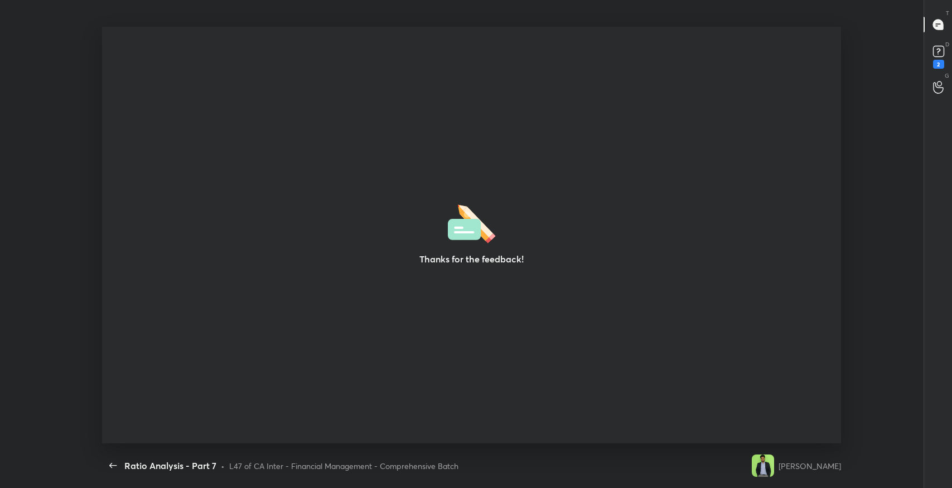
click at [1, 469] on div "Ratio Analysis - Part 7 CLASS SETTINGS End Class Thanks for the feedback! Setti…" at bounding box center [472, 244] width 944 height 488
click at [1, 476] on div "Ratio Analysis - Part 7 CLASS SETTINGS End Class Thanks for the feedback! Setti…" at bounding box center [472, 244] width 944 height 488
click at [112, 466] on icon "button" at bounding box center [113, 465] width 13 height 13
